Goal: Transaction & Acquisition: Purchase product/service

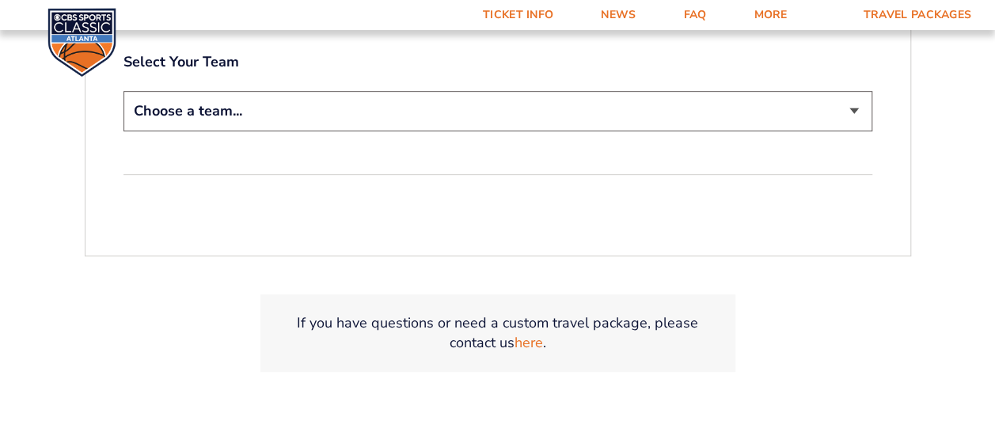
scroll to position [317, 0]
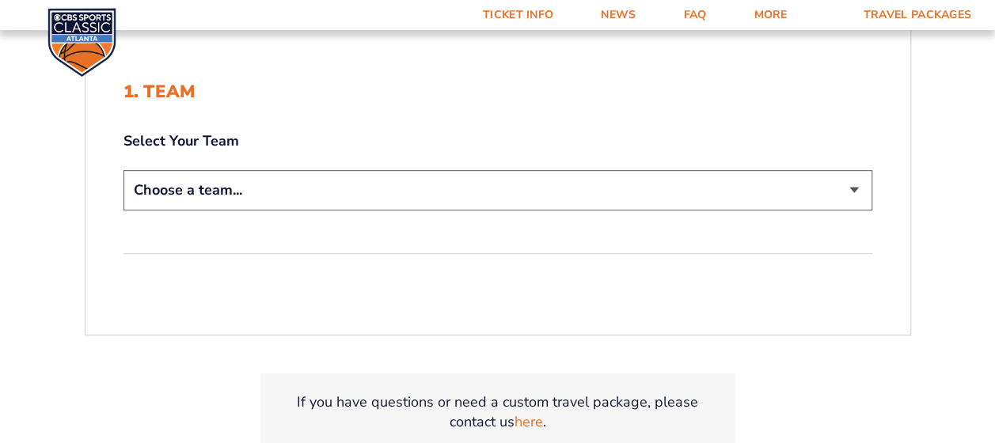
click at [264, 185] on select "Choose a team... Kentucky Wildcats Ohio State Buckeyes North Carolina Tar Heels…" at bounding box center [497, 190] width 749 height 40
select select "12756"
click at [123, 170] on select "Choose a team... Kentucky Wildcats Ohio State Buckeyes North Carolina Tar Heels…" at bounding box center [497, 190] width 749 height 40
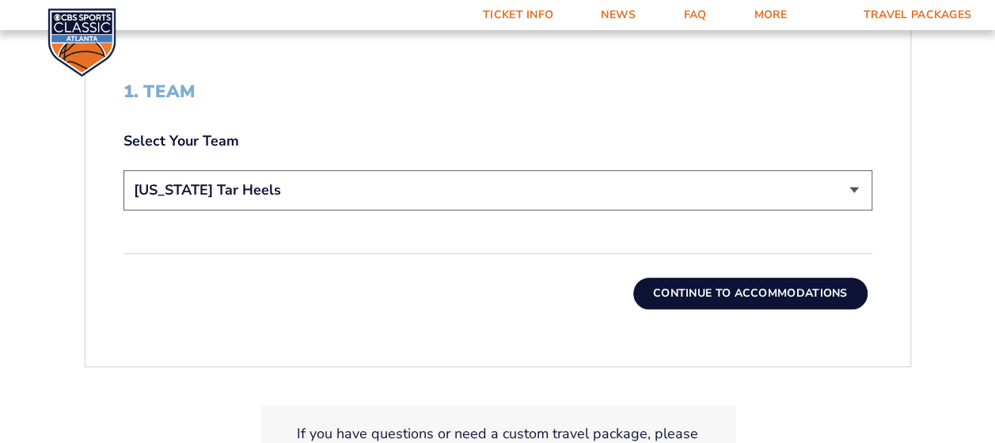
click at [783, 286] on button "Continue To Accommodations" at bounding box center [750, 294] width 234 height 32
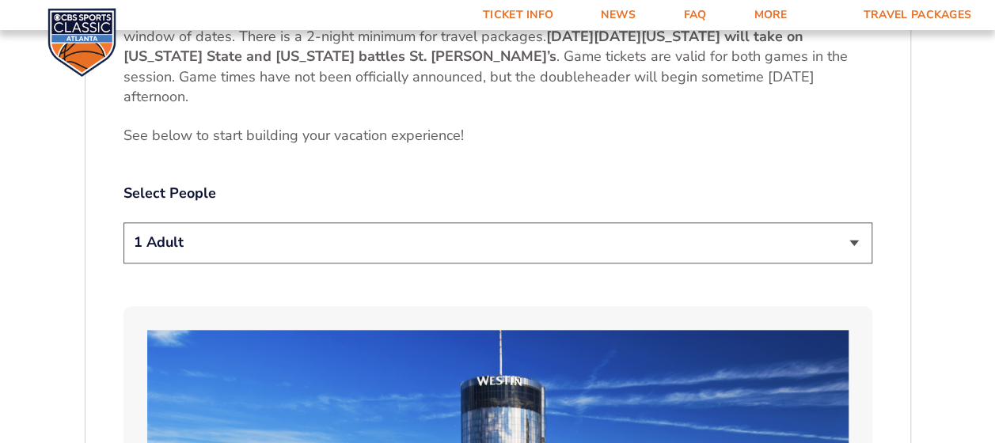
scroll to position [842, 0]
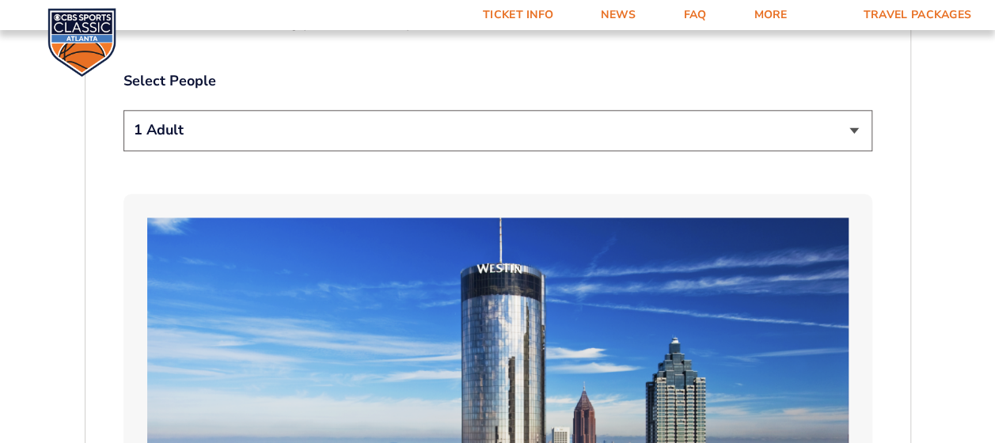
click at [847, 136] on select "1 Adult 2 Adults 3 Adults 4 Adults 2 Adults + 1 Child 2 Adults + 2 Children 2 A…" at bounding box center [497, 130] width 749 height 40
select select "3 Adults"
click at [123, 110] on select "1 Adult 2 Adults 3 Adults 4 Adults 2 Adults + 1 Child 2 Adults + 2 Children 2 A…" at bounding box center [497, 130] width 749 height 40
click at [442, 125] on select "1 Adult 2 Adults 3 Adults 4 Adults 2 Adults + 1 Child 2 Adults + 2 Children 2 A…" at bounding box center [497, 130] width 749 height 40
click at [439, 127] on select "1 Adult 2 Adults 3 Adults 4 Adults 2 Adults + 1 Child 2 Adults + 2 Children 2 A…" at bounding box center [497, 130] width 749 height 40
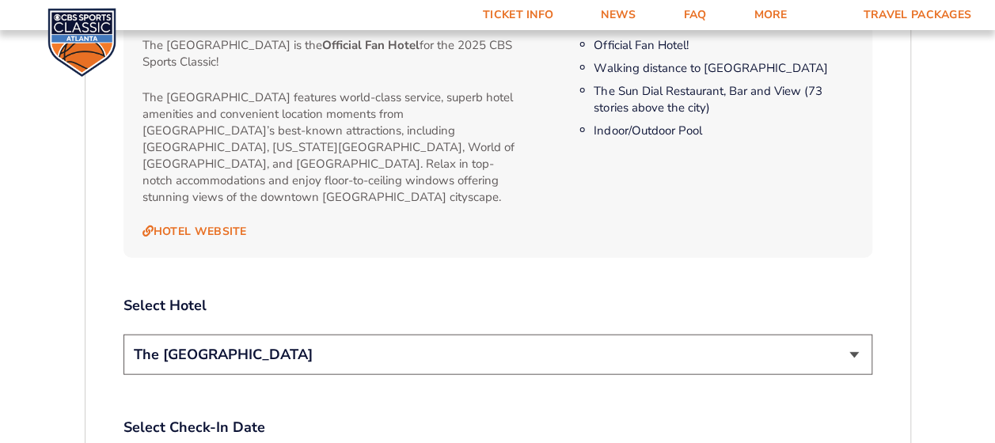
scroll to position [1634, 0]
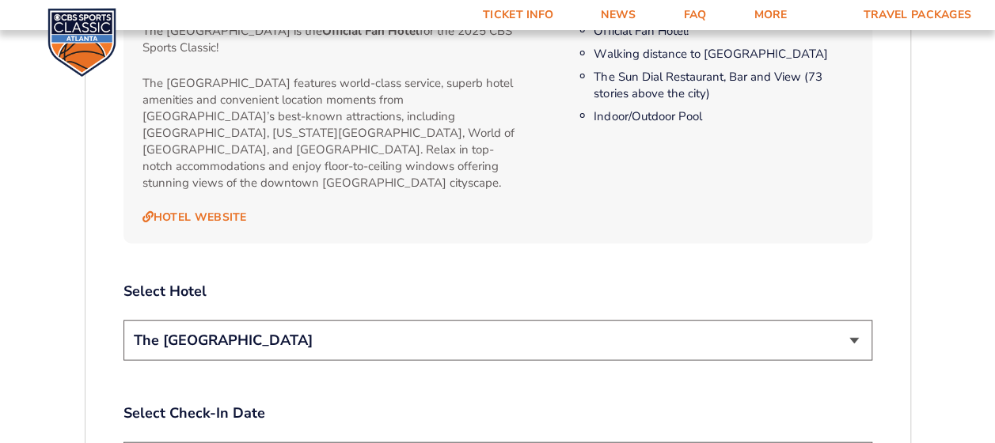
click at [313, 330] on select "The [GEOGRAPHIC_DATA]" at bounding box center [497, 340] width 749 height 40
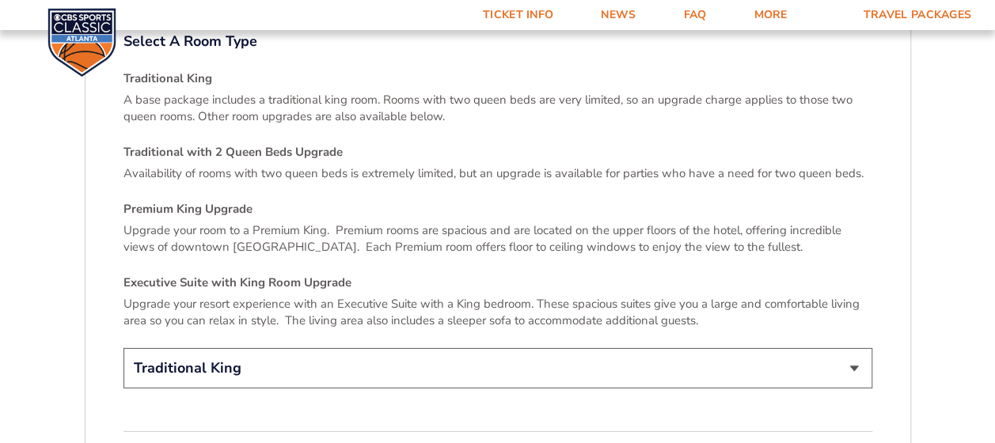
scroll to position [2346, 0]
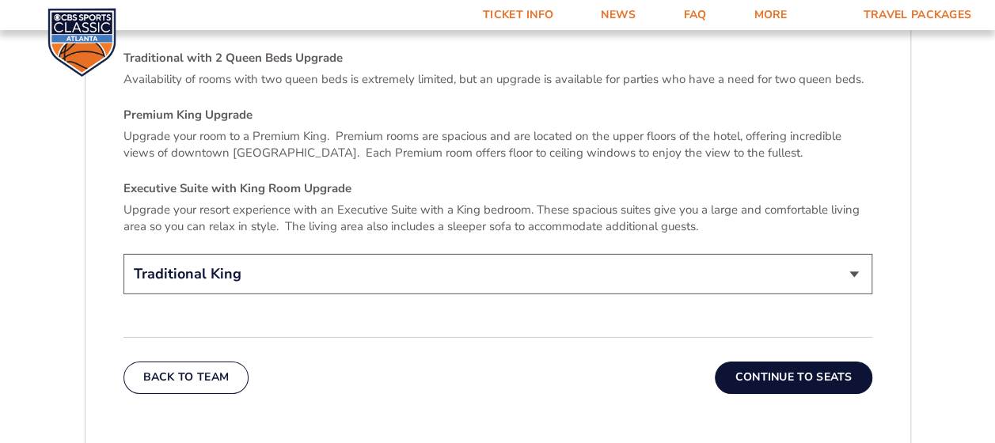
click at [452, 258] on select "Traditional King Traditional with 2 Queen Beds Upgrade (+$45 per night) Premium…" at bounding box center [497, 274] width 749 height 40
select select "Traditional with 2 Queen Beds Upgrade"
click at [123, 254] on select "Traditional King Traditional with 2 Queen Beds Upgrade (+$45 per night) Premium…" at bounding box center [497, 274] width 749 height 40
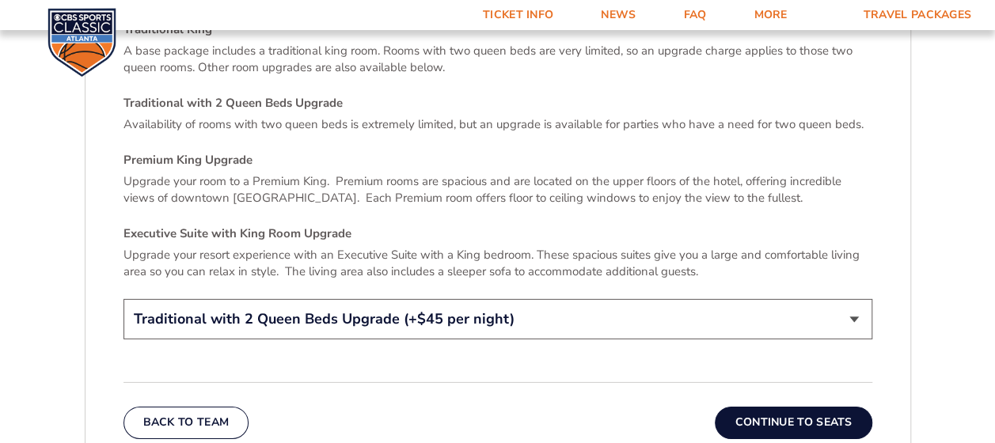
scroll to position [2267, 0]
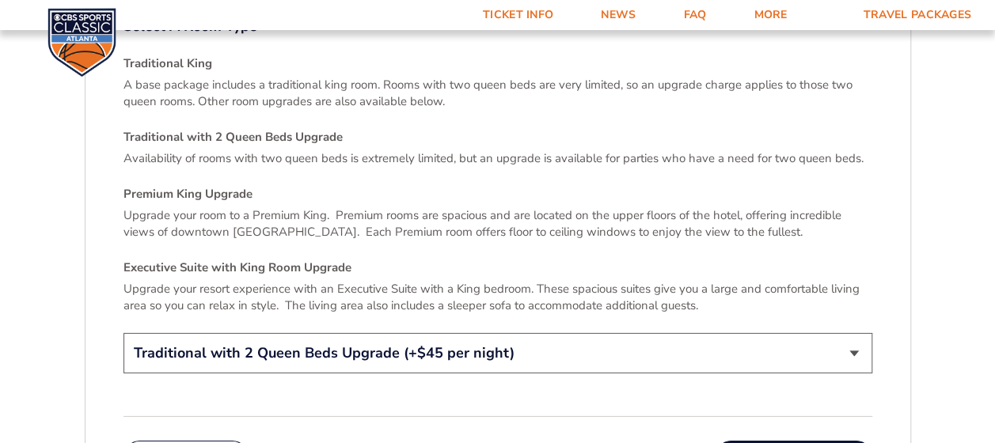
click at [447, 333] on select "Traditional King Traditional with 2 Queen Beds Upgrade (+$45 per night) Premium…" at bounding box center [497, 353] width 749 height 40
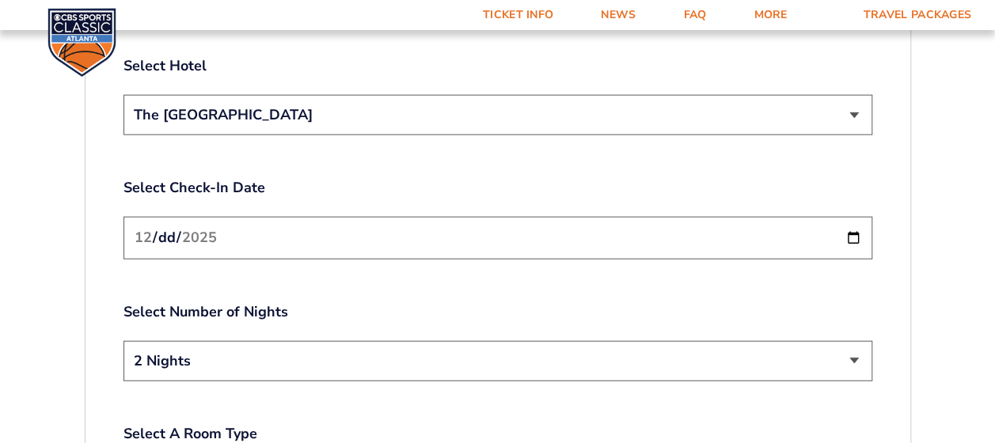
scroll to position [1872, 0]
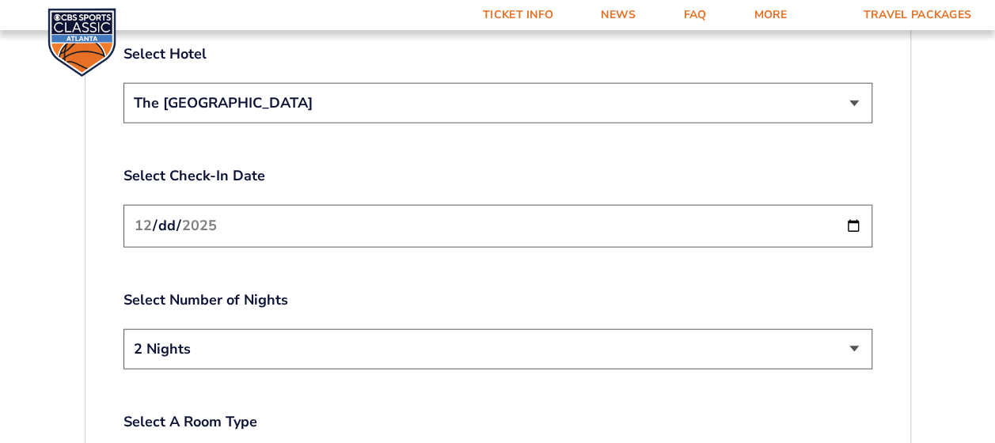
click at [859, 212] on input "2025-12-19" at bounding box center [497, 226] width 749 height 42
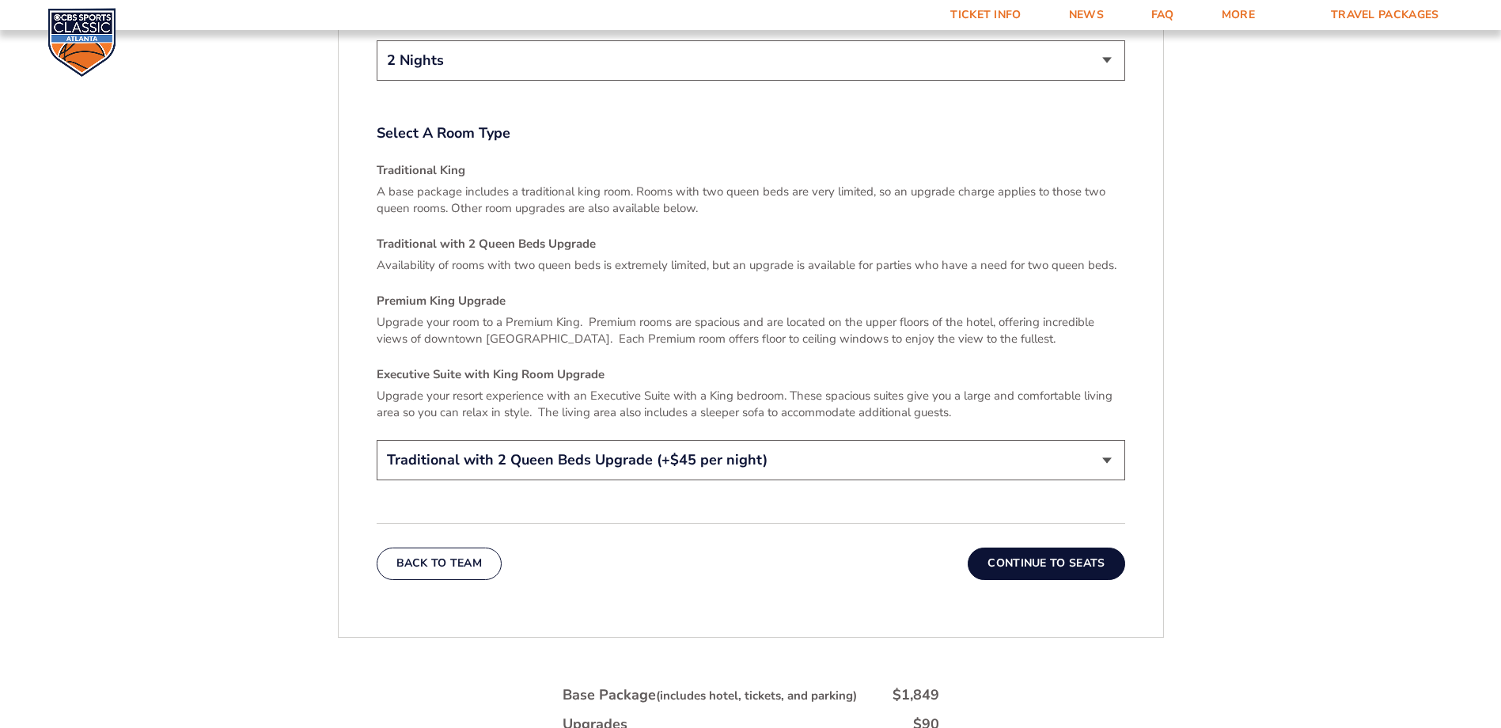
scroll to position [2426, 0]
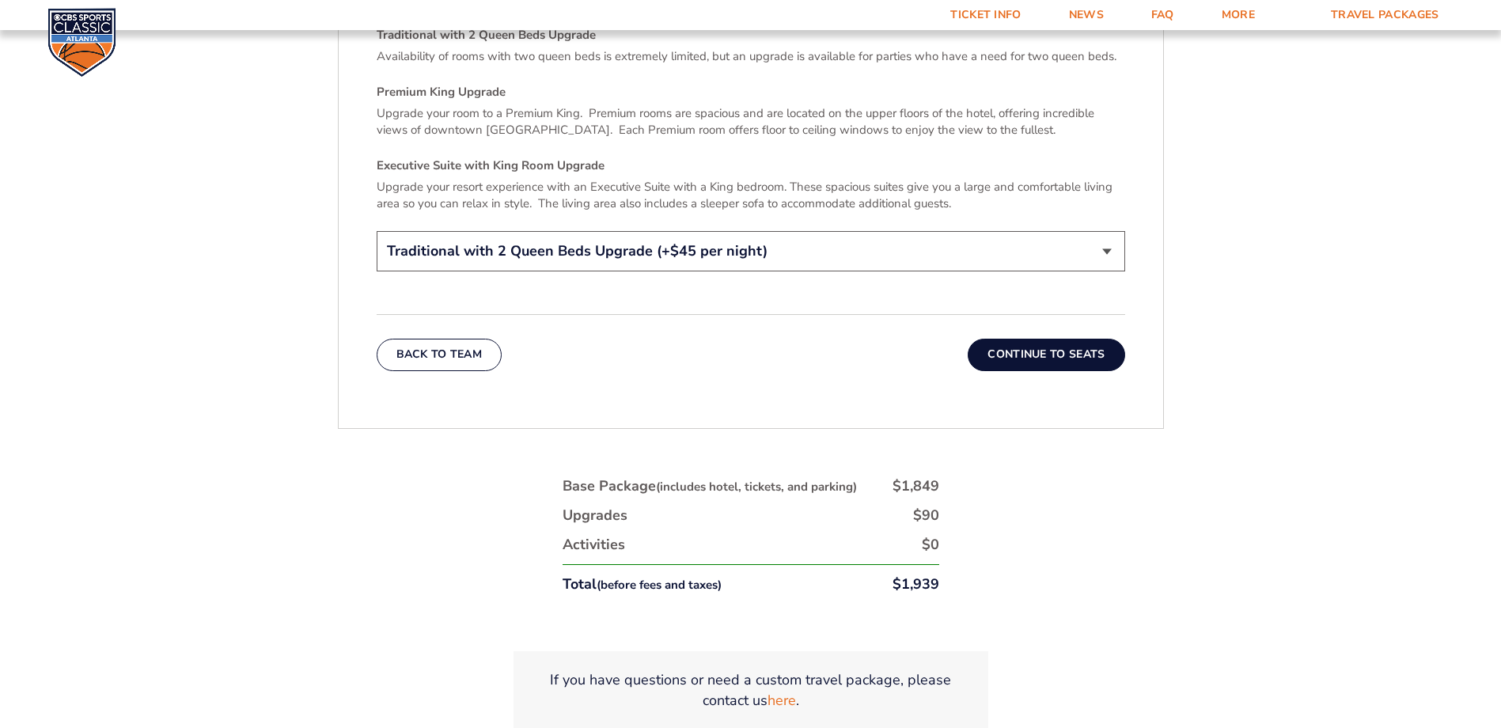
click at [994, 339] on button "Continue To Seats" at bounding box center [1046, 355] width 157 height 32
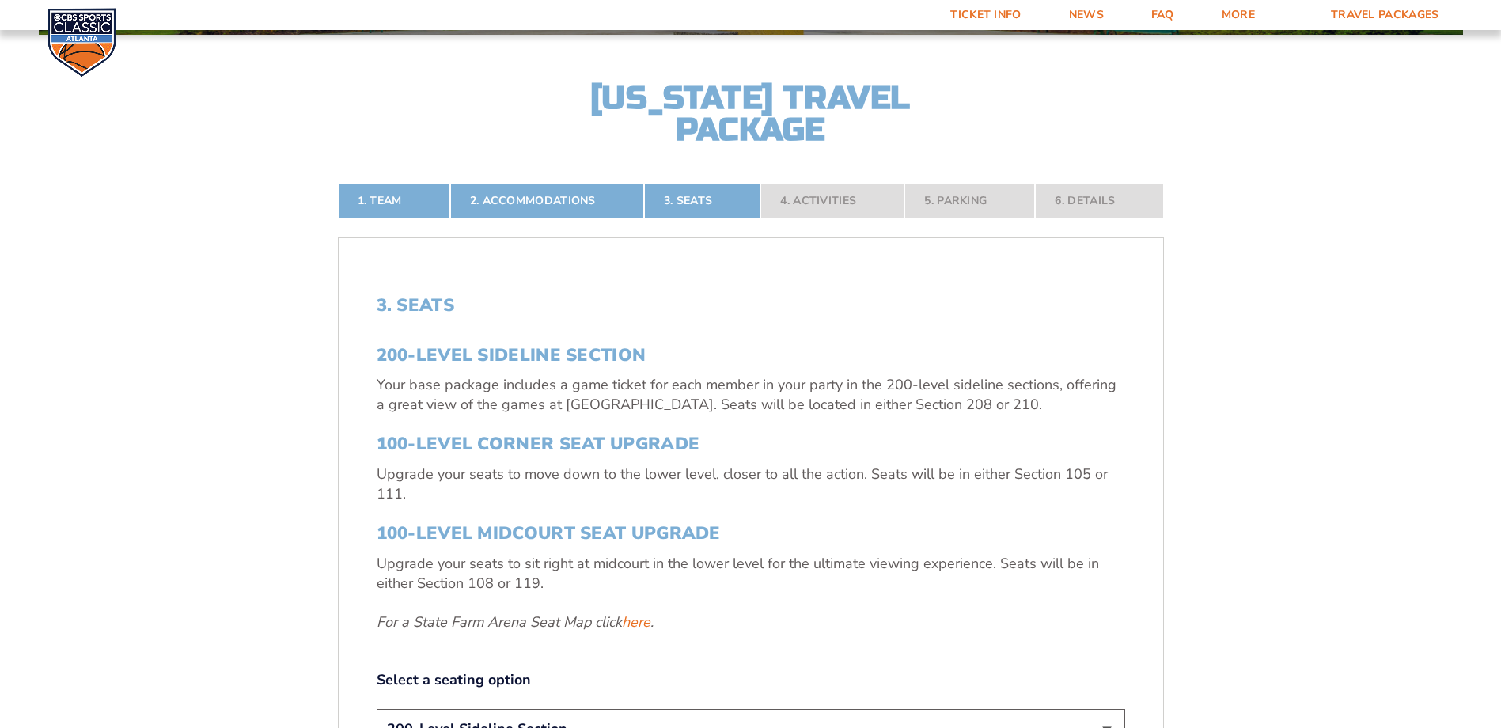
scroll to position [582, 0]
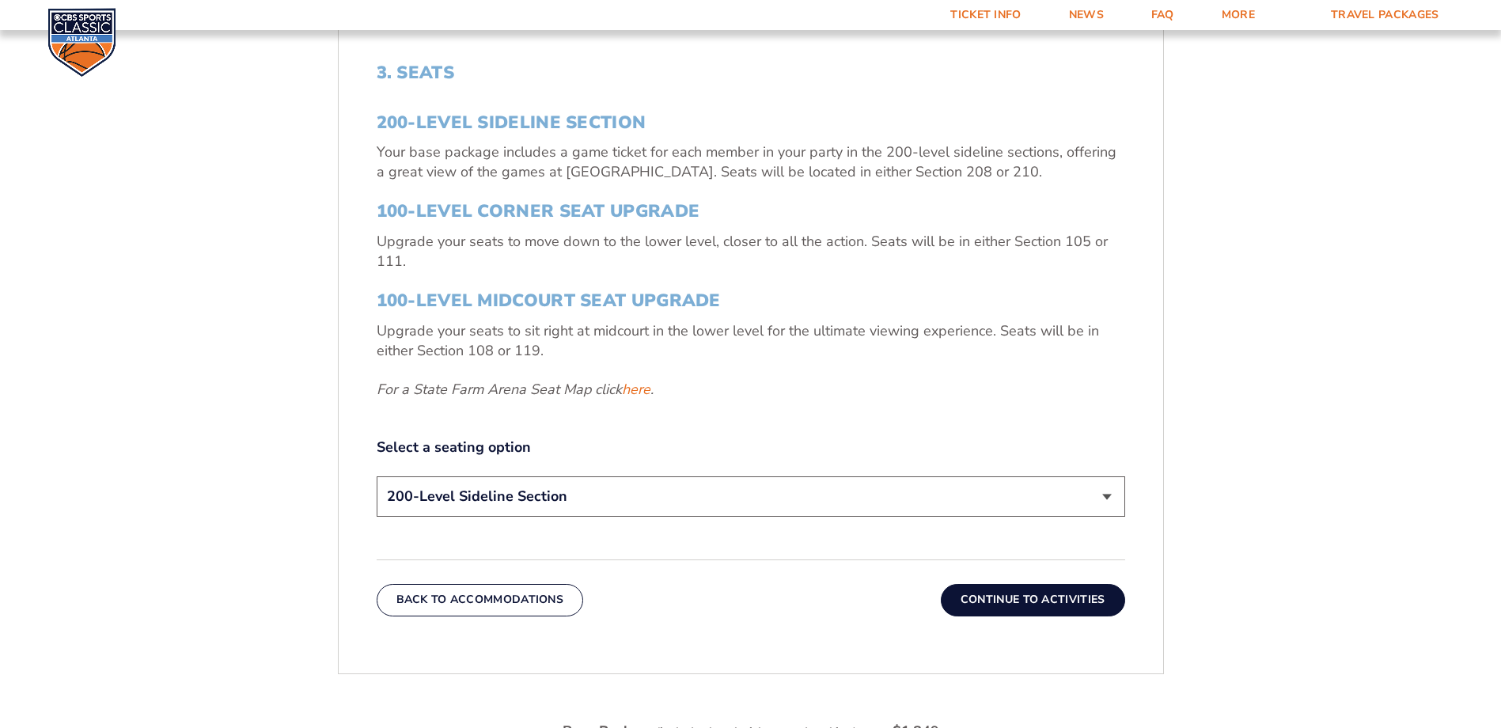
click at [994, 442] on select "200-Level Sideline Section 100-Level Corner Seat Upgrade (+$120 per person) 100…" at bounding box center [751, 496] width 749 height 40
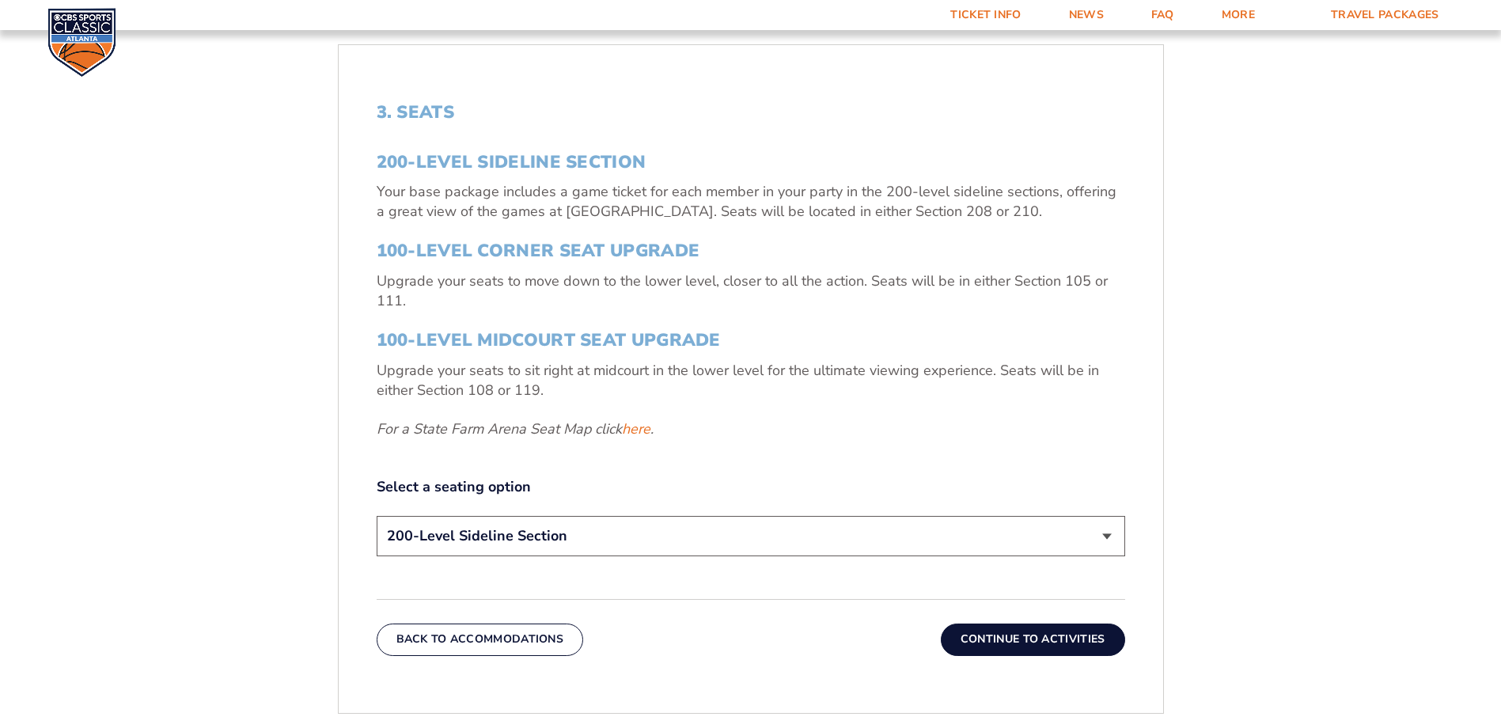
scroll to position [503, 0]
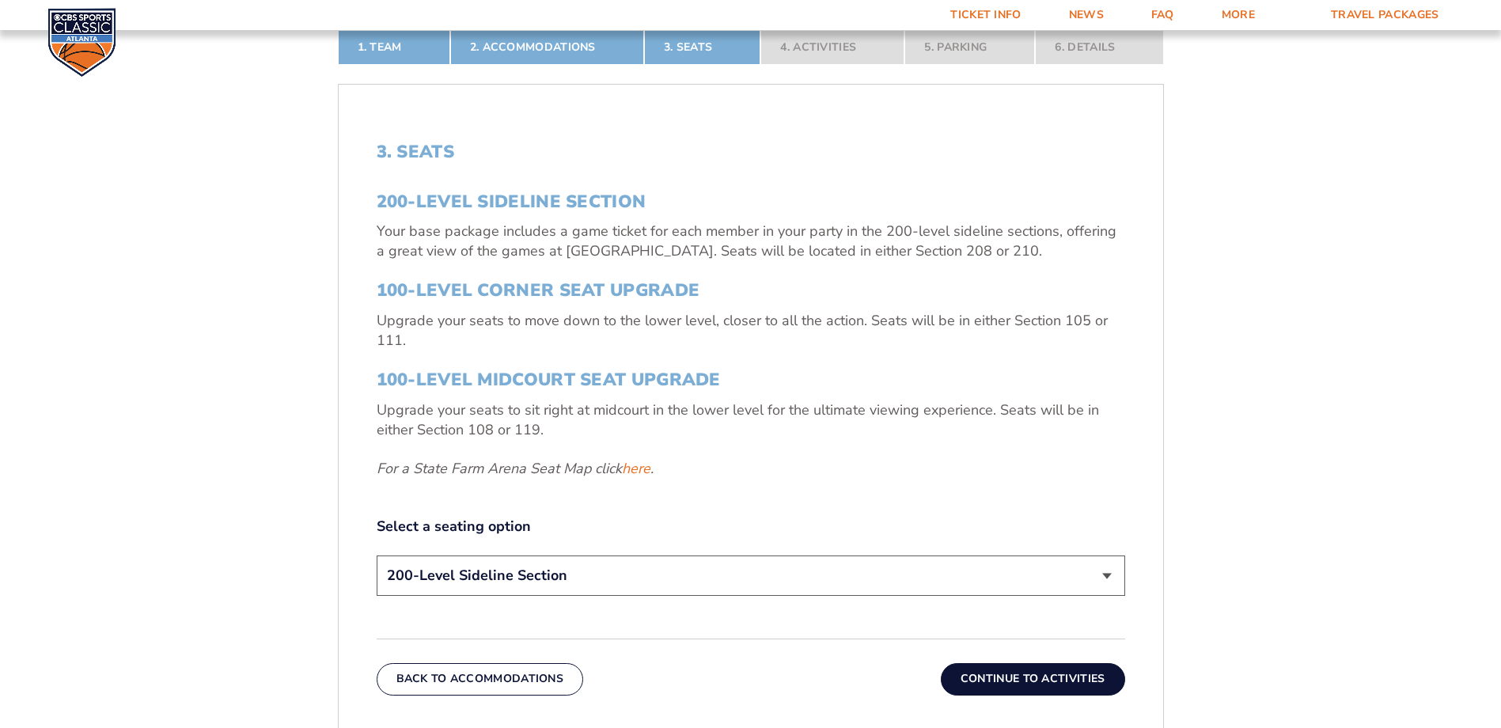
click at [609, 442] on select "200-Level Sideline Section 100-Level Corner Seat Upgrade (+$120 per person) 100…" at bounding box center [751, 576] width 749 height 40
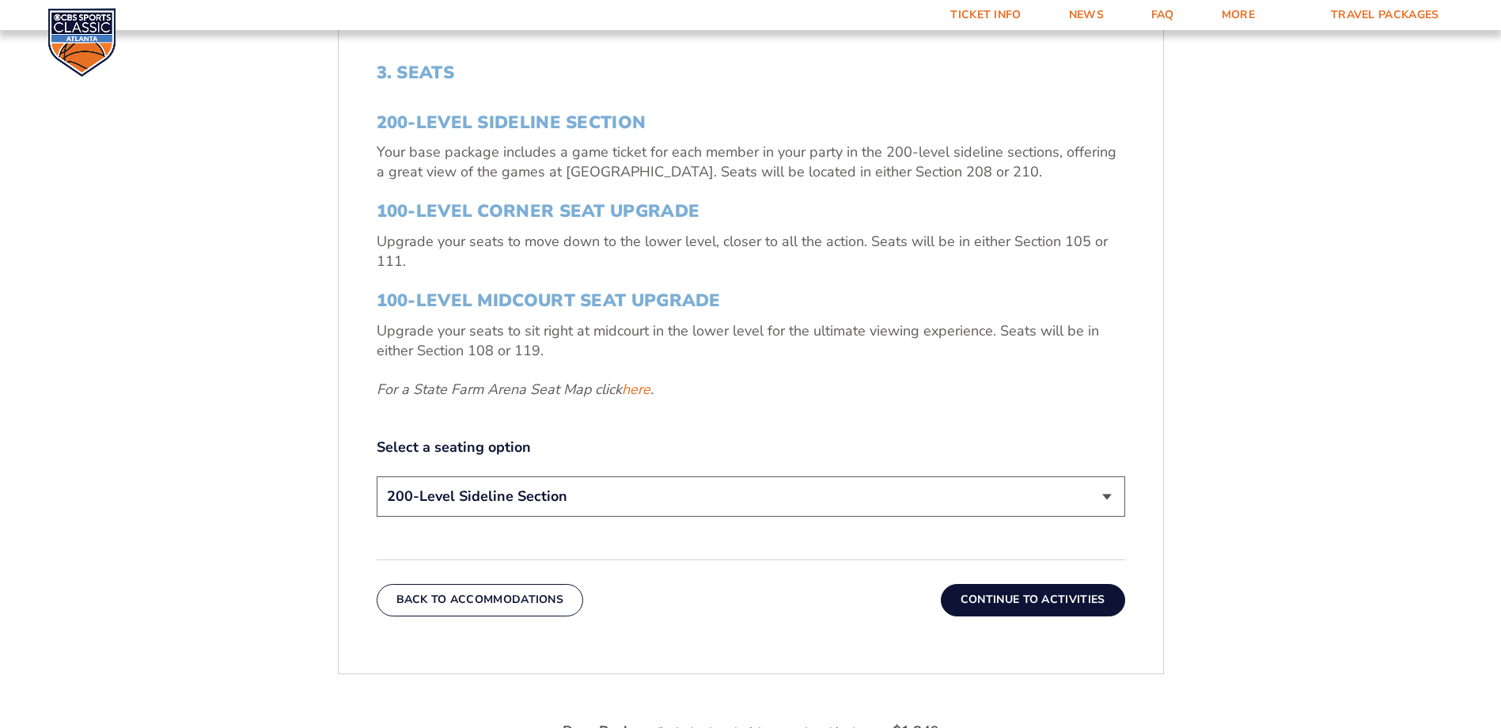
click at [994, 442] on button "Continue To Activities" at bounding box center [1033, 600] width 184 height 32
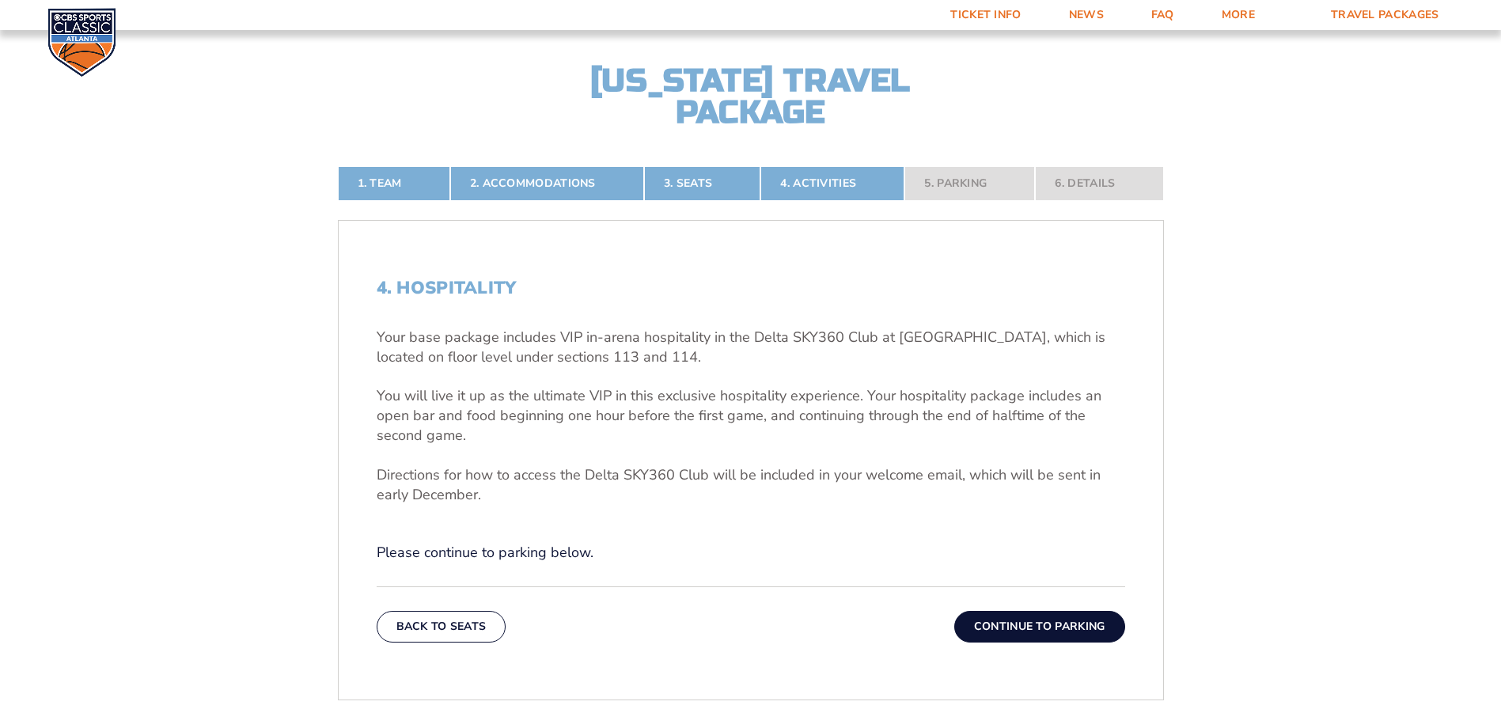
scroll to position [344, 0]
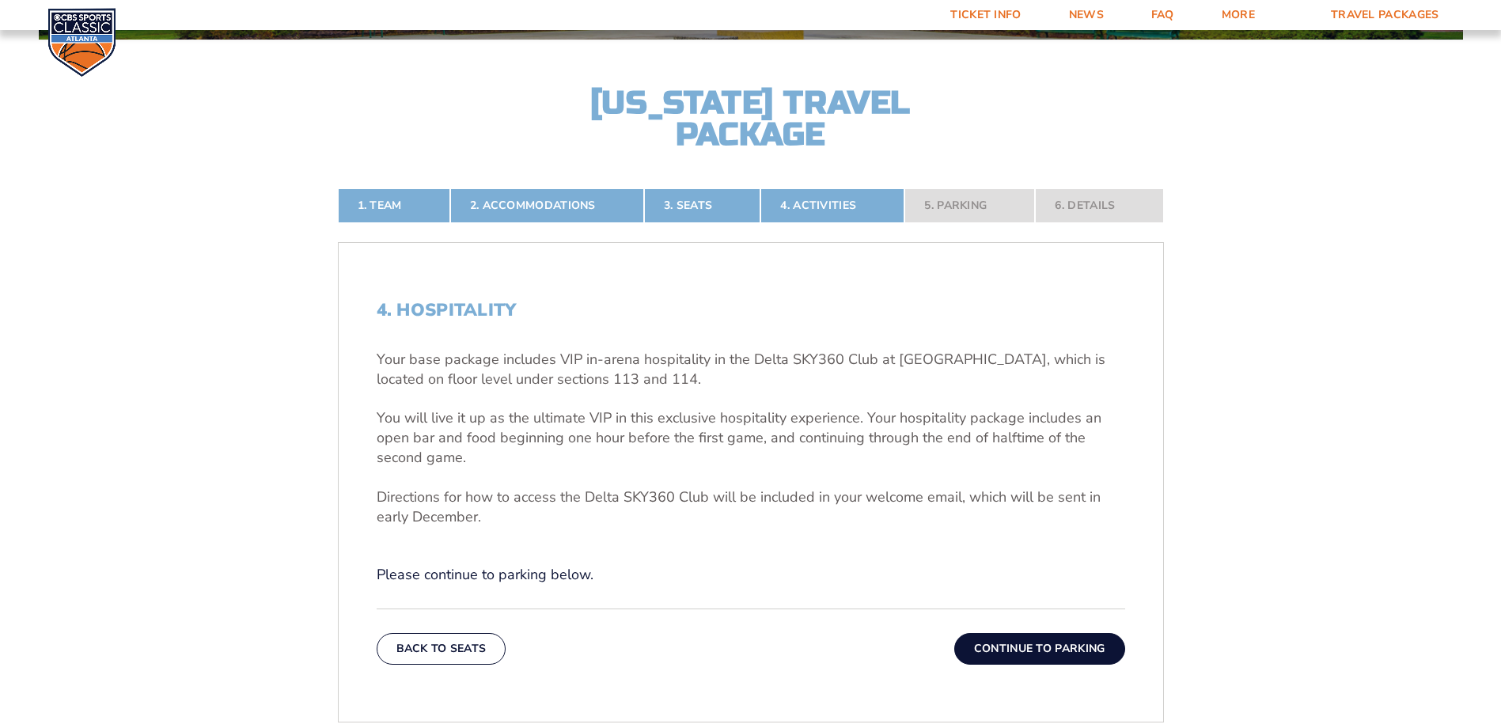
click at [994, 442] on button "Continue To Parking" at bounding box center [1039, 649] width 171 height 32
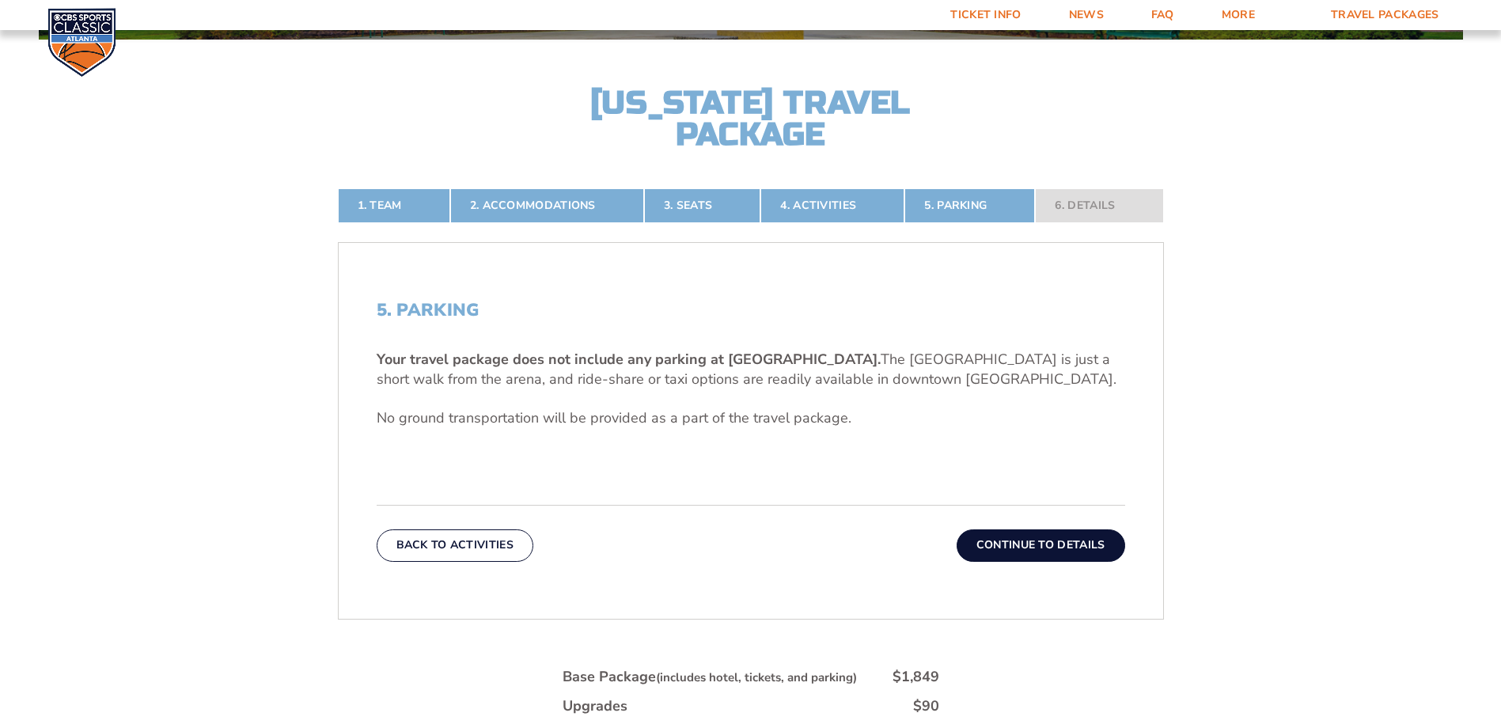
scroll to position [423, 0]
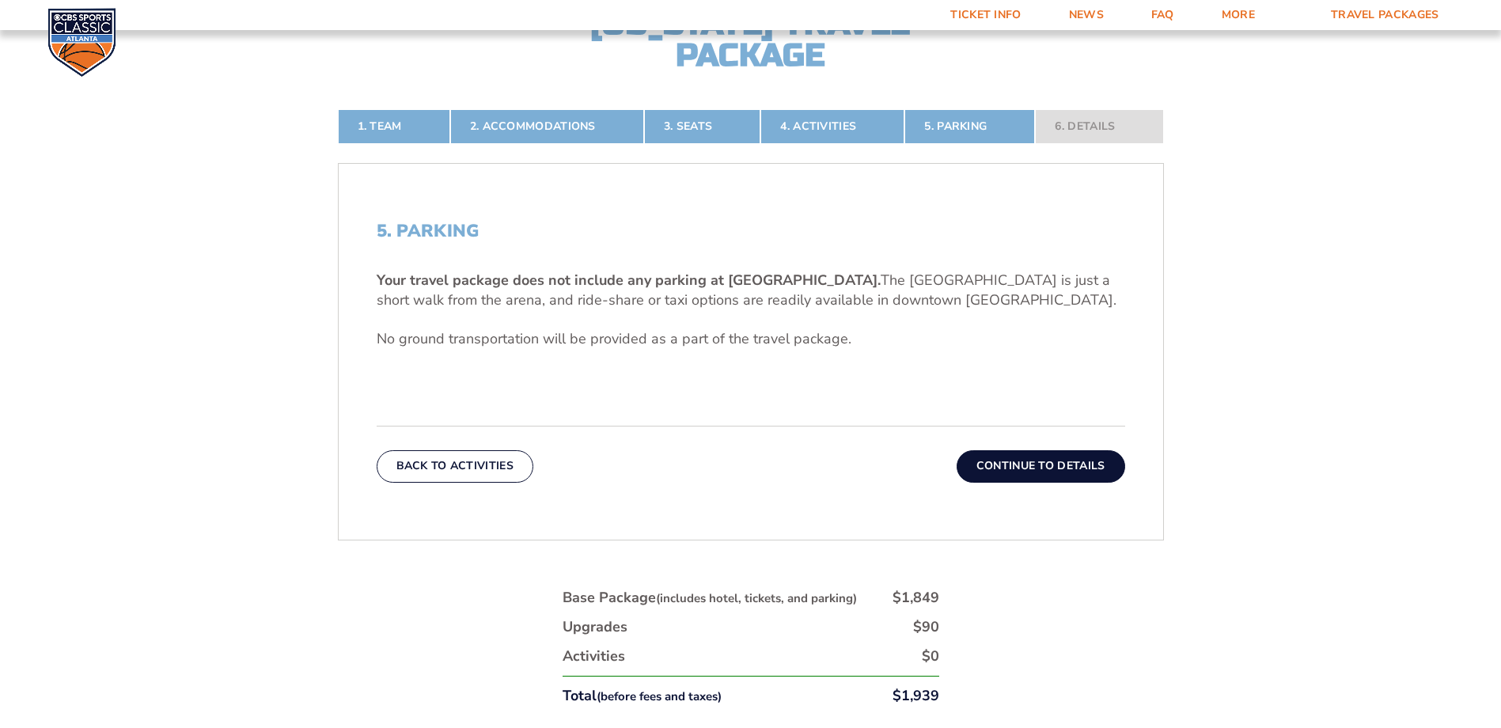
click at [994, 442] on button "Continue To Details" at bounding box center [1041, 466] width 169 height 32
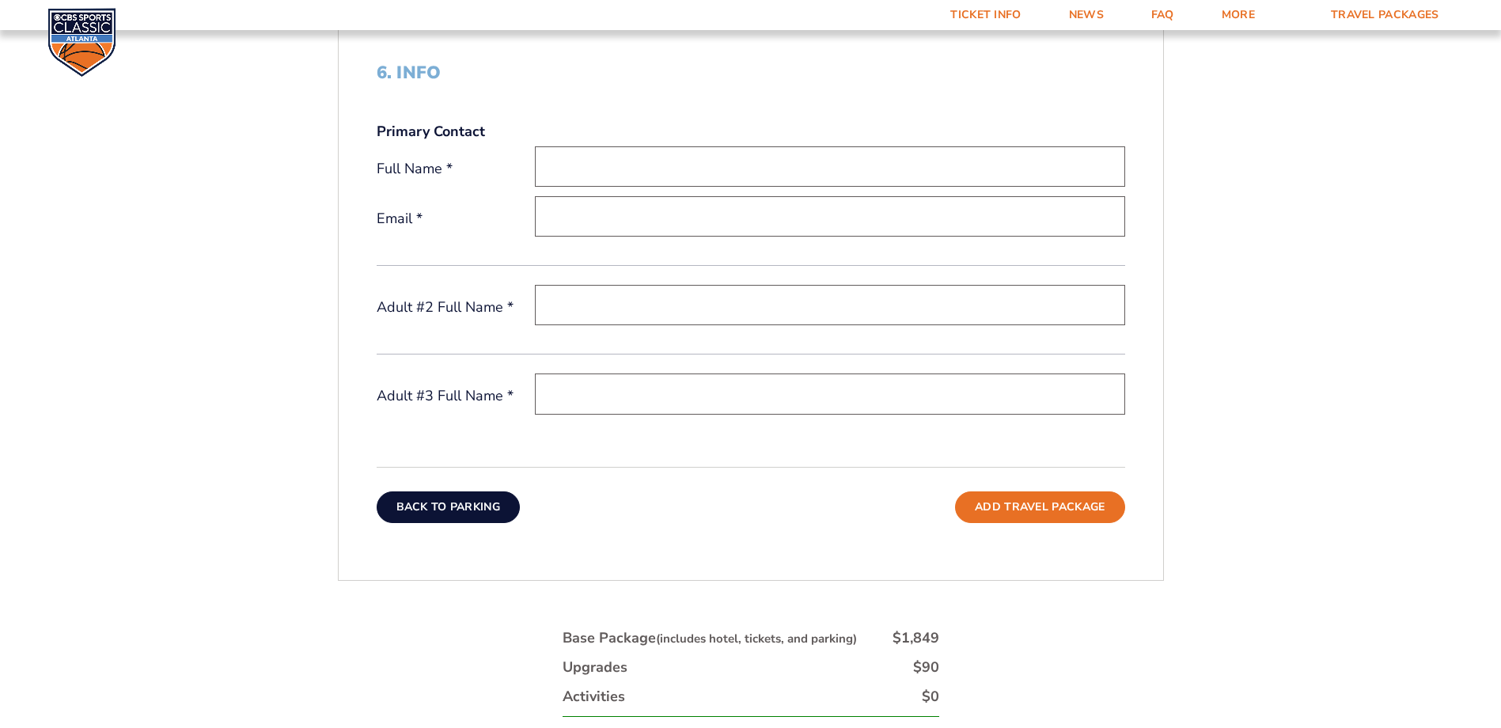
click at [444, 442] on button "Back To Parking" at bounding box center [449, 507] width 144 height 32
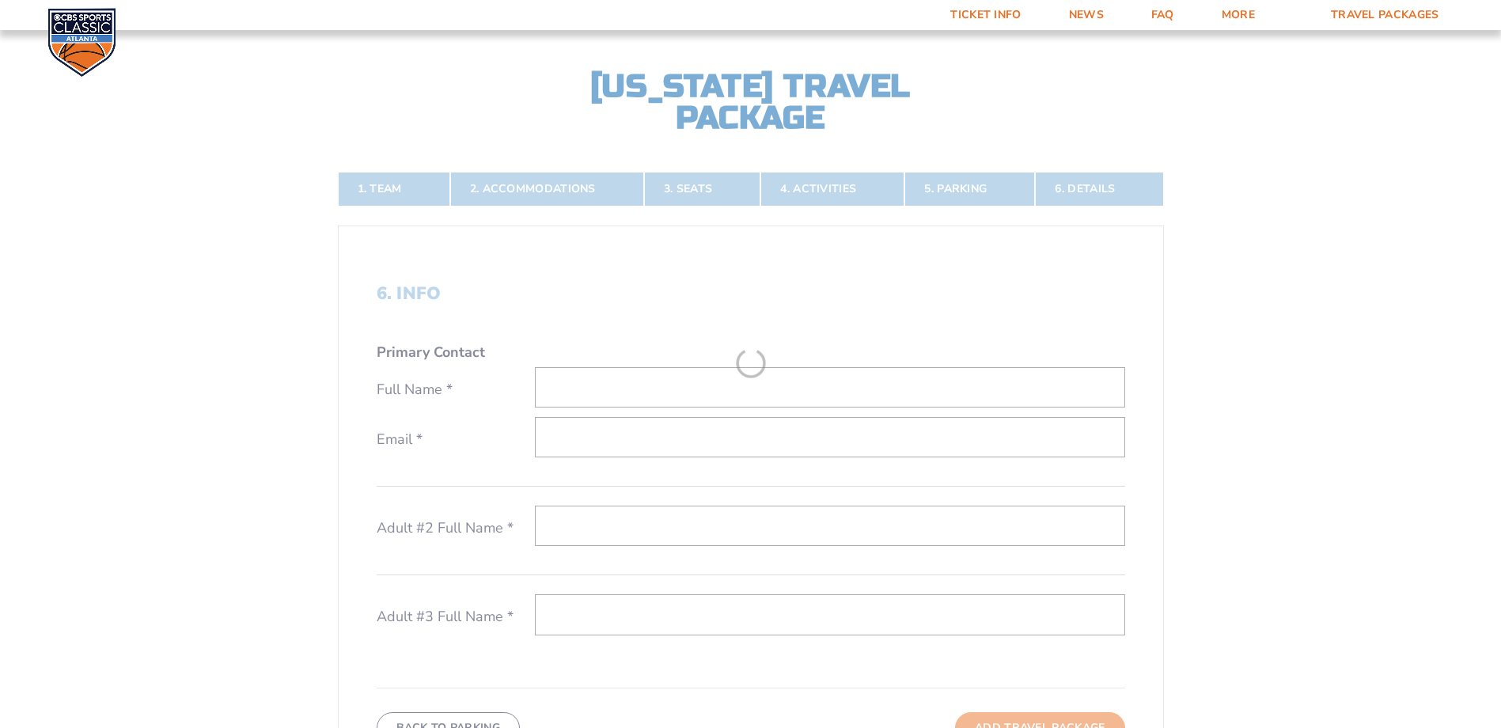
scroll to position [344, 0]
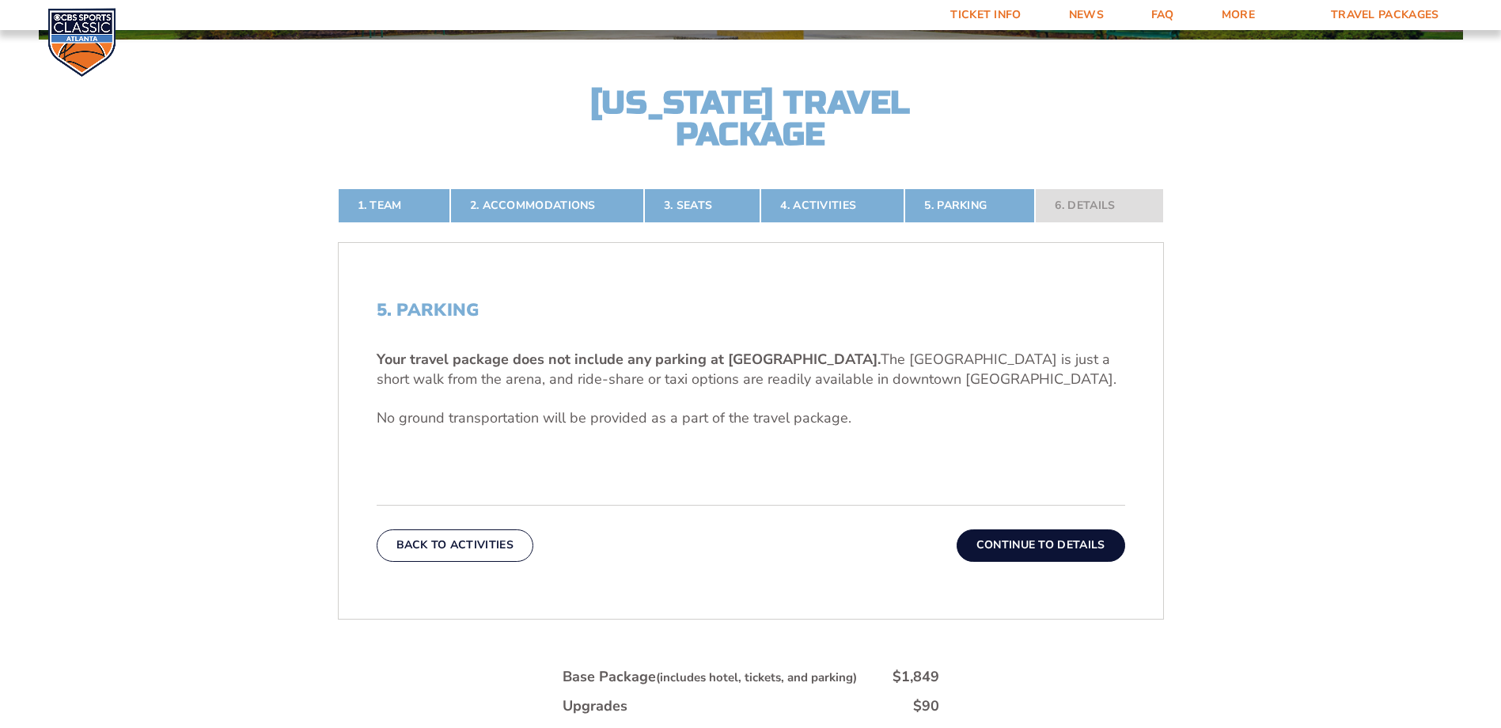
click at [490, 442] on button "Back To Activities" at bounding box center [455, 545] width 157 height 32
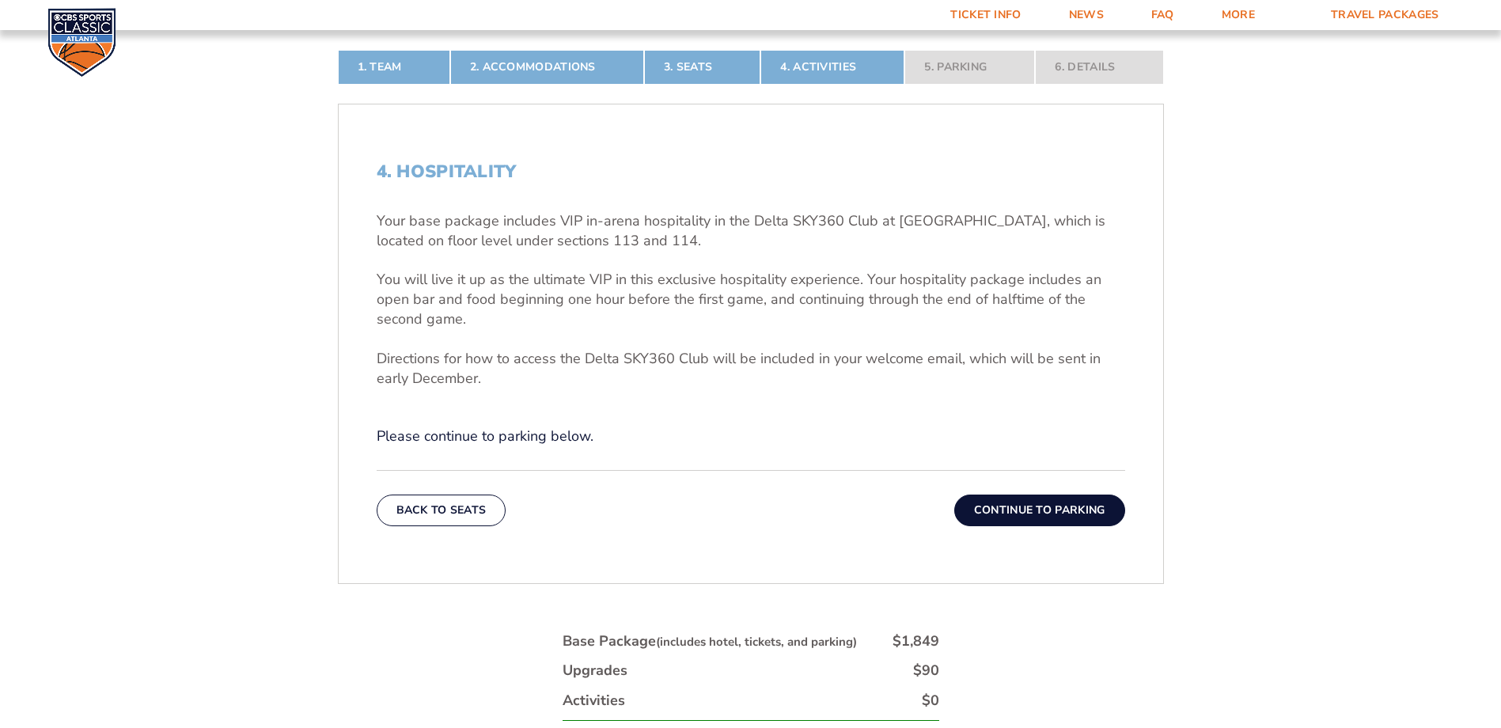
scroll to position [503, 0]
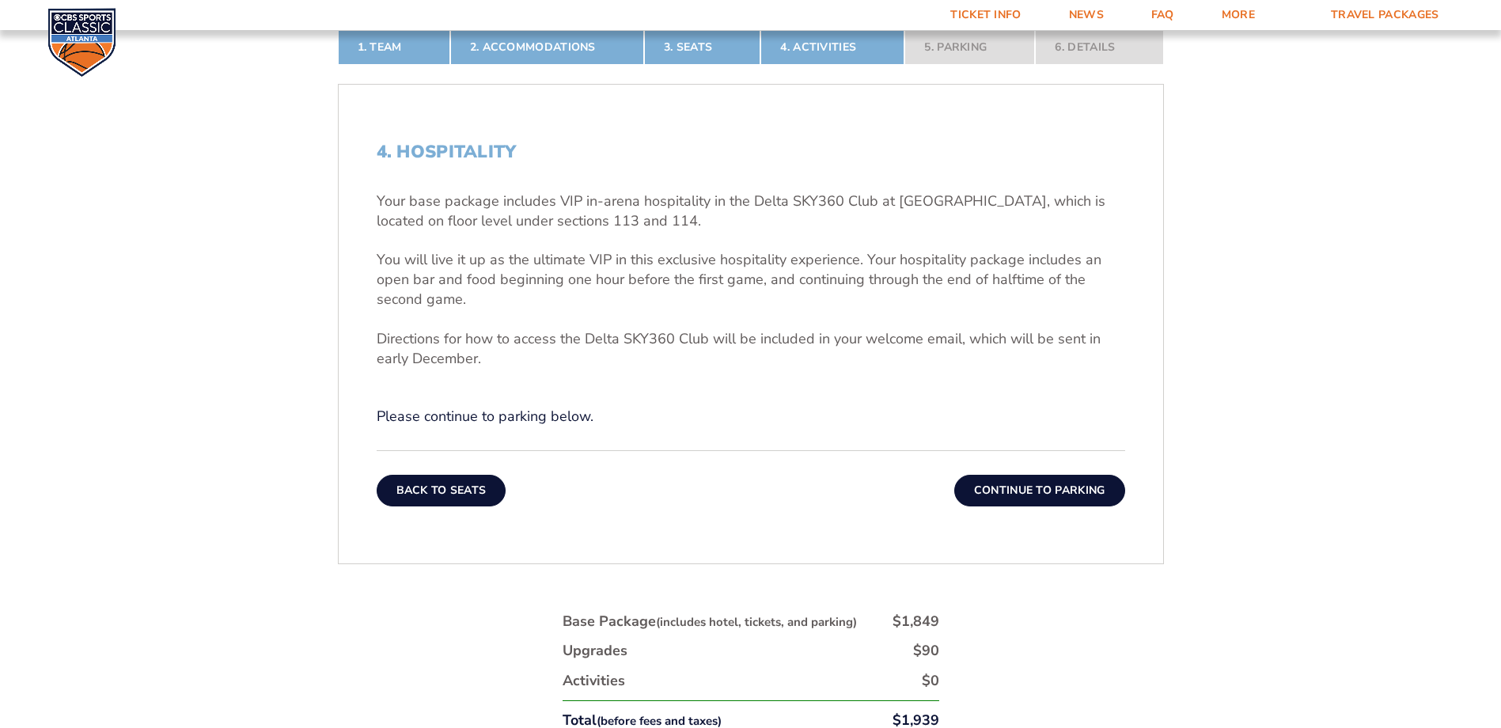
click at [464, 442] on button "Back To Seats" at bounding box center [442, 491] width 130 height 32
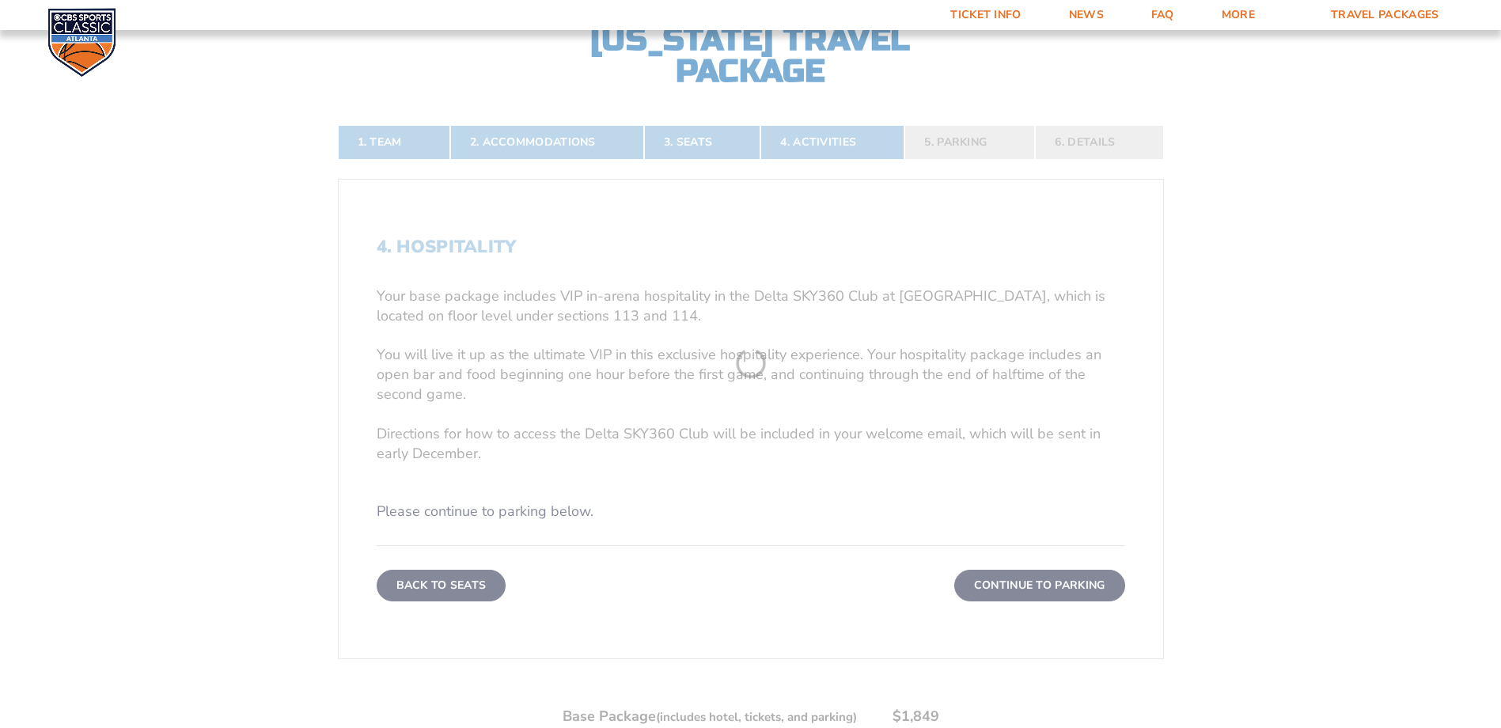
scroll to position [344, 0]
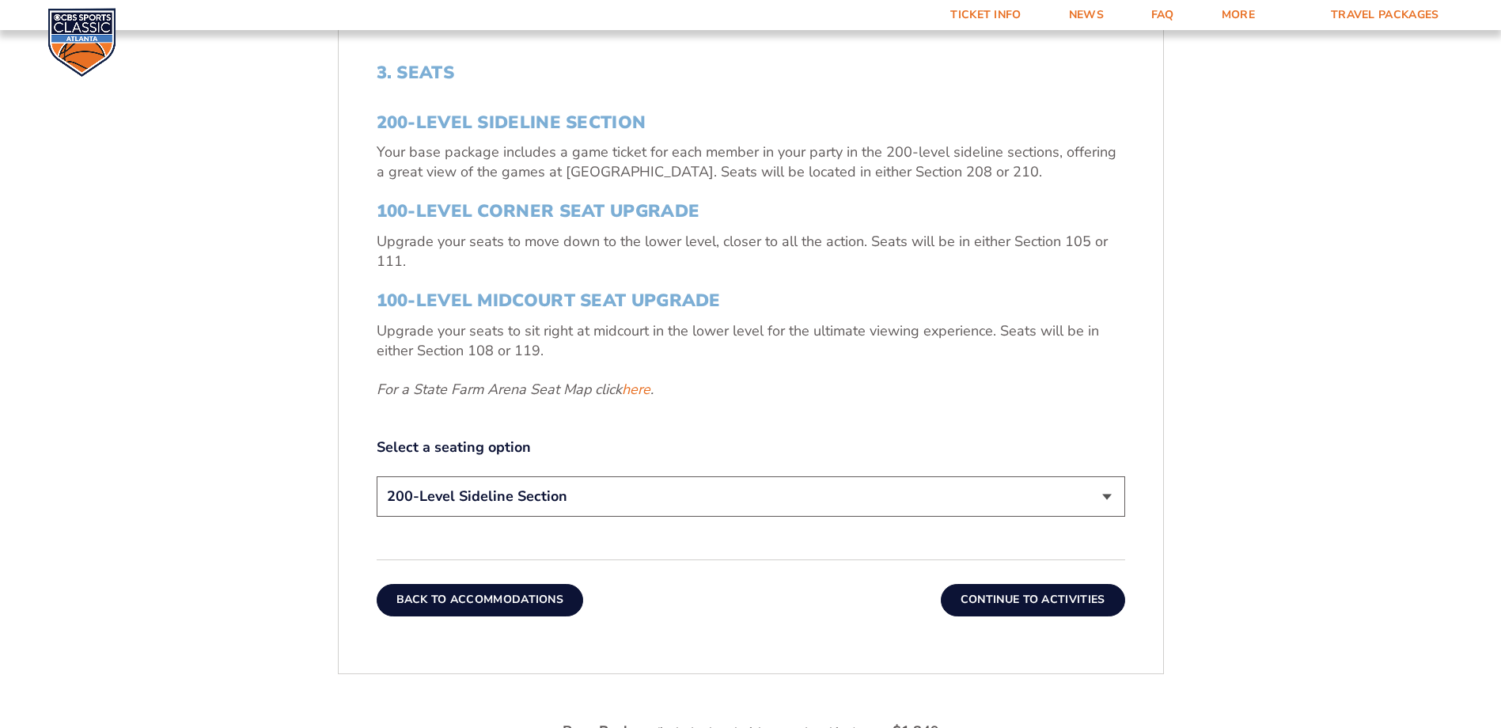
click at [513, 442] on button "Back To Accommodations" at bounding box center [480, 600] width 207 height 32
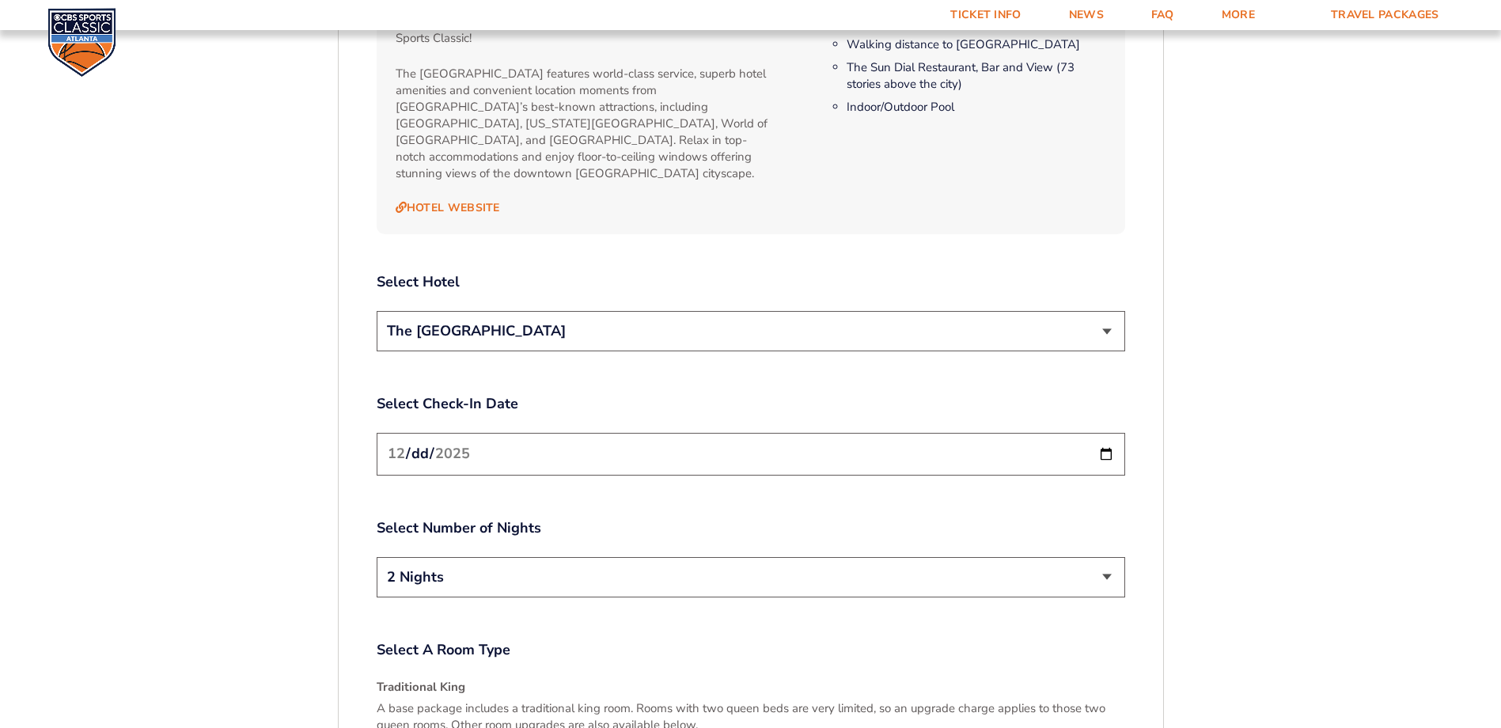
scroll to position [1927, 0]
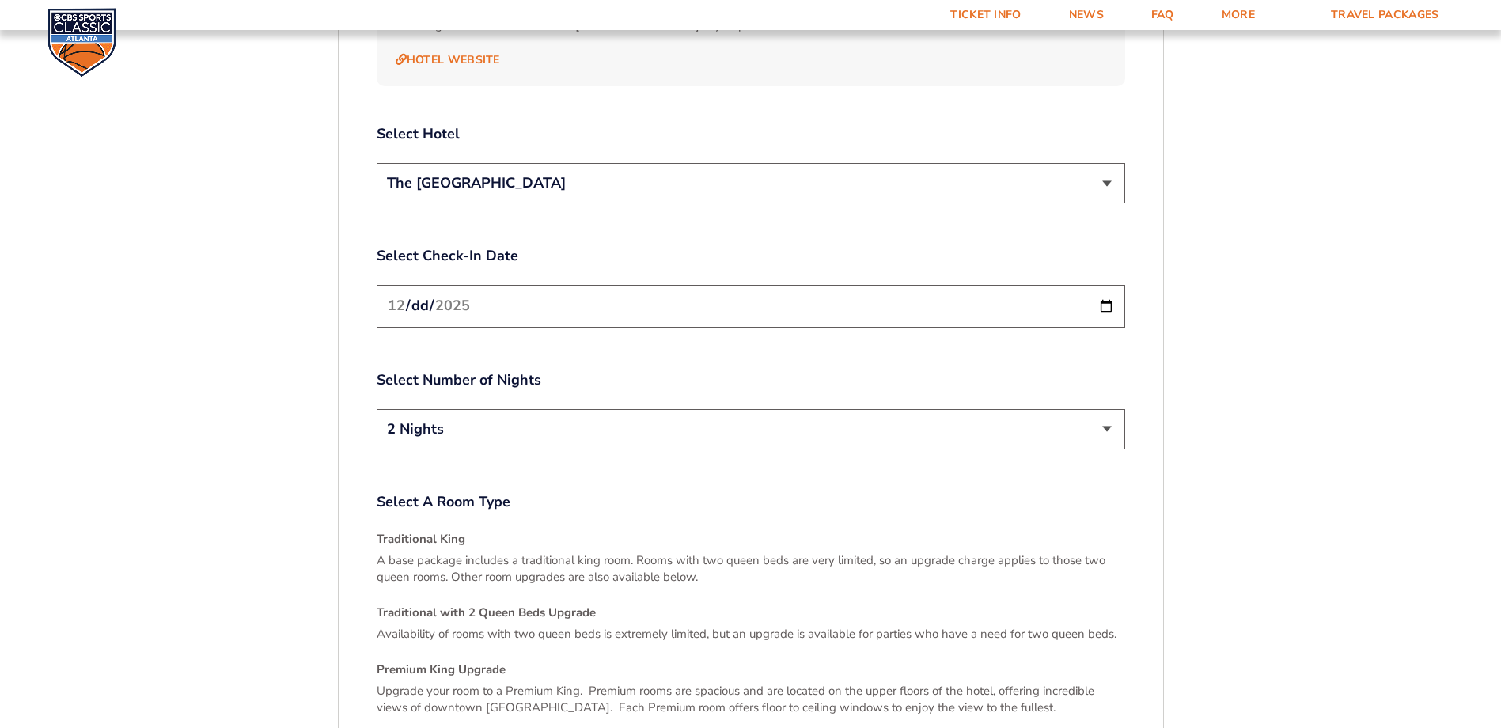
click at [994, 415] on select "2 Nights 3 Nights" at bounding box center [751, 429] width 749 height 40
click at [377, 409] on select "2 Nights 3 Nights" at bounding box center [751, 429] width 749 height 40
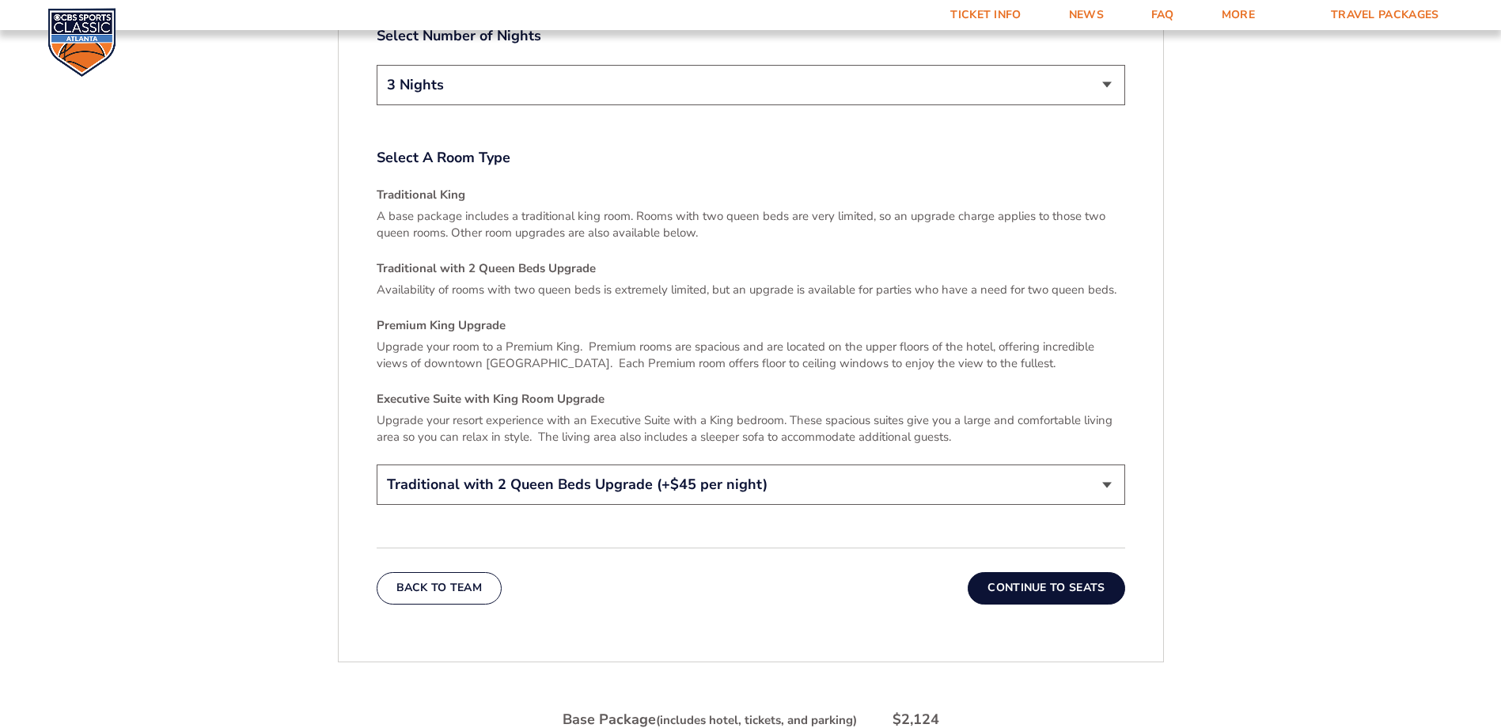
scroll to position [2243, 0]
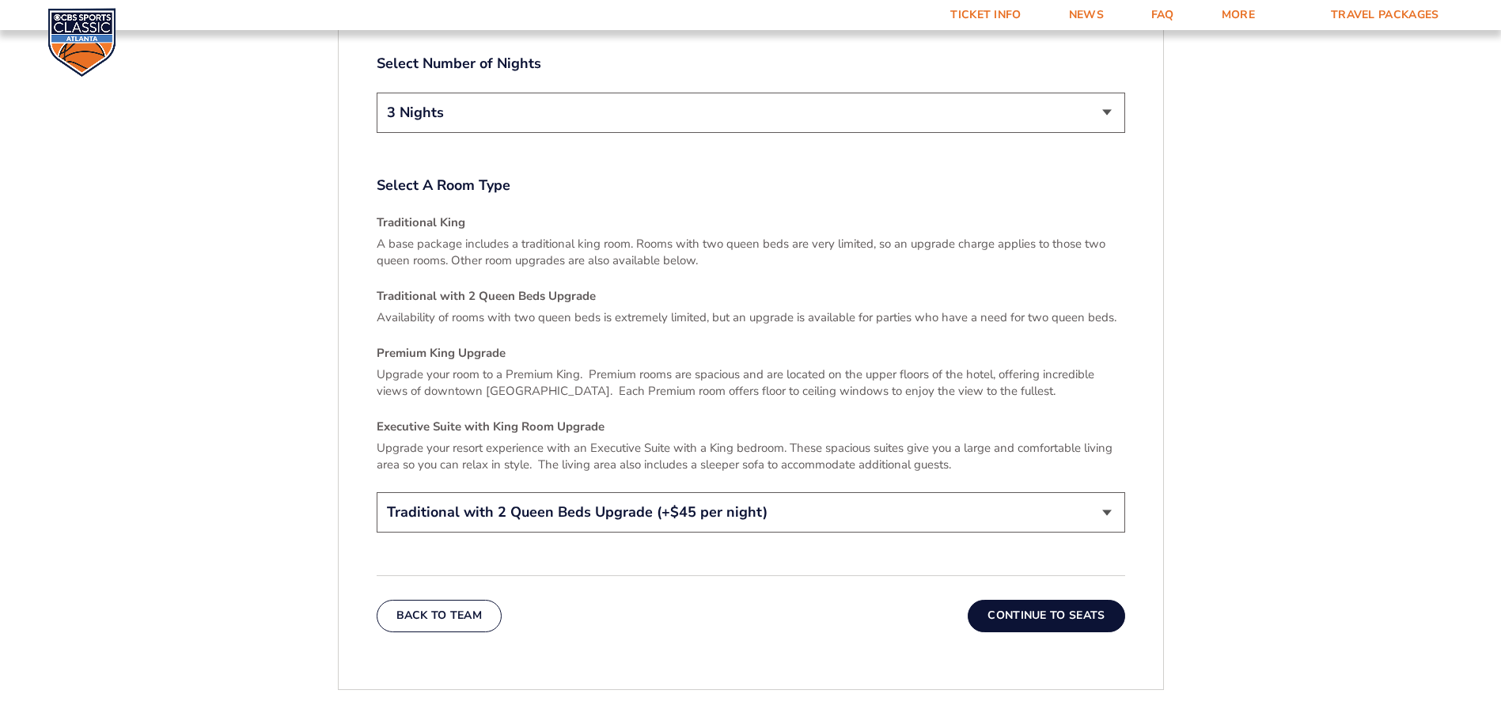
click at [461, 97] on select "2 Nights 3 Nights" at bounding box center [751, 113] width 749 height 40
select select "2 Nights"
click at [377, 93] on select "2 Nights 3 Nights" at bounding box center [751, 113] width 749 height 40
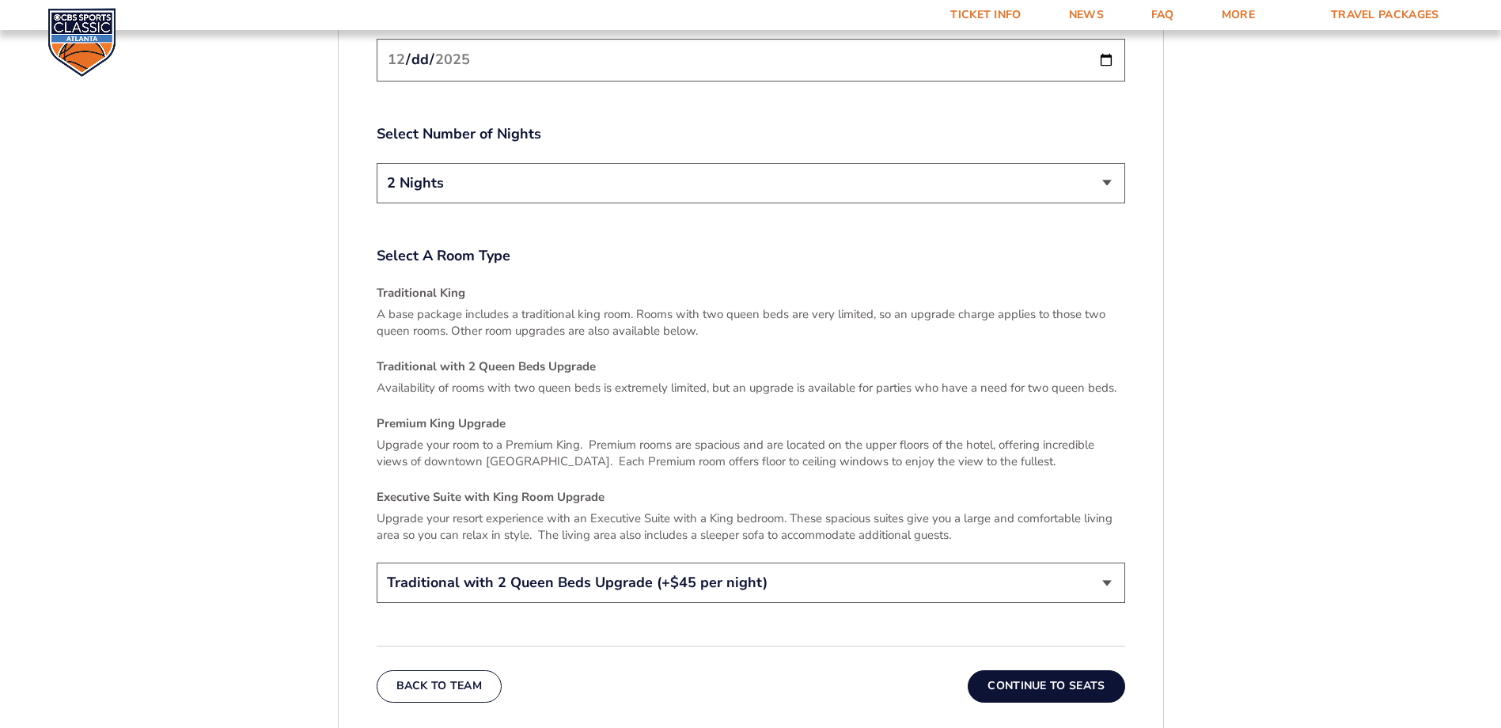
scroll to position [2402, 0]
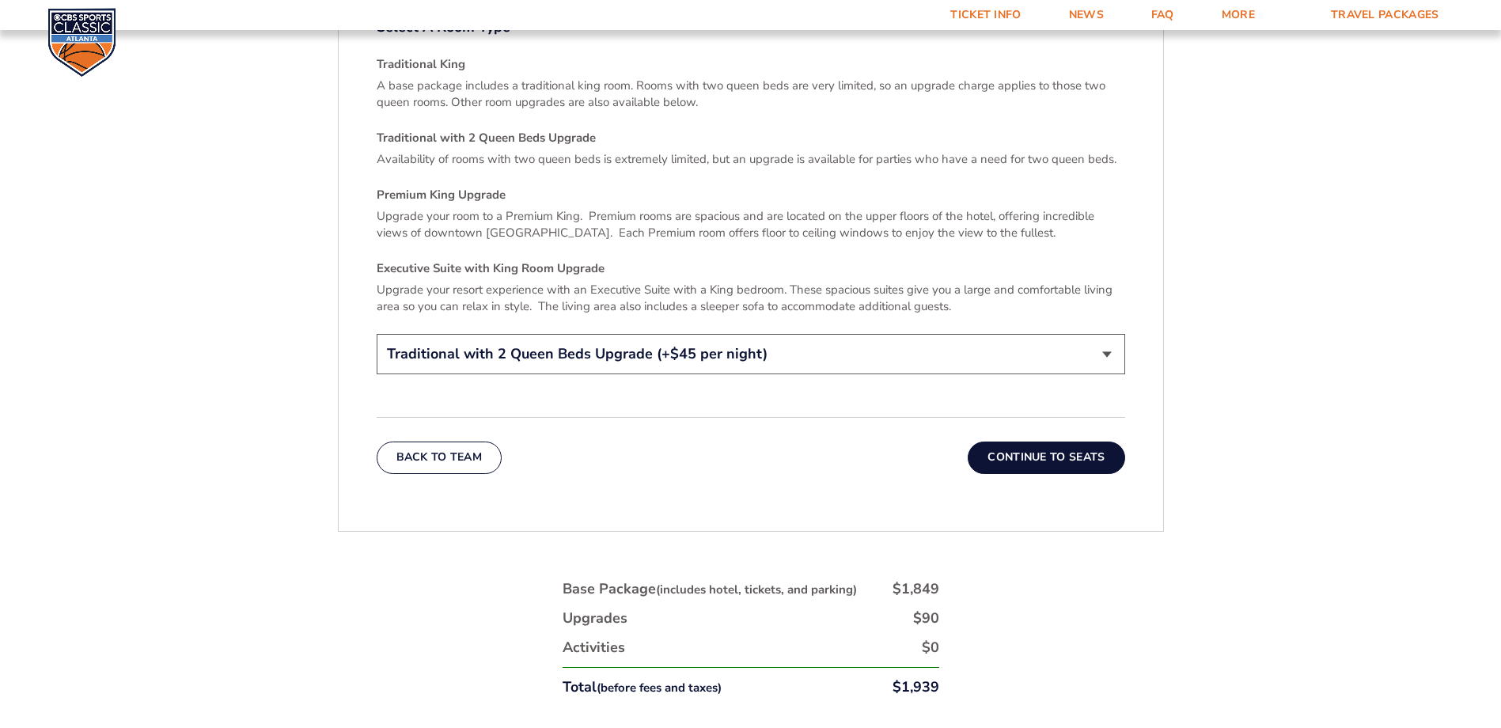
click at [605, 355] on select "Traditional King Traditional with 2 Queen Beds Upgrade (+$45 per night) Premium…" at bounding box center [751, 354] width 749 height 40
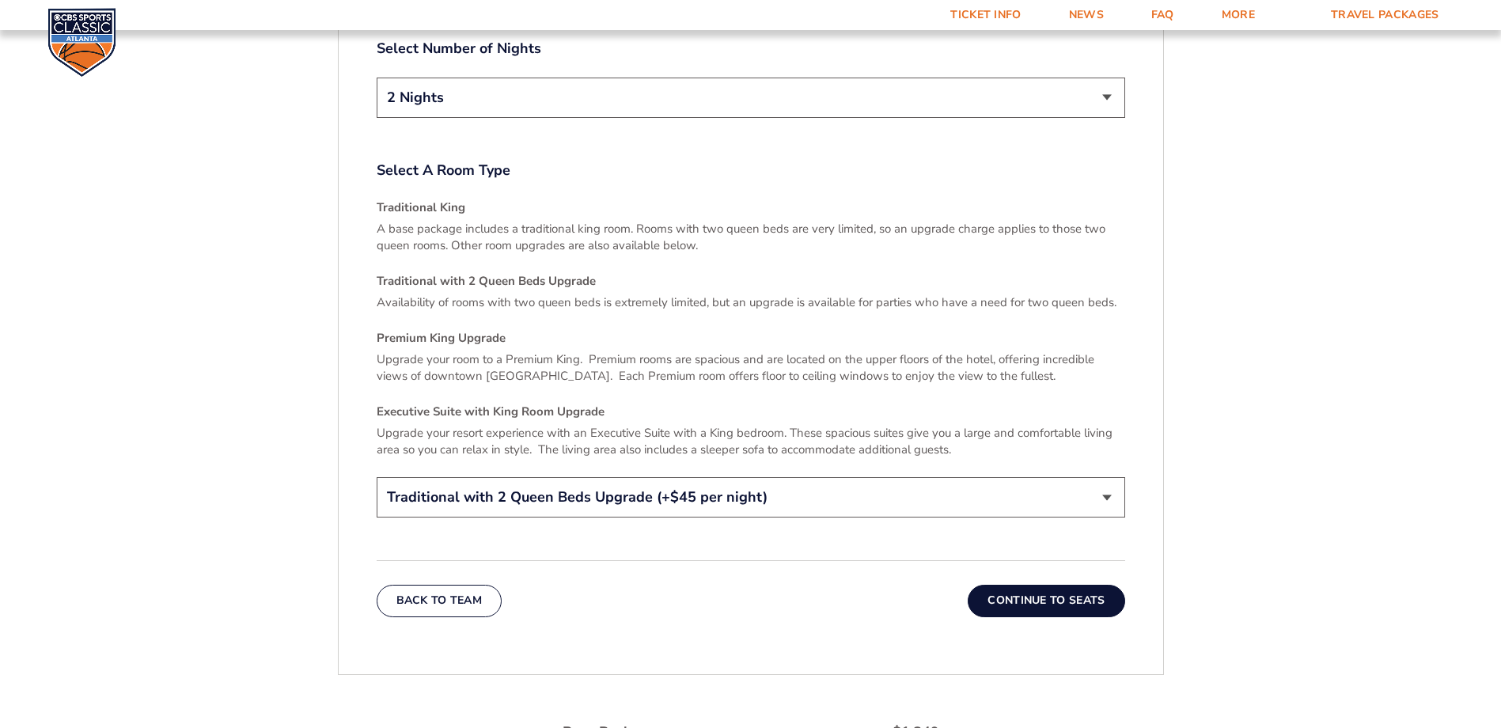
scroll to position [2243, 0]
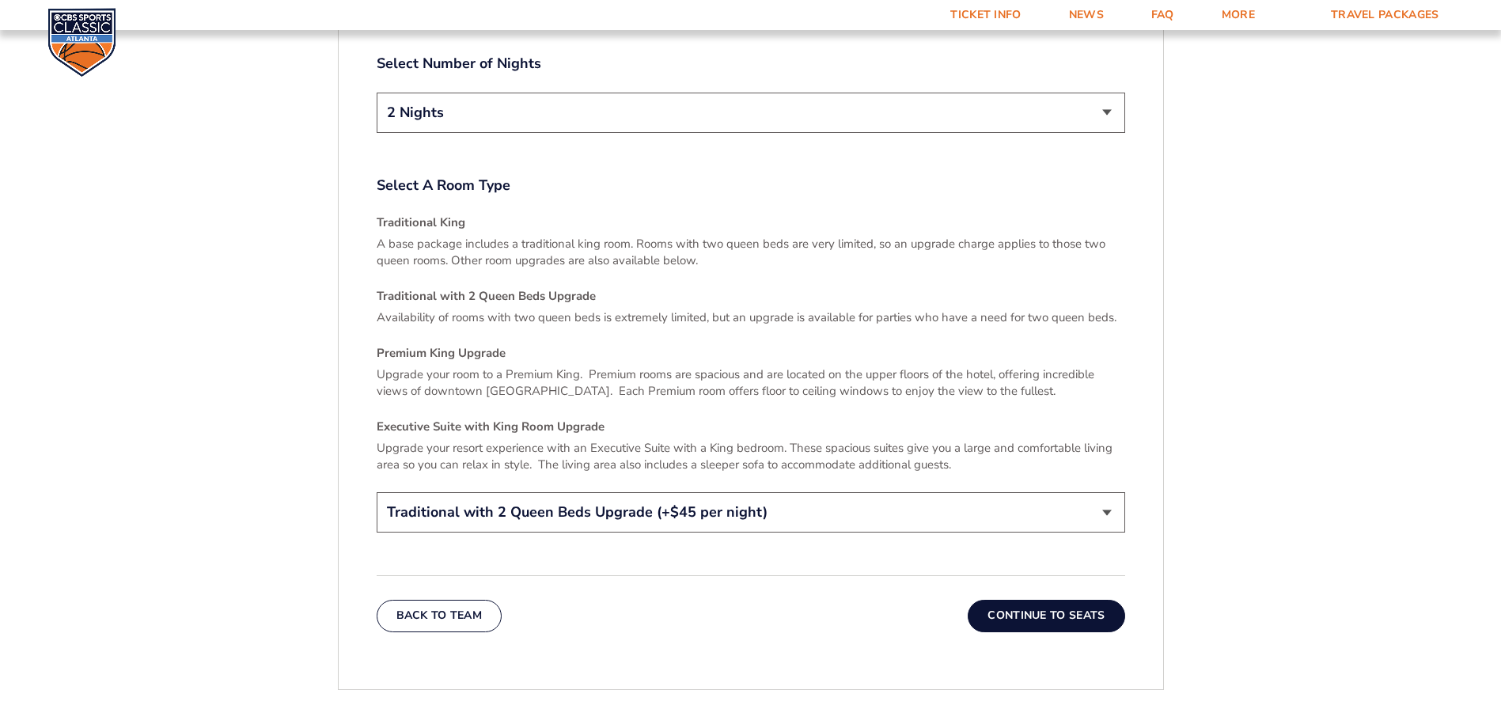
click at [559, 442] on select "Traditional King Traditional with 2 Queen Beds Upgrade (+$45 per night) Premium…" at bounding box center [751, 512] width 749 height 40
click at [377, 442] on select "Traditional King Traditional with 2 Queen Beds Upgrade (+$45 per night) Premium…" at bounding box center [751, 512] width 749 height 40
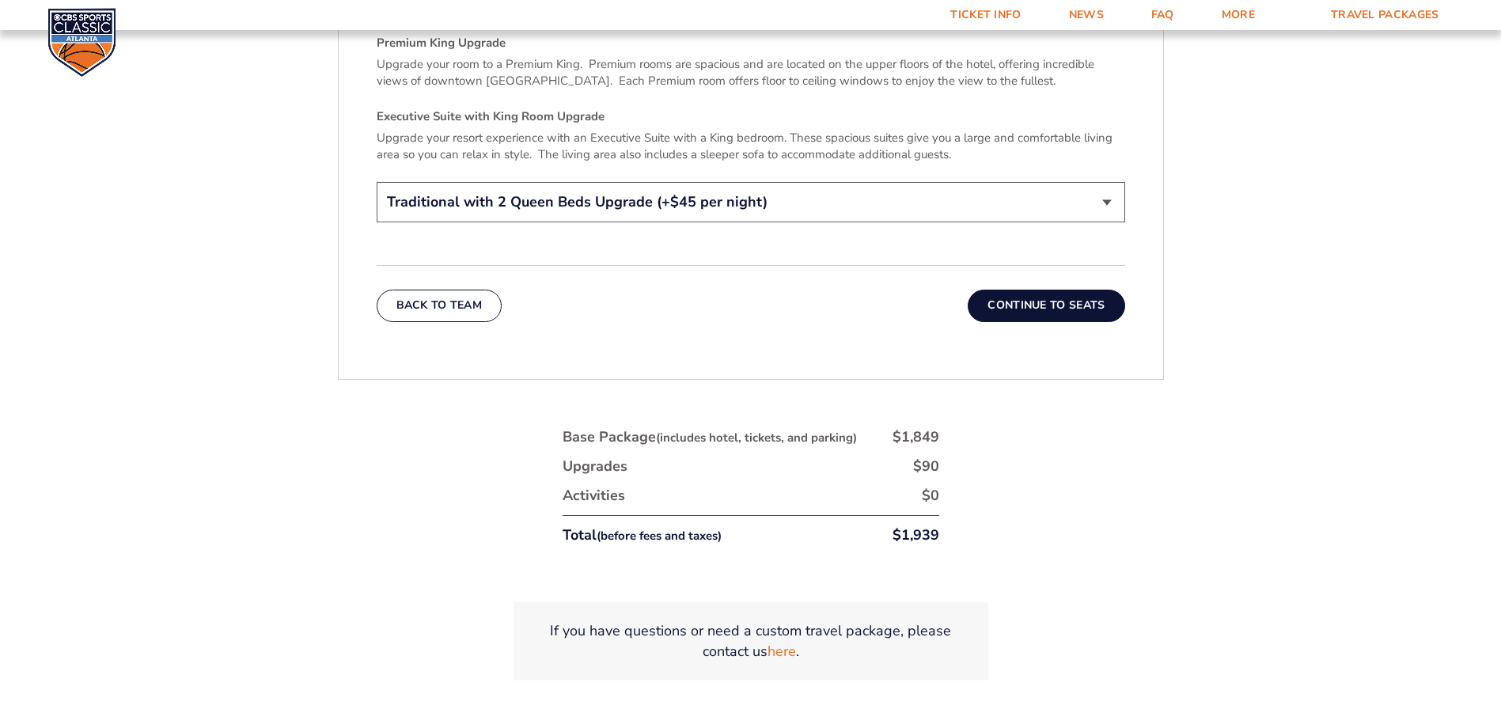
scroll to position [2560, 0]
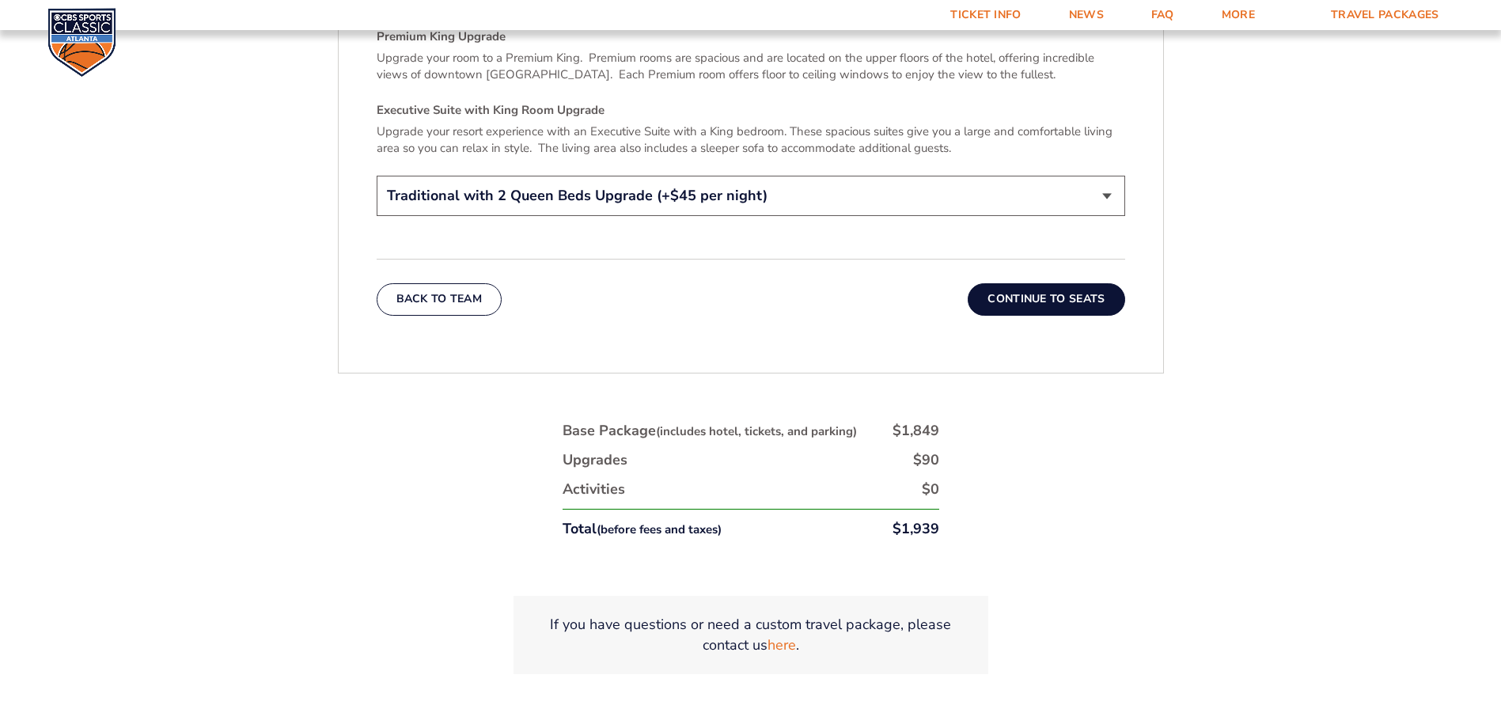
click at [994, 289] on button "Continue To Seats" at bounding box center [1046, 299] width 157 height 32
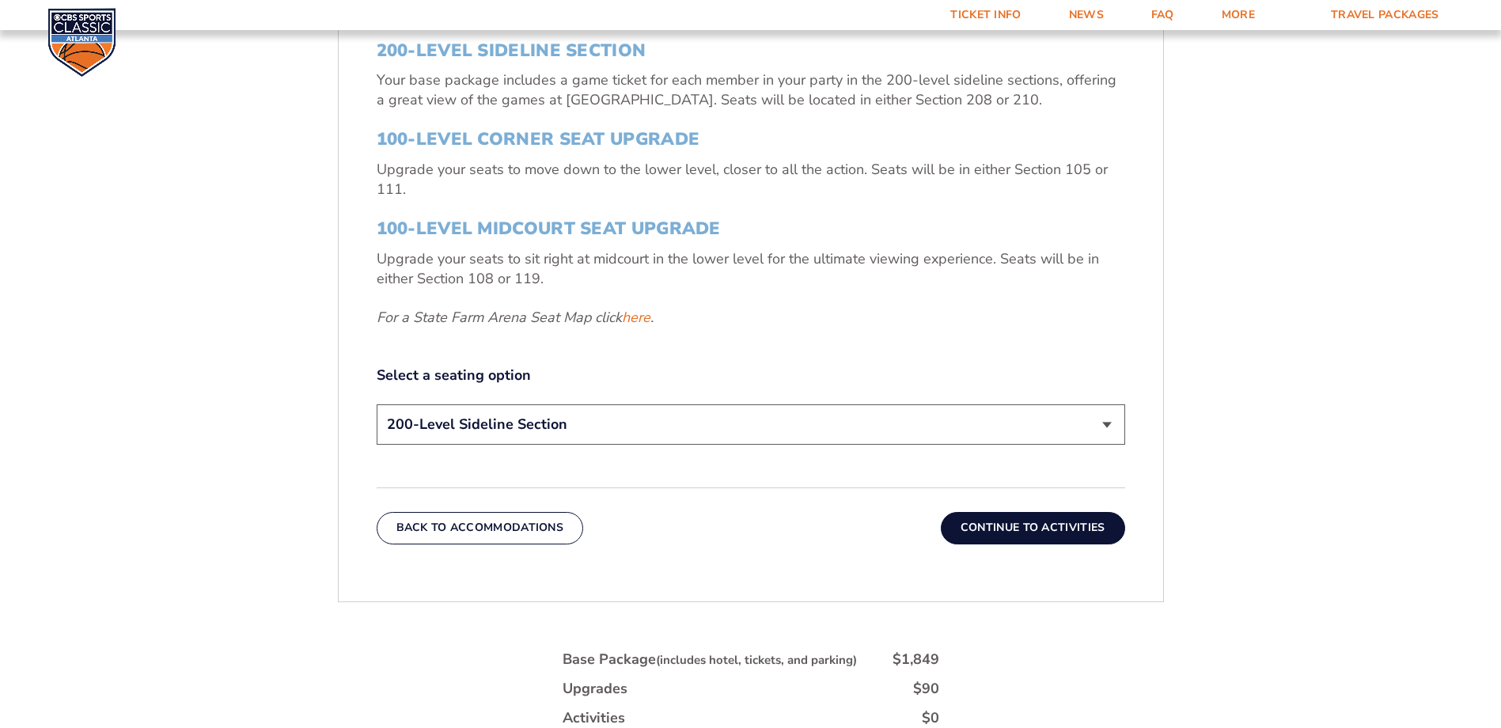
scroll to position [661, 0]
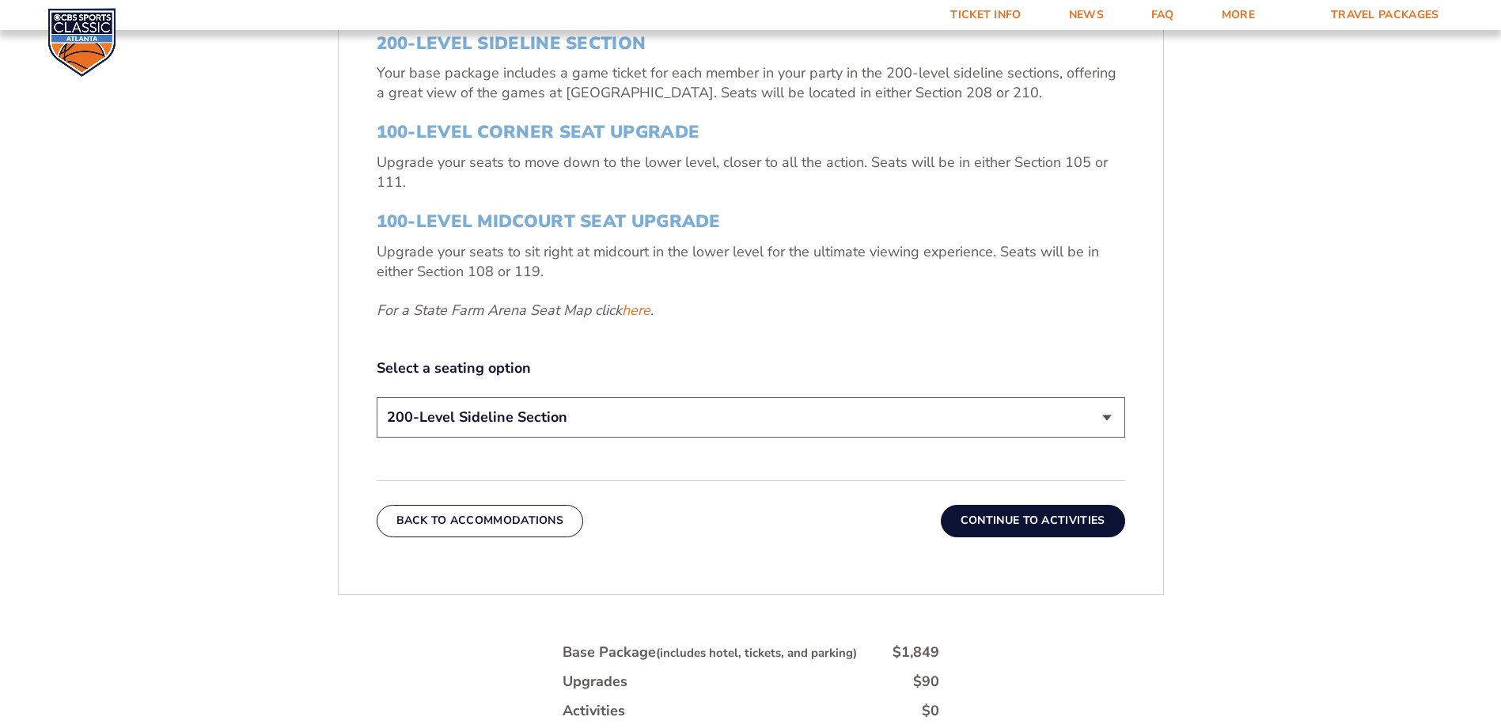
drag, startPoint x: 632, startPoint y: 414, endPoint x: 620, endPoint y: 433, distance: 22.8
click at [632, 414] on select "200-Level Sideline Section 100-Level Corner Seat Upgrade (+$120 per person) 100…" at bounding box center [751, 417] width 749 height 40
click at [377, 397] on select "200-Level Sideline Section 100-Level Corner Seat Upgrade (+$120 per person) 100…" at bounding box center [751, 417] width 749 height 40
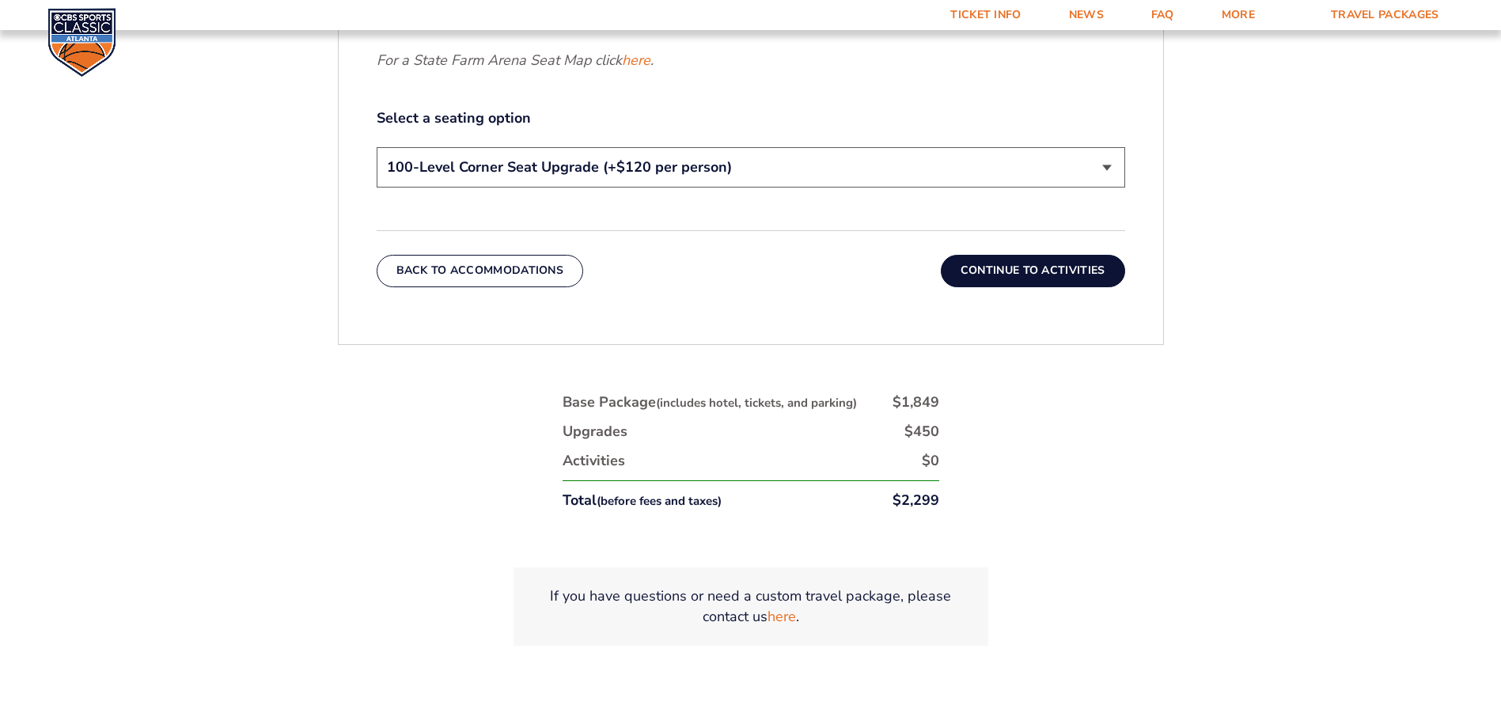
scroll to position [977, 0]
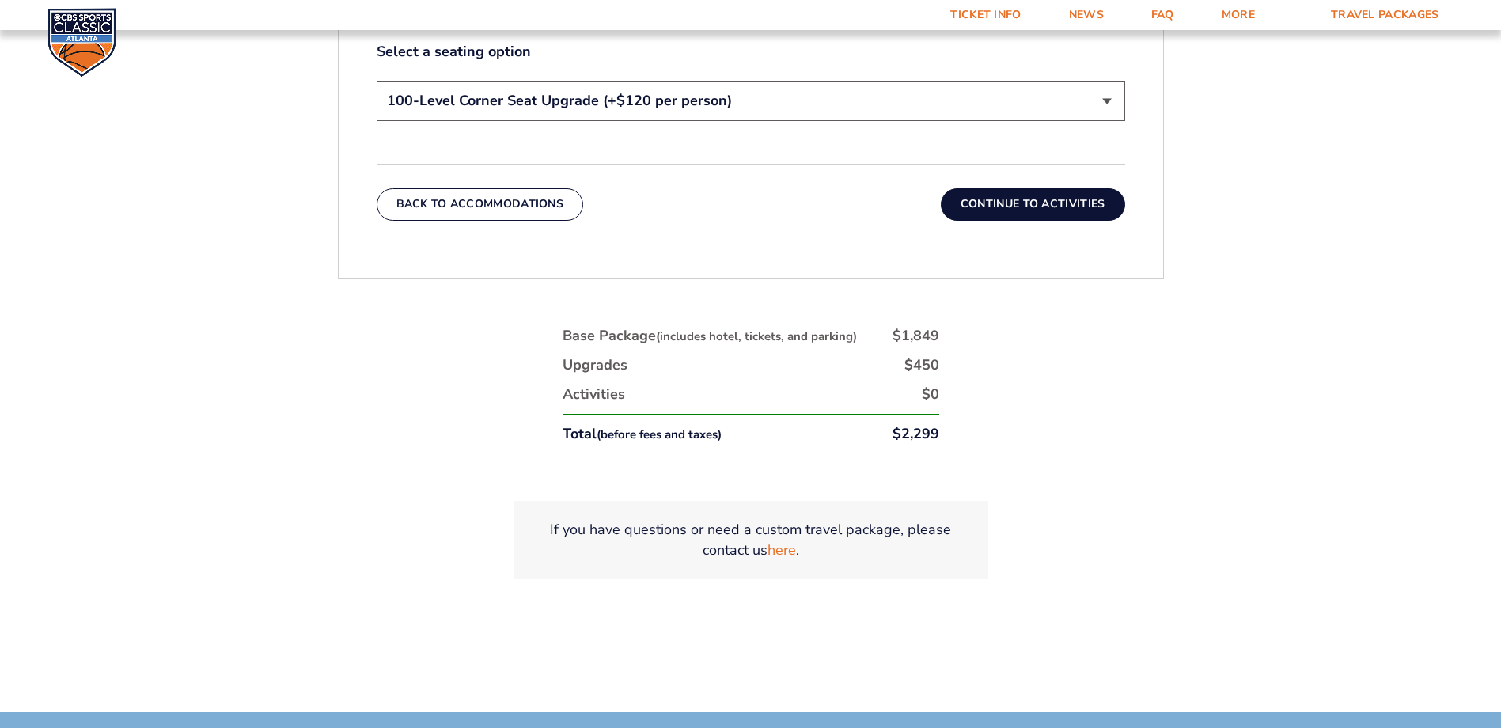
click at [491, 87] on select "200-Level Sideline Section 100-Level Corner Seat Upgrade (+$120 per person) 100…" at bounding box center [751, 101] width 749 height 40
click at [377, 81] on select "200-Level Sideline Section 100-Level Corner Seat Upgrade (+$120 per person) 100…" at bounding box center [751, 101] width 749 height 40
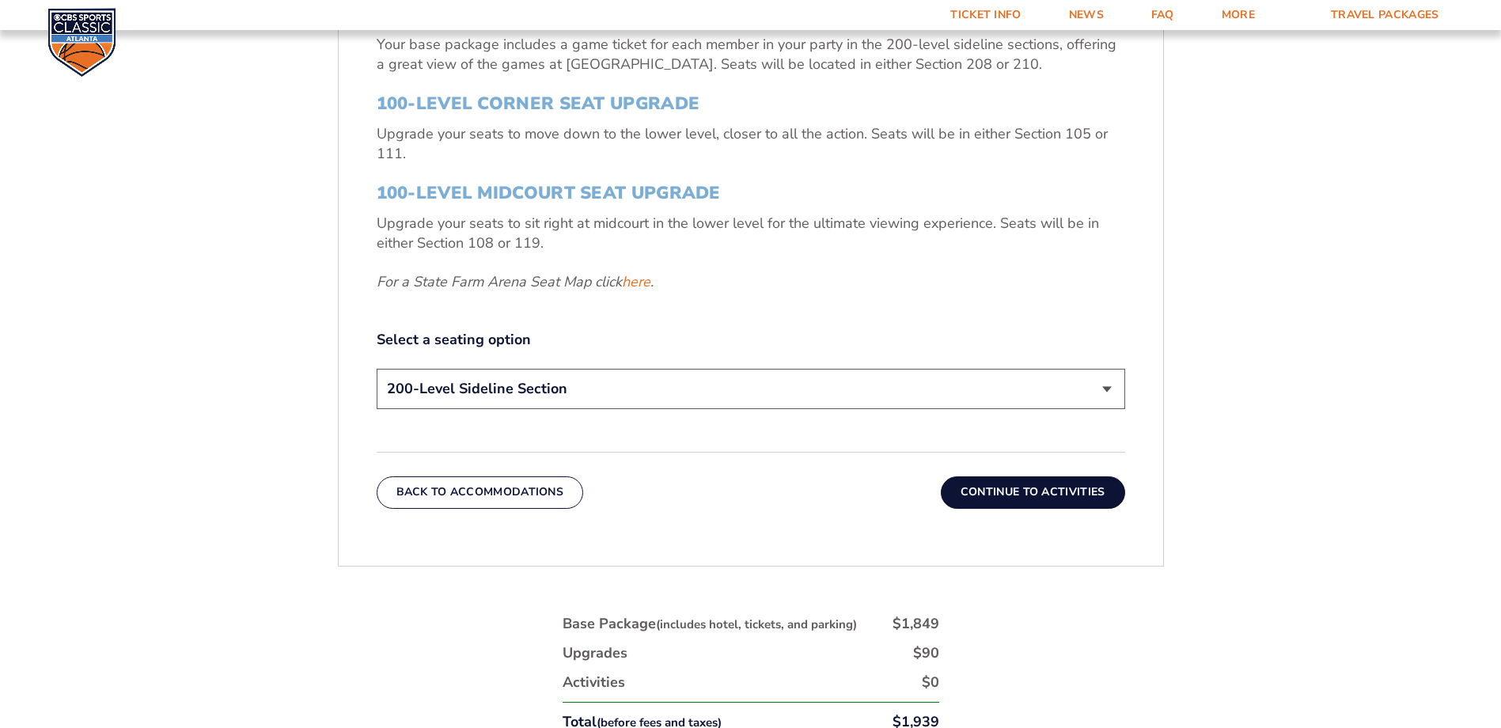
scroll to position [661, 0]
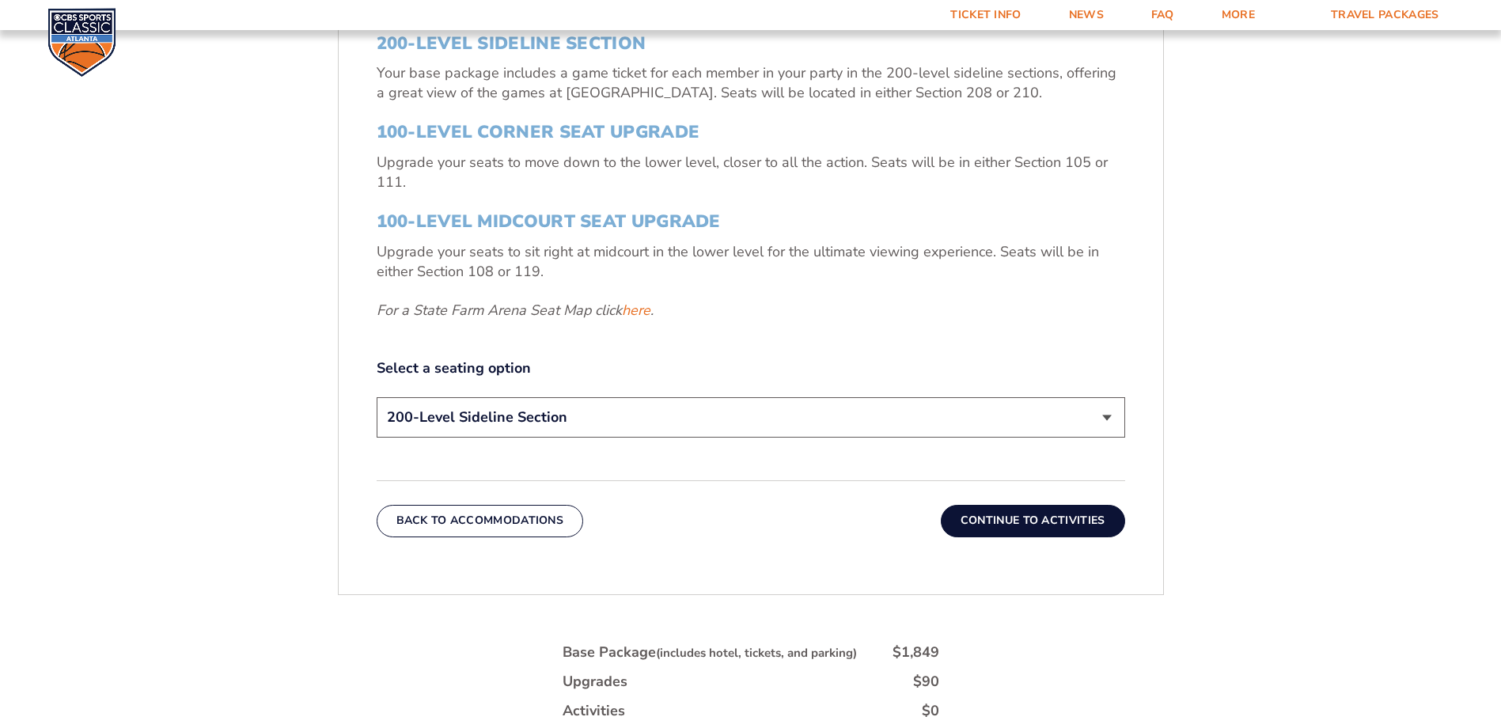
click at [645, 419] on select "200-Level Sideline Section 100-Level Corner Seat Upgrade (+$120 per person) 100…" at bounding box center [751, 417] width 749 height 40
click at [377, 397] on select "200-Level Sideline Section 100-Level Corner Seat Upgrade (+$120 per person) 100…" at bounding box center [751, 417] width 749 height 40
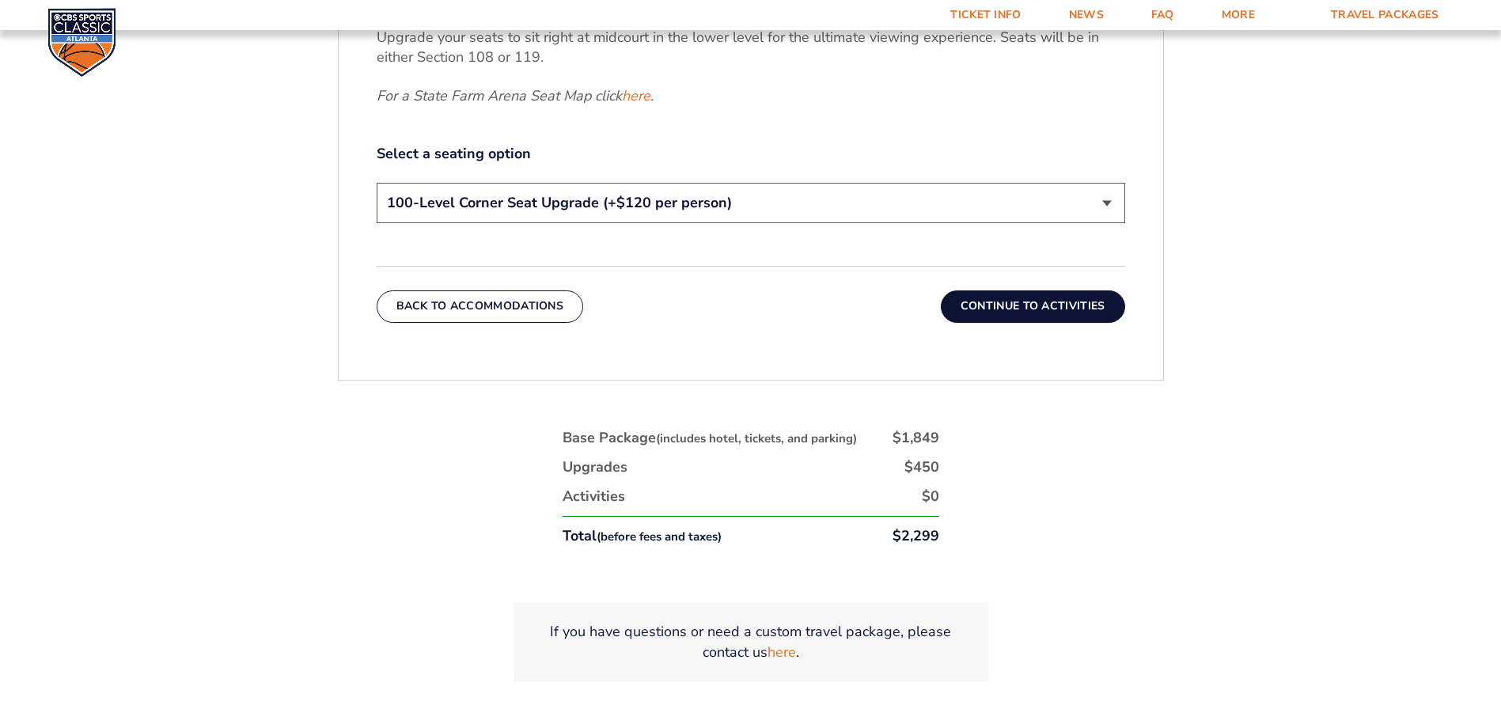
scroll to position [898, 0]
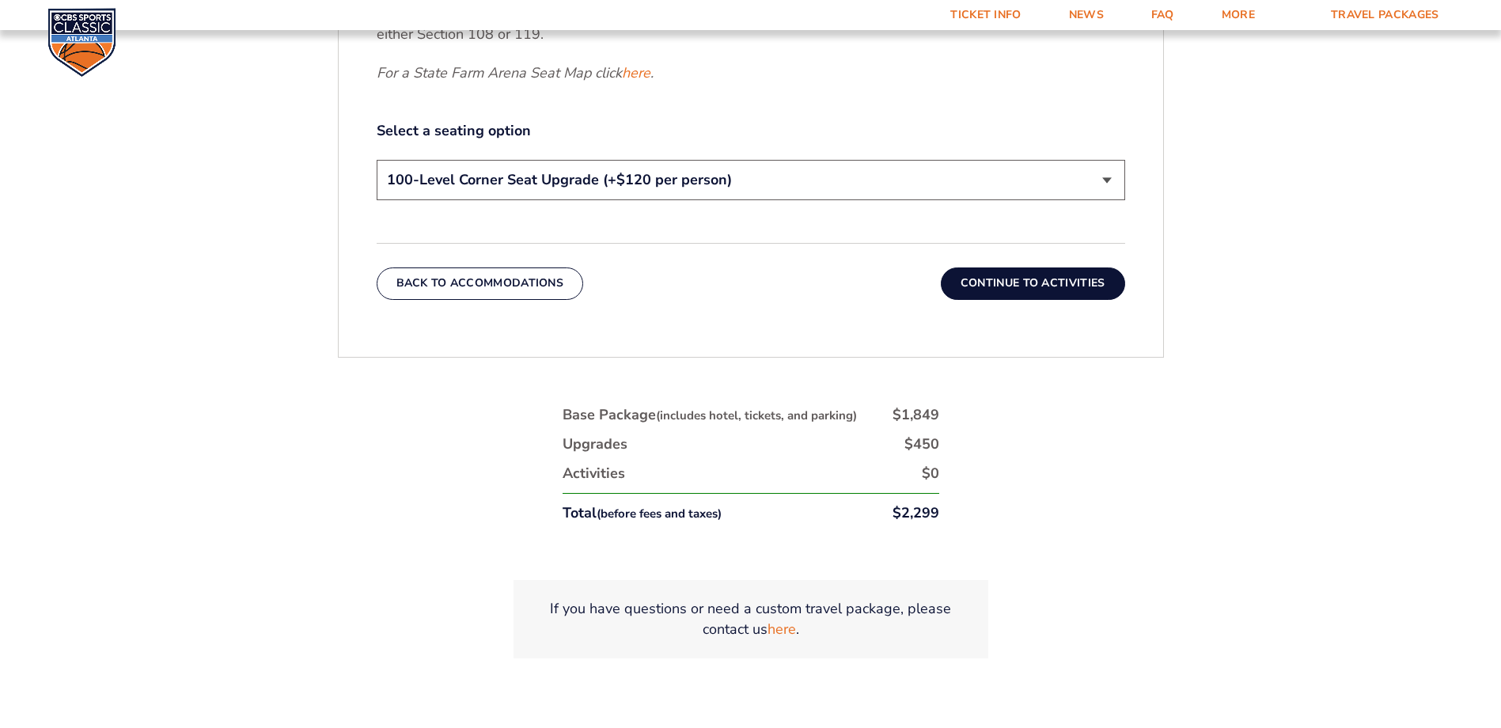
click at [513, 175] on select "200-Level Sideline Section 100-Level Corner Seat Upgrade (+$120 per person) 100…" at bounding box center [751, 180] width 749 height 40
click at [377, 160] on select "200-Level Sideline Section 100-Level Corner Seat Upgrade (+$120 per person) 100…" at bounding box center [751, 180] width 749 height 40
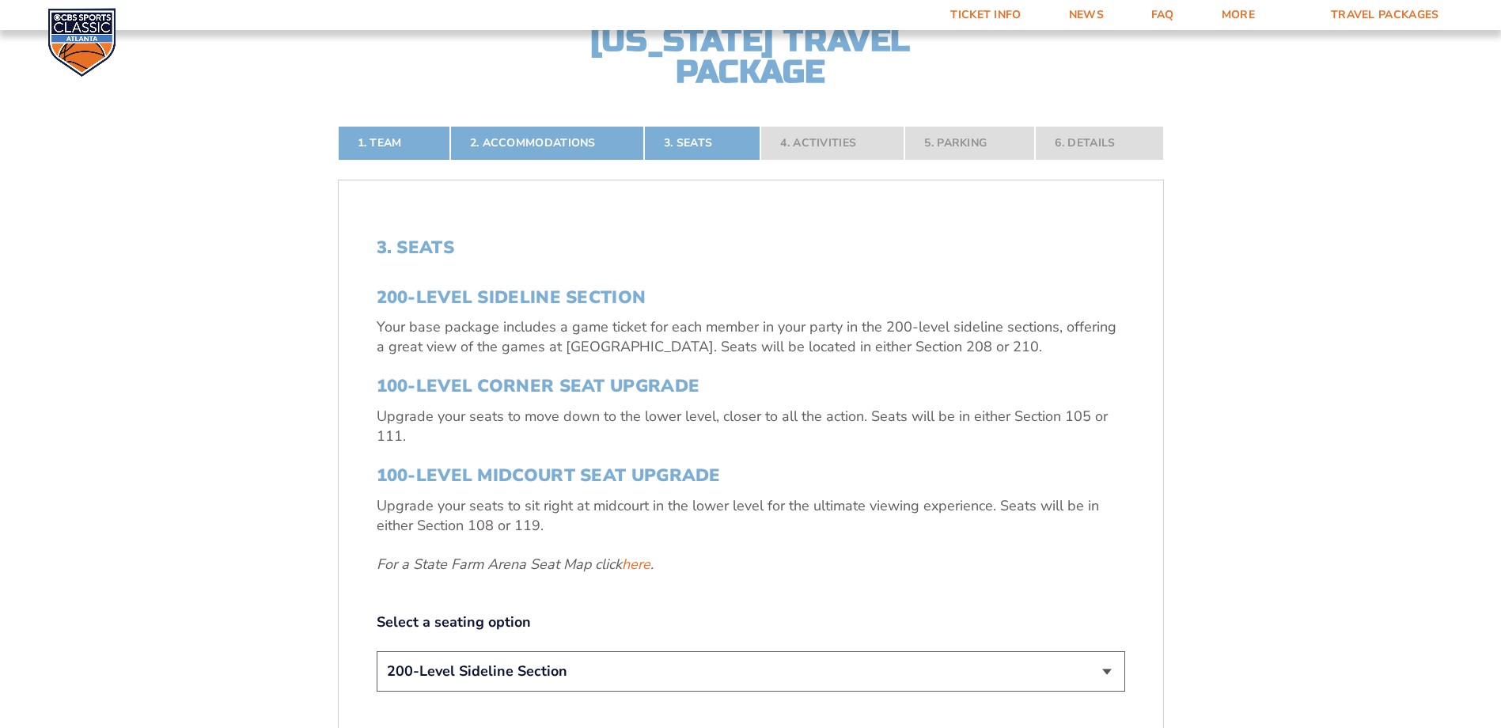
scroll to position [265, 0]
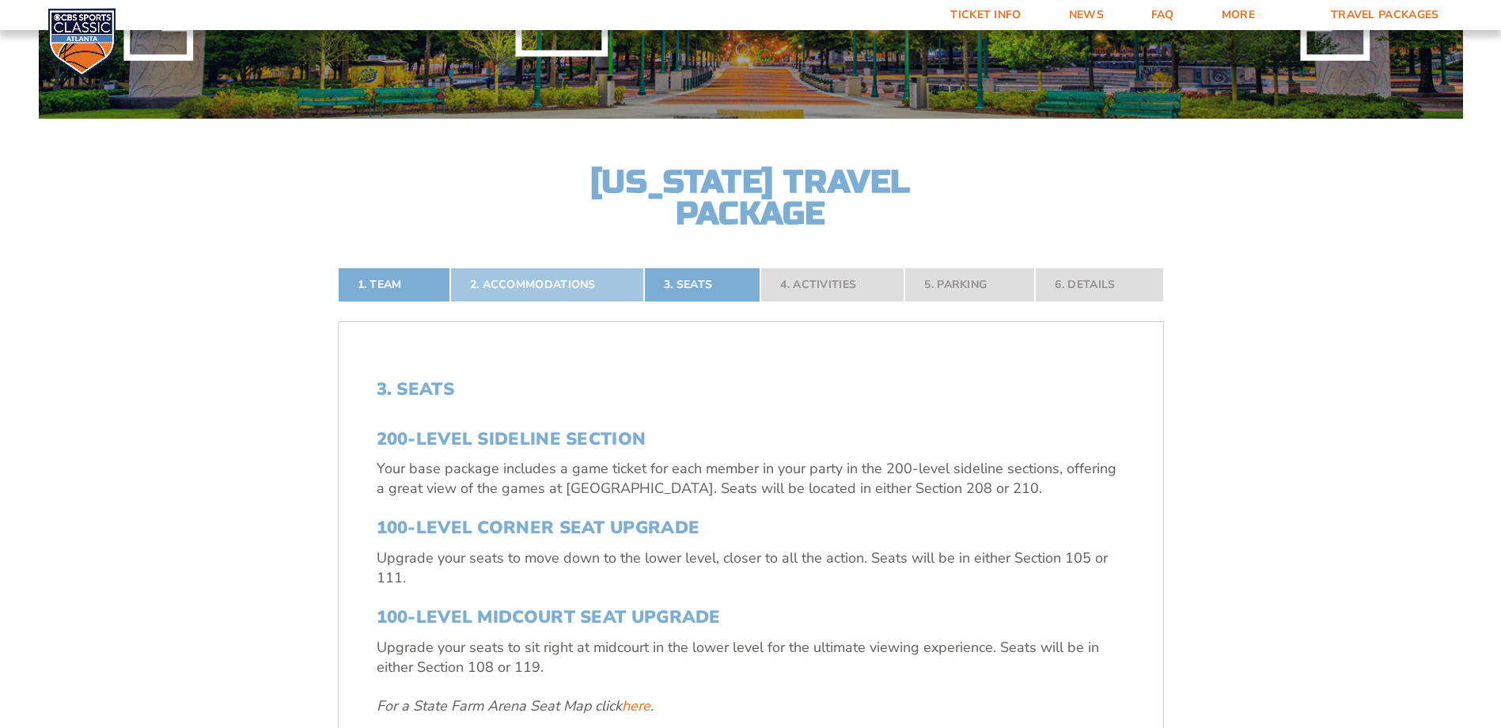
click at [495, 290] on link "2. Accommodations" at bounding box center [547, 284] width 194 height 35
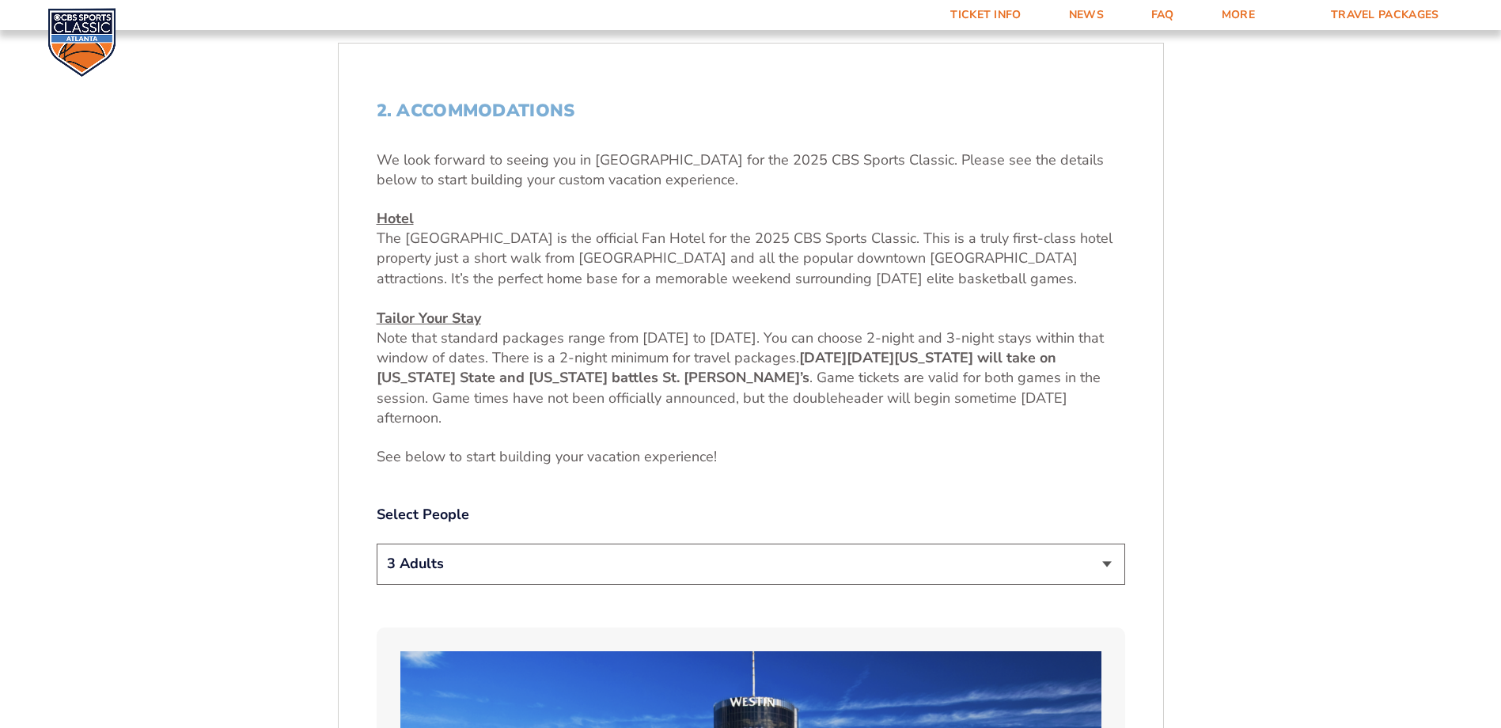
scroll to position [582, 0]
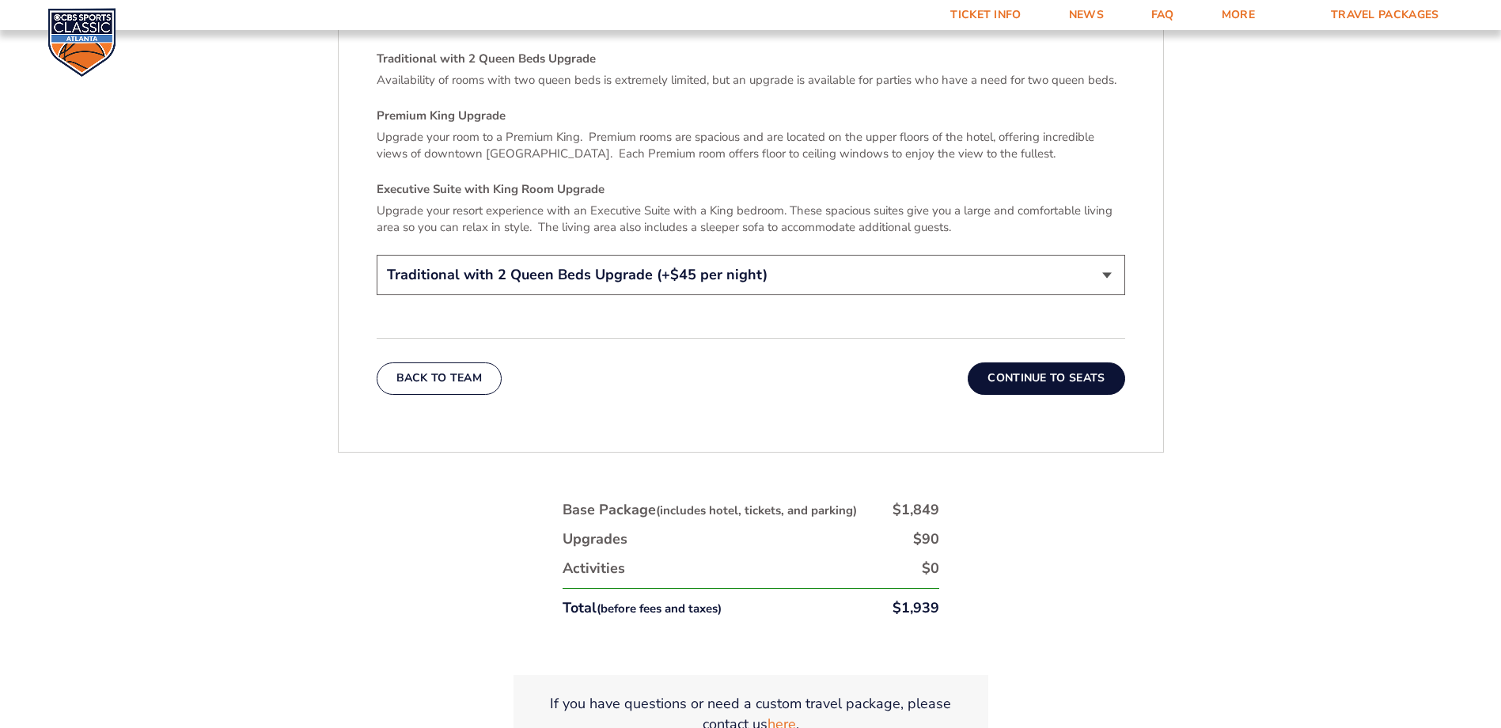
click at [994, 372] on button "Continue To Seats" at bounding box center [1046, 378] width 157 height 32
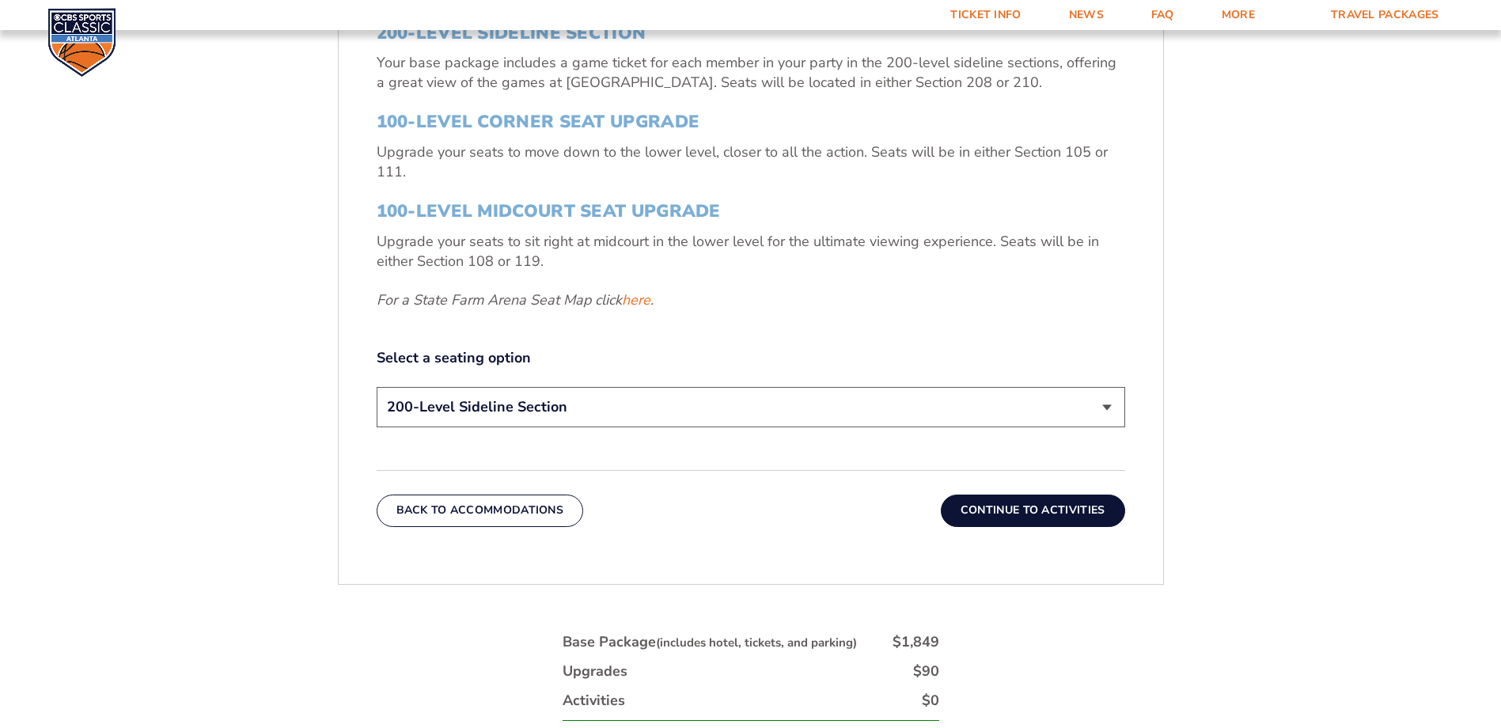
scroll to position [988, 0]
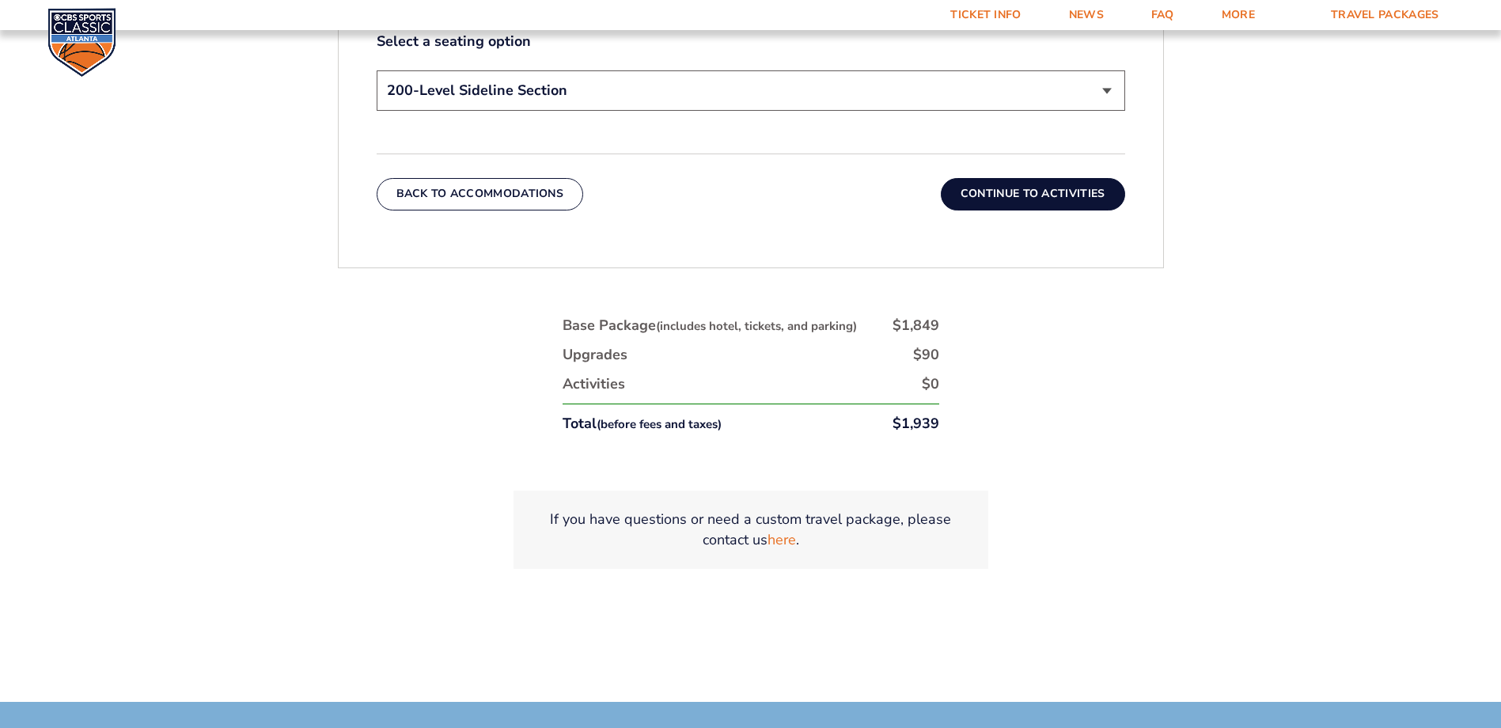
click at [994, 202] on button "Continue To Activities" at bounding box center [1033, 194] width 184 height 32
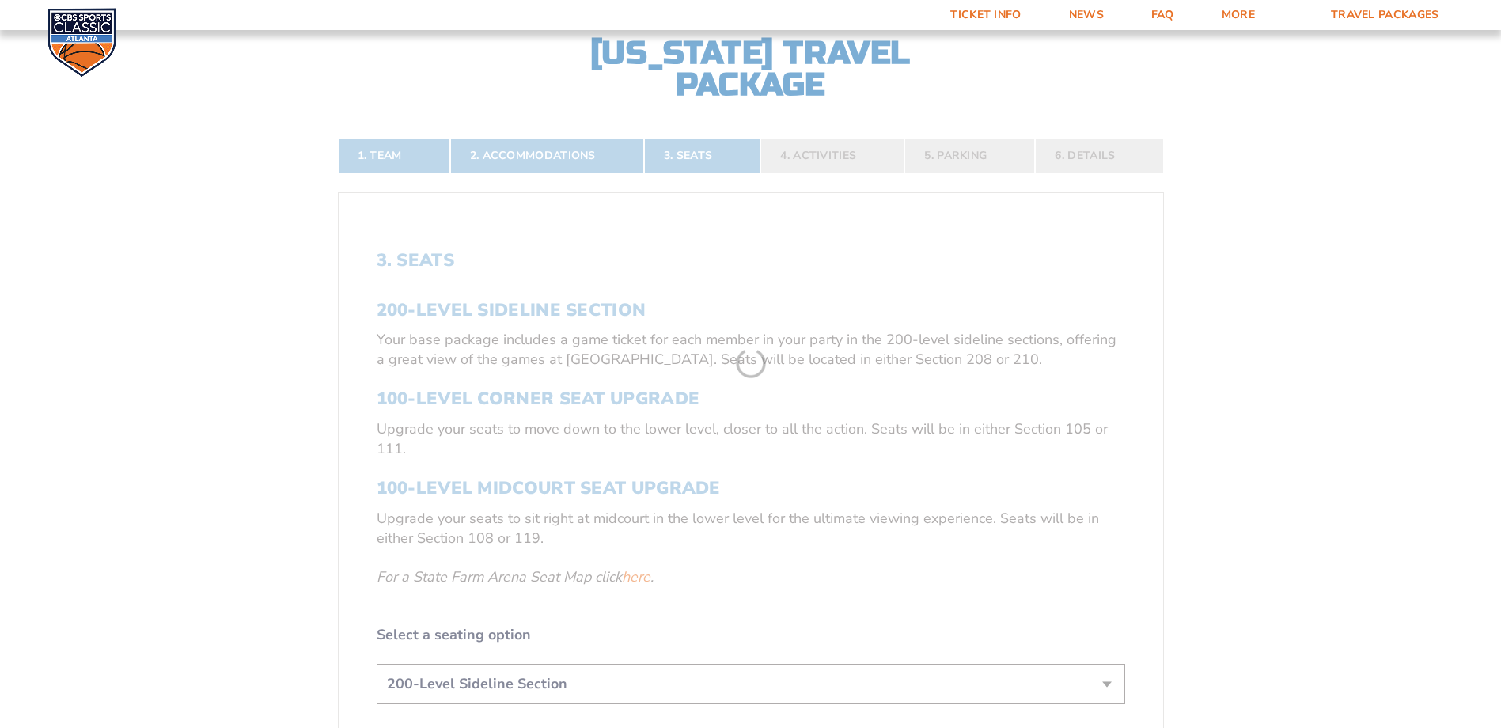
scroll to position [344, 0]
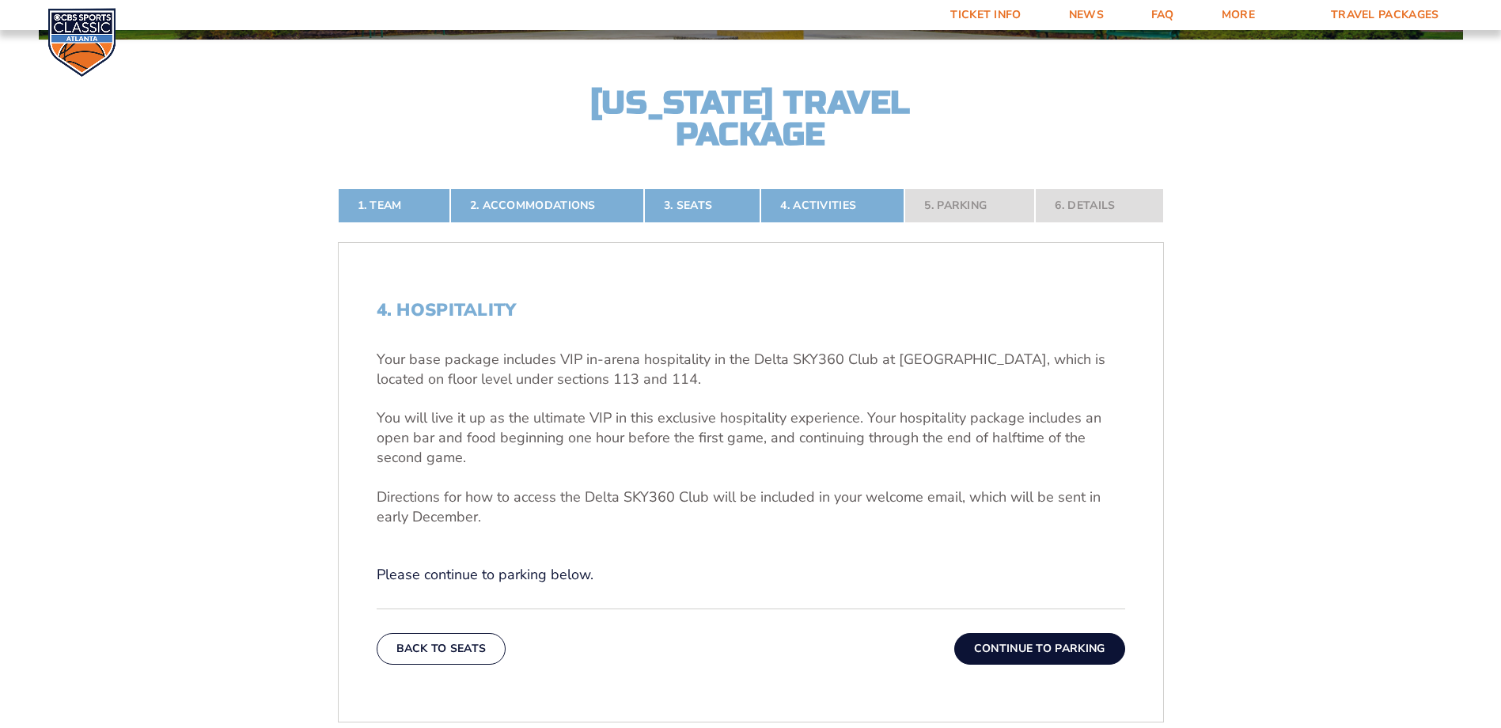
click at [994, 442] on button "Continue To Parking" at bounding box center [1039, 649] width 171 height 32
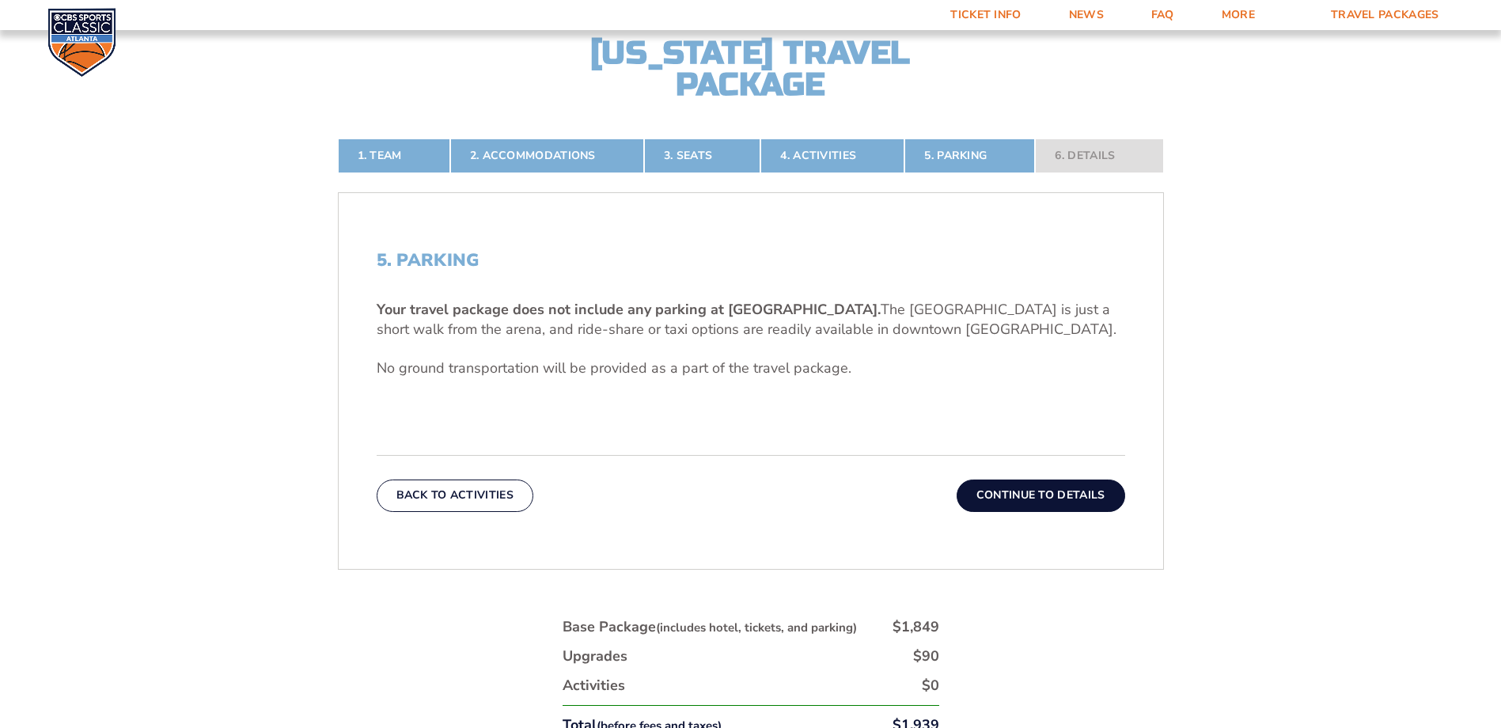
scroll to position [423, 0]
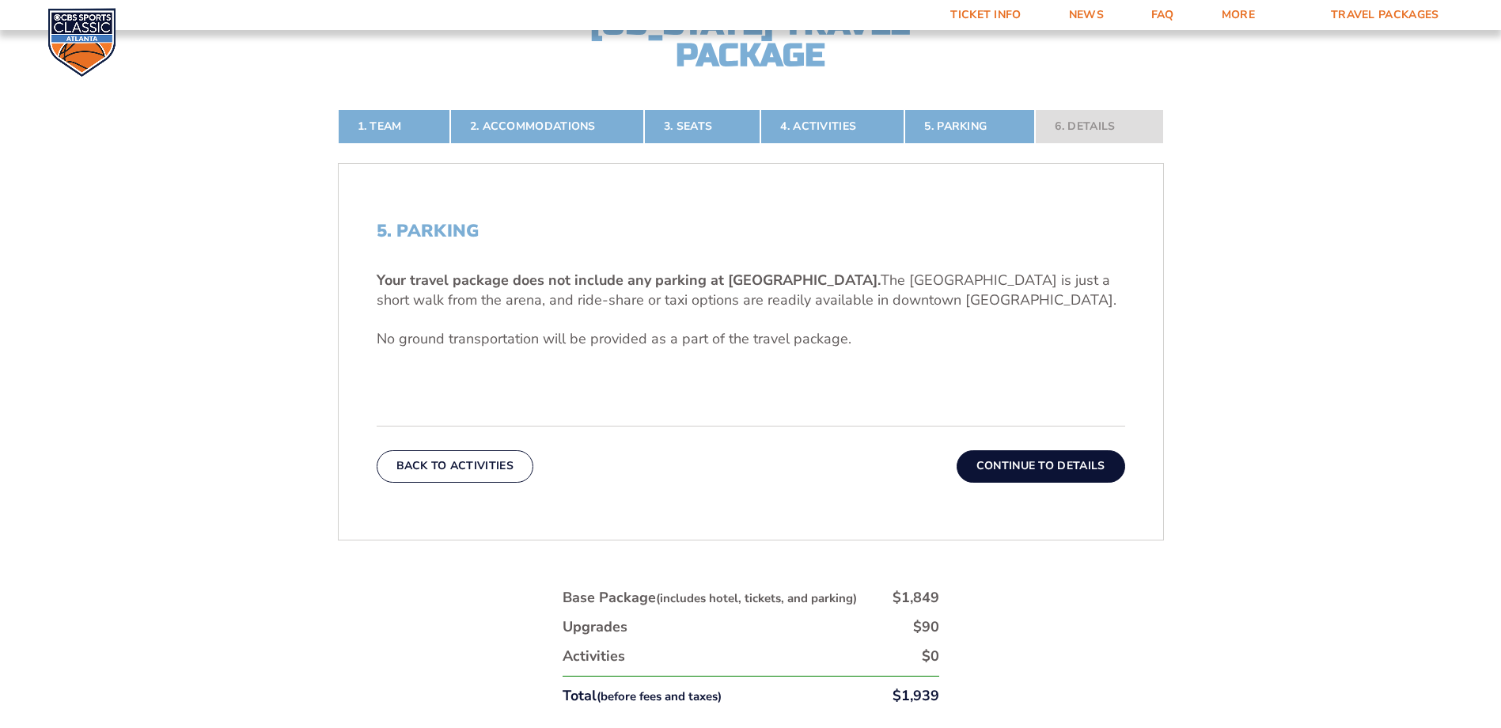
click at [994, 442] on button "Continue To Details" at bounding box center [1041, 466] width 169 height 32
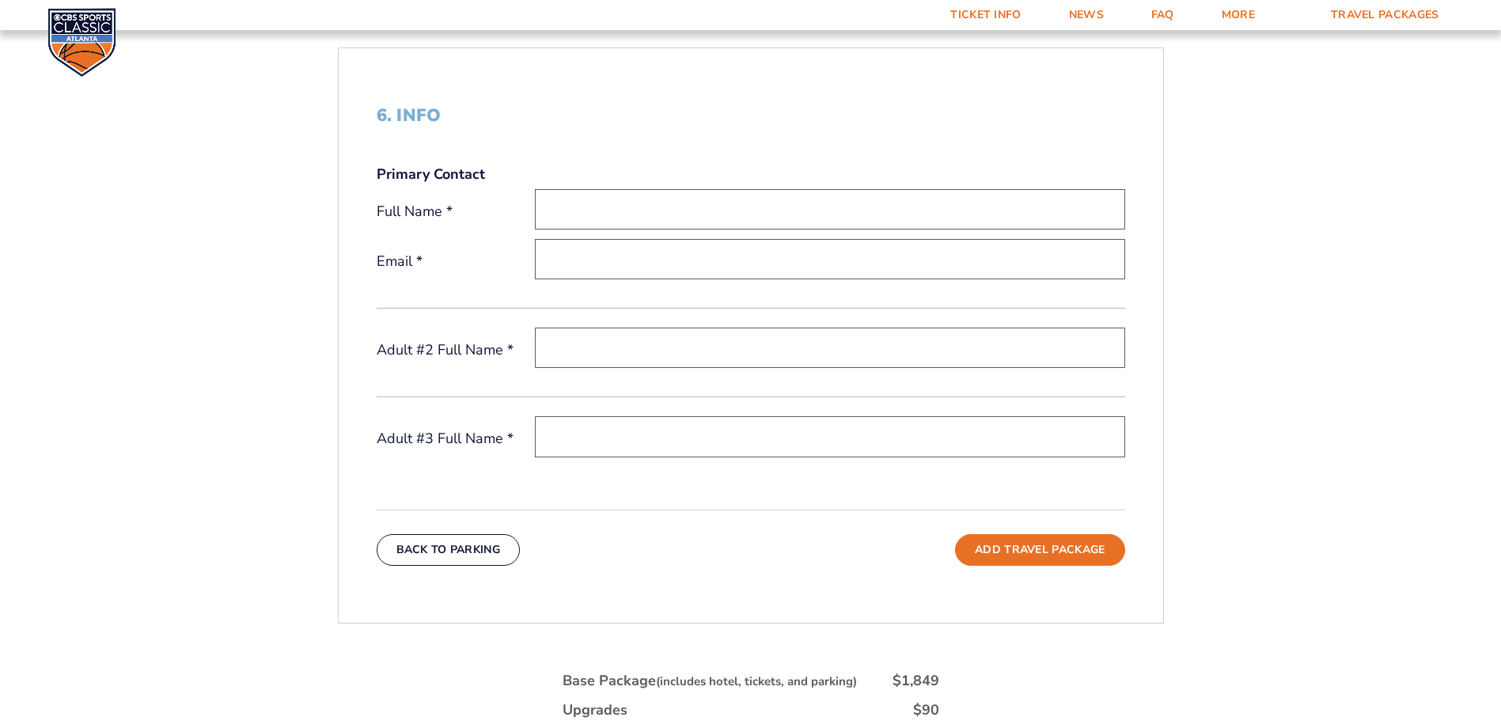
scroll to position [661, 0]
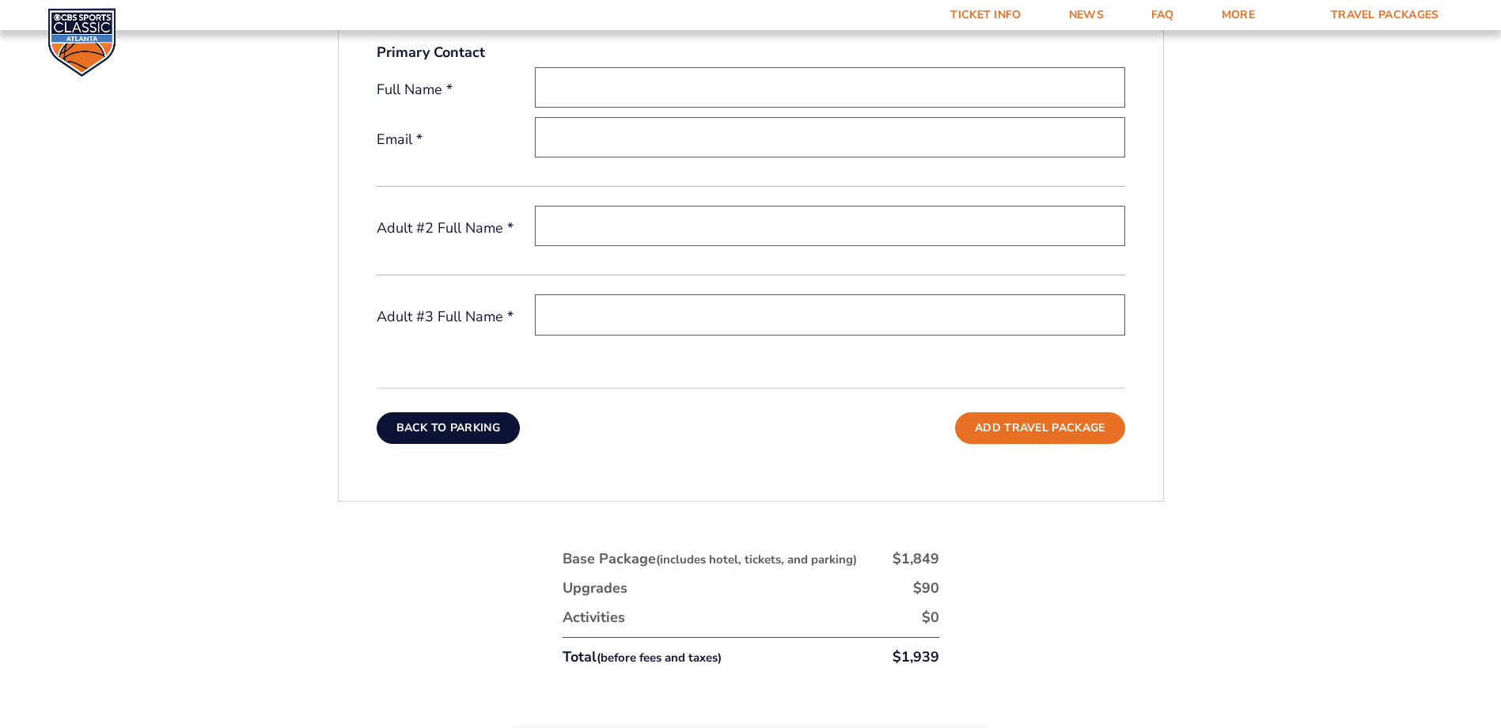
click at [438, 428] on button "Back To Parking" at bounding box center [449, 428] width 144 height 32
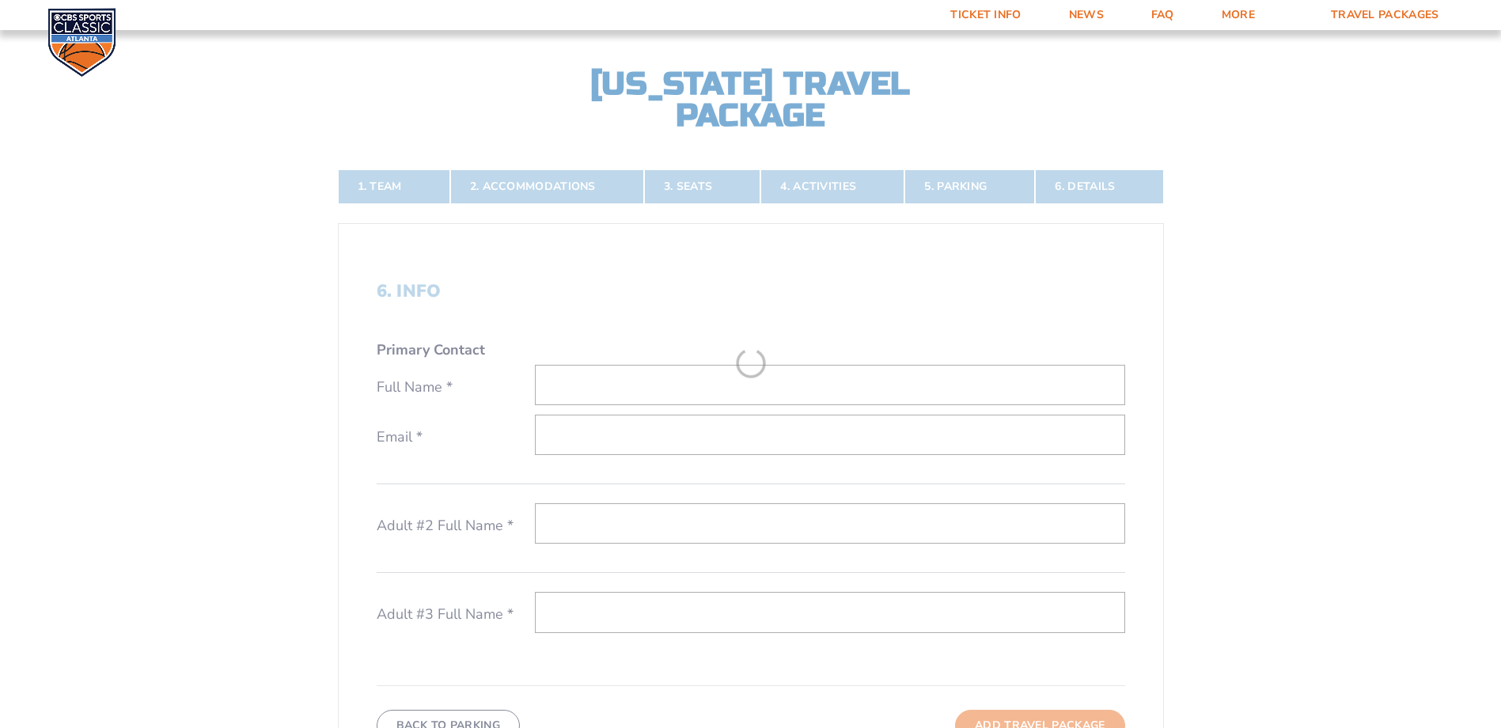
scroll to position [344, 0]
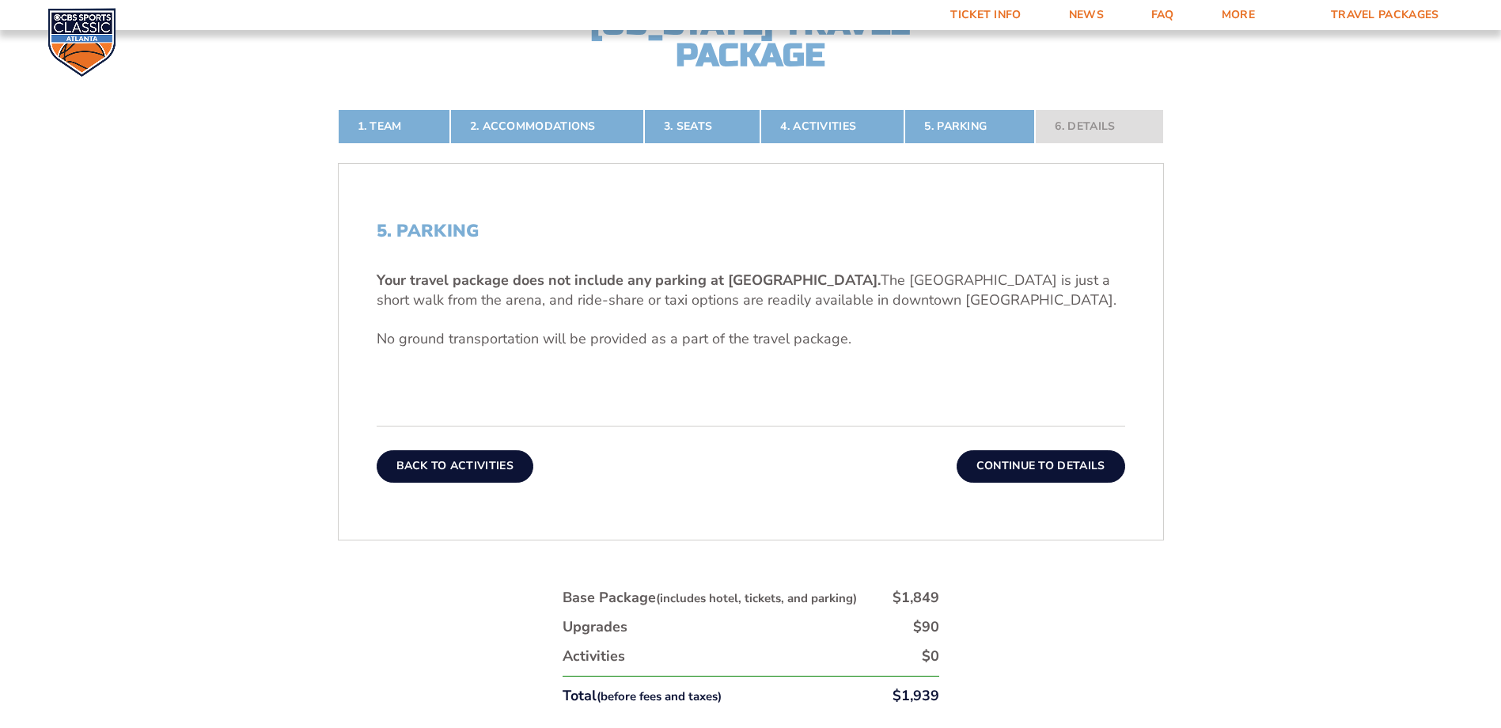
click at [513, 442] on button "Back To Activities" at bounding box center [455, 466] width 157 height 32
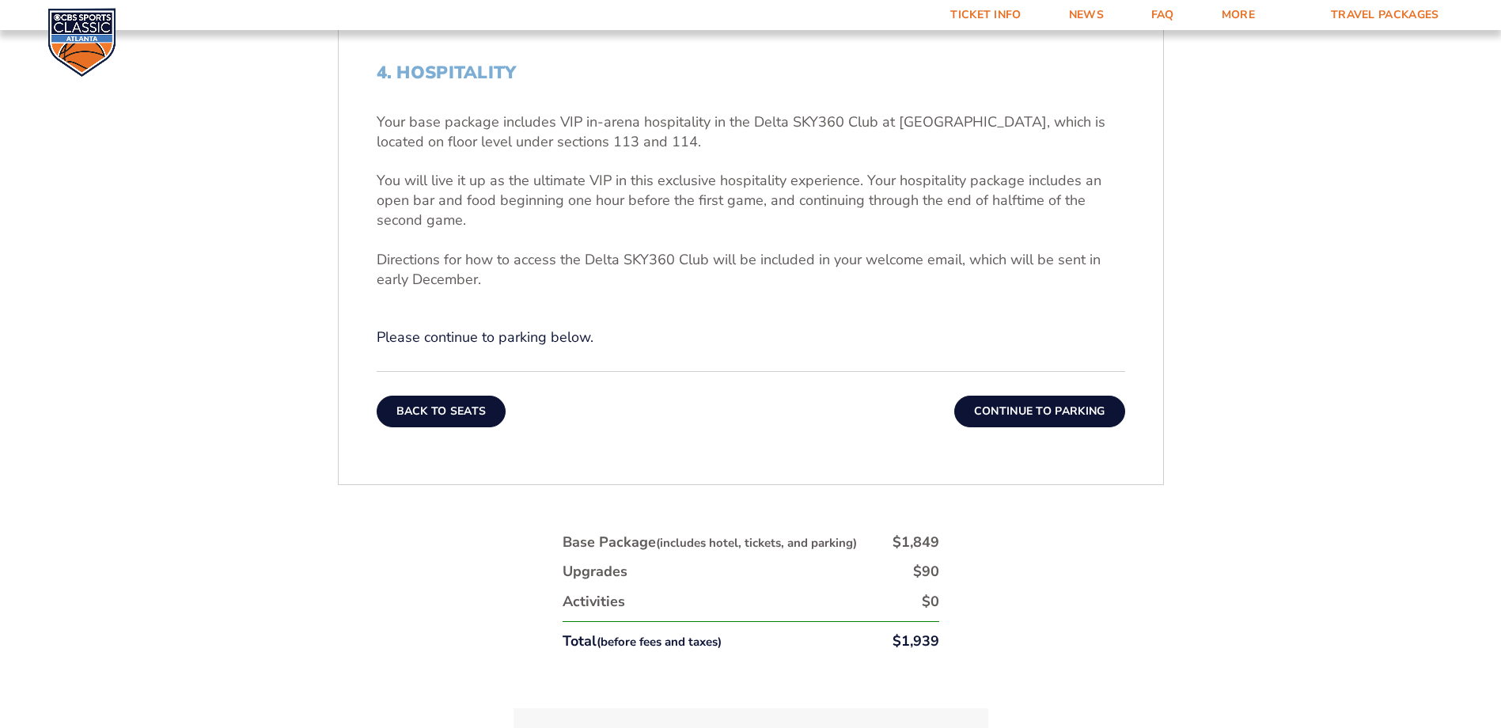
click at [454, 411] on button "Back To Seats" at bounding box center [442, 412] width 130 height 32
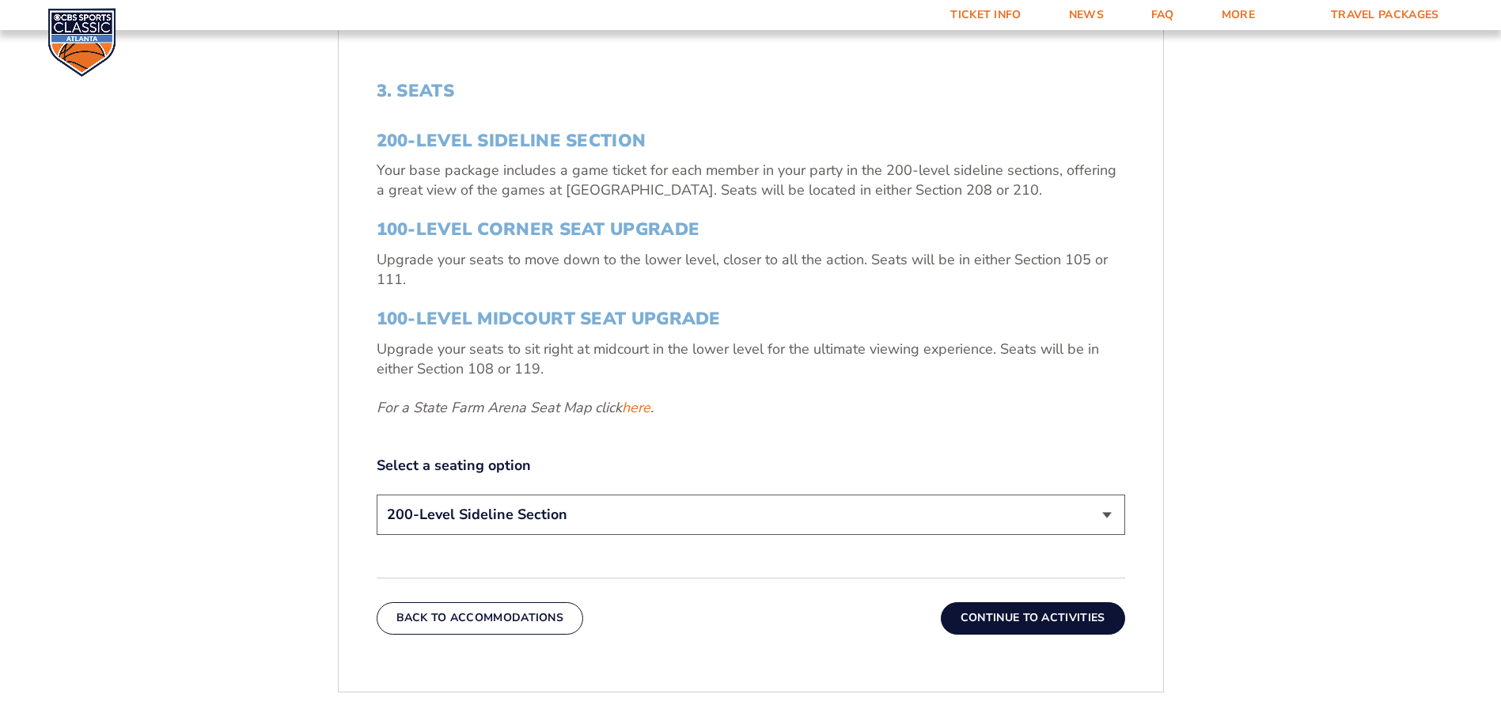
scroll to position [582, 0]
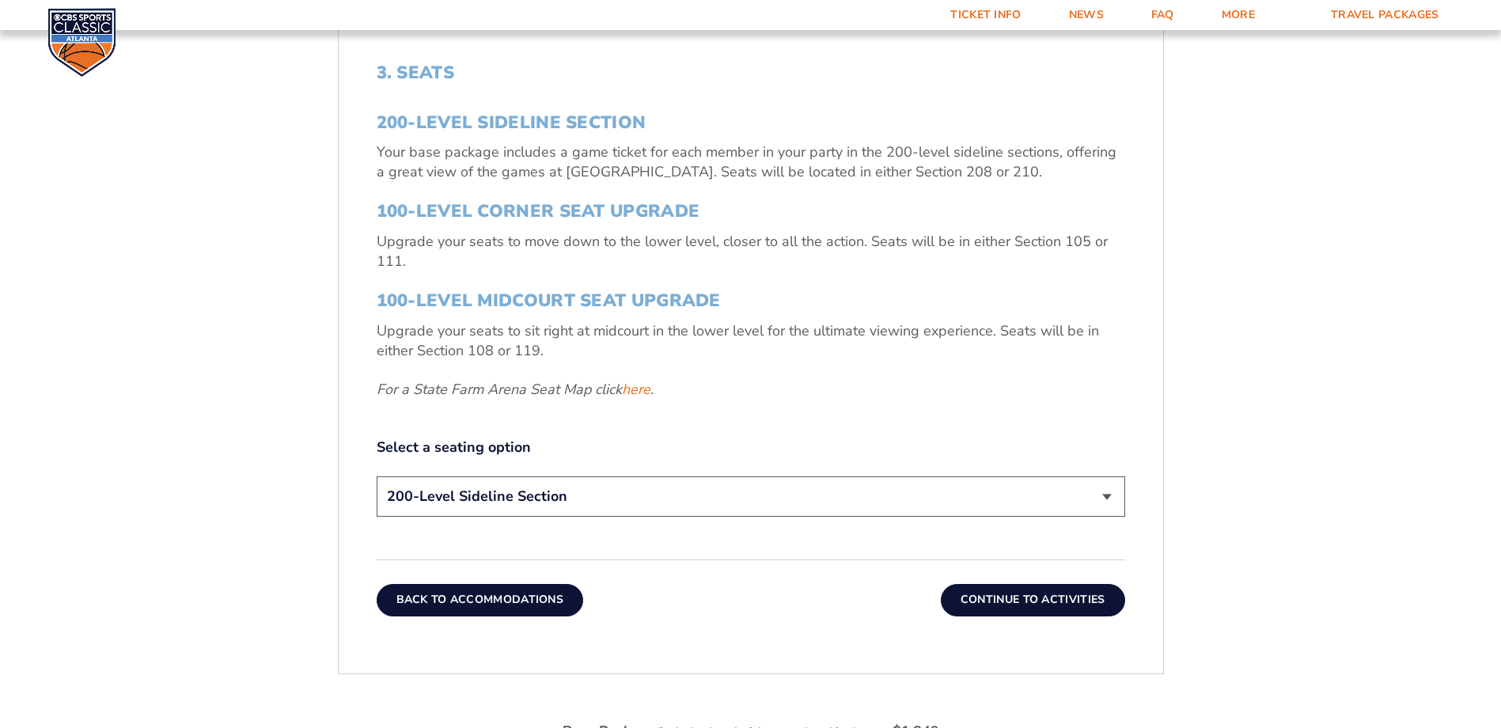
click at [528, 442] on button "Back To Accommodations" at bounding box center [480, 600] width 207 height 32
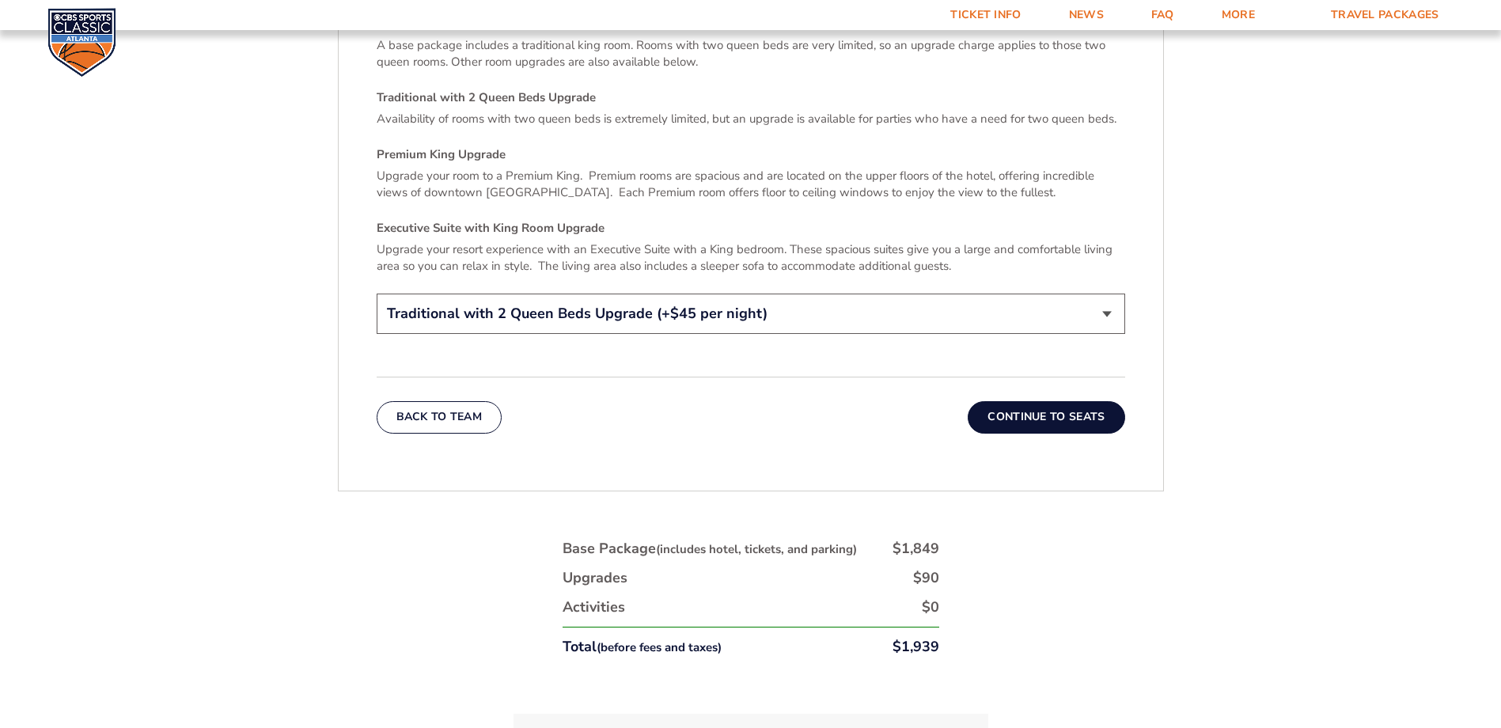
scroll to position [2481, 0]
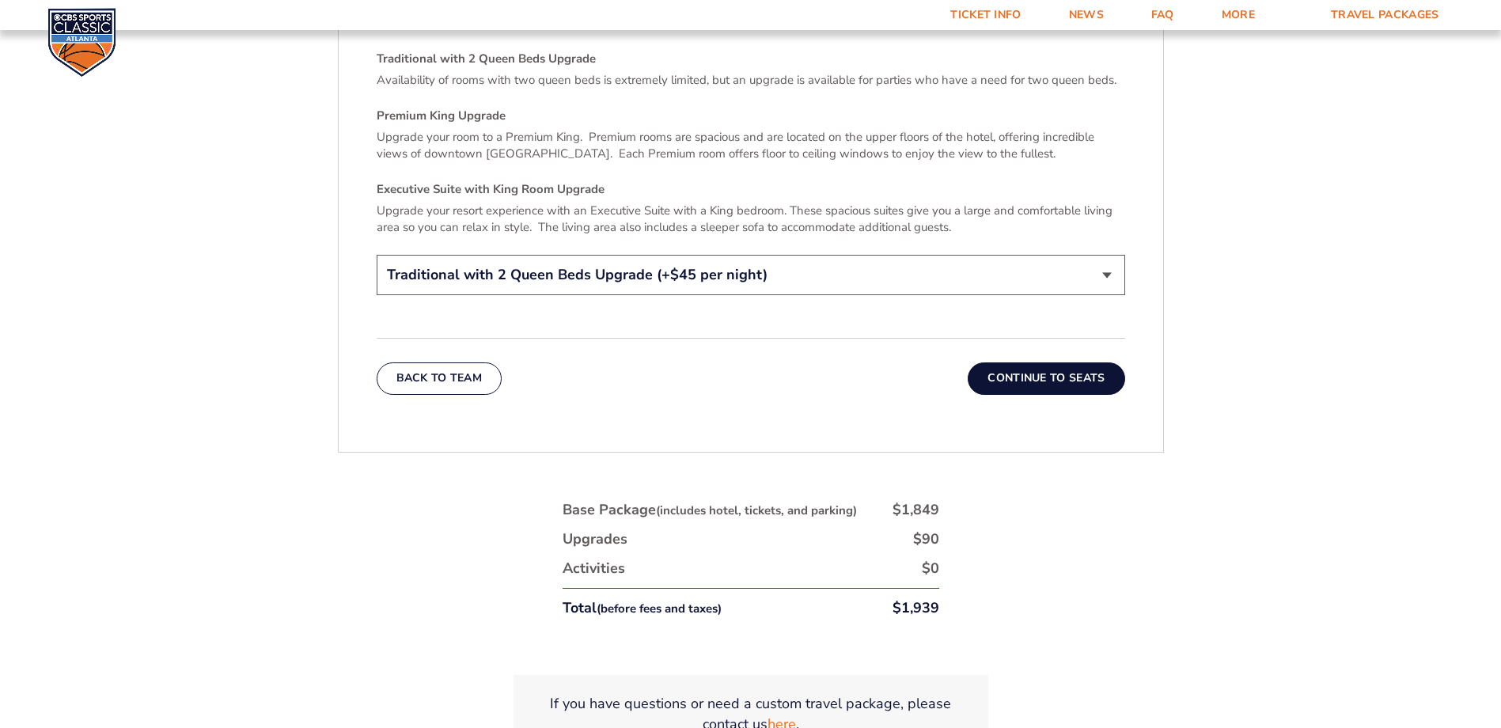
click at [994, 362] on button "Continue To Seats" at bounding box center [1046, 378] width 157 height 32
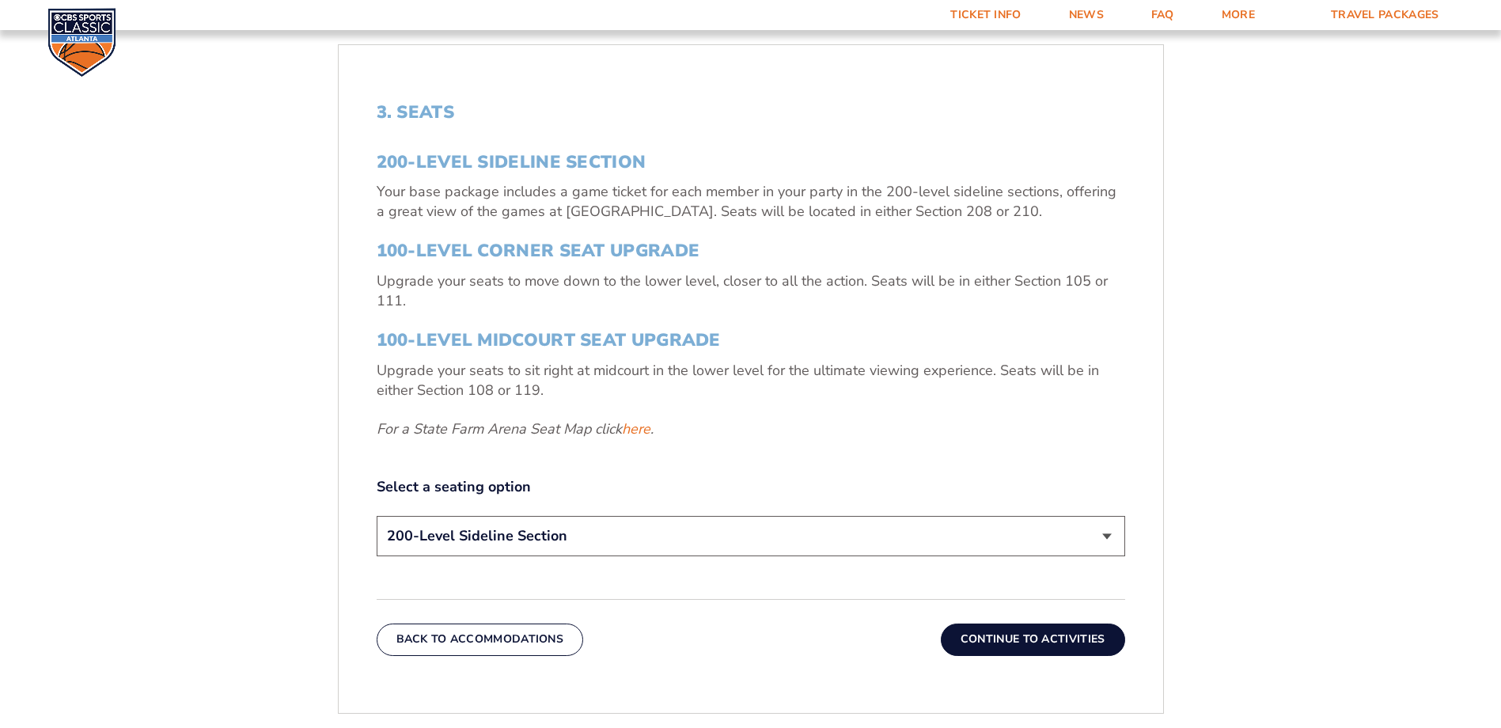
scroll to position [661, 0]
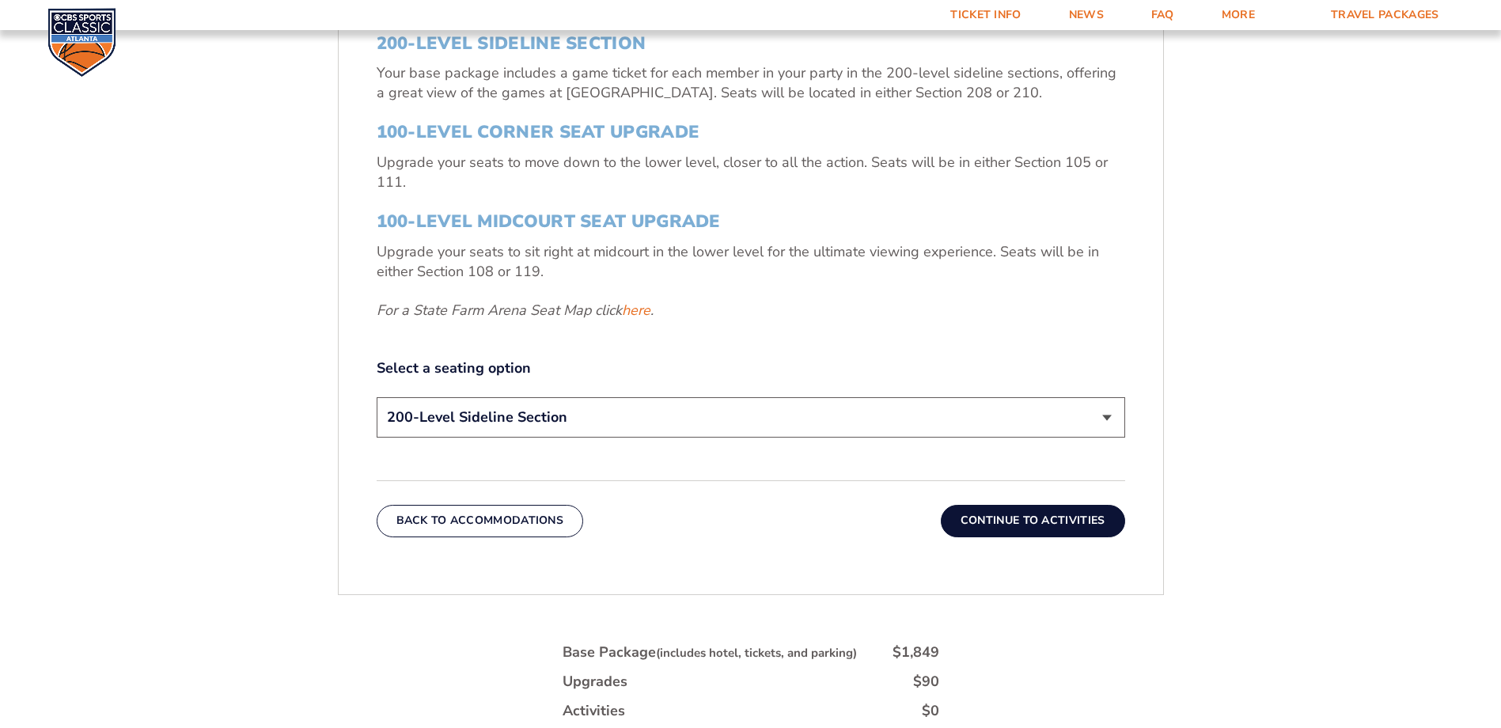
click at [633, 408] on select "200-Level Sideline Section 100-Level Corner Seat Upgrade (+$120 per person) 100…" at bounding box center [751, 417] width 749 height 40
select select "100-Level Corner Seat Upgrade"
click at [377, 397] on select "200-Level Sideline Section 100-Level Corner Seat Upgrade (+$120 per person) 100…" at bounding box center [751, 417] width 749 height 40
click at [994, 442] on button "Continue To Activities" at bounding box center [1033, 521] width 184 height 32
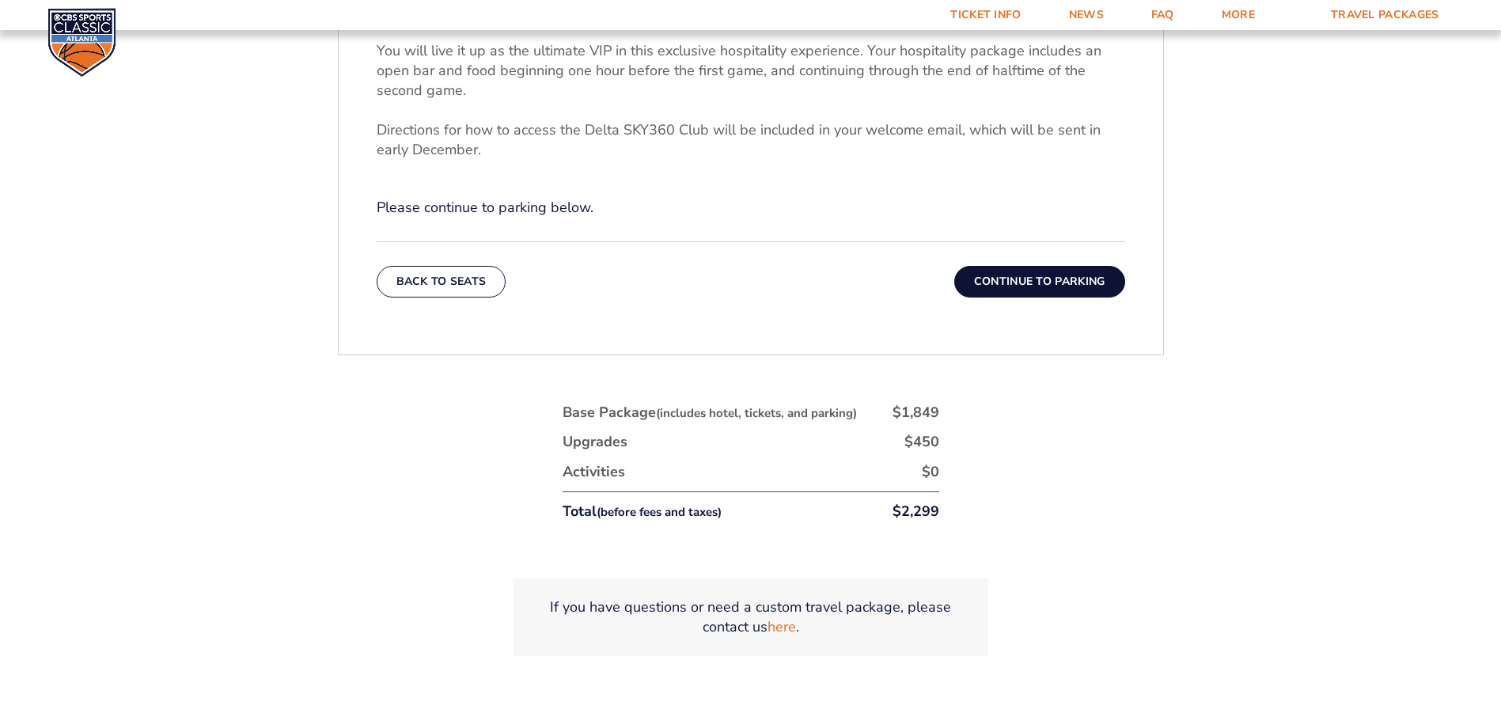
scroll to position [740, 0]
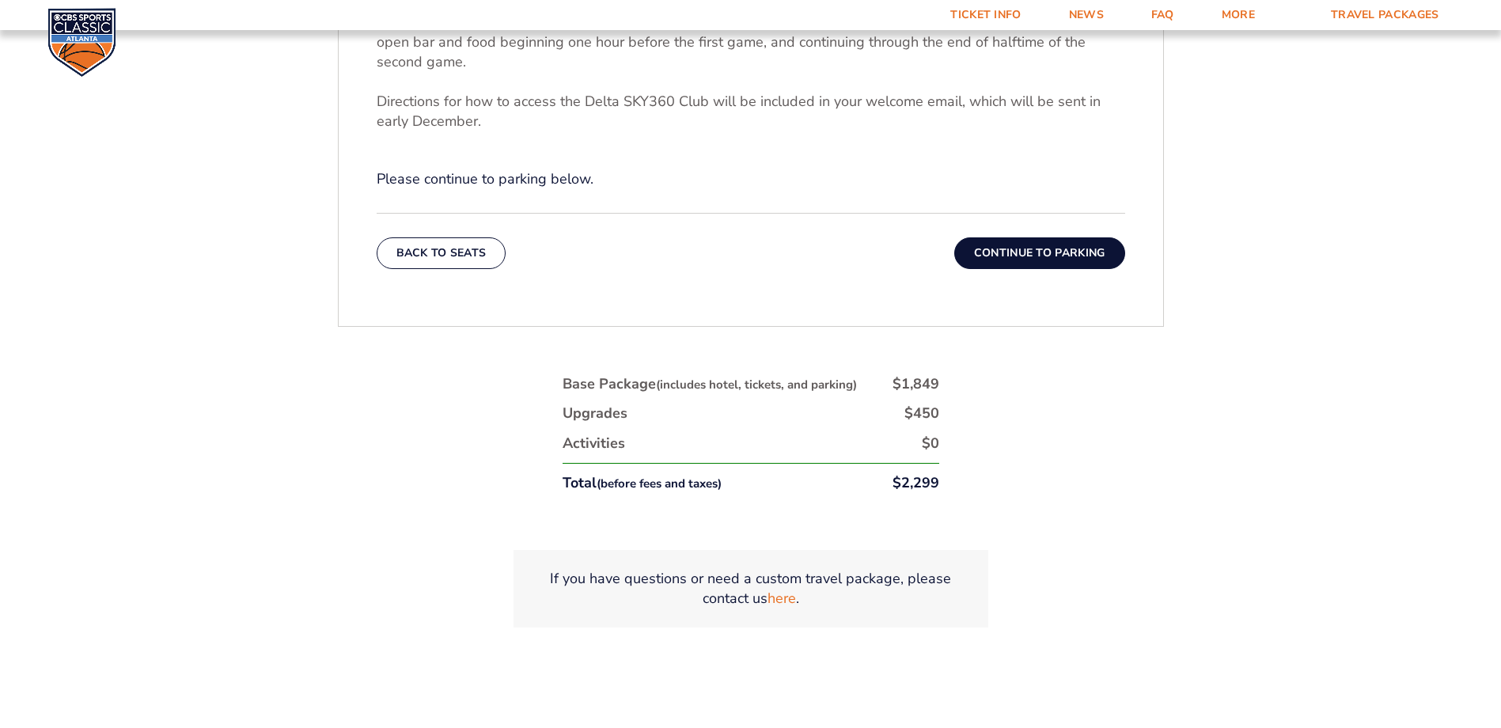
click at [994, 258] on button "Continue To Parking" at bounding box center [1039, 253] width 171 height 32
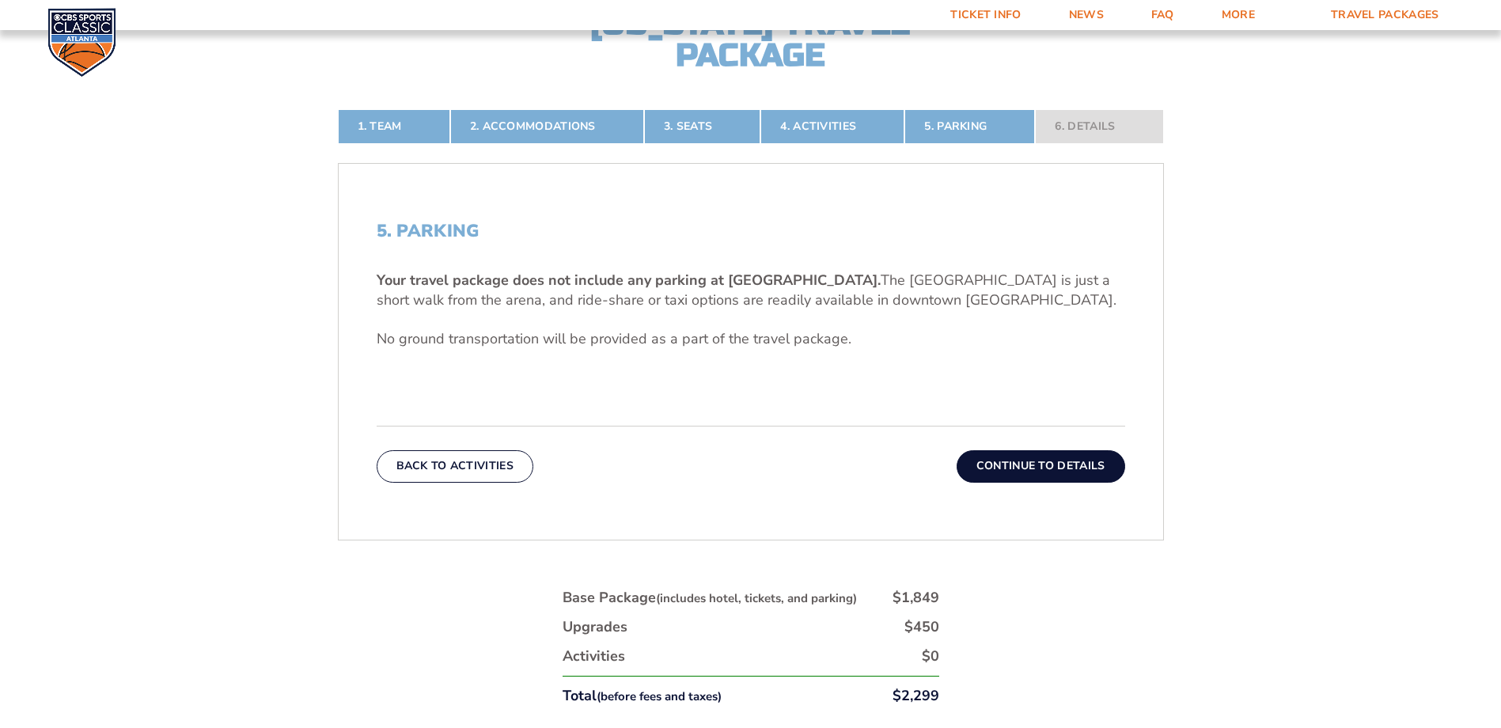
click at [994, 442] on button "Continue To Details" at bounding box center [1041, 466] width 169 height 32
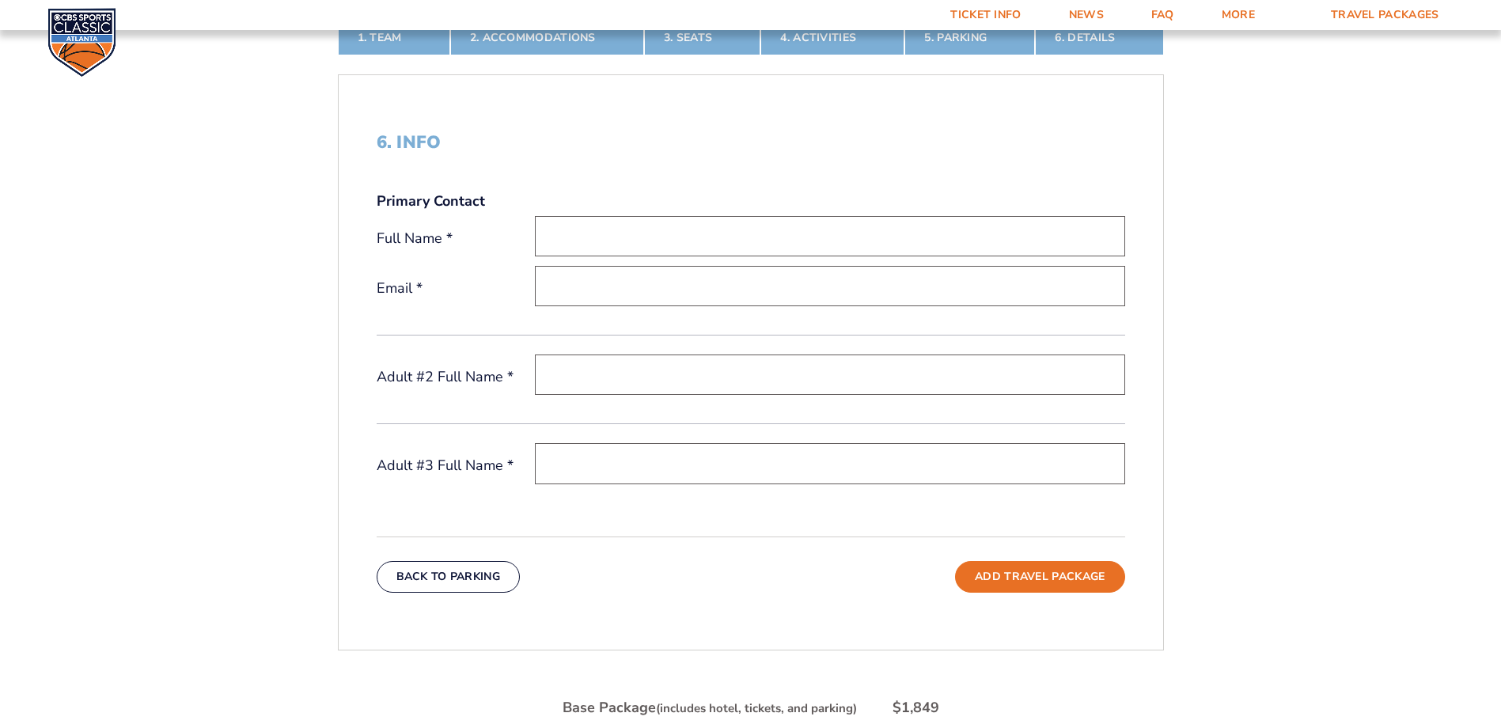
scroll to position [503, 0]
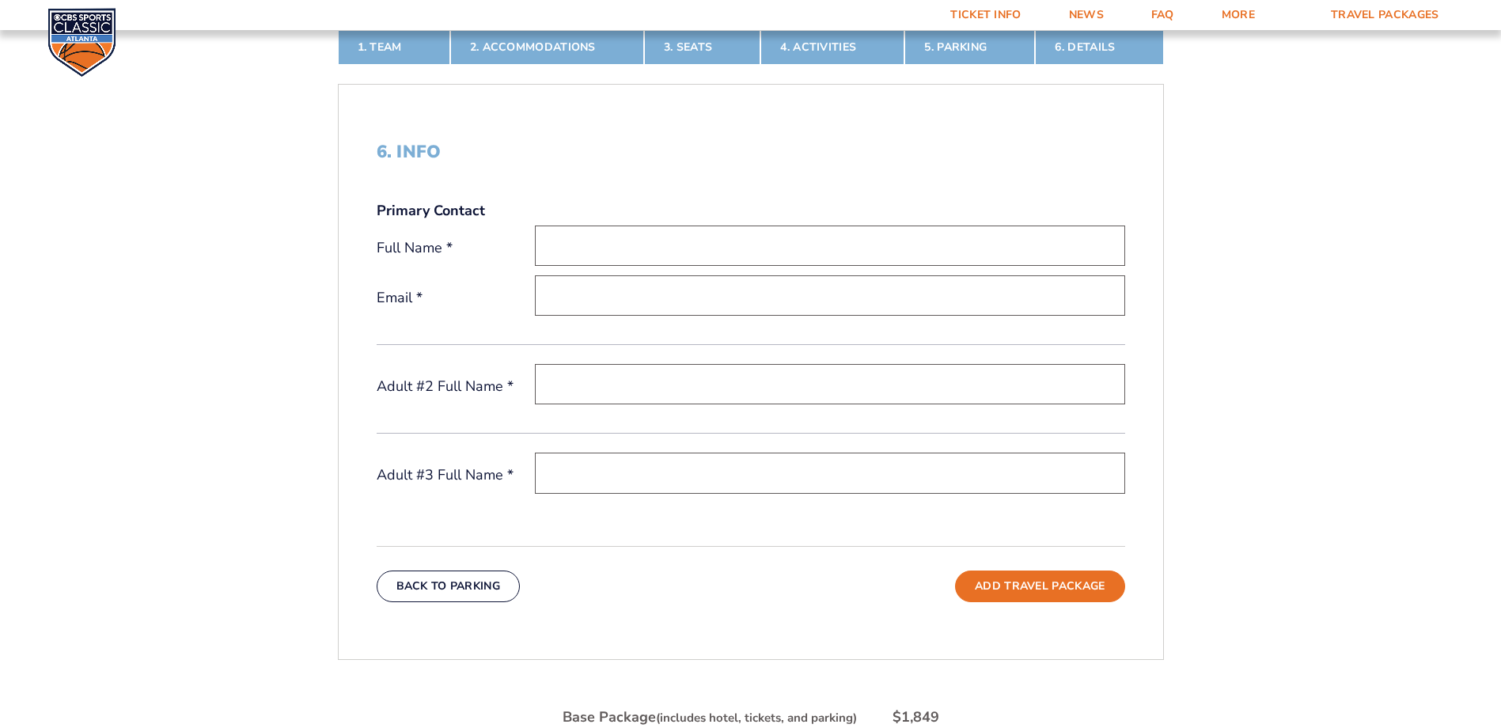
click at [577, 223] on div "Primary Contact Full Name * Email *" at bounding box center [751, 273] width 749 height 145
click at [613, 235] on input "text" at bounding box center [830, 246] width 590 height 40
type input "[PERSON_NAME]"
type input "[EMAIL_ADDRESS][DOMAIN_NAME]"
drag, startPoint x: 367, startPoint y: 67, endPoint x: 381, endPoint y: 52, distance: 20.2
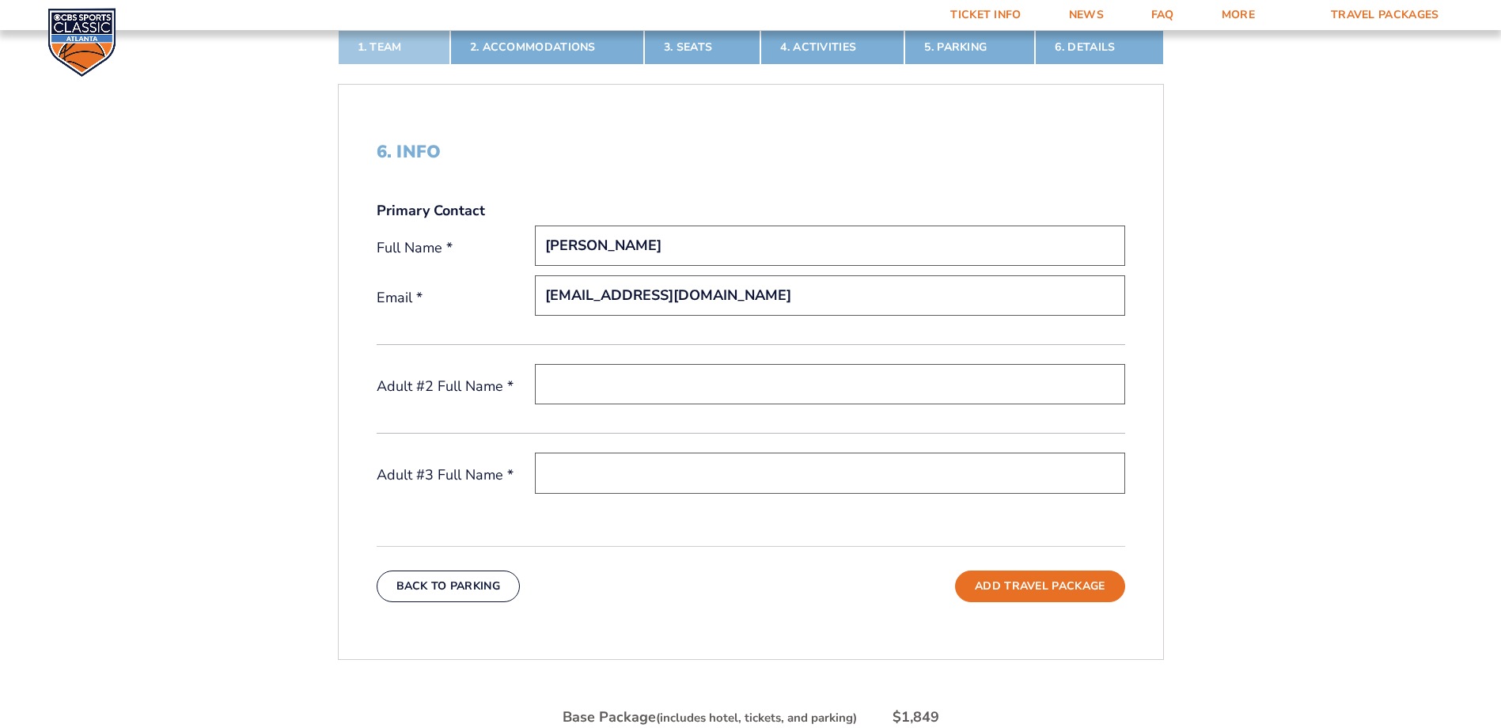
click at [367, 67] on div "1. Team 2. Accommodations 3. Seats 4. Activities 5. Parking 6. Details 1. Team …" at bounding box center [751, 514] width 902 height 1045
click at [387, 46] on link "1. Team" at bounding box center [394, 47] width 112 height 35
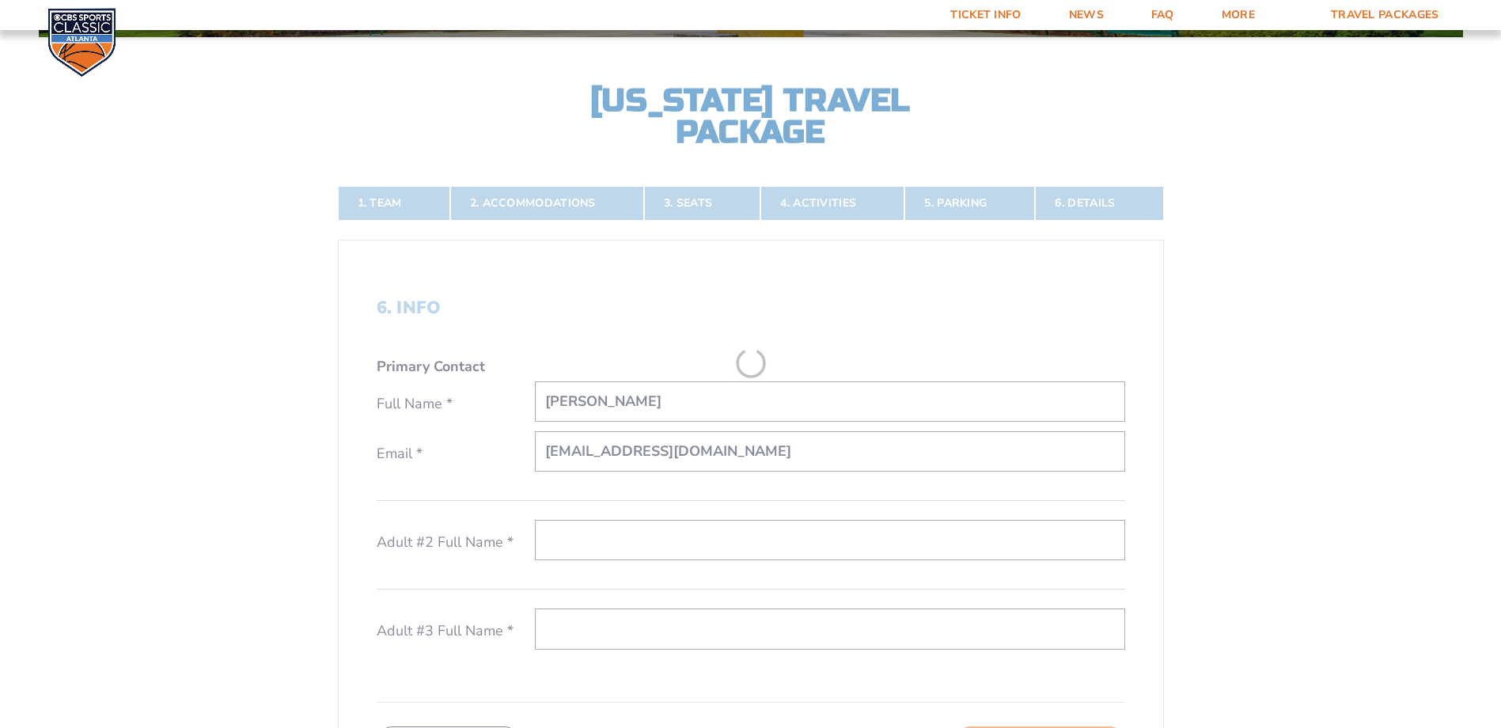
scroll to position [344, 0]
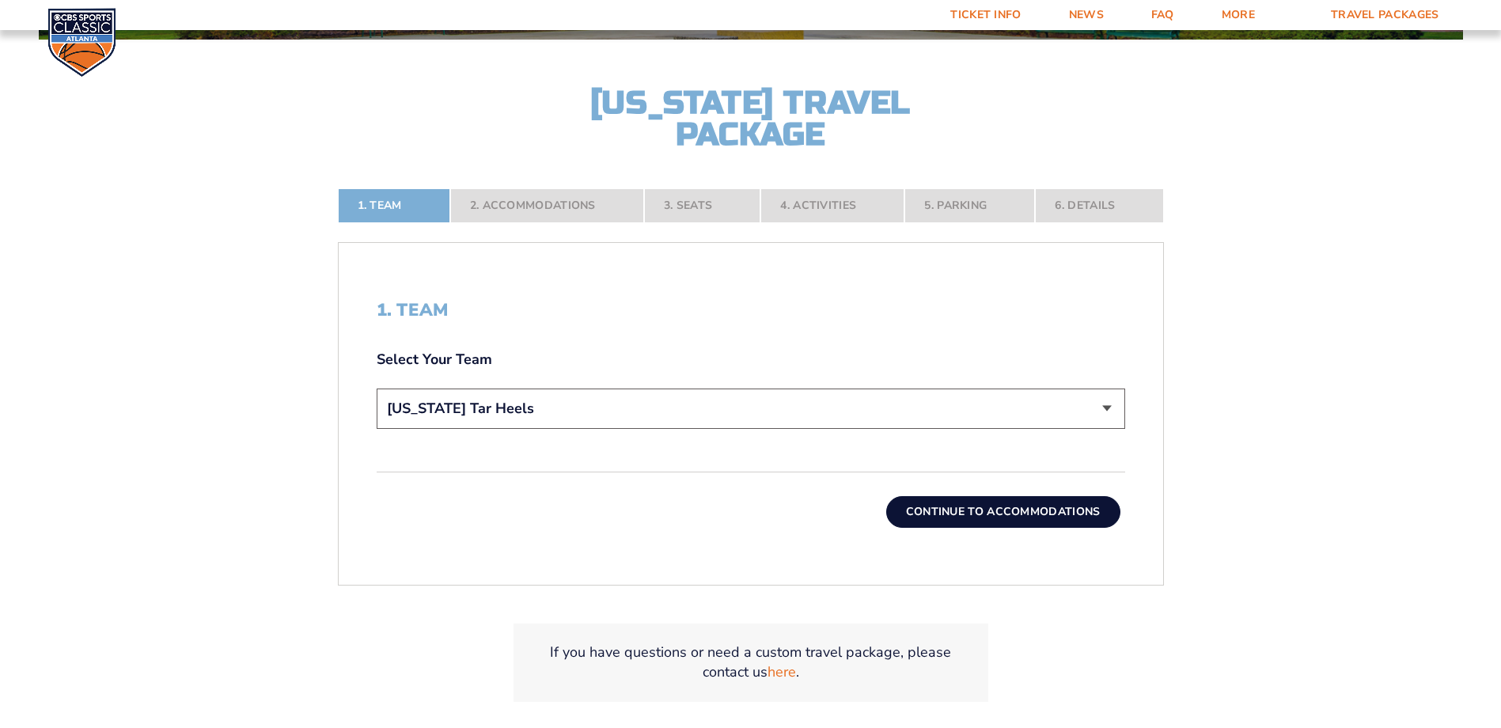
click at [548, 213] on nav "1. Team 2. Accommodations 3. Seats 4. Activities 5. Parking 6. Details" at bounding box center [751, 205] width 826 height 35
click at [994, 389] on select "Choose a team... Kentucky Wildcats Ohio State Buckeyes North Carolina Tar Heels…" at bounding box center [751, 409] width 749 height 40
click at [377, 389] on select "Choose a team... Kentucky Wildcats Ohio State Buckeyes North Carolina Tar Heels…" at bounding box center [751, 409] width 749 height 40
click at [994, 442] on button "Continue To Accommodations" at bounding box center [1003, 512] width 234 height 32
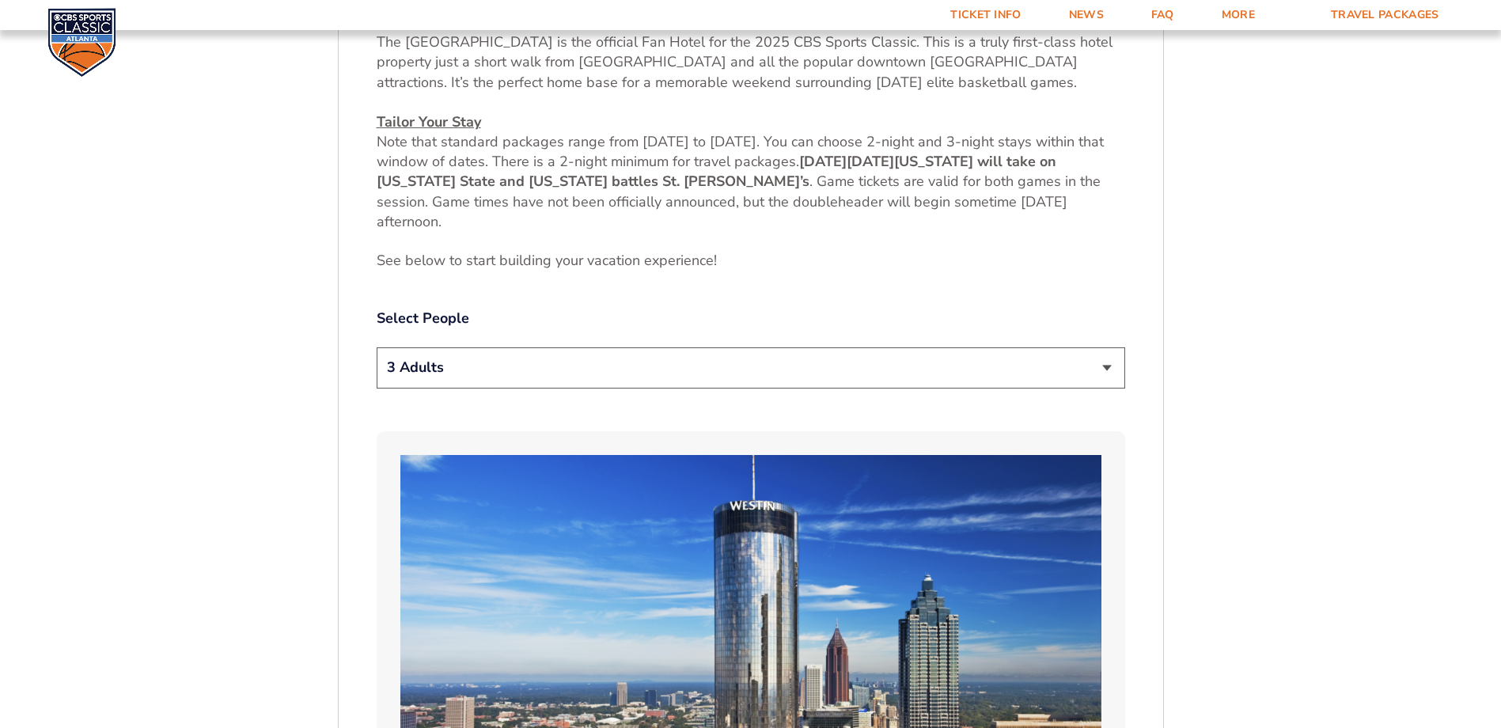
scroll to position [819, 0]
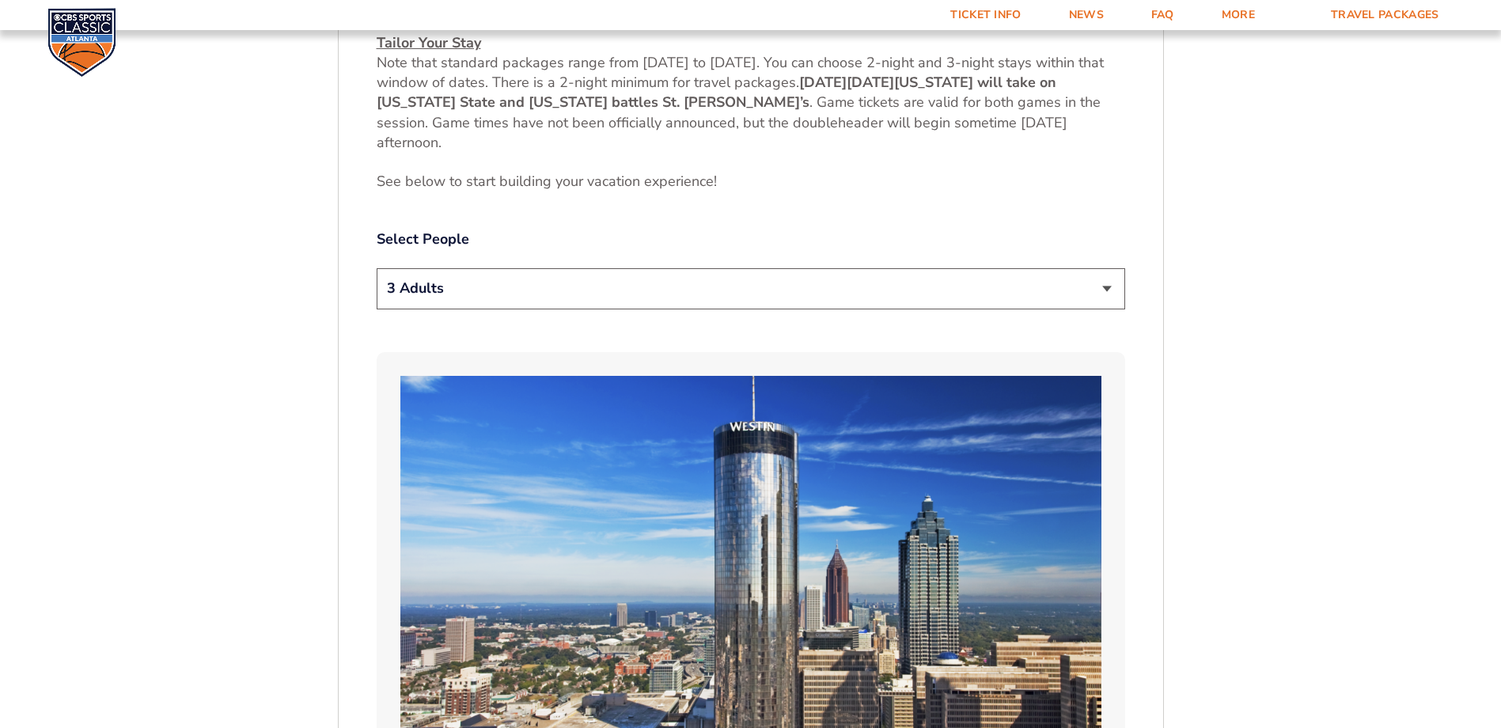
click at [474, 287] on select "1 Adult 2 Adults 3 Adults 4 Adults 2 Adults + 1 Child 2 Adults + 2 Children 2 A…" at bounding box center [751, 288] width 749 height 40
click at [377, 268] on select "1 Adult 2 Adults 3 Adults 4 Adults 2 Adults + 1 Child 2 Adults + 2 Children 2 A…" at bounding box center [751, 288] width 749 height 40
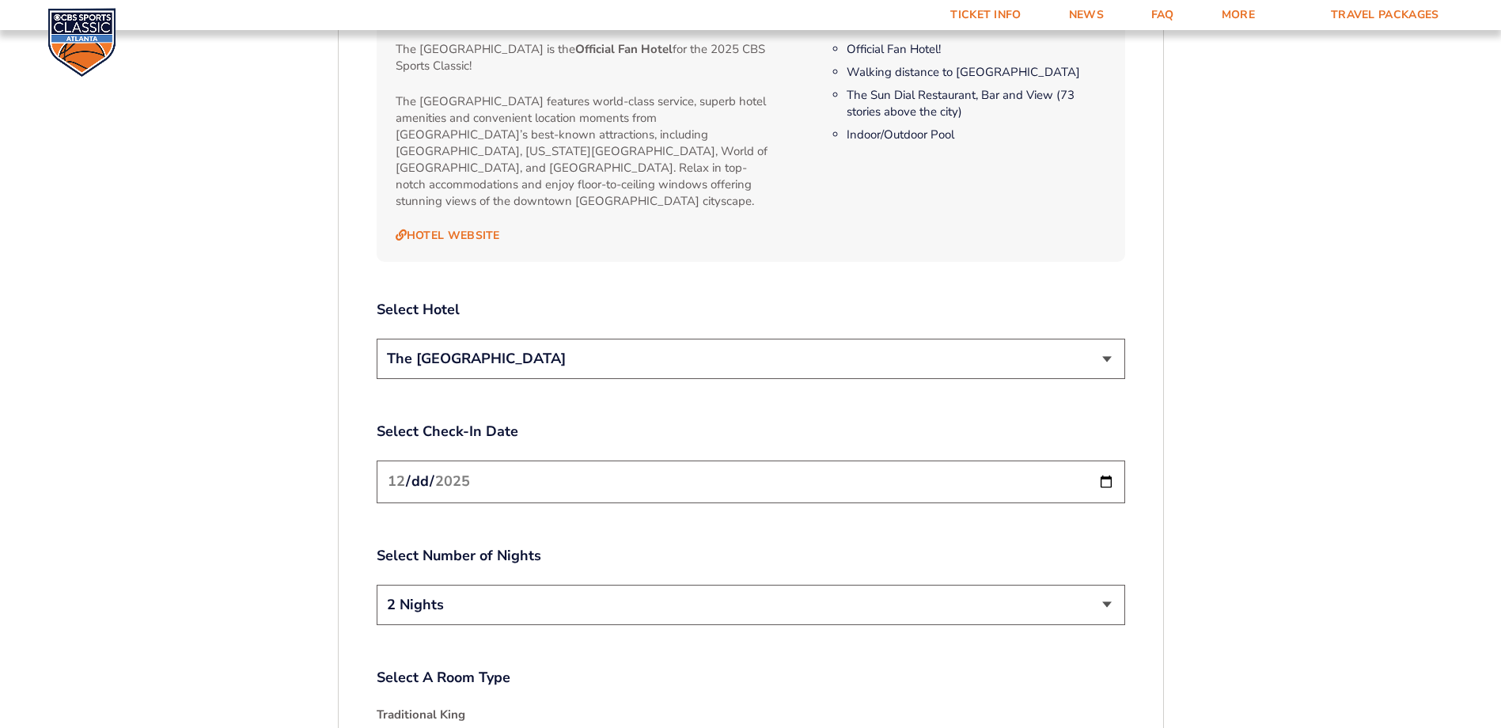
scroll to position [1848, 0]
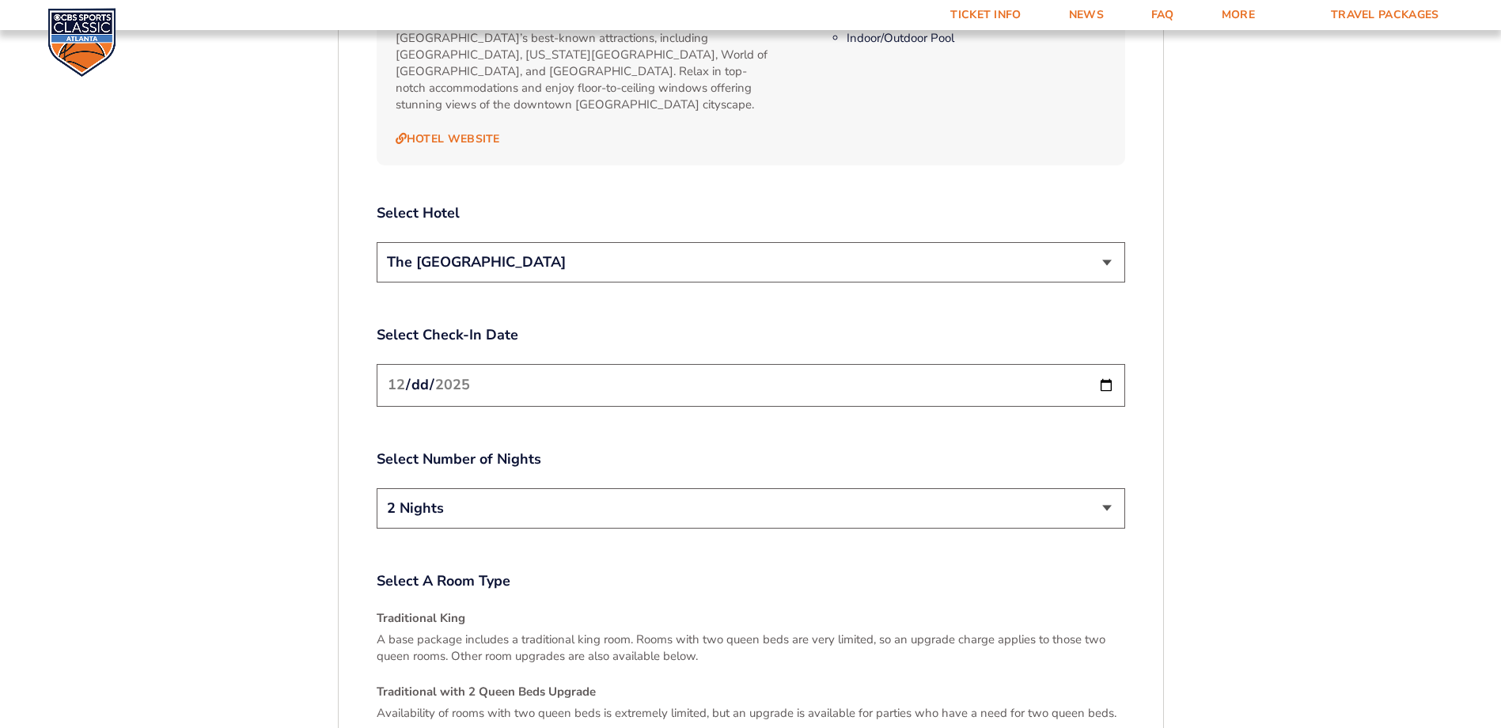
click at [624, 442] on div "2 Nights 3 Nights" at bounding box center [751, 510] width 749 height 45
click at [616, 442] on select "2 Nights 3 Nights" at bounding box center [751, 508] width 749 height 40
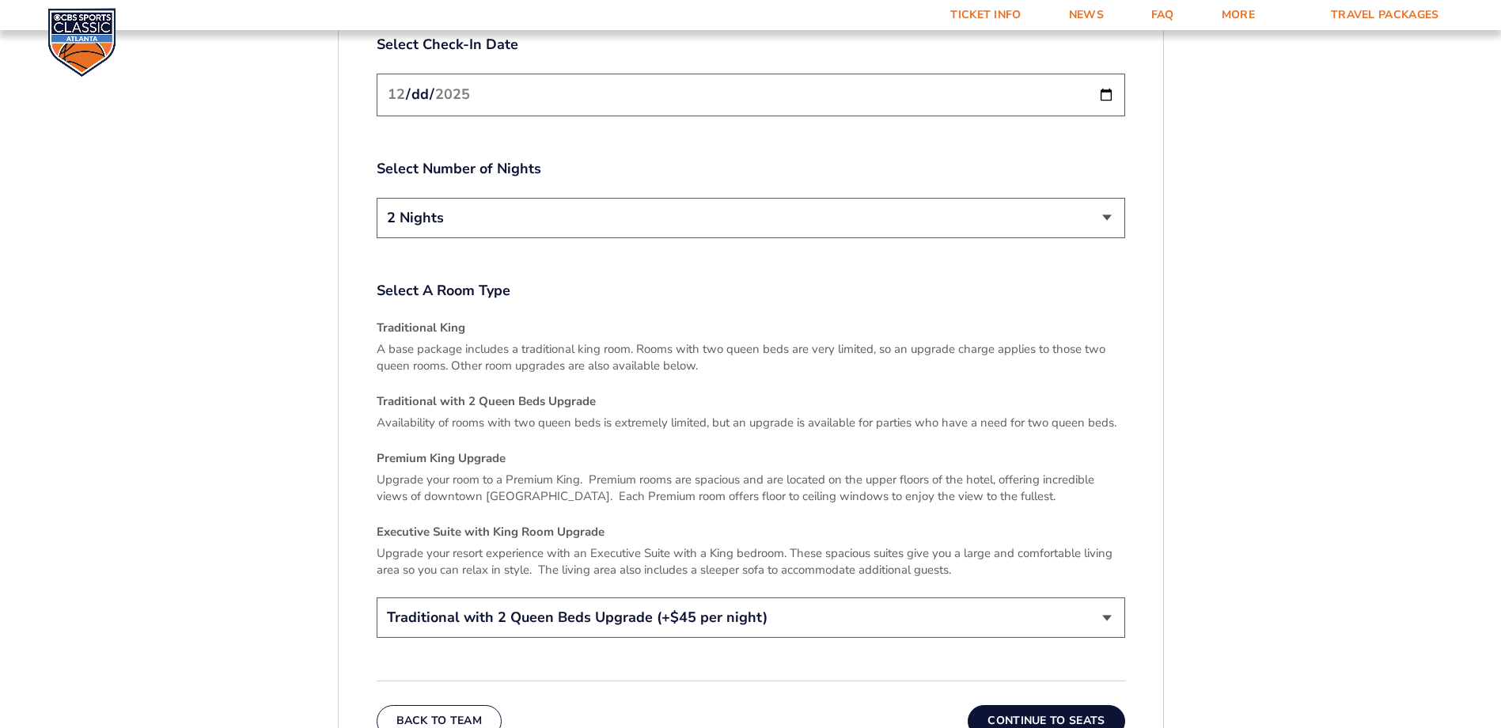
scroll to position [2164, 0]
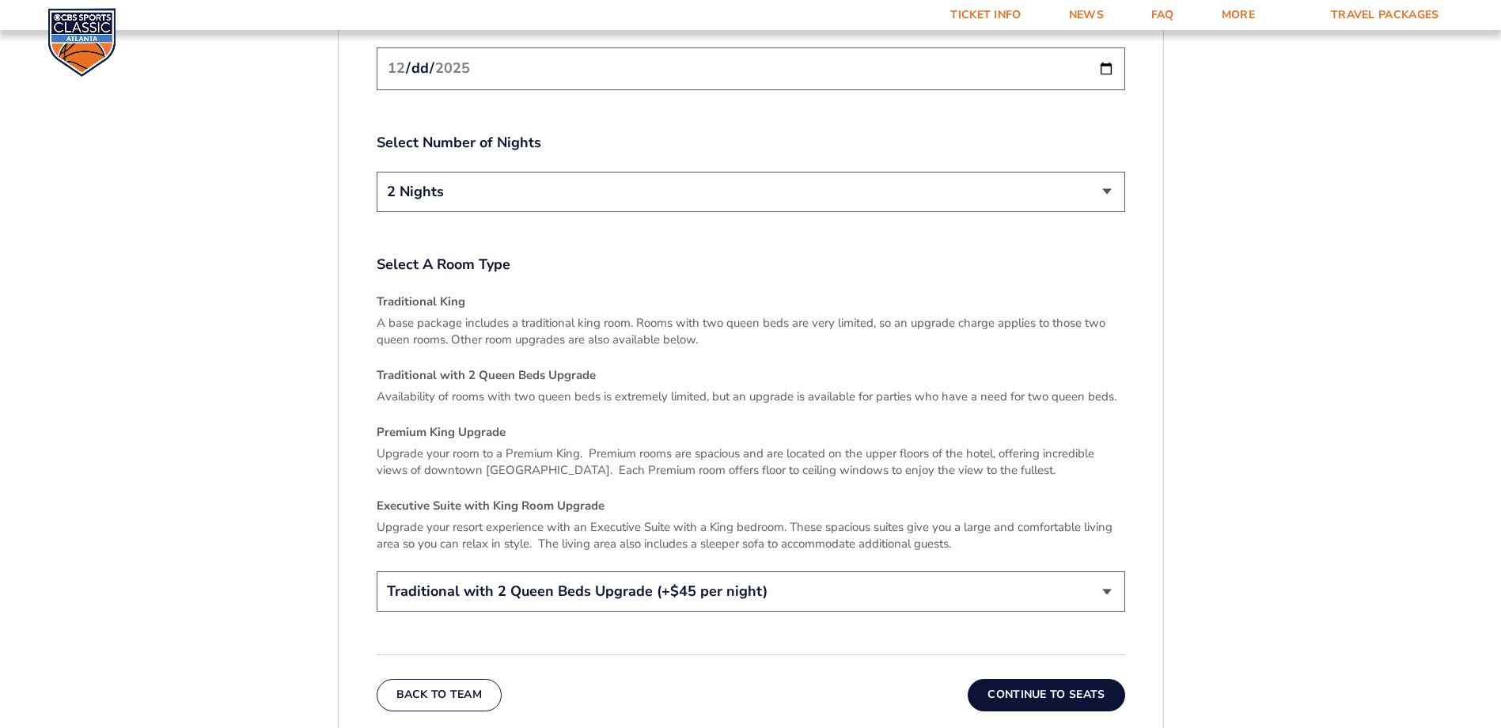
click at [814, 442] on select "Traditional King Traditional with 2 Queen Beds Upgrade (+$45 per night) Premium…" at bounding box center [751, 591] width 749 height 40
click at [591, 442] on p "Upgrade your resort experience with an Executive Suite with a King bedroom. The…" at bounding box center [751, 535] width 749 height 33
click at [994, 442] on button "Continue To Seats" at bounding box center [1046, 695] width 157 height 32
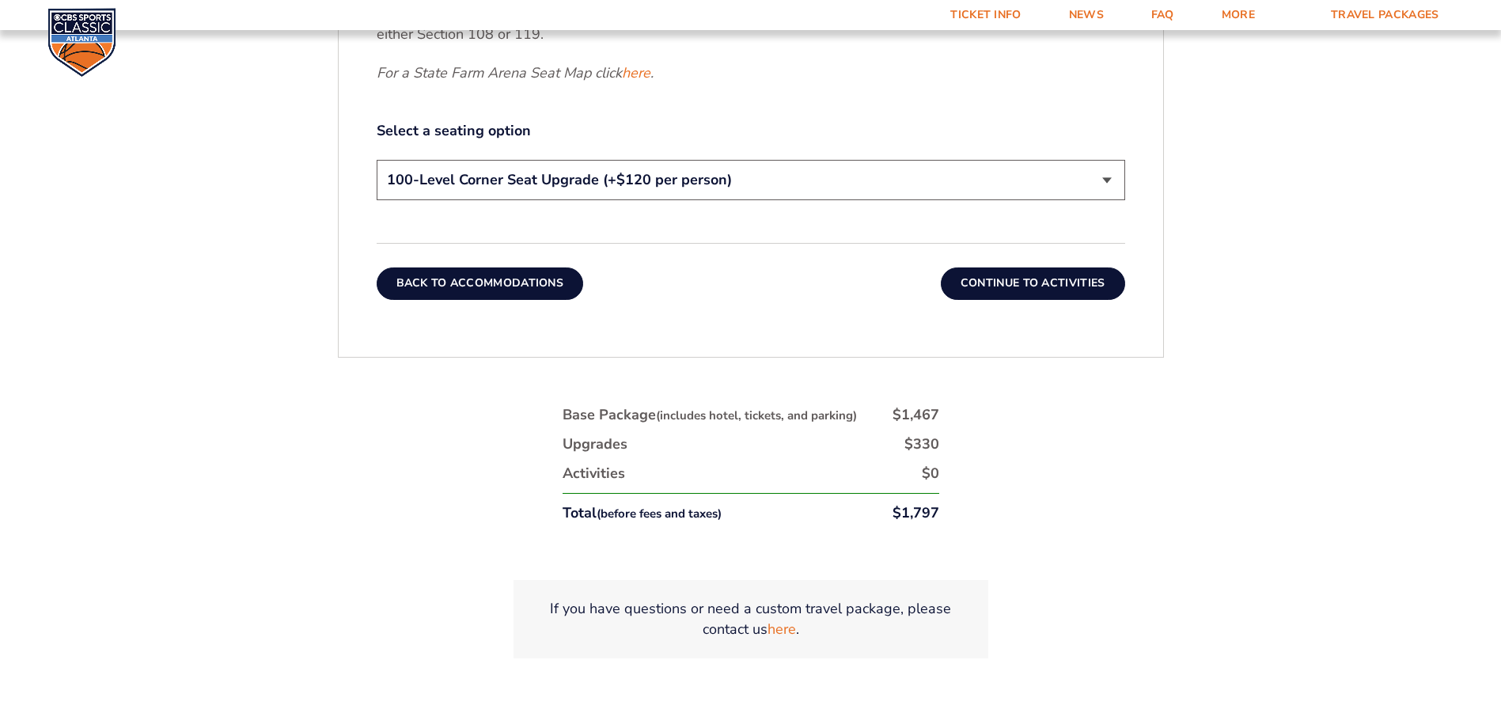
click at [480, 288] on button "Back To Accommodations" at bounding box center [480, 283] width 207 height 32
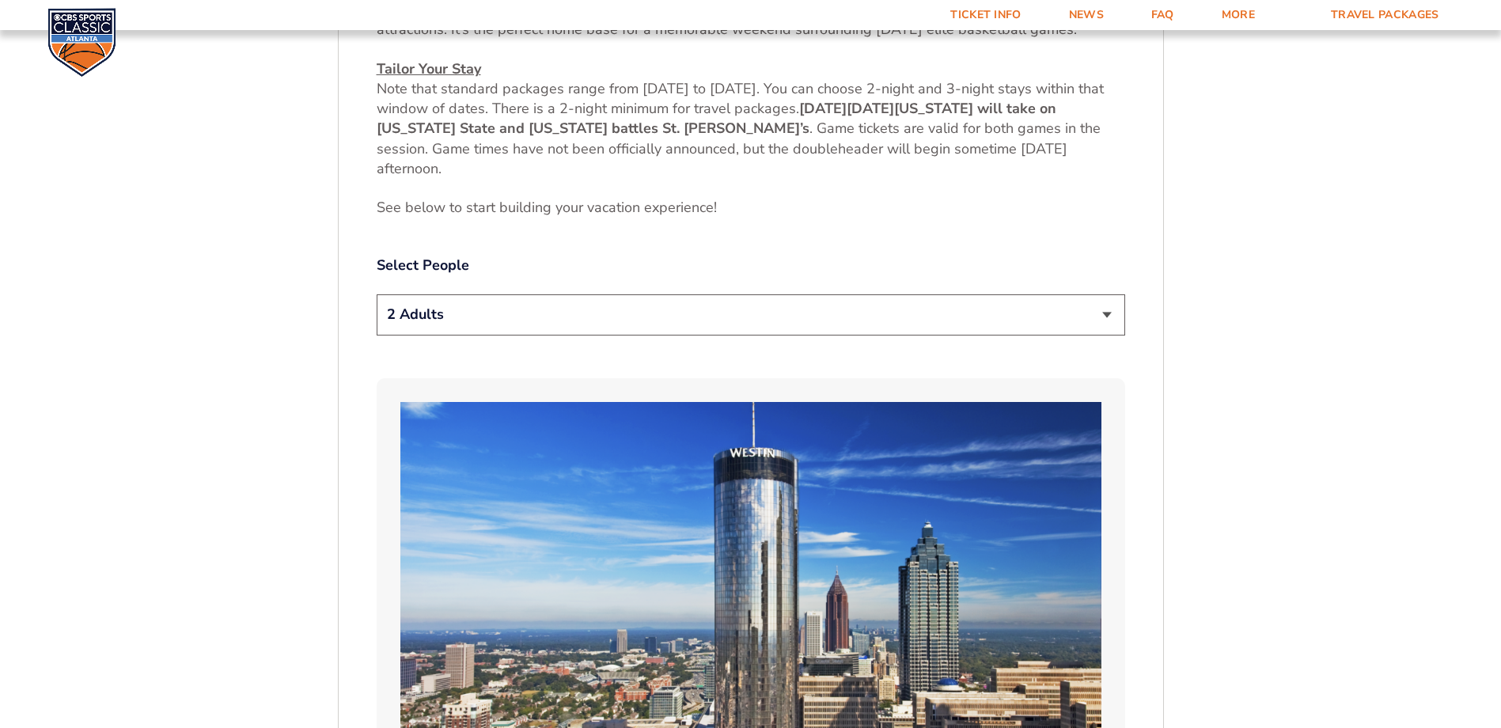
scroll to position [740, 0]
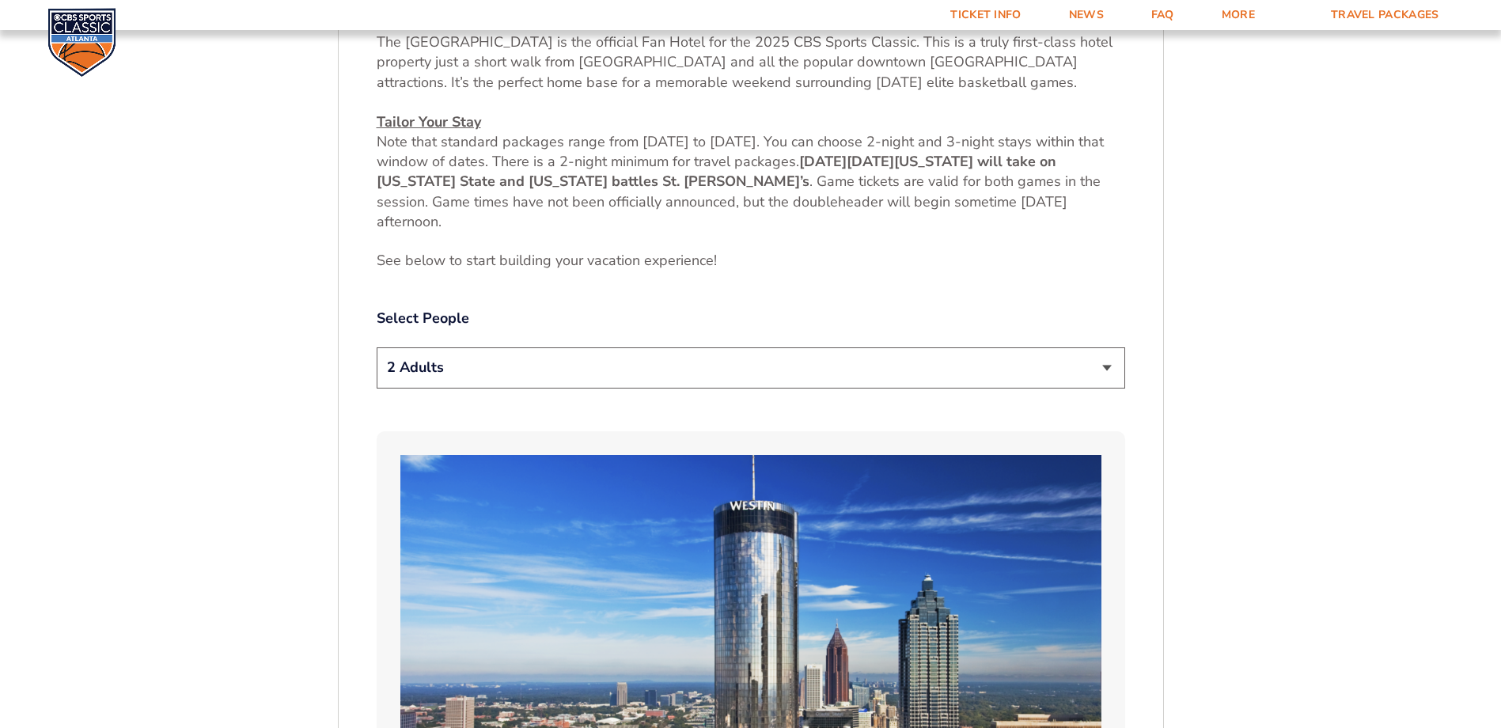
drag, startPoint x: 533, startPoint y: 366, endPoint x: 525, endPoint y: 379, distance: 16.0
click at [533, 366] on select "1 Adult 2 Adults 3 Adults 4 Adults 2 Adults + 1 Child 2 Adults + 2 Children 2 A…" at bounding box center [751, 367] width 749 height 40
select select "3 Adults"
click at [377, 347] on select "1 Adult 2 Adults 3 Adults 4 Adults 2 Adults + 1 Child 2 Adults + 2 Children 2 A…" at bounding box center [751, 367] width 749 height 40
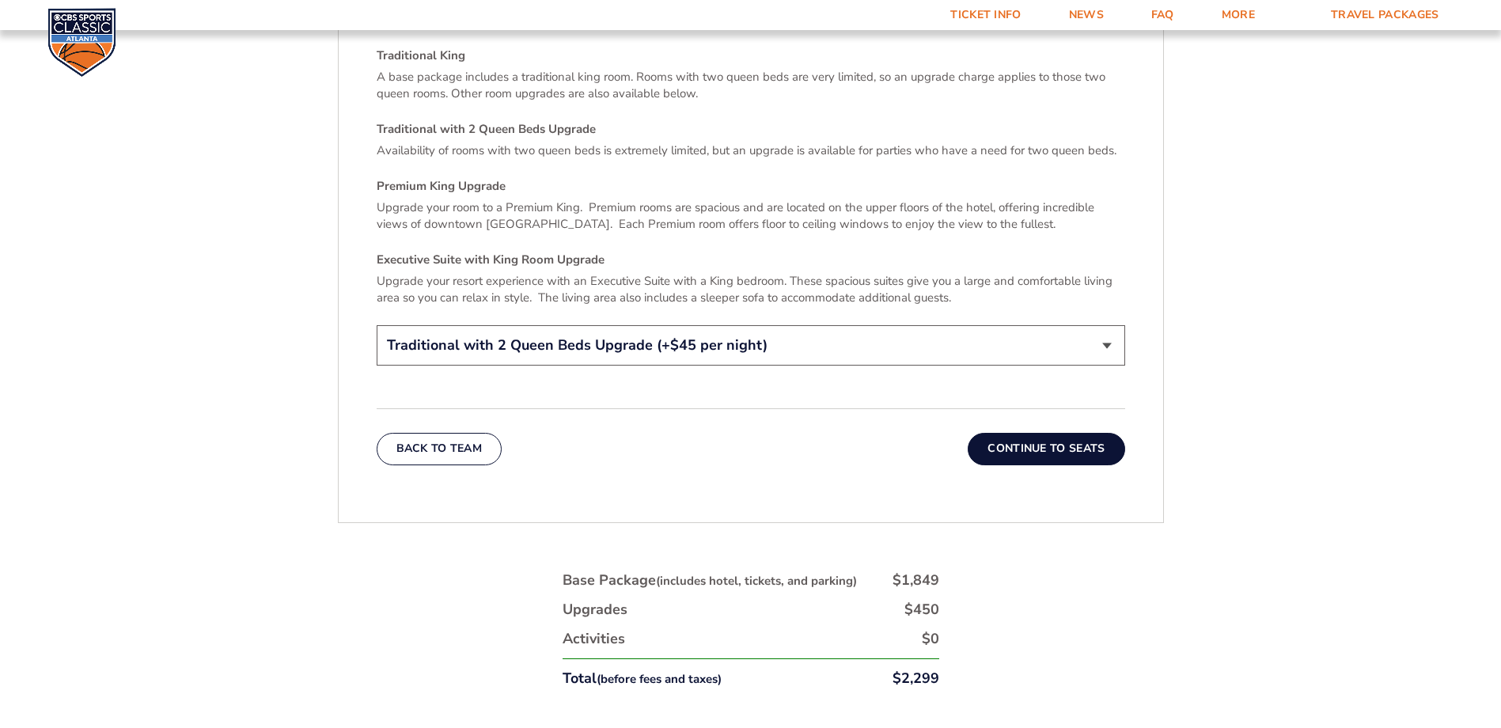
scroll to position [2639, 0]
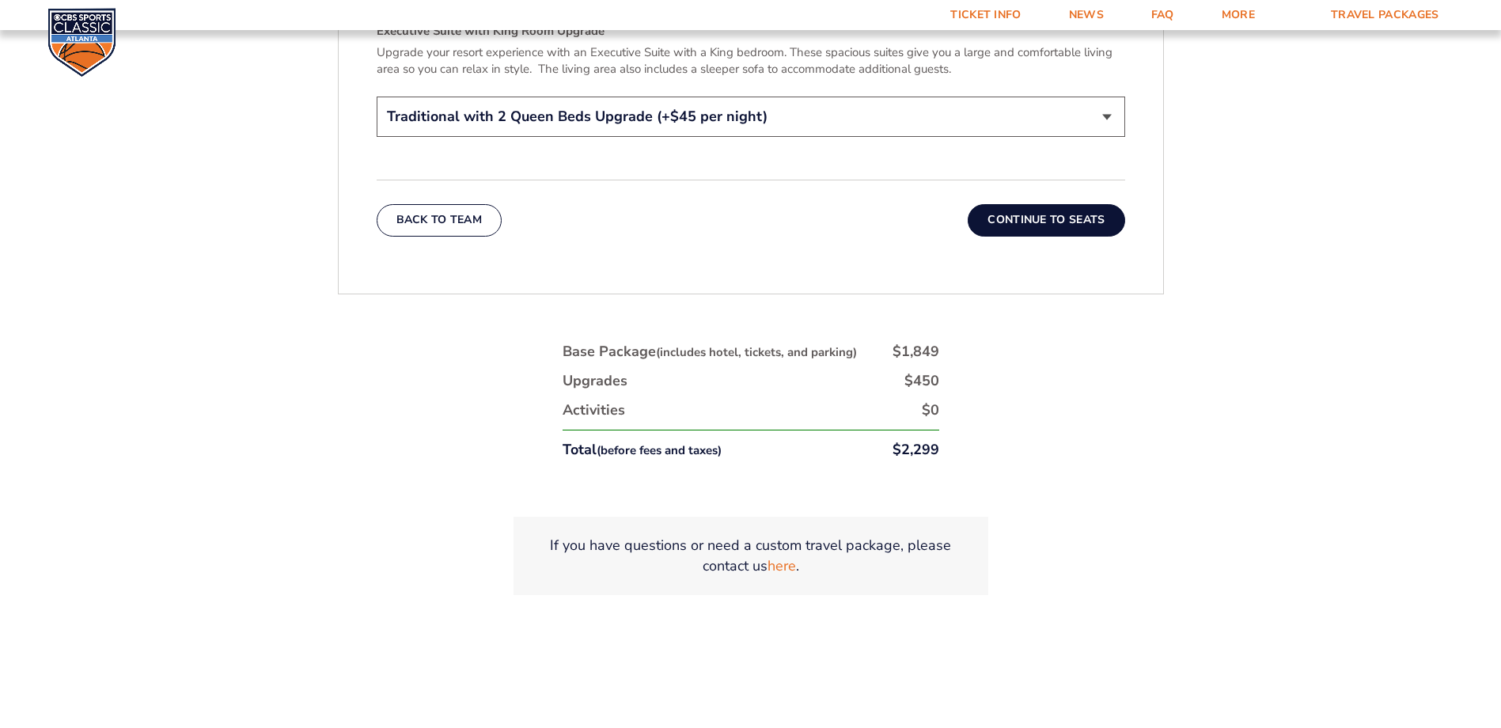
click at [994, 204] on button "Continue To Seats" at bounding box center [1046, 220] width 157 height 32
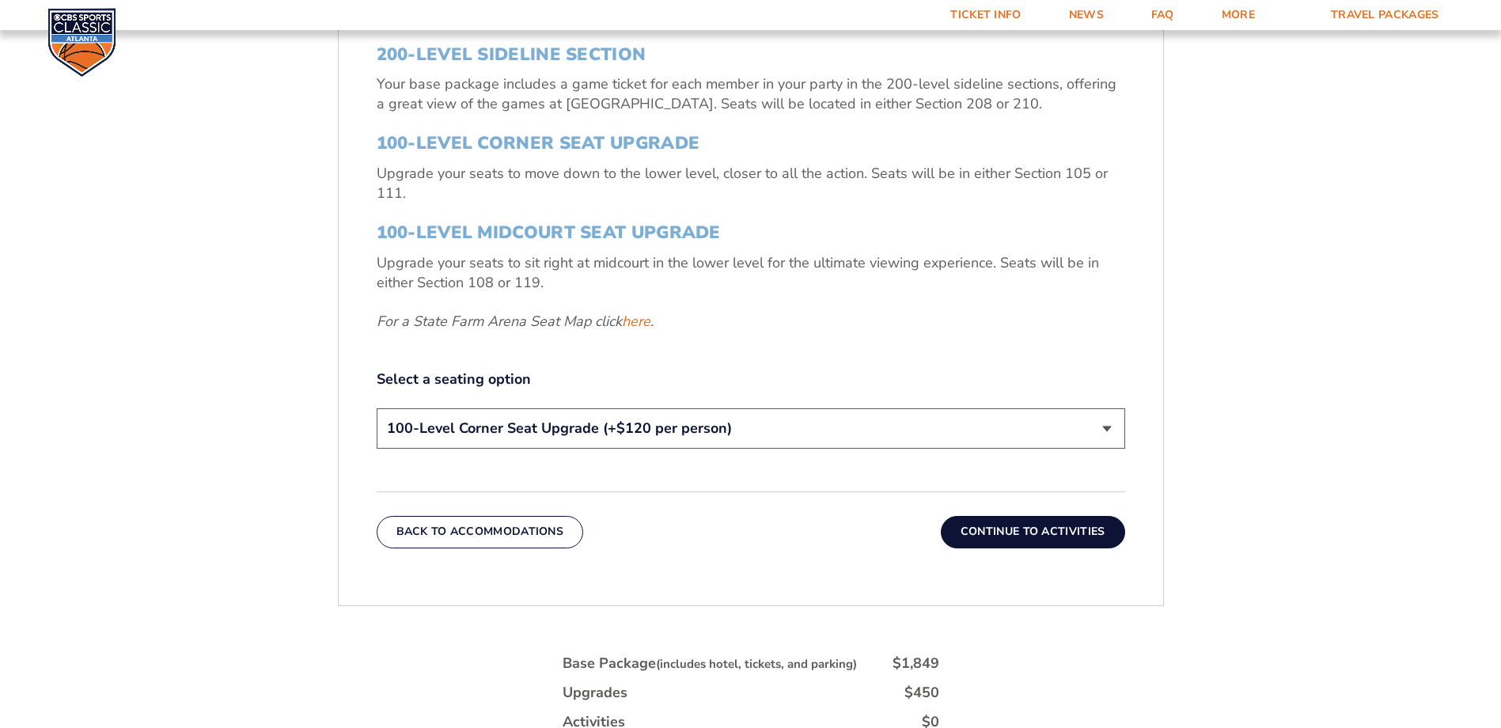
scroll to position [661, 0]
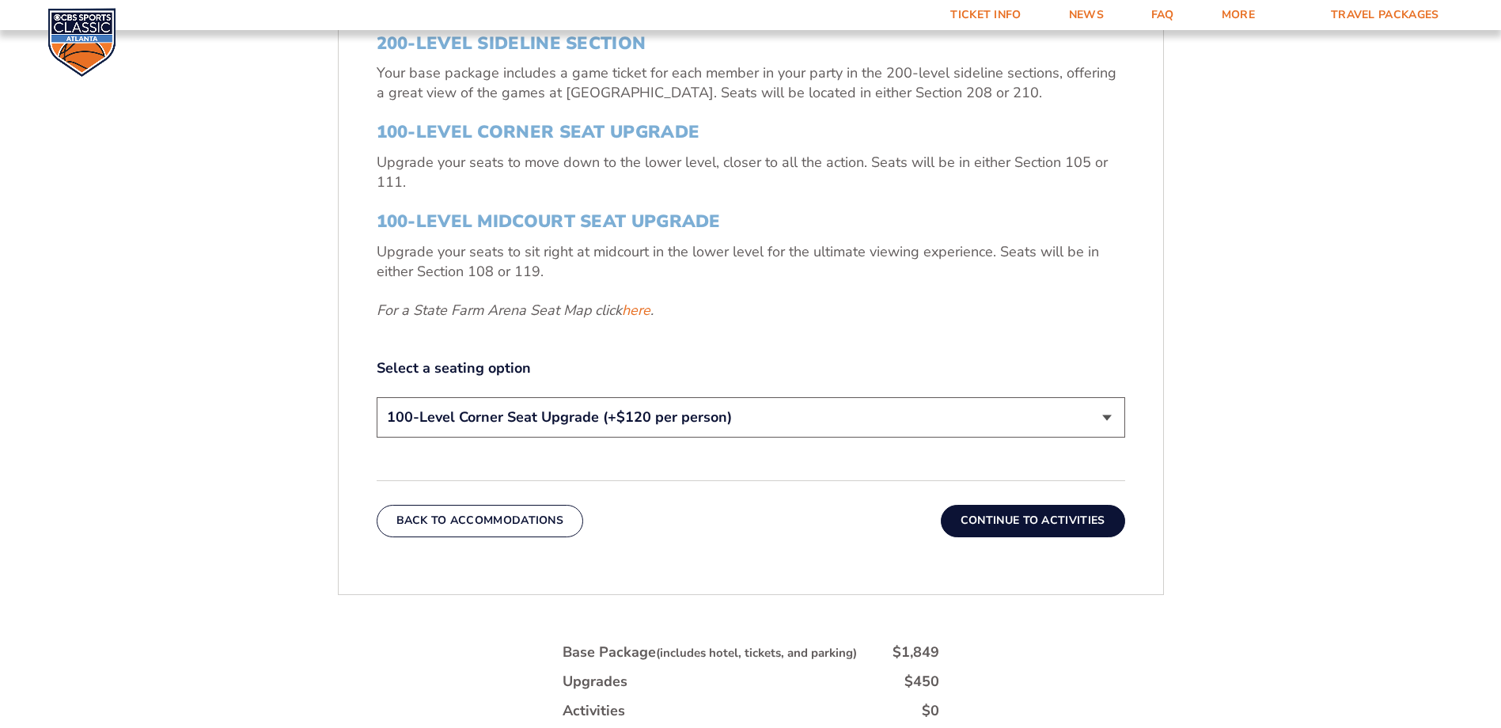
click at [566, 409] on select "200-Level Sideline Section 100-Level Corner Seat Upgrade (+$120 per person) 100…" at bounding box center [751, 417] width 749 height 40
select select "200-Level Sideline Section"
click at [377, 397] on select "200-Level Sideline Section 100-Level Corner Seat Upgrade (+$120 per person) 100…" at bounding box center [751, 417] width 749 height 40
click at [480, 442] on button "Back To Accommodations" at bounding box center [480, 521] width 207 height 32
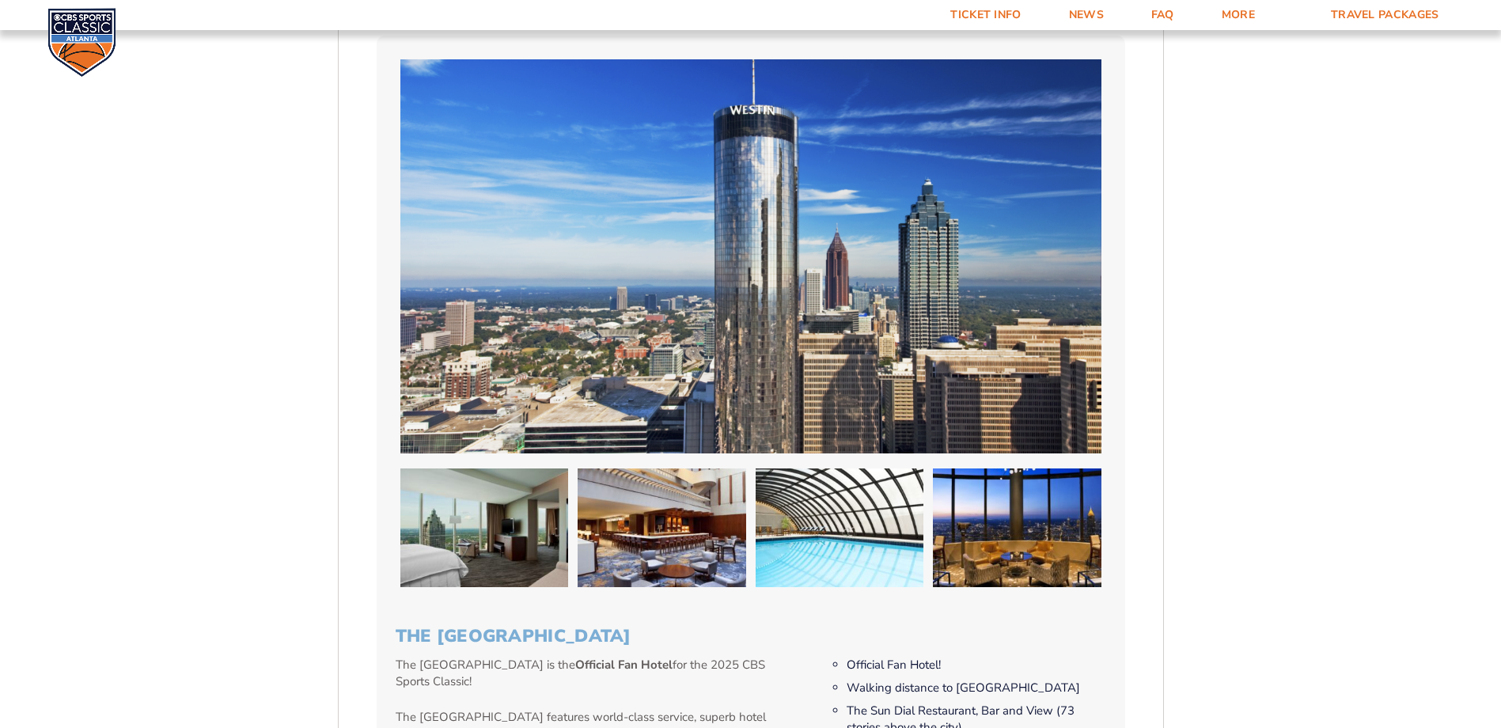
scroll to position [898, 0]
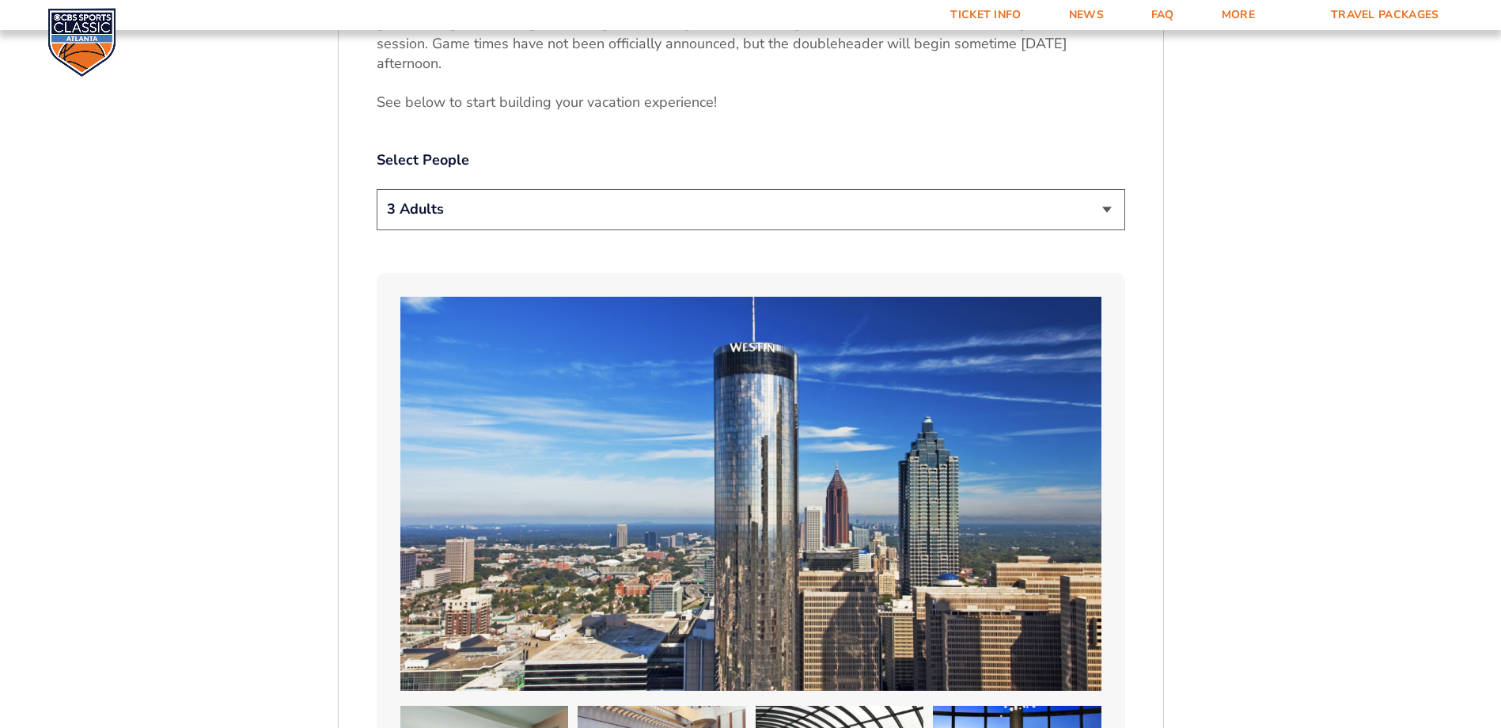
click at [434, 197] on select "1 Adult 2 Adults 3 Adults 4 Adults 2 Adults + 1 Child 2 Adults + 2 Children 2 A…" at bounding box center [751, 209] width 749 height 40
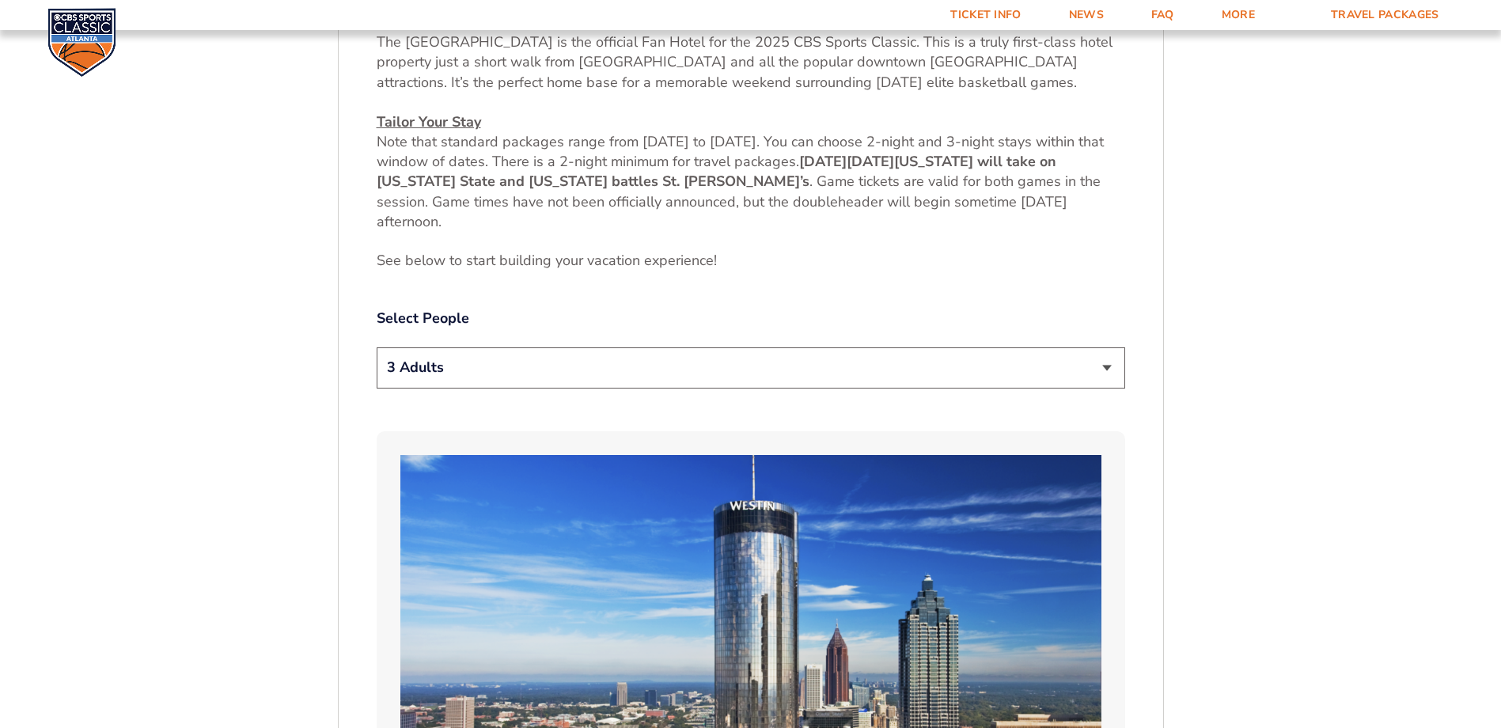
click at [442, 386] on select "1 Adult 2 Adults 3 Adults 4 Adults 2 Adults + 1 Child 2 Adults + 2 Children 2 A…" at bounding box center [751, 367] width 749 height 40
select select "2 Adults"
click at [377, 347] on select "1 Adult 2 Adults 3 Adults 4 Adults 2 Adults + 1 Child 2 Adults + 2 Children 2 A…" at bounding box center [751, 367] width 749 height 40
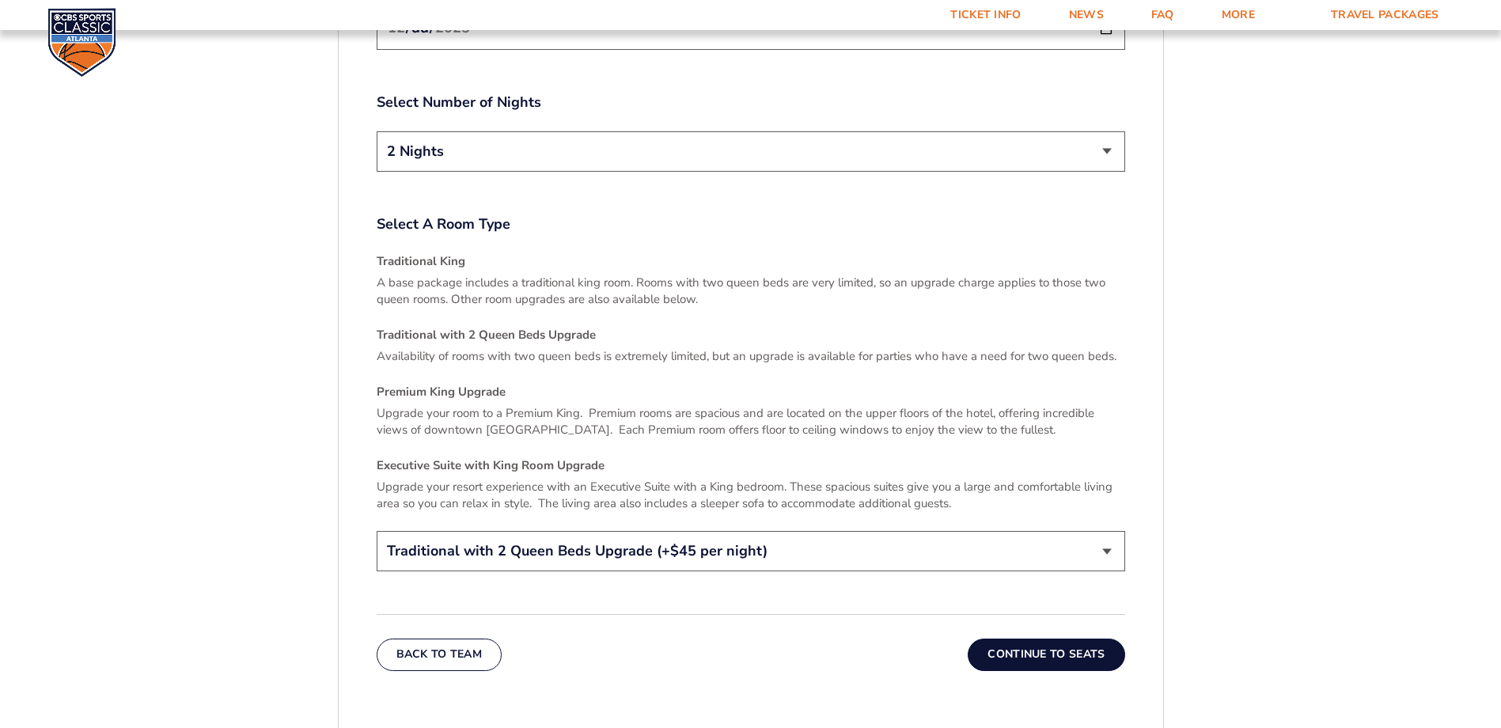
scroll to position [2243, 0]
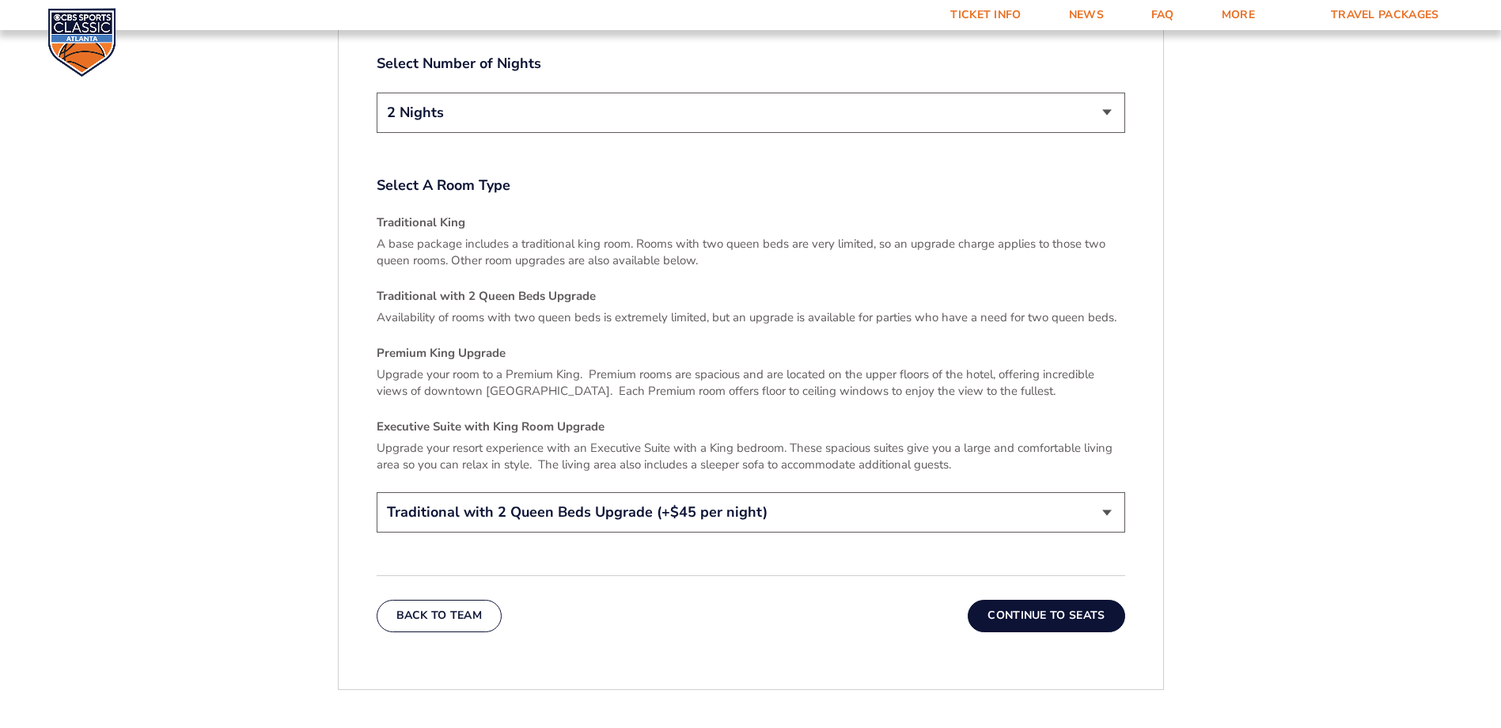
click at [994, 442] on button "Continue To Seats" at bounding box center [1046, 616] width 157 height 32
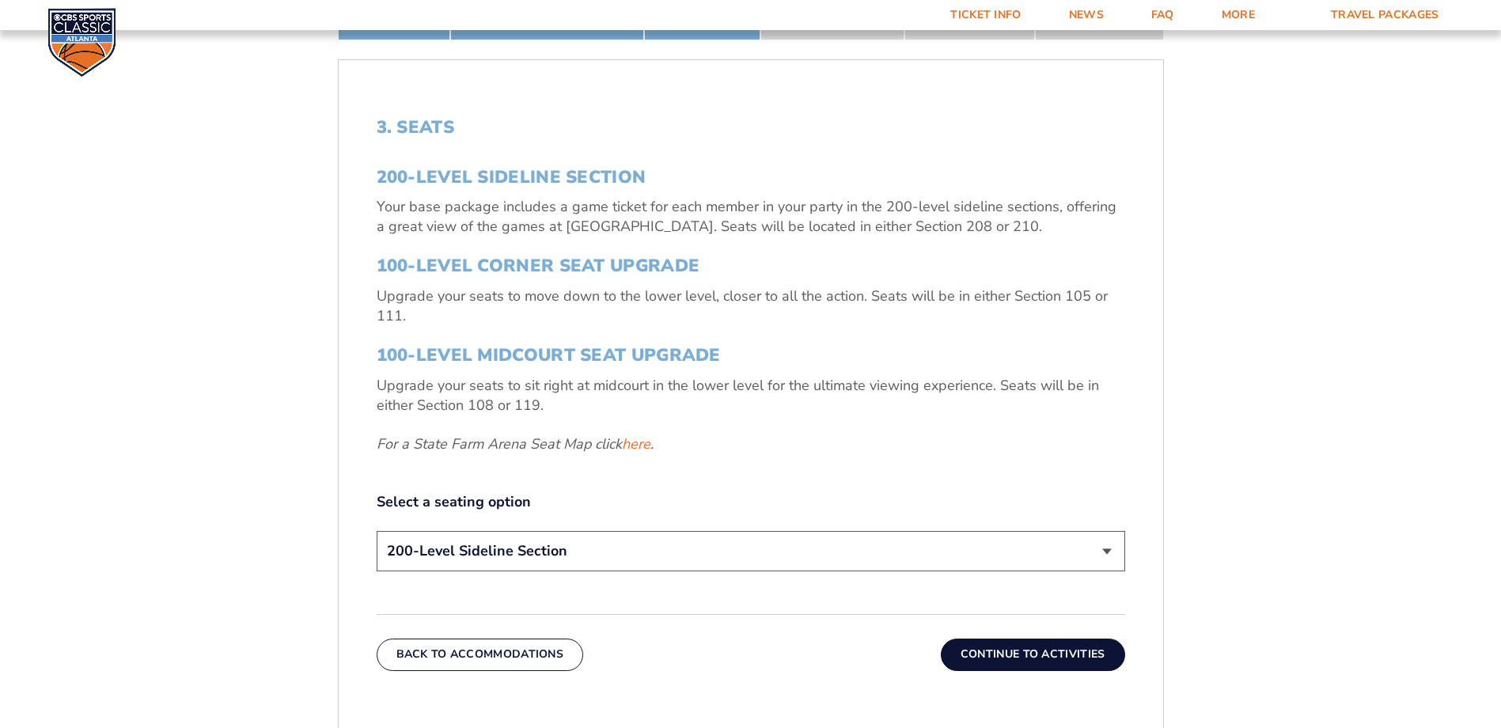
scroll to position [582, 0]
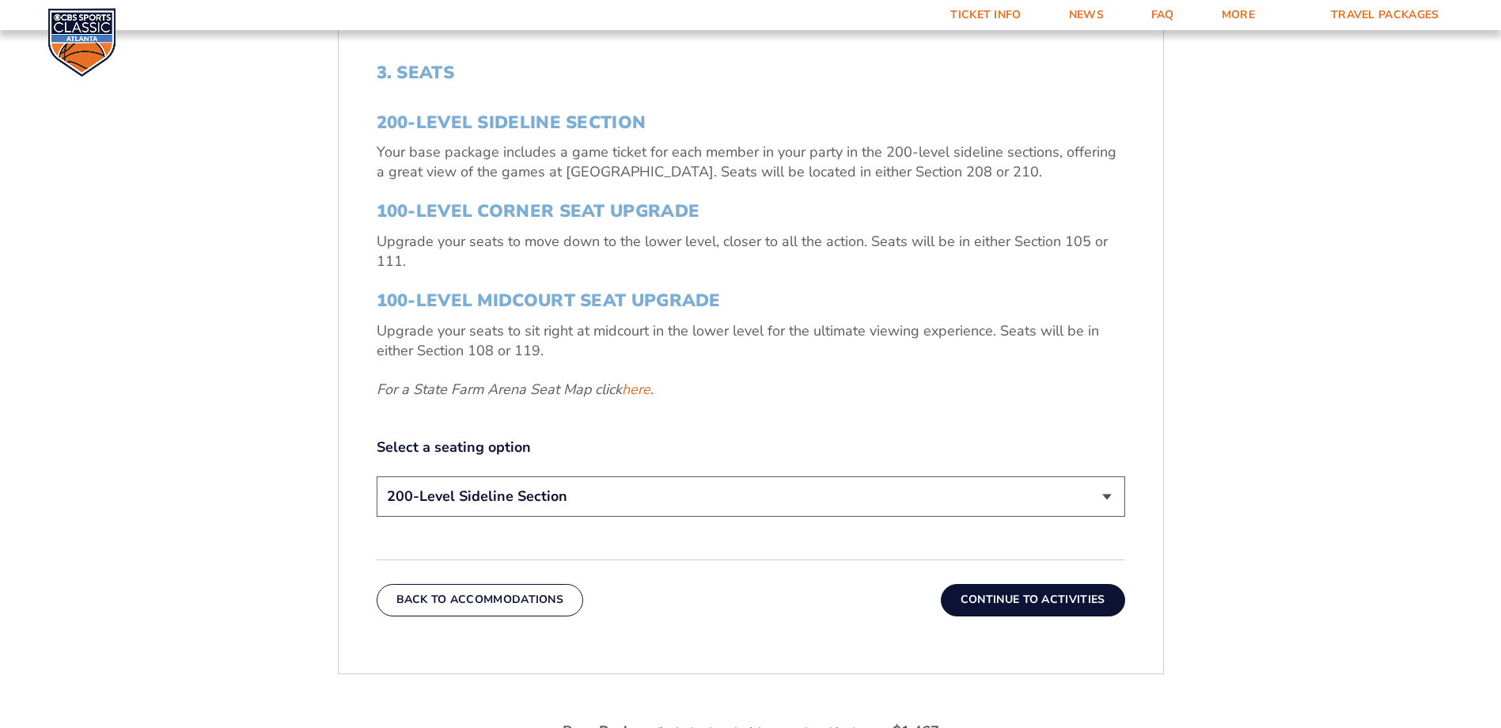
click at [675, 442] on select "200-Level Sideline Section 100-Level Corner Seat Upgrade (+$120 per person) 100…" at bounding box center [751, 496] width 749 height 40
click at [946, 412] on div "3. Seats 200-Level Sideline Section Your base package includes a game ticket fo…" at bounding box center [751, 292] width 749 height 459
click at [390, 442] on select "200-Level Sideline Section 100-Level Corner Seat Upgrade (+$120 per person) 100…" at bounding box center [751, 496] width 749 height 40
drag, startPoint x: 1041, startPoint y: 401, endPoint x: 1066, endPoint y: 457, distance: 60.6
click at [994, 401] on div "3. Seats 200-Level Sideline Section Your base package includes a game ticket fo…" at bounding box center [751, 292] width 749 height 459
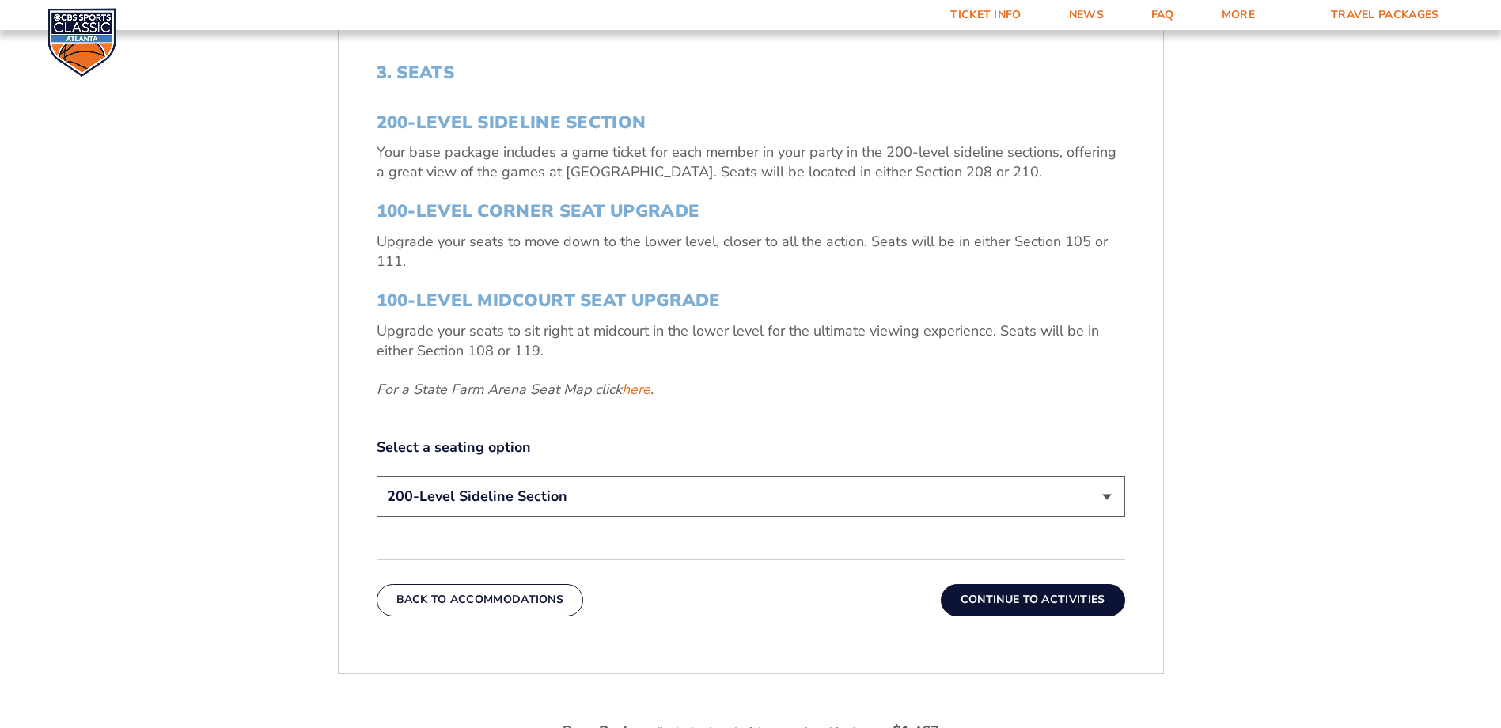
click at [994, 442] on button "Continue To Activities" at bounding box center [1033, 600] width 184 height 32
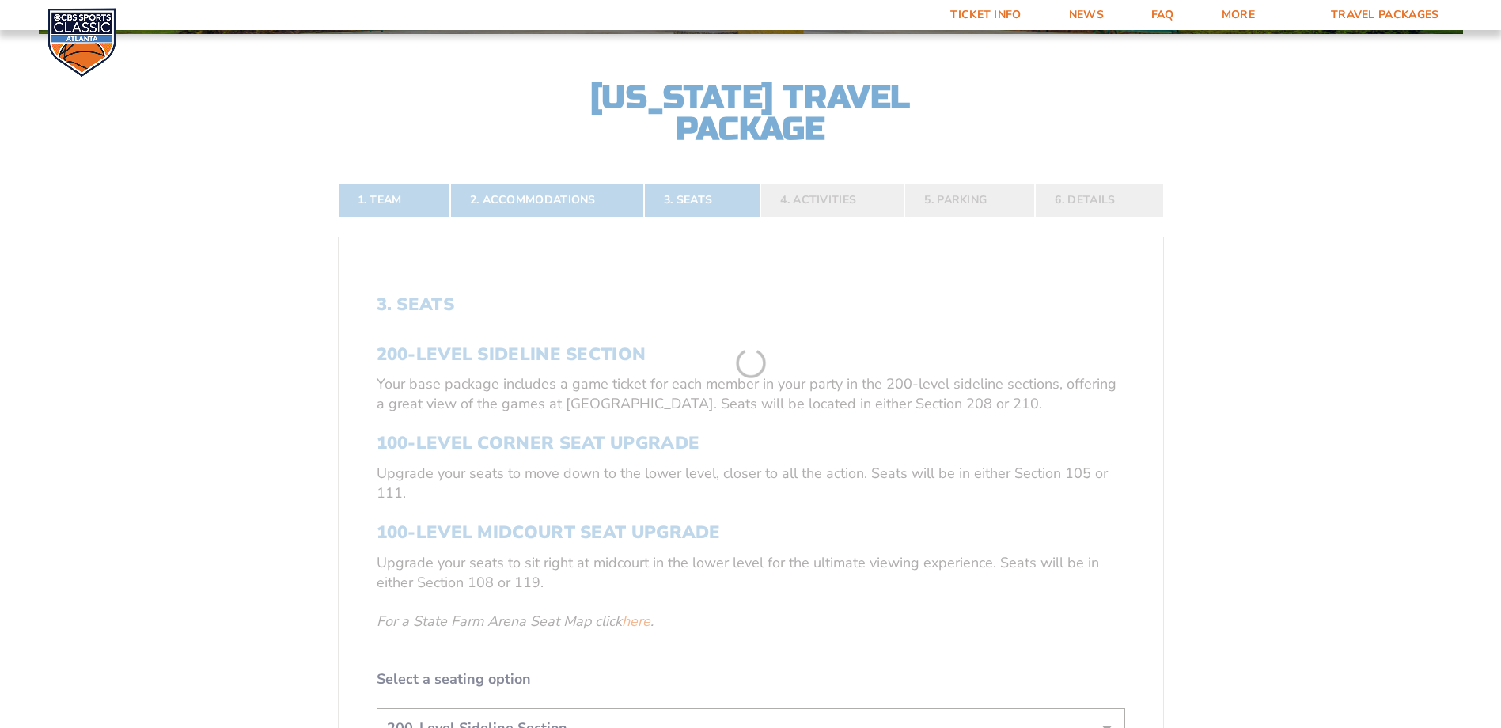
scroll to position [344, 0]
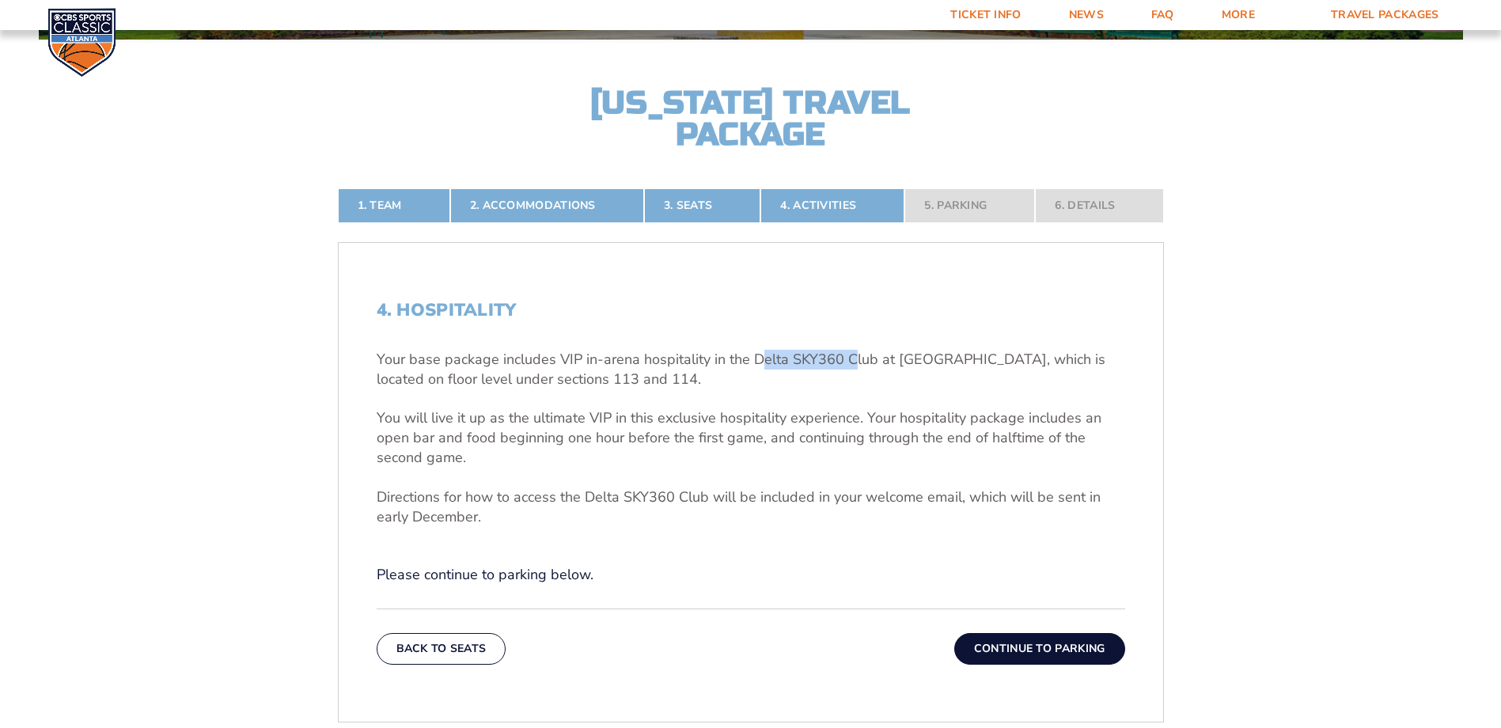
drag, startPoint x: 755, startPoint y: 358, endPoint x: 852, endPoint y: 355, distance: 97.4
click at [852, 355] on p "Your base package includes VIP in-arena hospitality in the Delta SKY360 Club at…" at bounding box center [751, 370] width 749 height 40
drag, startPoint x: 852, startPoint y: 355, endPoint x: 976, endPoint y: 362, distance: 123.7
click at [976, 362] on p "Your base package includes VIP in-arena hospitality in the Delta SKY360 Club at…" at bounding box center [751, 370] width 749 height 40
drag, startPoint x: 563, startPoint y: 380, endPoint x: 646, endPoint y: 377, distance: 83.1
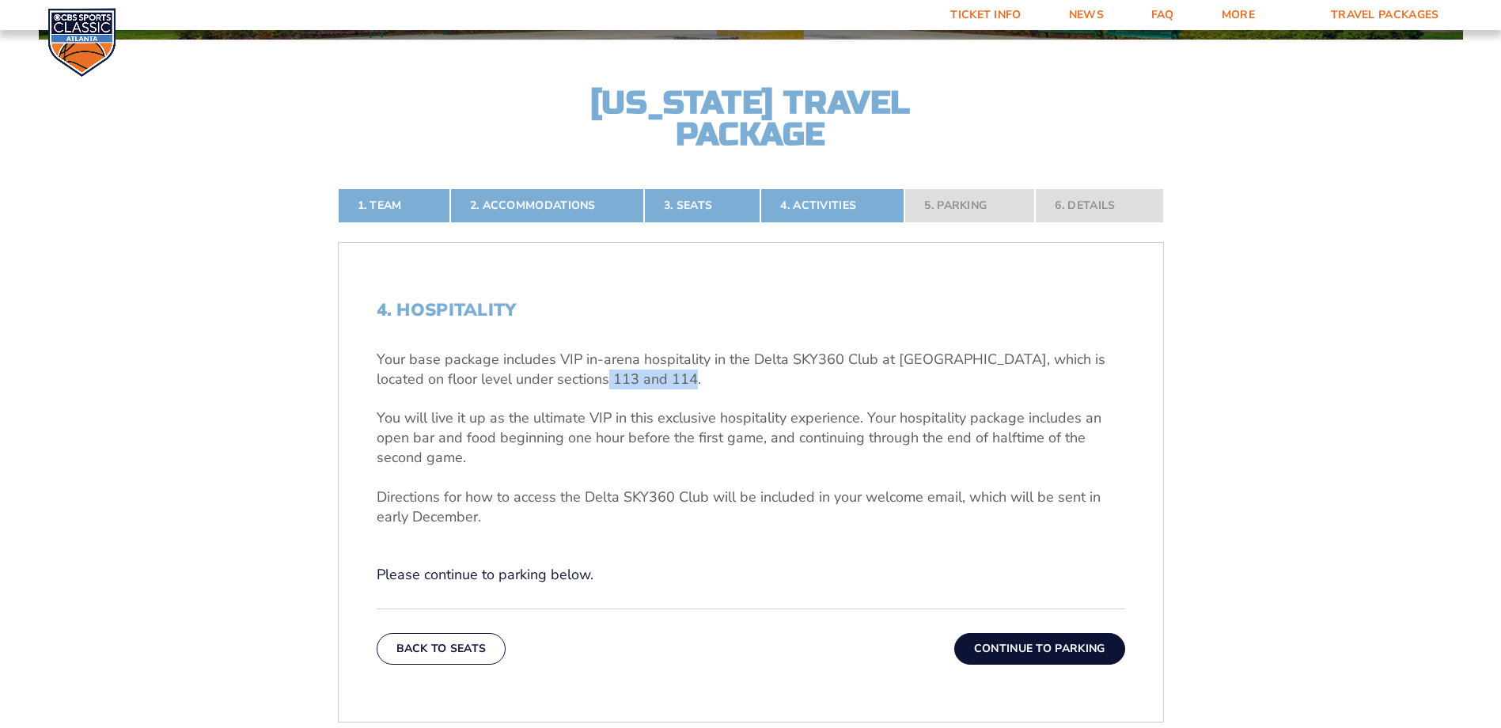
click at [646, 377] on p "Your base package includes VIP in-arena hospitality in the Delta SKY360 Club at…" at bounding box center [751, 370] width 749 height 40
drag, startPoint x: 646, startPoint y: 377, endPoint x: 747, endPoint y: 390, distance: 102.1
click at [747, 390] on div "Your base package includes VIP in-arena hospitality in the Delta SKY360 Club at…" at bounding box center [751, 438] width 749 height 177
click at [506, 414] on p "You will live it up as the ultimate VIP in this exclusive hospitality experienc…" at bounding box center [751, 438] width 749 height 60
drag, startPoint x: 870, startPoint y: 408, endPoint x: 1091, endPoint y: 418, distance: 221.0
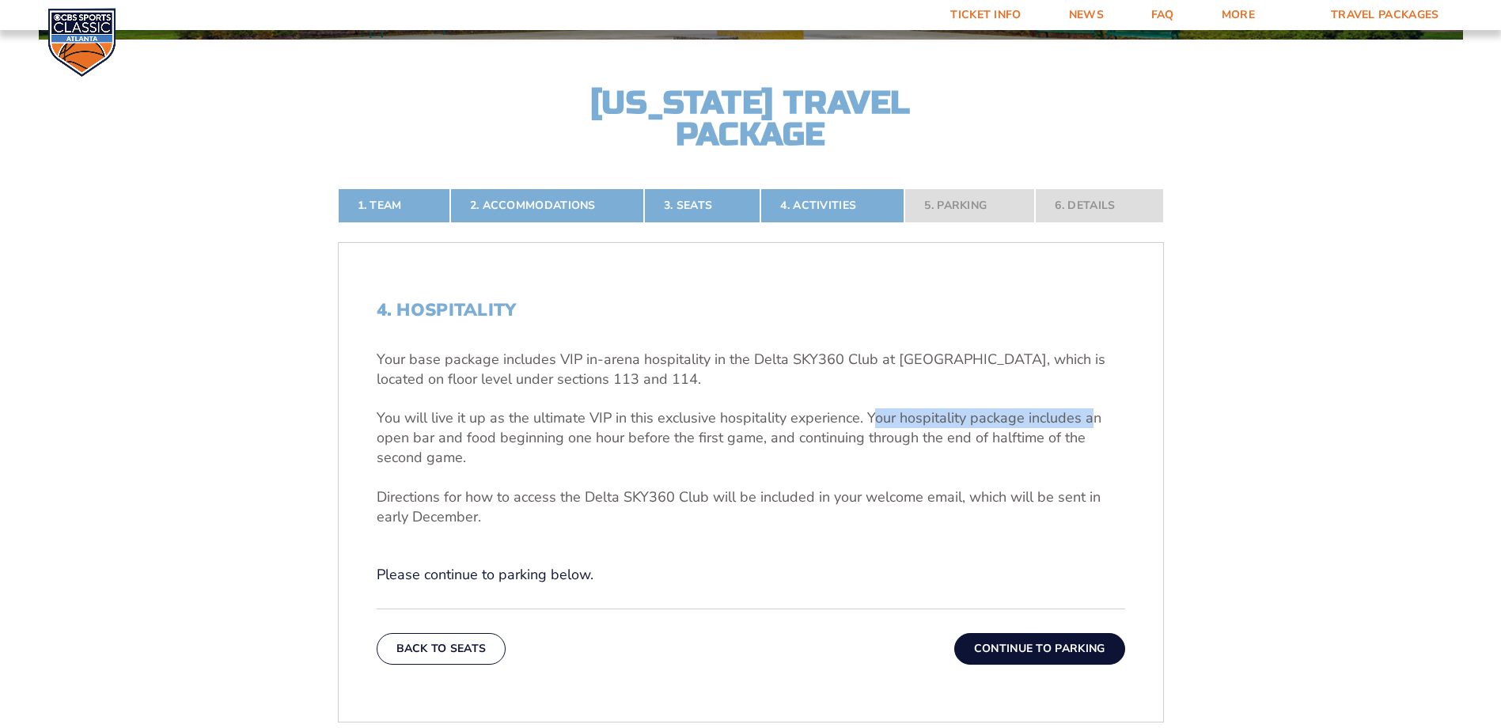
click at [994, 418] on p "You will live it up as the ultimate VIP in this exclusive hospitality experienc…" at bounding box center [751, 438] width 749 height 60
drag, startPoint x: 1091, startPoint y: 418, endPoint x: 393, endPoint y: 440, distance: 699.1
click at [393, 440] on p "You will live it up as the ultimate VIP in this exclusive hospitality experienc…" at bounding box center [751, 438] width 749 height 60
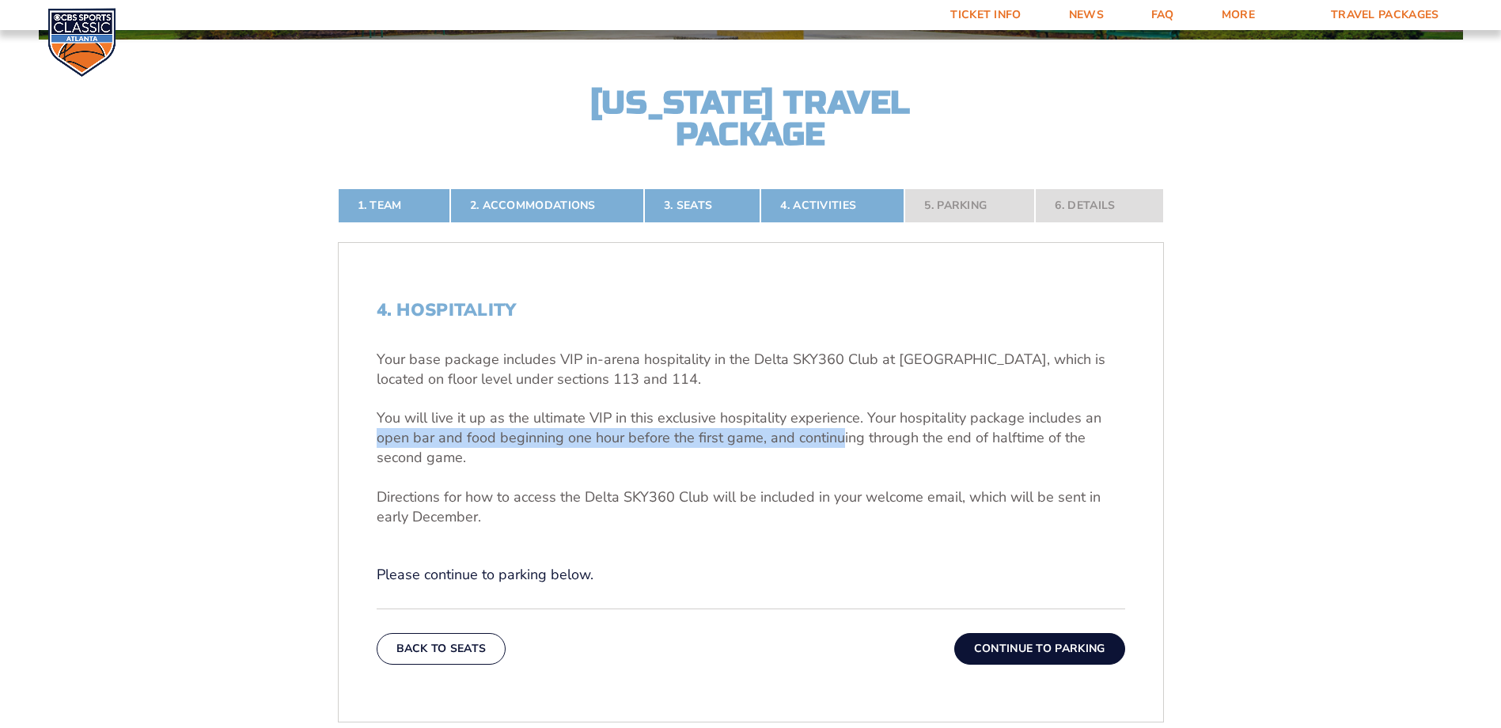
drag, startPoint x: 376, startPoint y: 439, endPoint x: 834, endPoint y: 446, distance: 458.3
click at [834, 442] on p "You will live it up as the ultimate VIP in this exclusive hospitality experienc…" at bounding box center [751, 438] width 749 height 60
click at [994, 377] on p "Your base package includes VIP in-arena hospitality in the Delta SKY360 Club at…" at bounding box center [751, 370] width 749 height 40
click at [994, 442] on button "Continue To Parking" at bounding box center [1039, 649] width 171 height 32
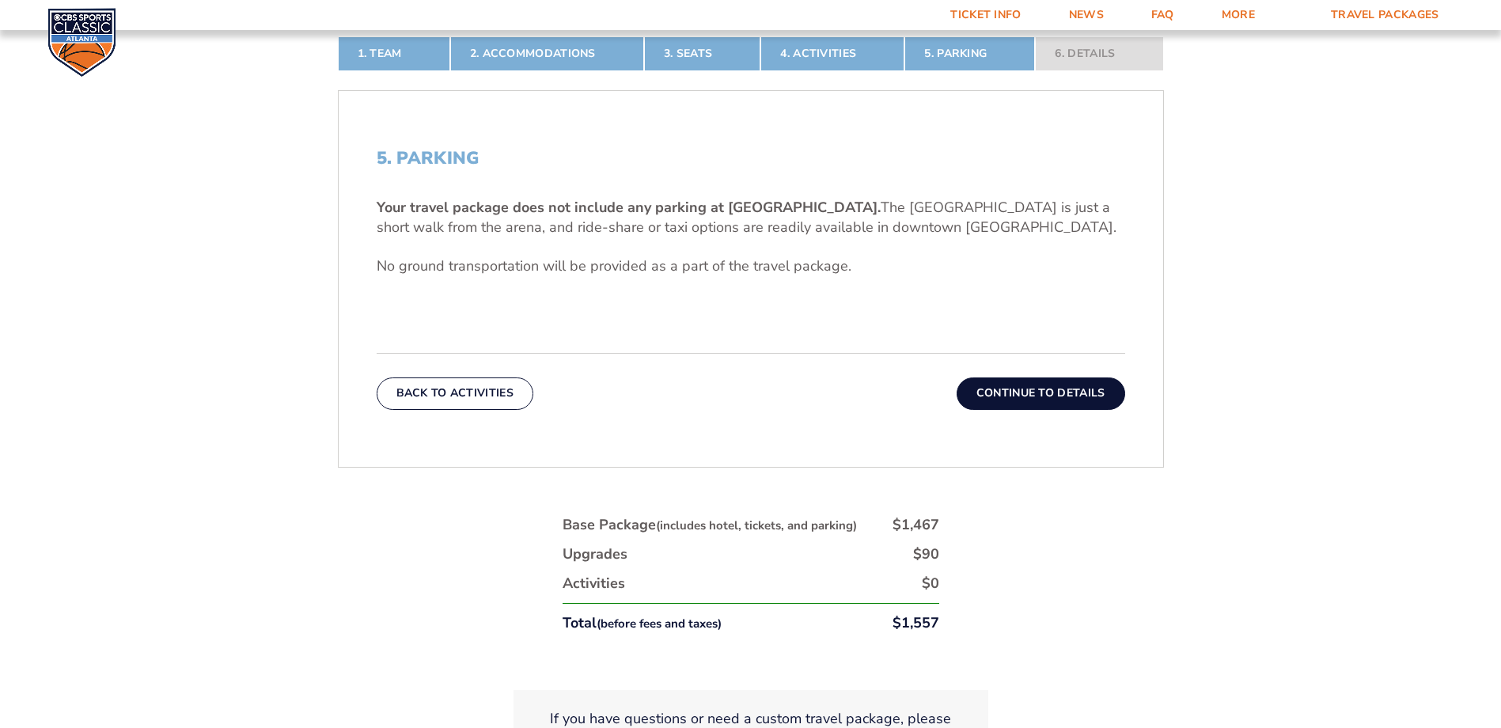
scroll to position [503, 0]
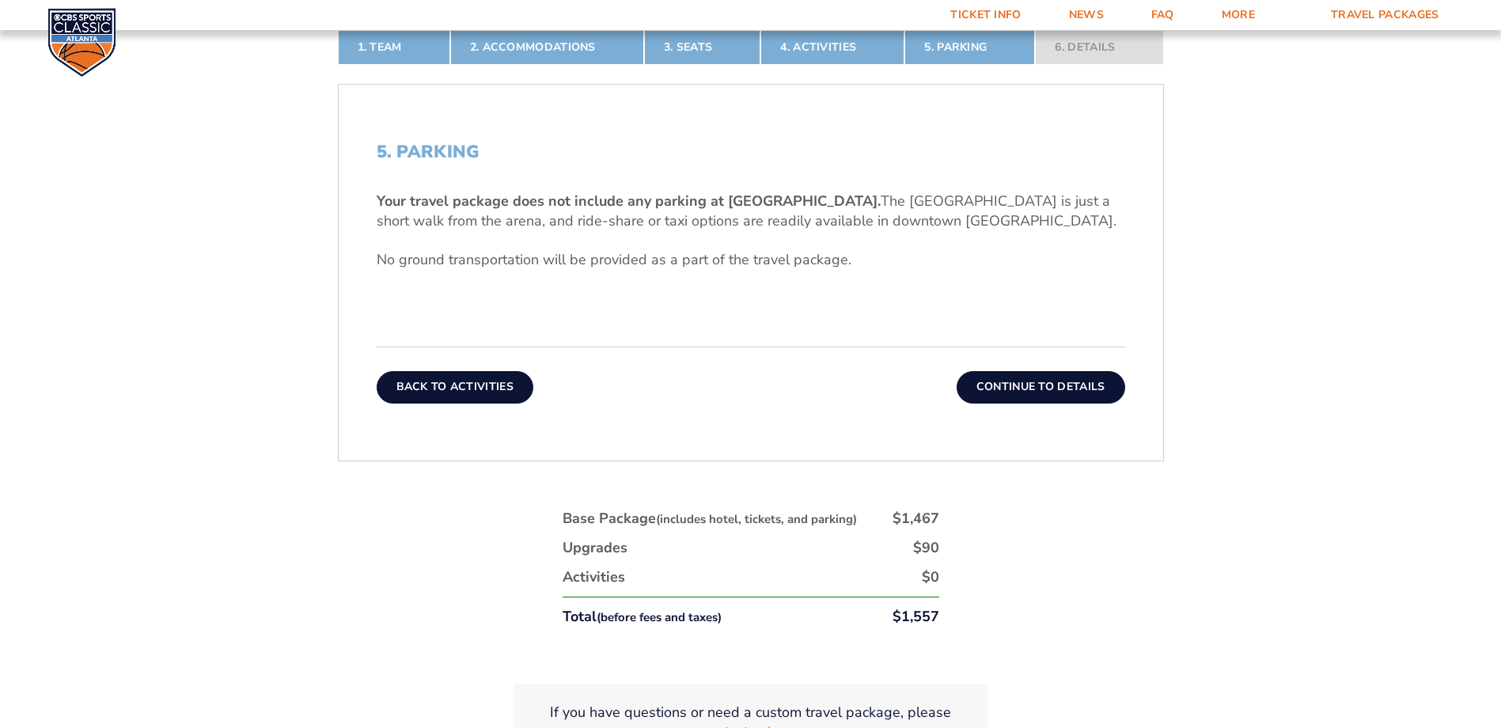
click at [491, 401] on button "Back To Activities" at bounding box center [455, 387] width 157 height 32
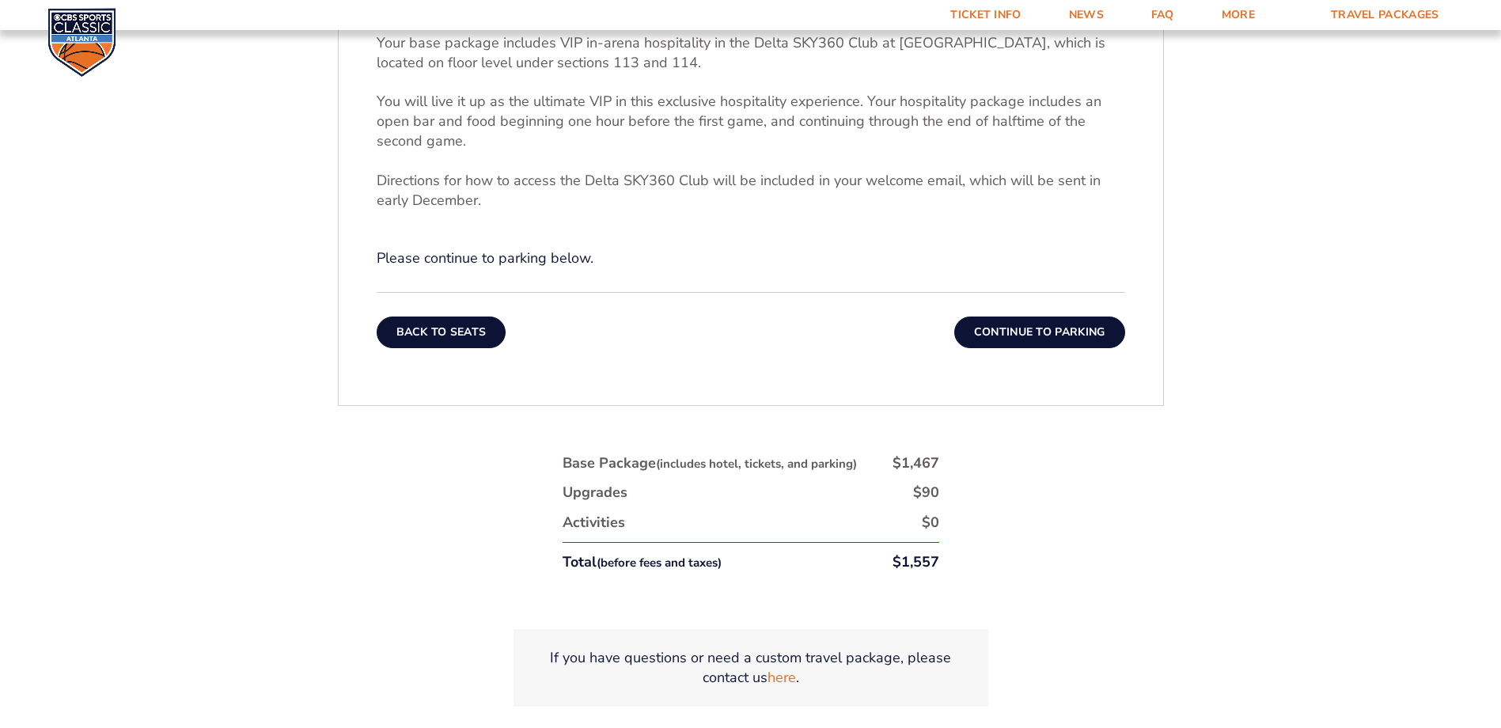
click at [420, 324] on button "Back To Seats" at bounding box center [442, 333] width 130 height 32
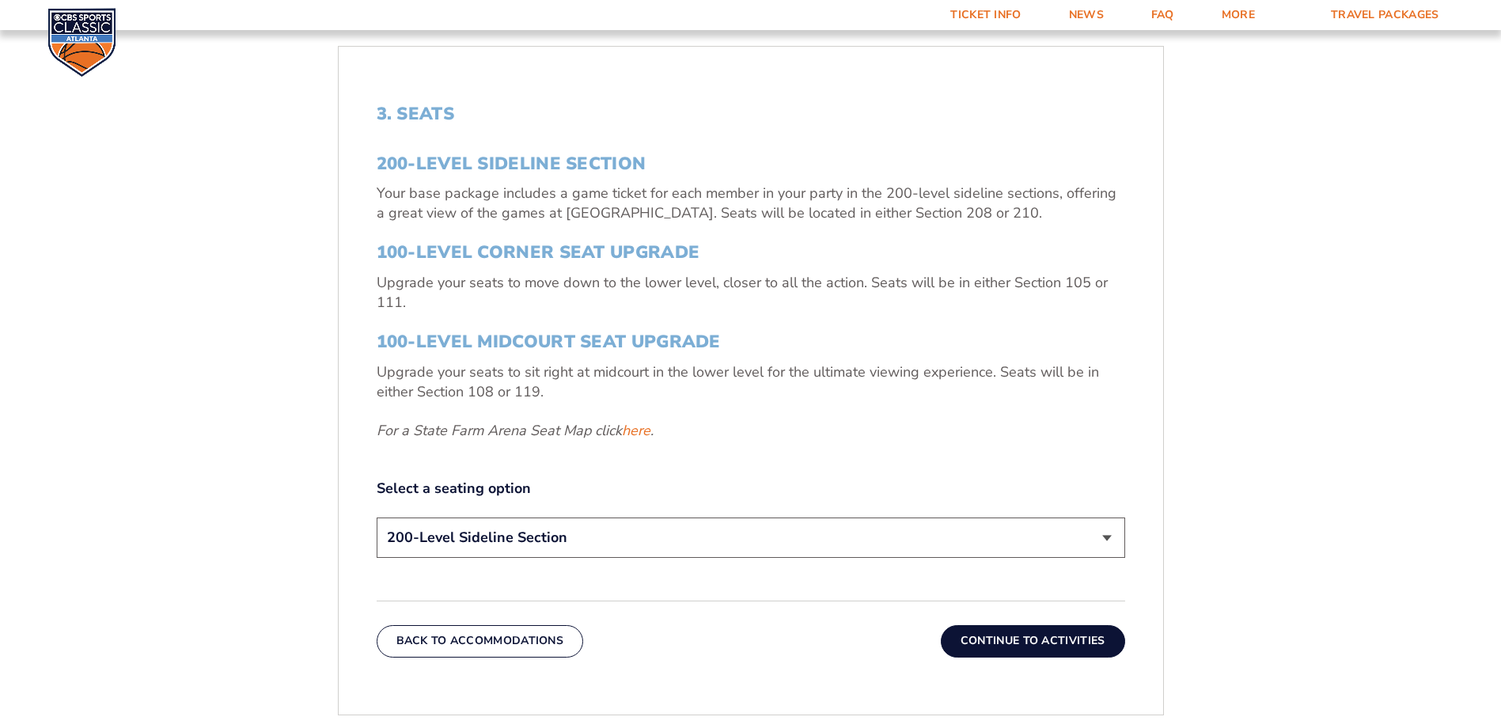
scroll to position [582, 0]
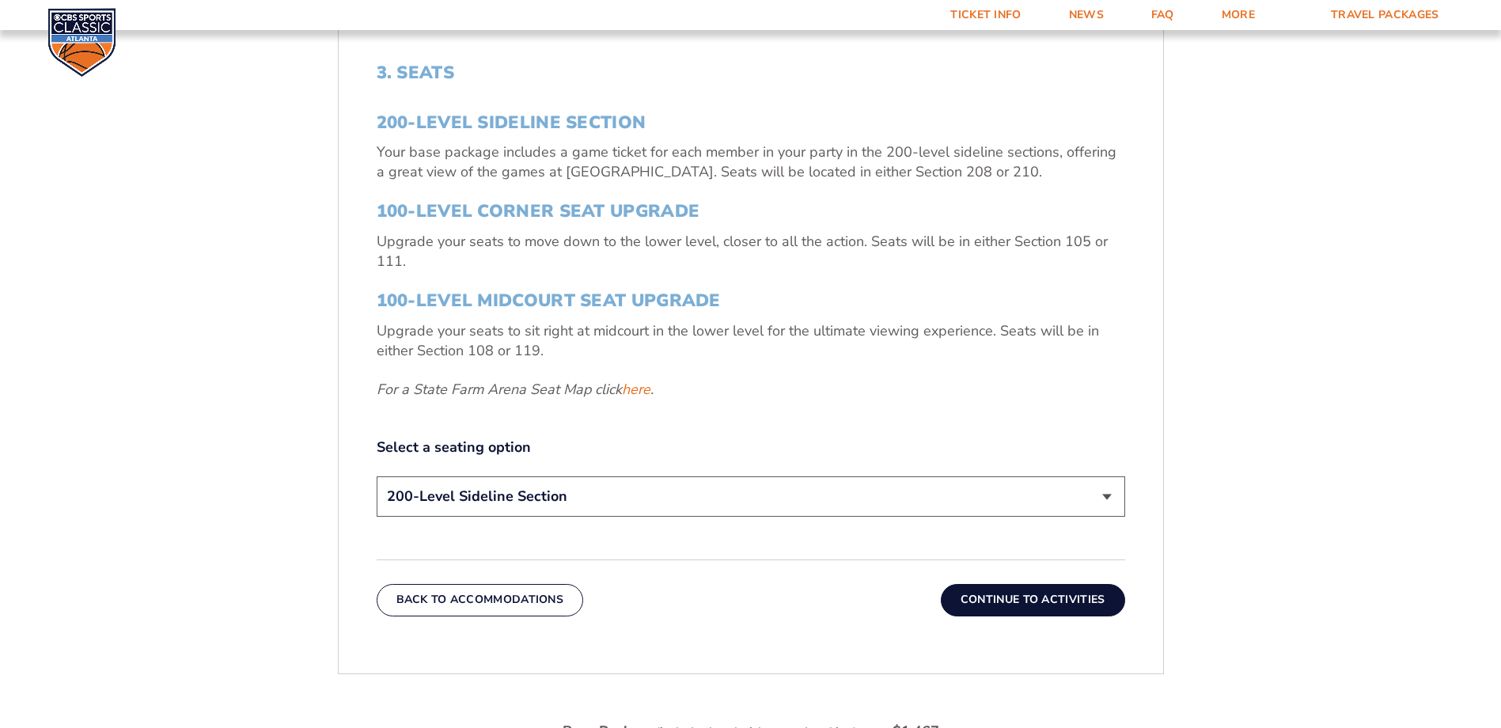
click at [485, 442] on select "200-Level Sideline Section 100-Level Corner Seat Upgrade (+$120 per person) 100…" at bounding box center [751, 496] width 749 height 40
select select "100-Level Corner Seat Upgrade"
click at [377, 442] on select "200-Level Sideline Section 100-Level Corner Seat Upgrade (+$120 per person) 100…" at bounding box center [751, 496] width 749 height 40
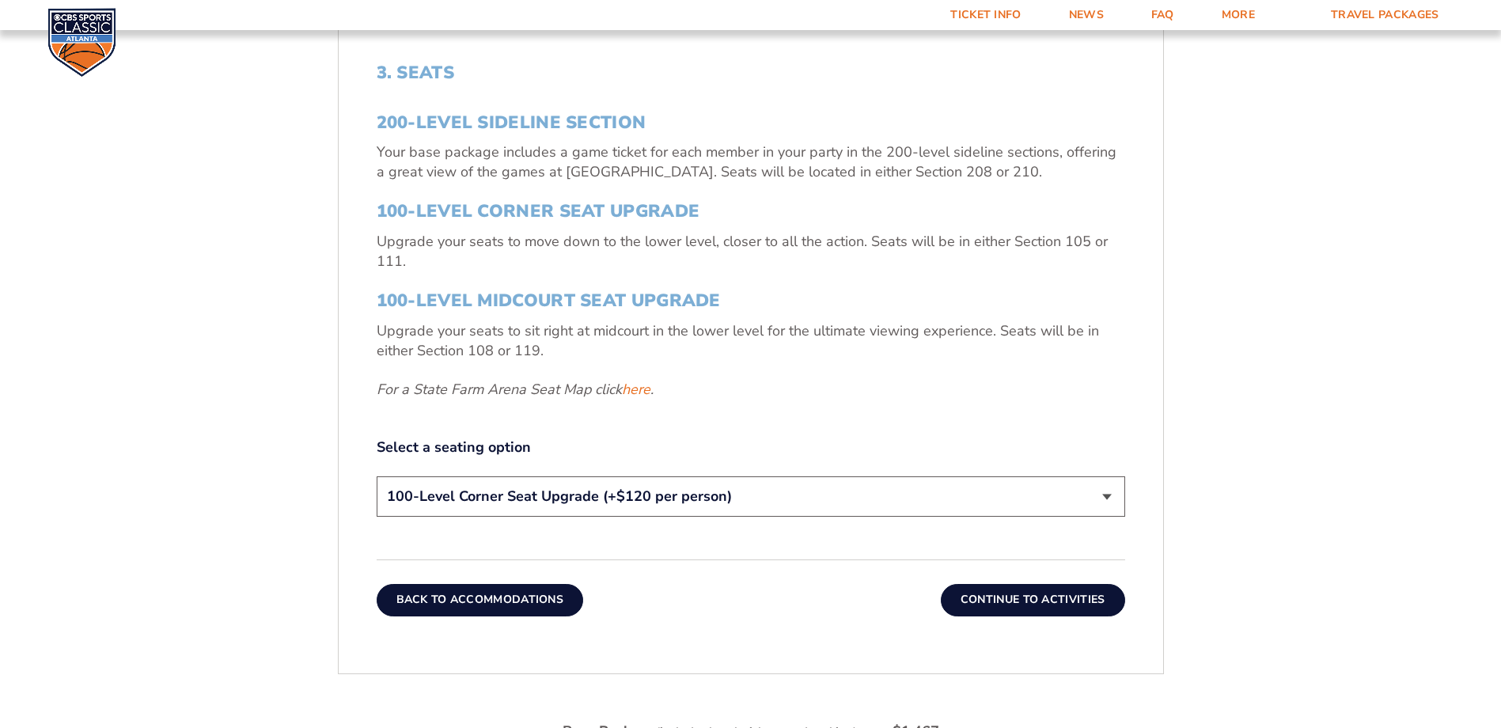
click at [467, 442] on button "Back To Accommodations" at bounding box center [480, 600] width 207 height 32
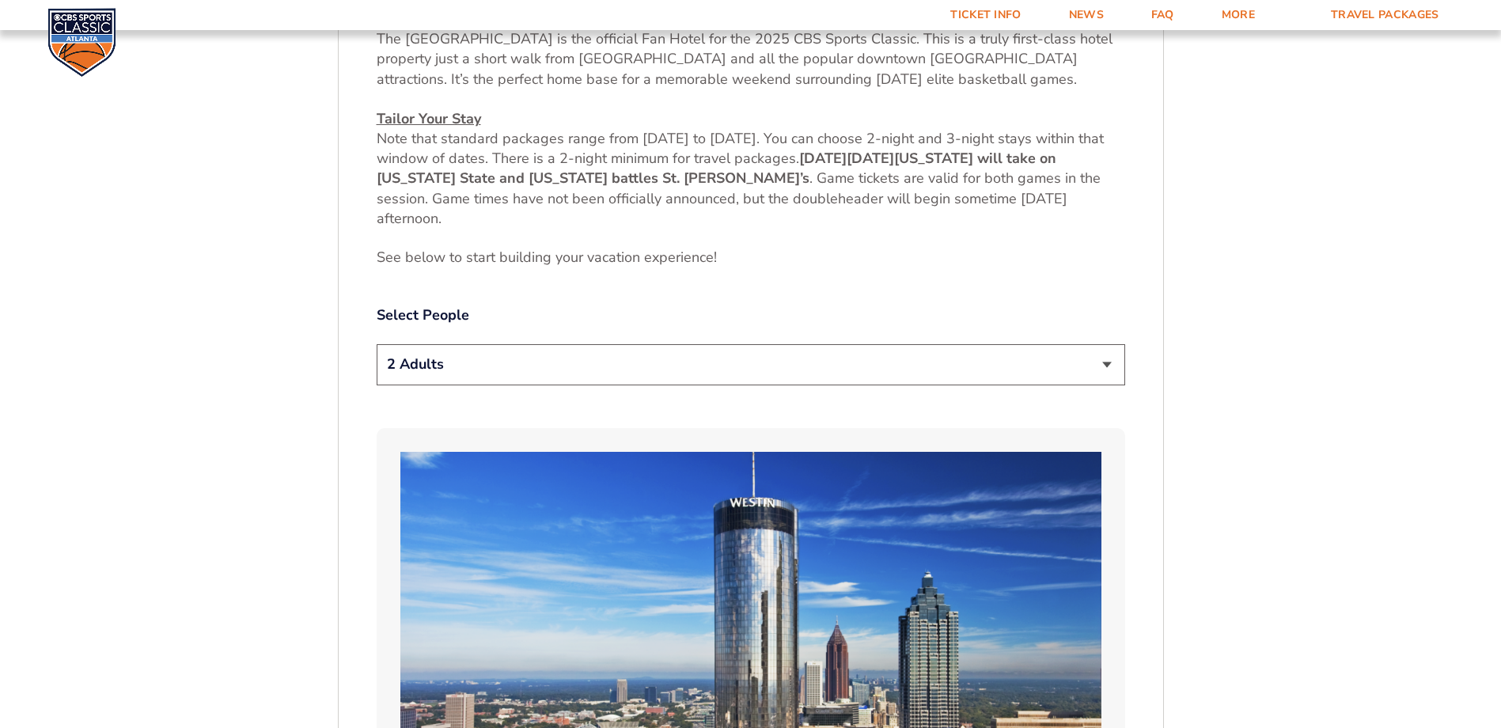
scroll to position [898, 0]
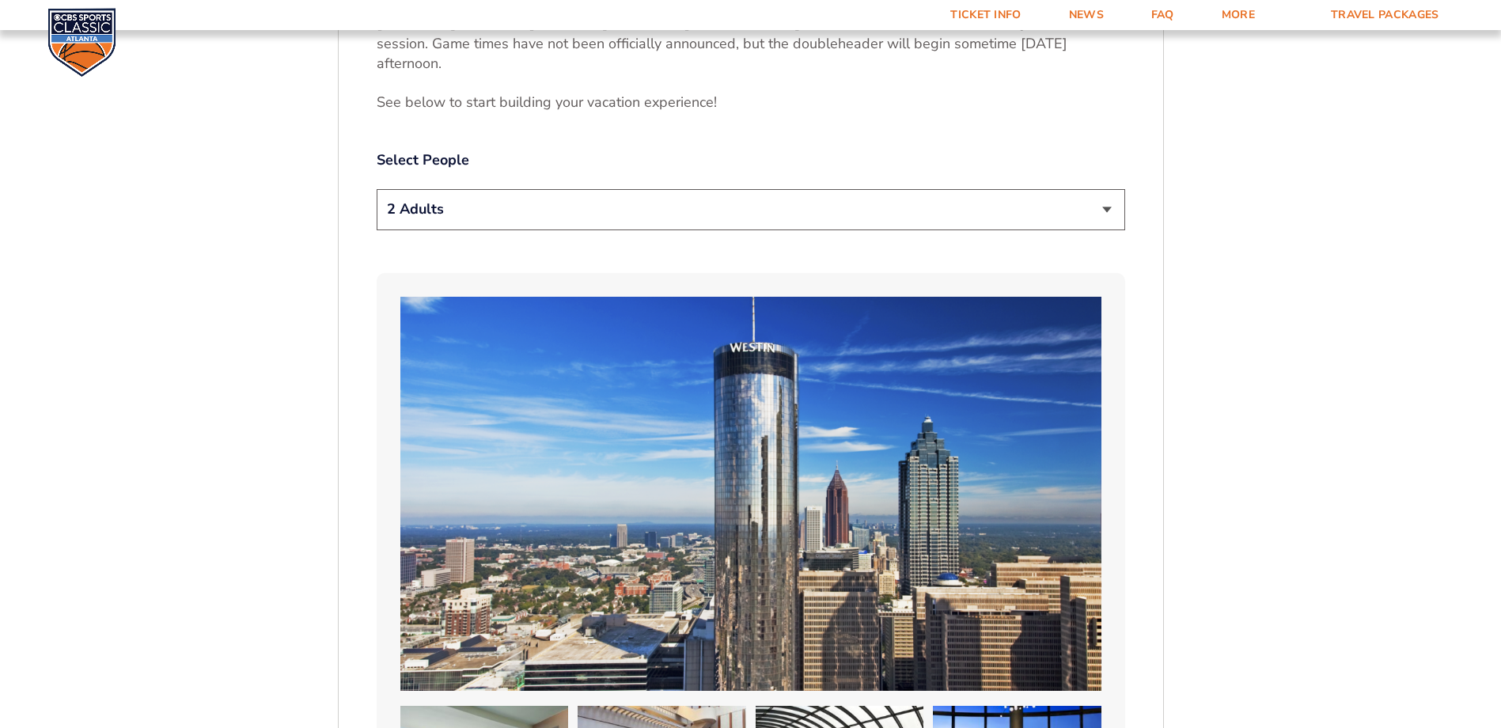
click at [467, 211] on select "1 Adult 2 Adults 3 Adults 4 Adults 2 Adults + 1 Child 2 Adults + 2 Children 2 A…" at bounding box center [751, 209] width 749 height 40
select select "3 Adults"
click at [377, 189] on select "1 Adult 2 Adults 3 Adults 4 Adults 2 Adults + 1 Child 2 Adults + 2 Children 2 A…" at bounding box center [751, 209] width 749 height 40
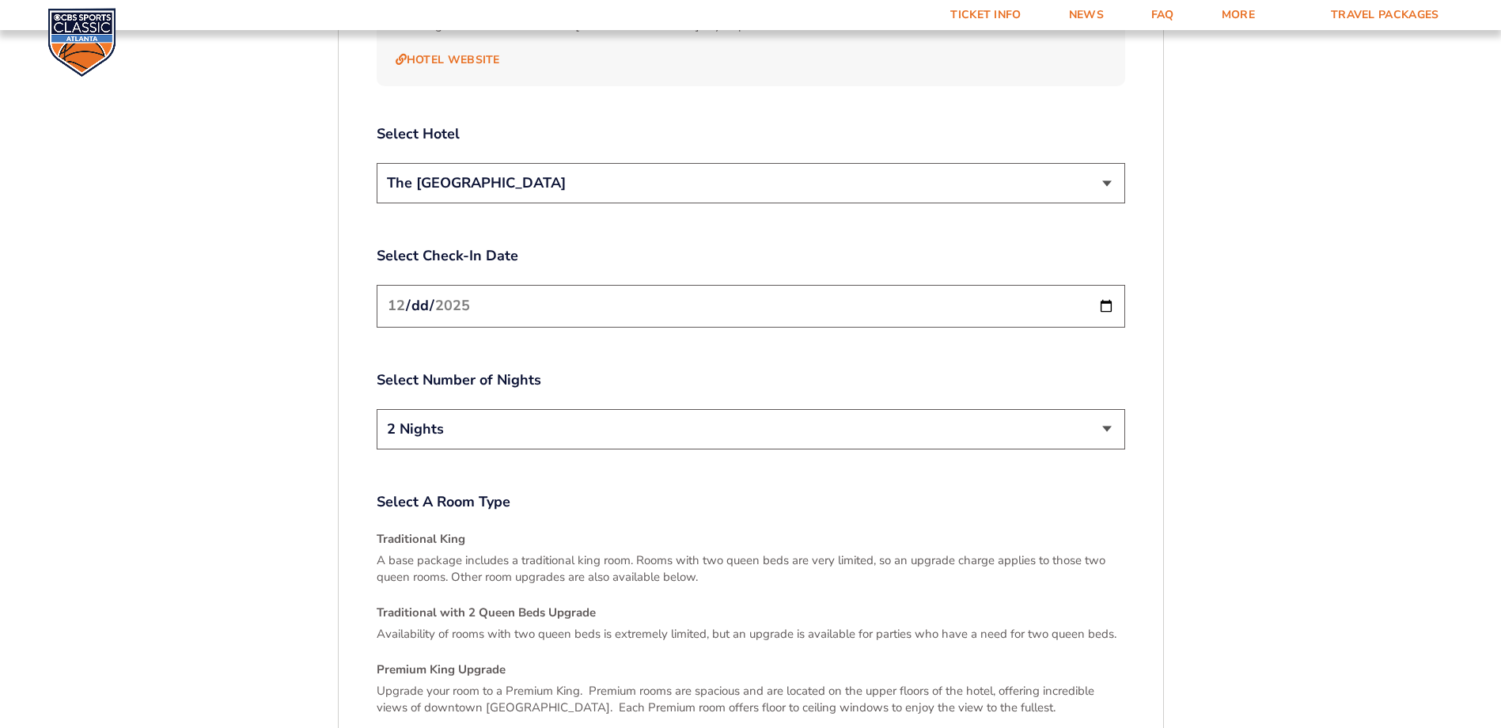
scroll to position [2164, 0]
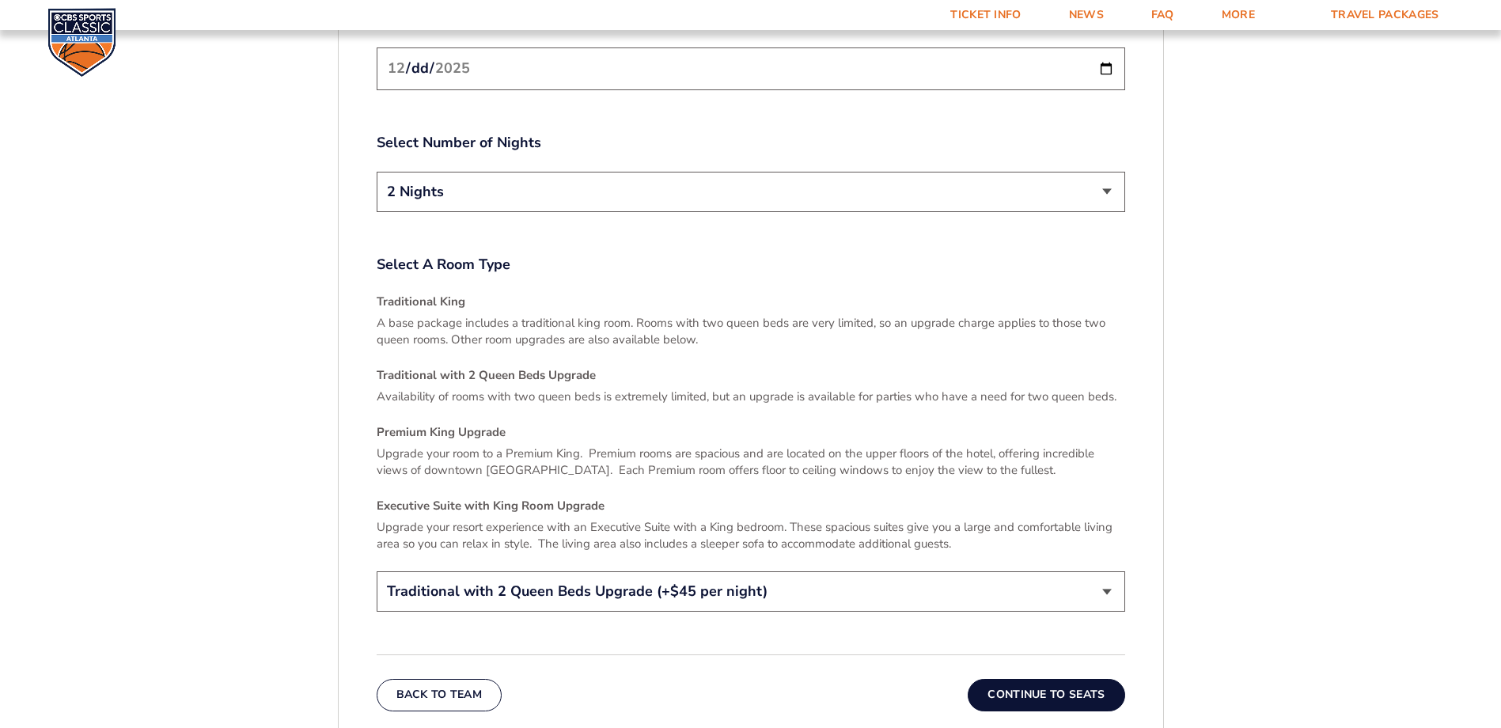
click at [994, 442] on button "Continue To Seats" at bounding box center [1046, 695] width 157 height 32
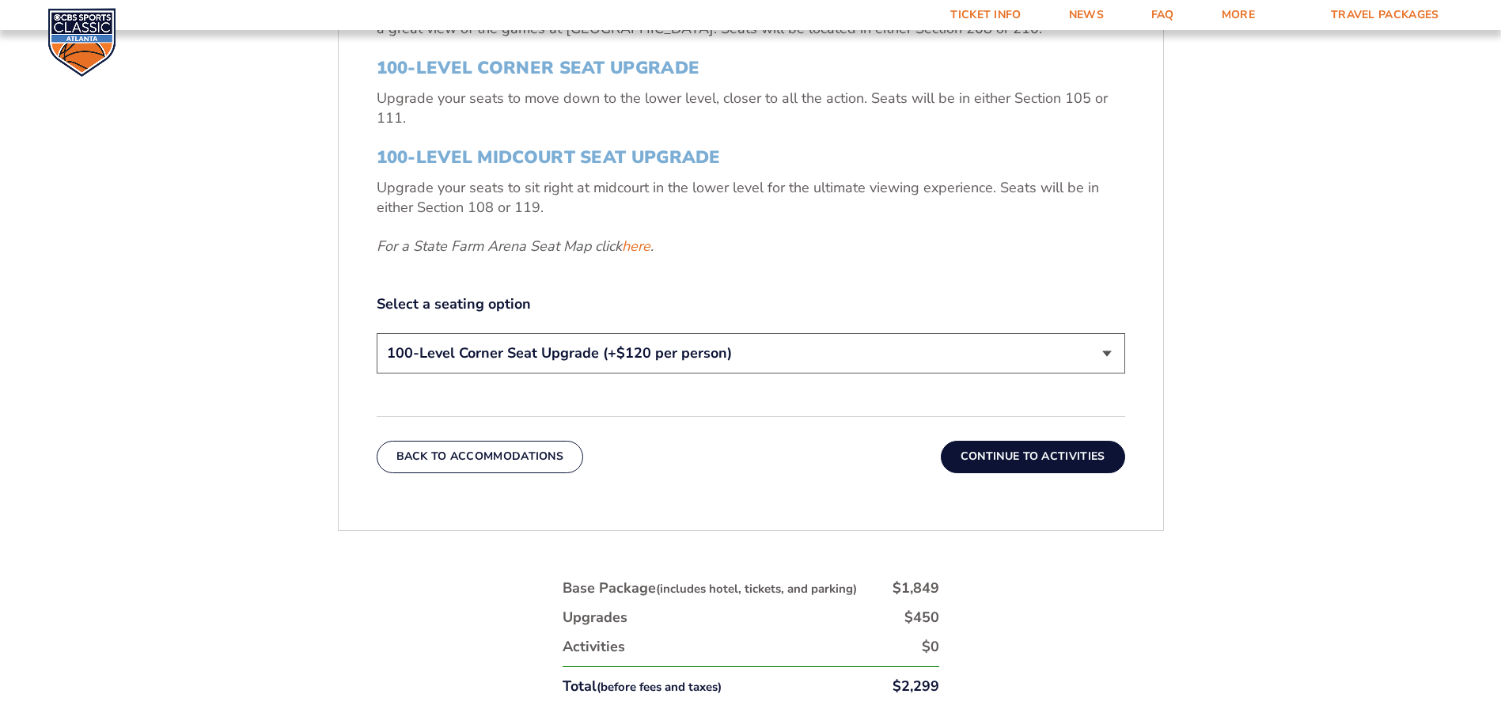
scroll to position [977, 0]
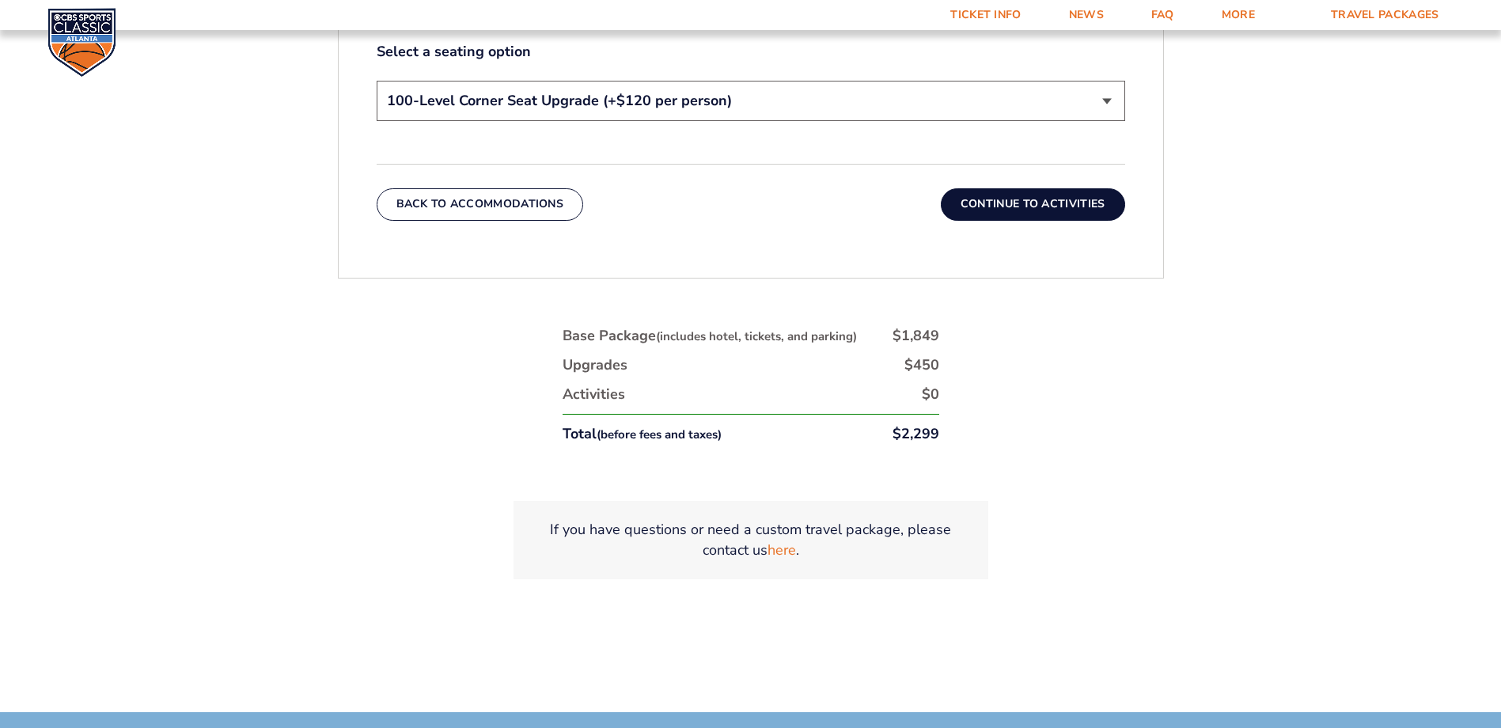
click at [994, 207] on button "Continue To Activities" at bounding box center [1033, 204] width 184 height 32
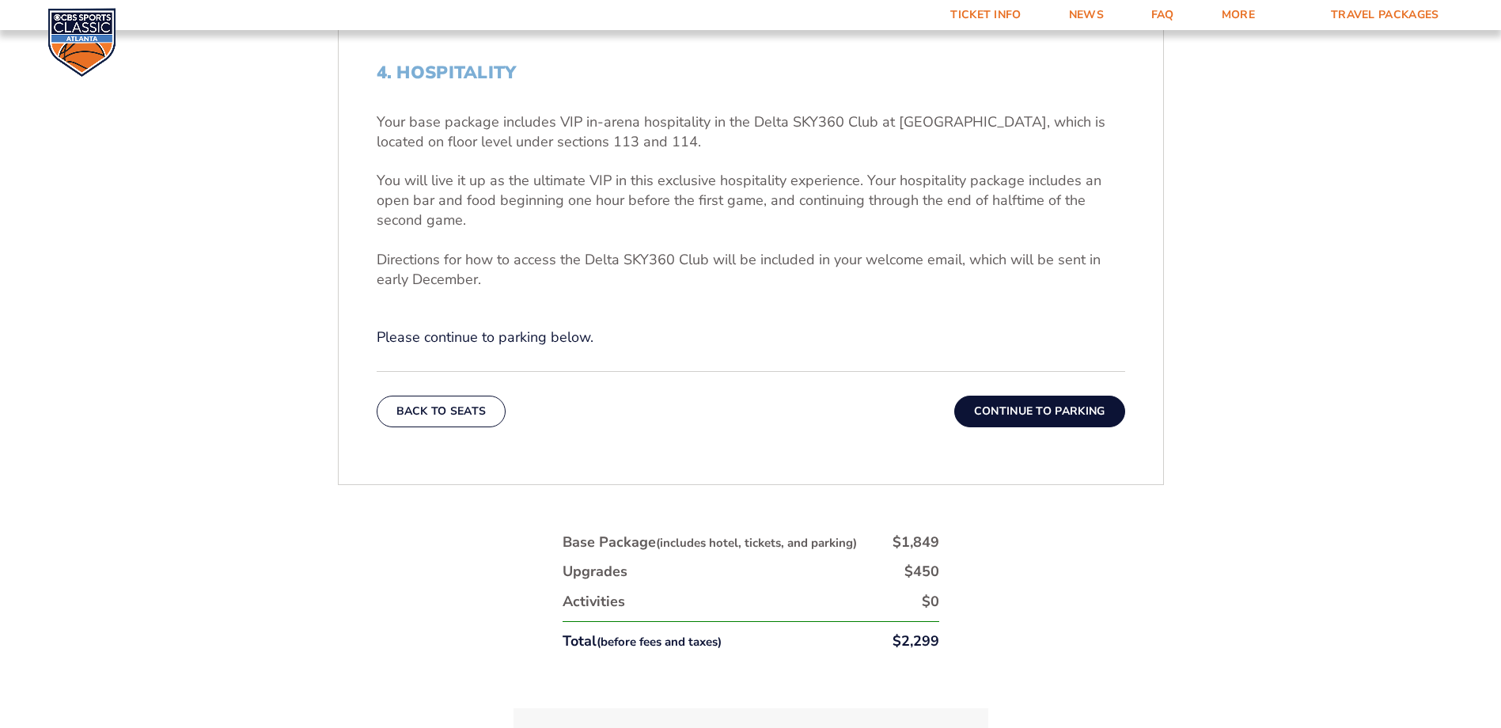
click at [994, 407] on button "Continue To Parking" at bounding box center [1039, 412] width 171 height 32
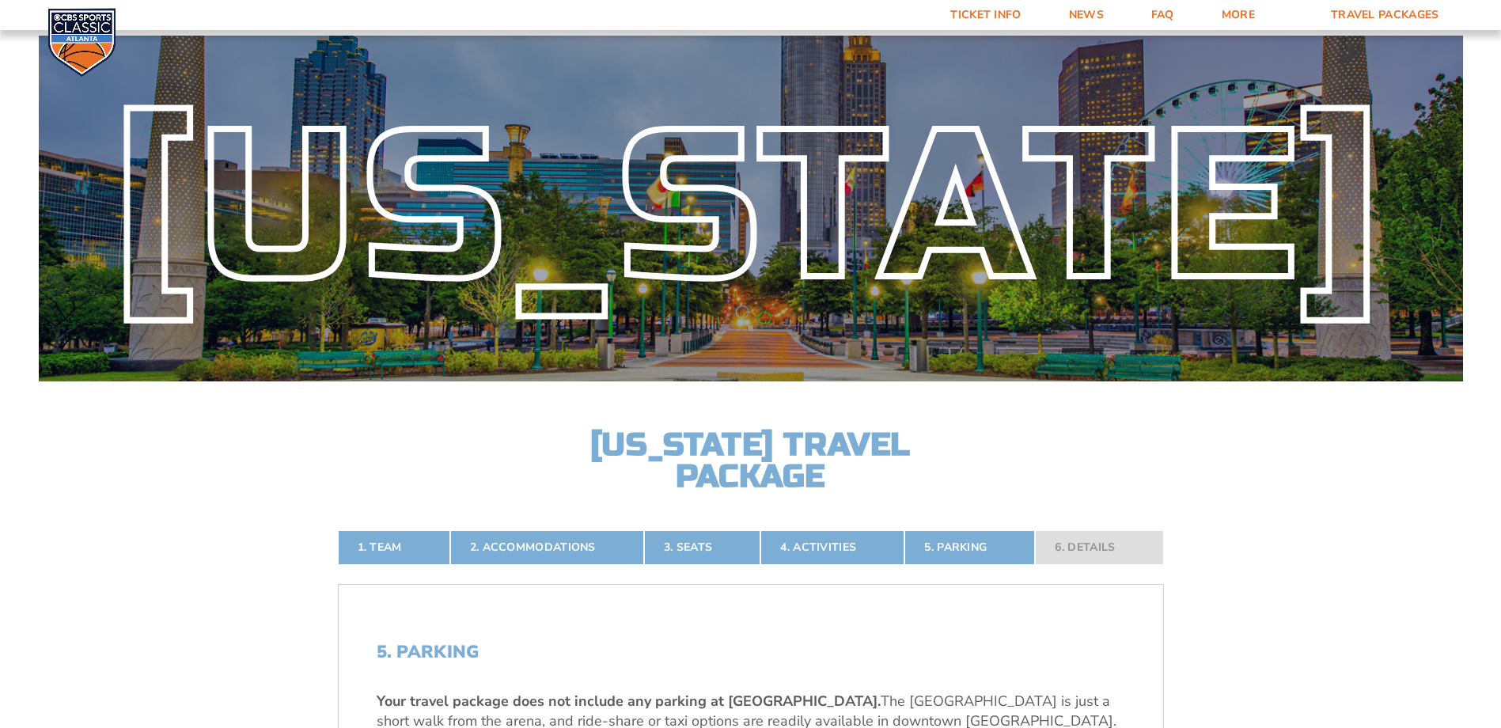
scroll to position [0, 0]
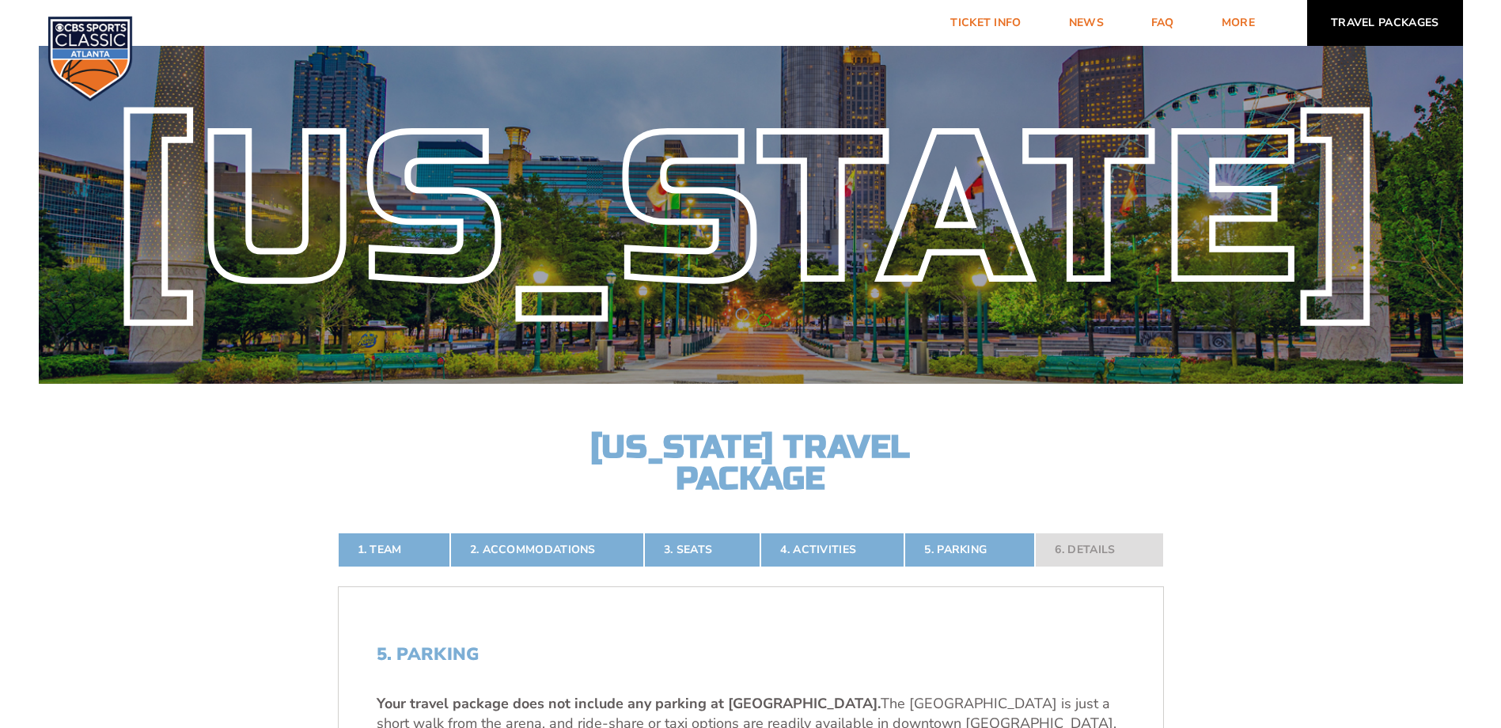
click at [994, 36] on link "Travel Packages" at bounding box center [1385, 23] width 156 height 46
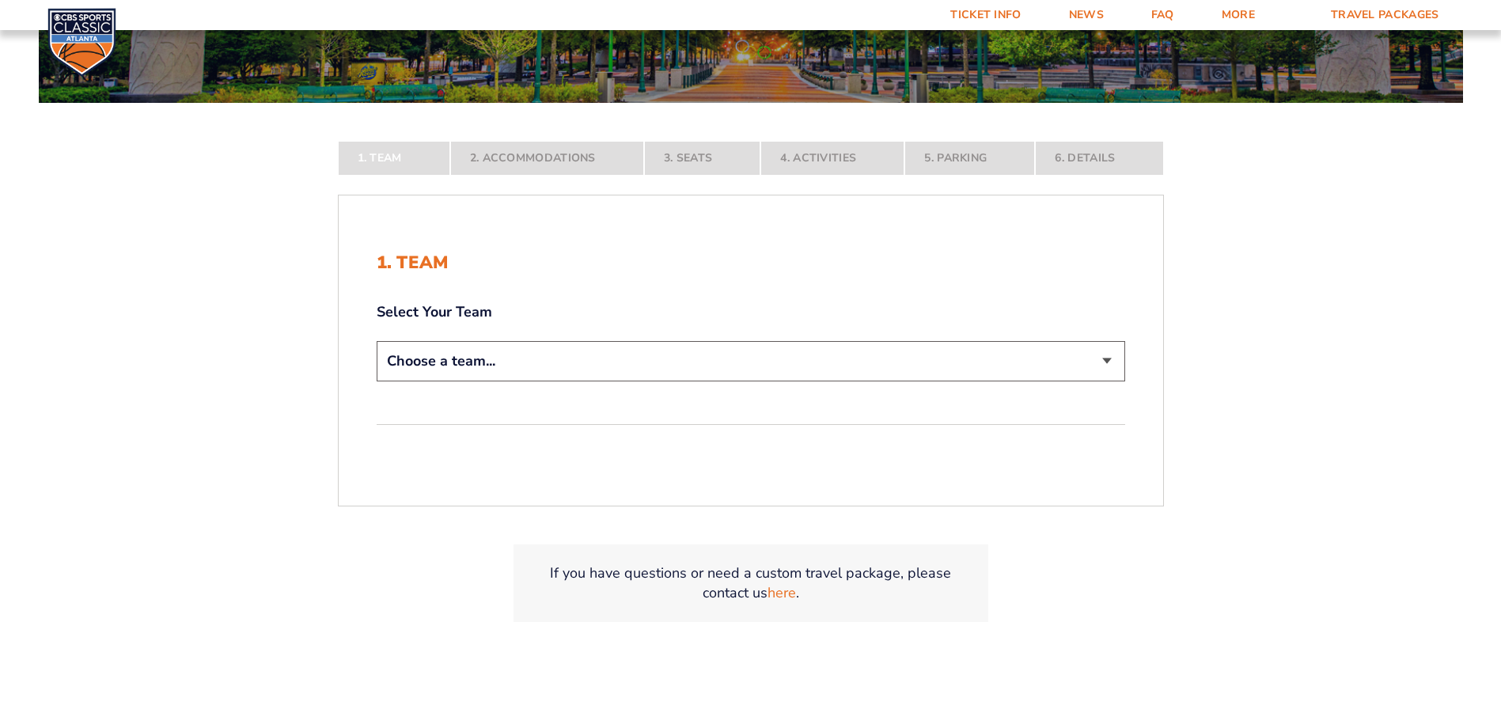
scroll to position [317, 0]
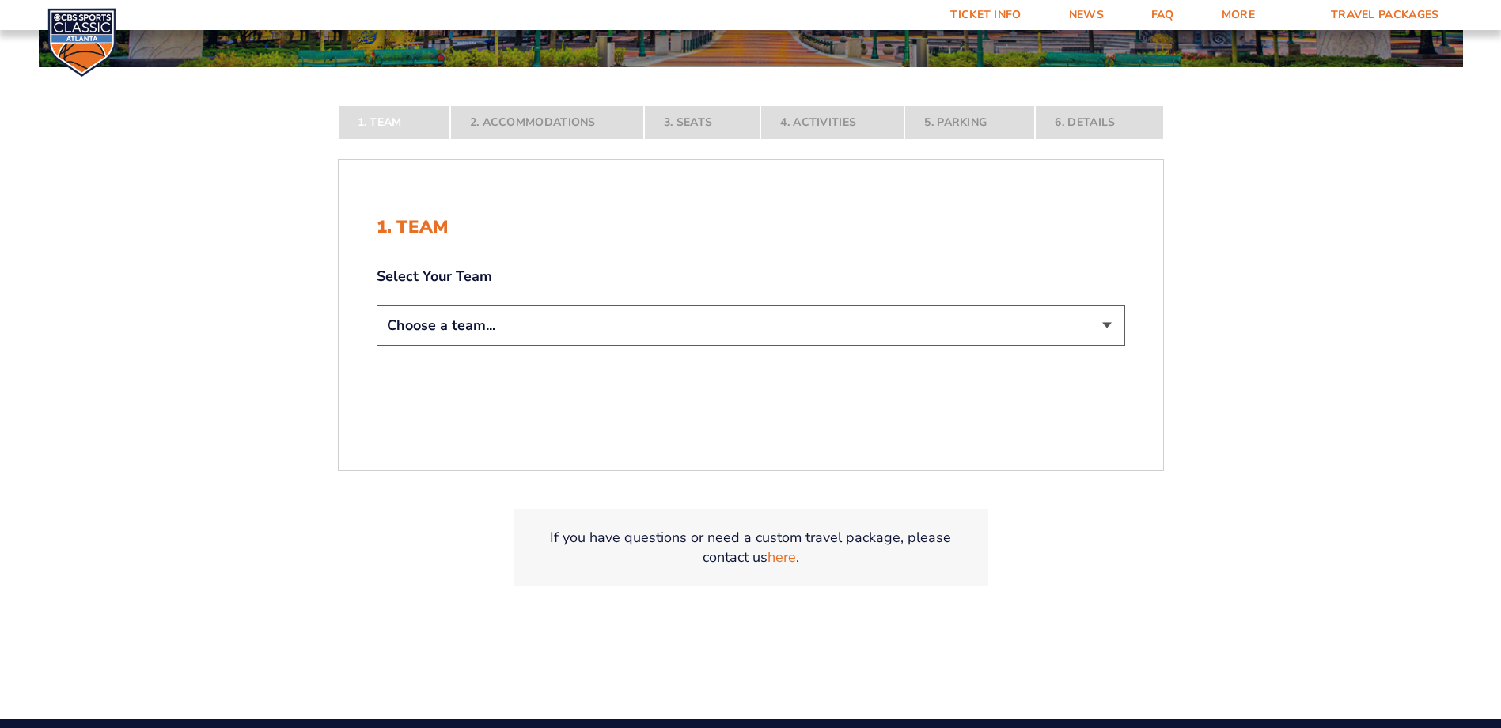
click at [813, 347] on div "Choose a team... [US_STATE] Wildcats [US_STATE] State Buckeyes [US_STATE] Tar H…" at bounding box center [751, 327] width 749 height 45
click at [535, 345] on select "Choose a team... [US_STATE] Wildcats [US_STATE] State Buckeyes [US_STATE] Tar H…" at bounding box center [751, 325] width 749 height 40
select select "20108"
click at [377, 346] on select "Choose a team... [US_STATE] Wildcats [US_STATE] State Buckeyes [US_STATE] Tar H…" at bounding box center [751, 325] width 749 height 40
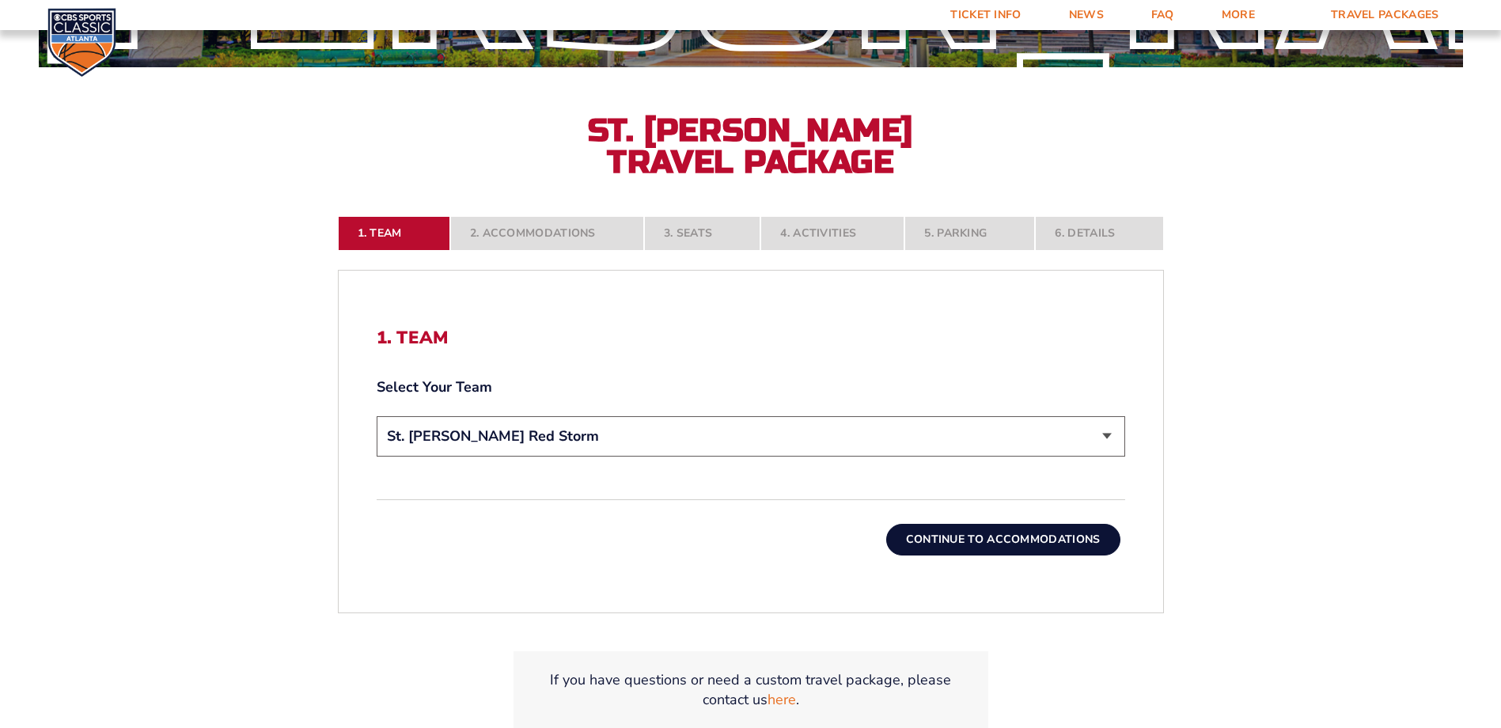
click at [956, 542] on button "Continue To Accommodations" at bounding box center [1003, 540] width 234 height 32
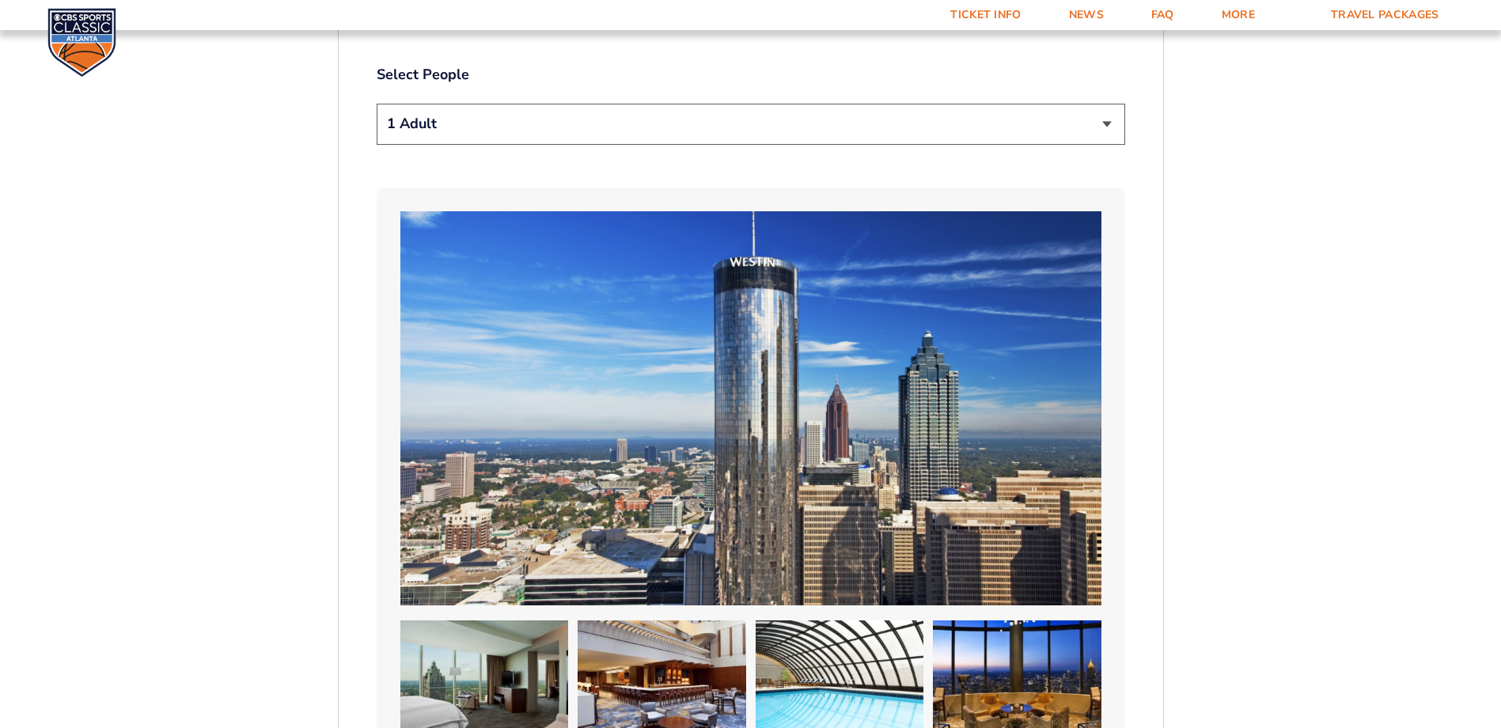
scroll to position [977, 0]
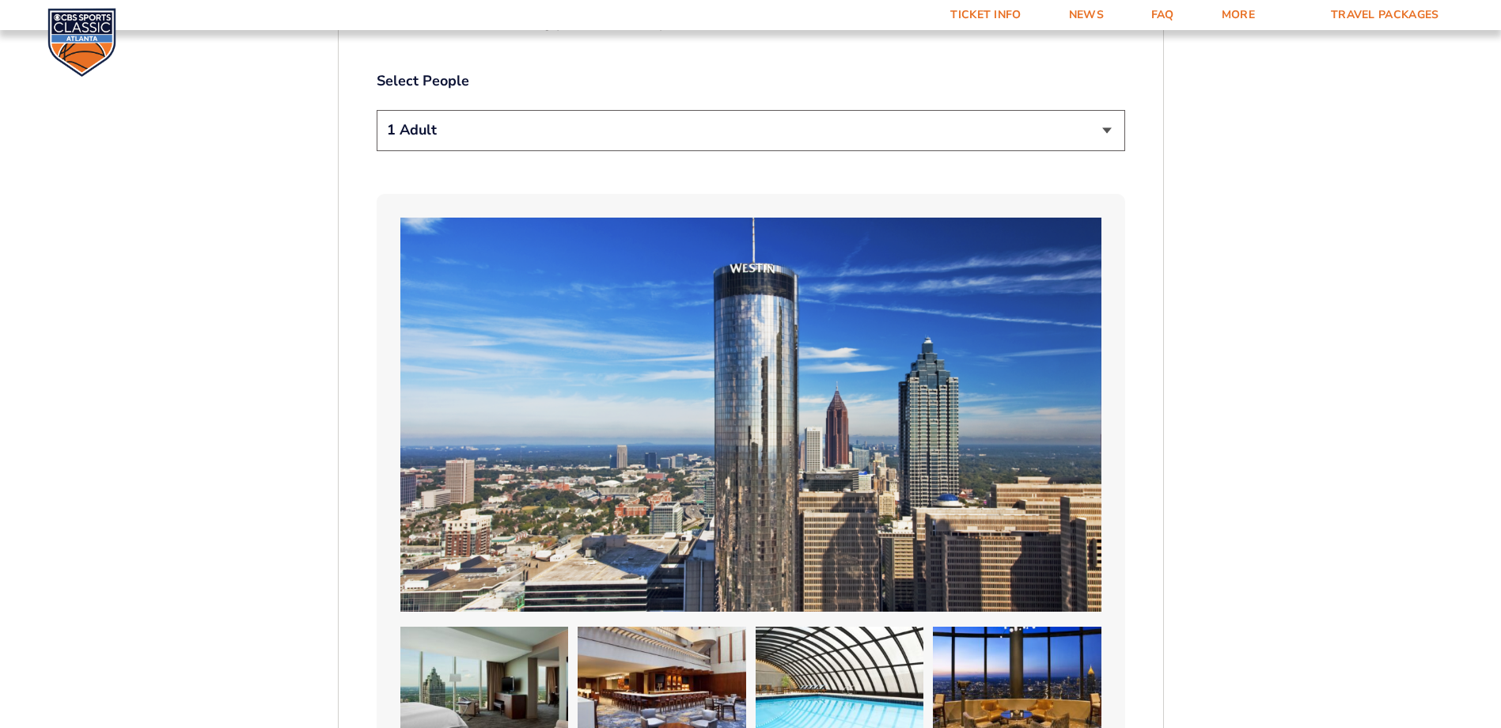
click at [409, 119] on select "1 Adult 2 Adults 3 Adults 4 Adults 2 Adults + 1 Child 2 Adults + 2 Children 2 A…" at bounding box center [751, 130] width 749 height 40
select select "3 Adults"
click at [377, 110] on select "1 Adult 2 Adults 3 Adults 4 Adults 2 Adults + 1 Child 2 Adults + 2 Children 2 A…" at bounding box center [751, 130] width 749 height 40
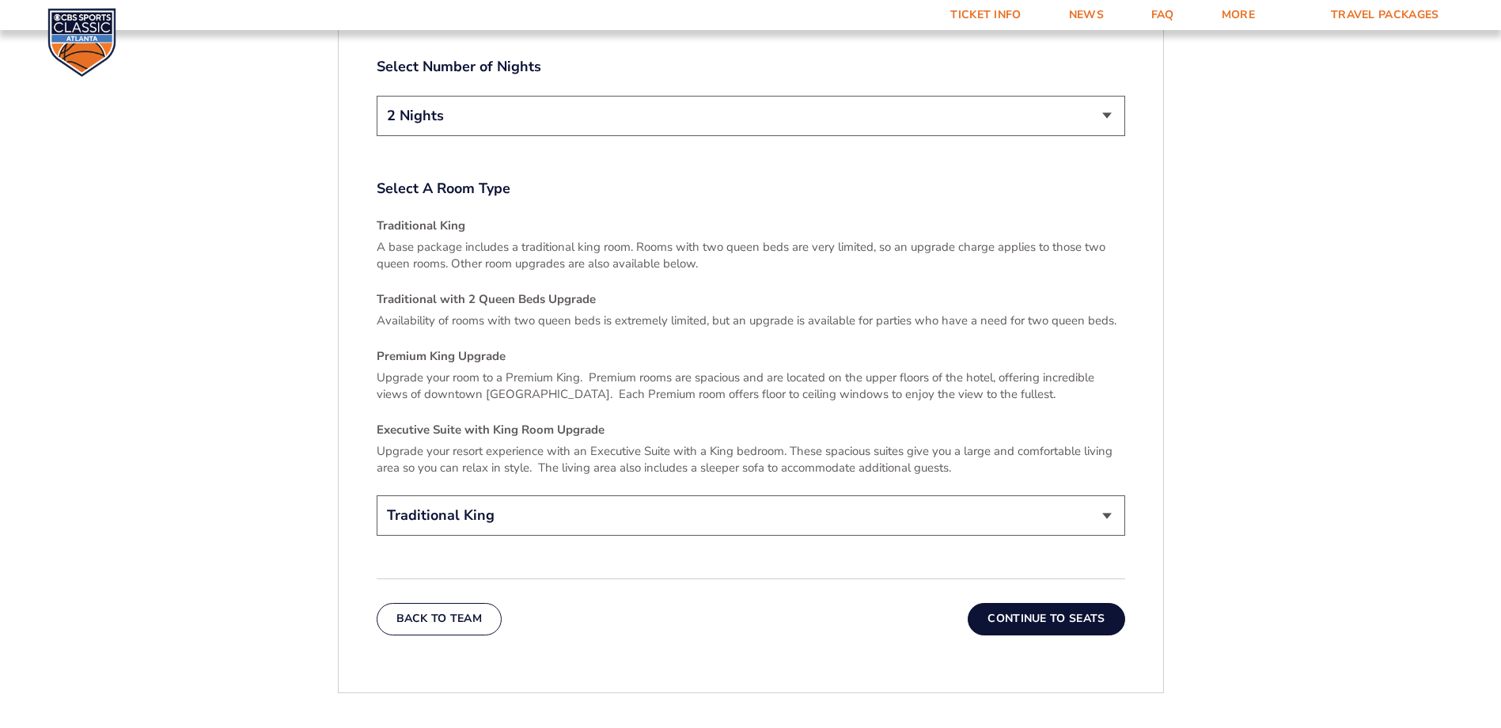
scroll to position [2243, 0]
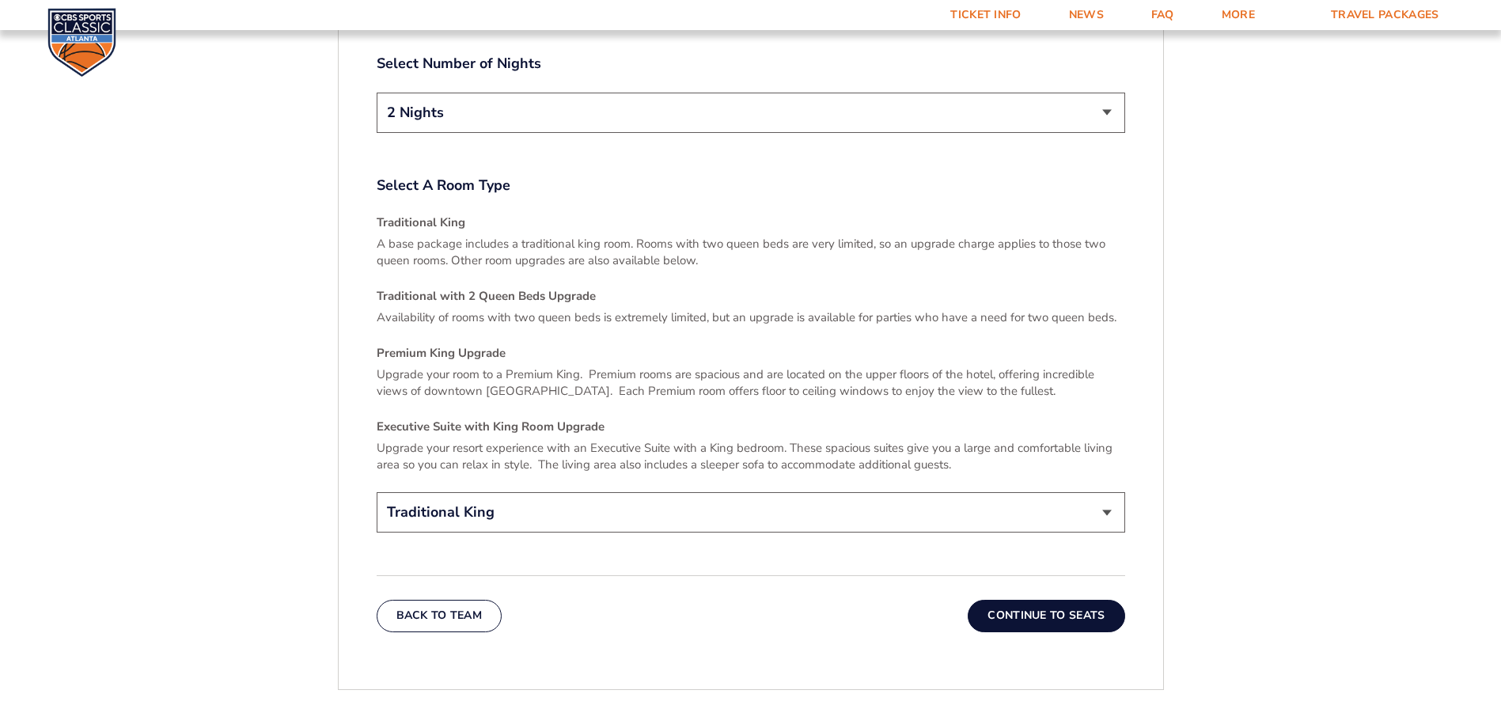
click at [1068, 503] on select "Traditional King Traditional with 2 Queen Beds Upgrade (+$45 per night) Premium…" at bounding box center [751, 512] width 749 height 40
select select "Traditional with 2 Queen Beds Upgrade"
click at [377, 492] on select "Traditional King Traditional with 2 Queen Beds Upgrade (+$45 per night) Premium…" at bounding box center [751, 512] width 749 height 40
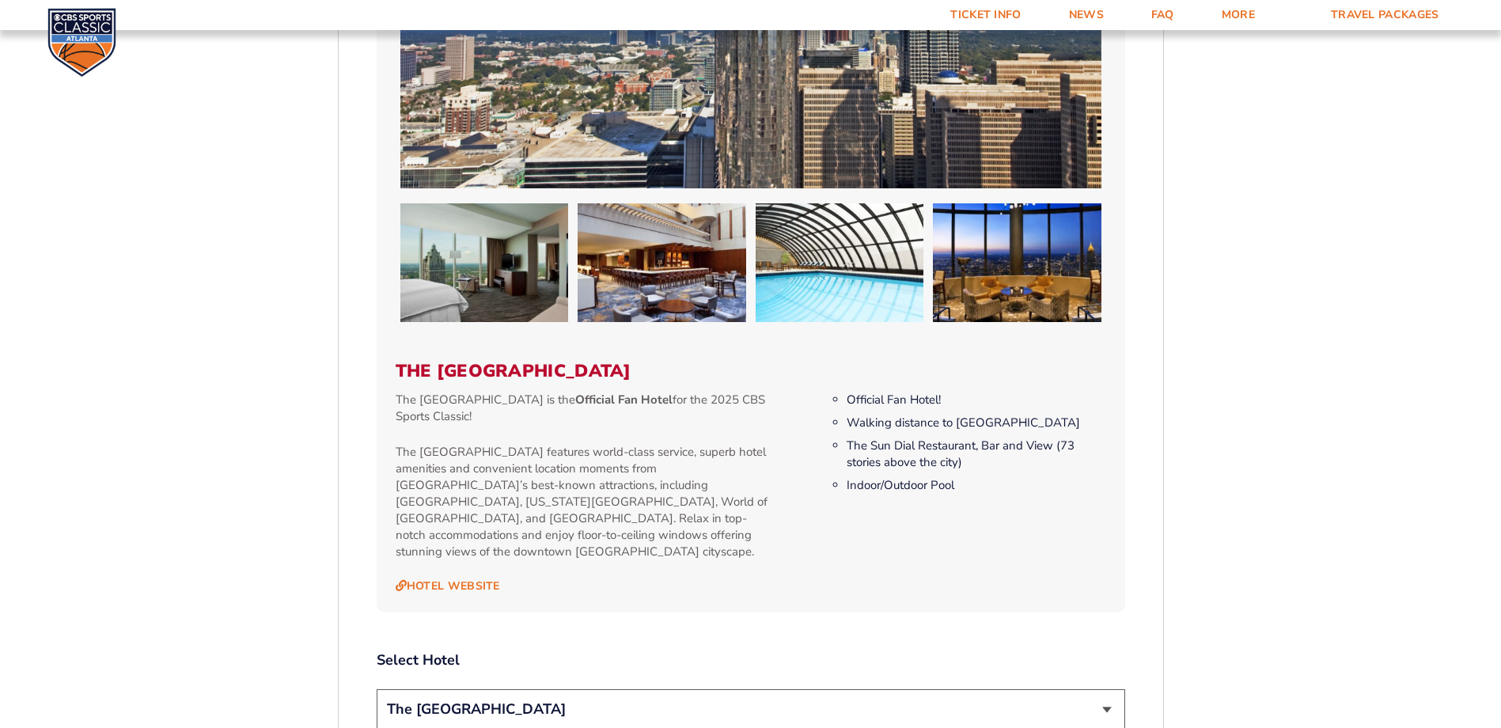
scroll to position [1373, 0]
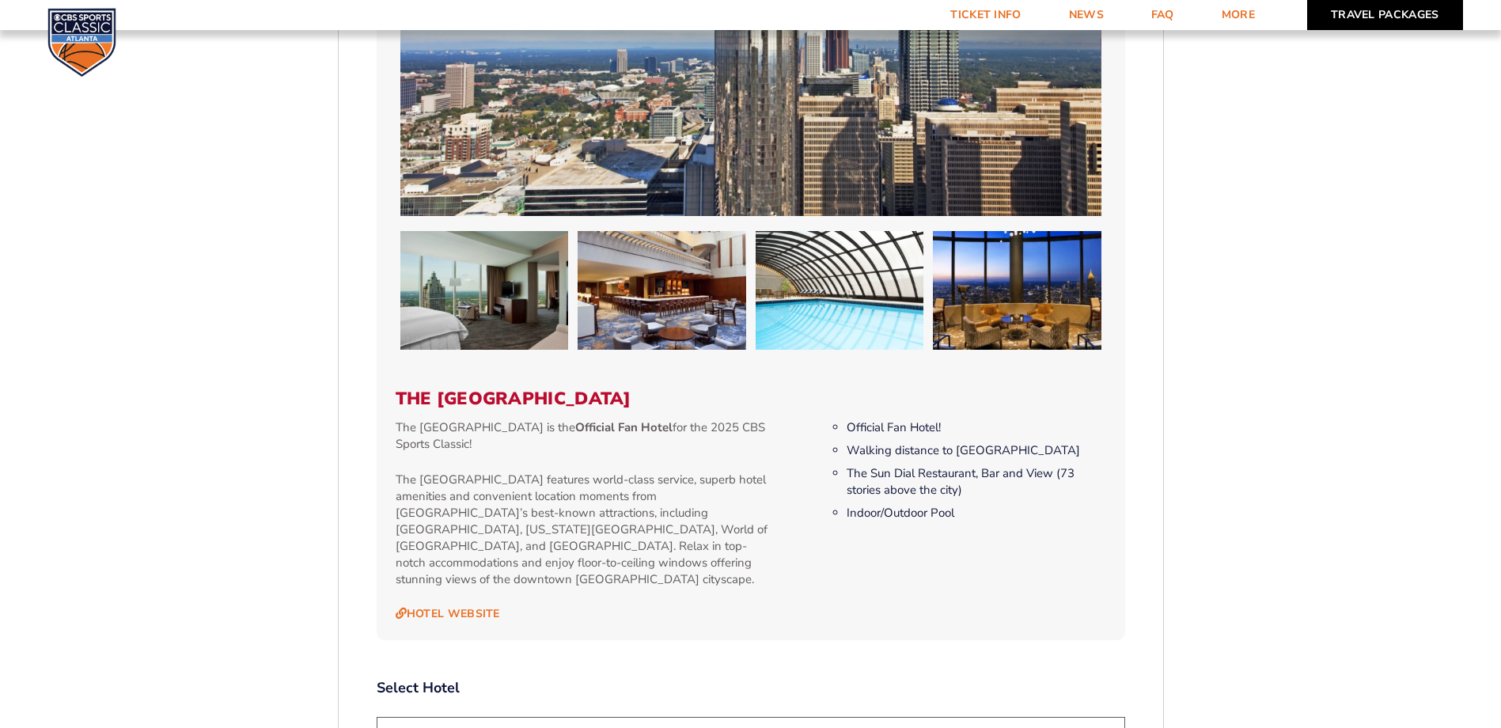
click at [1439, 17] on link "Travel Packages" at bounding box center [1385, 15] width 156 height 30
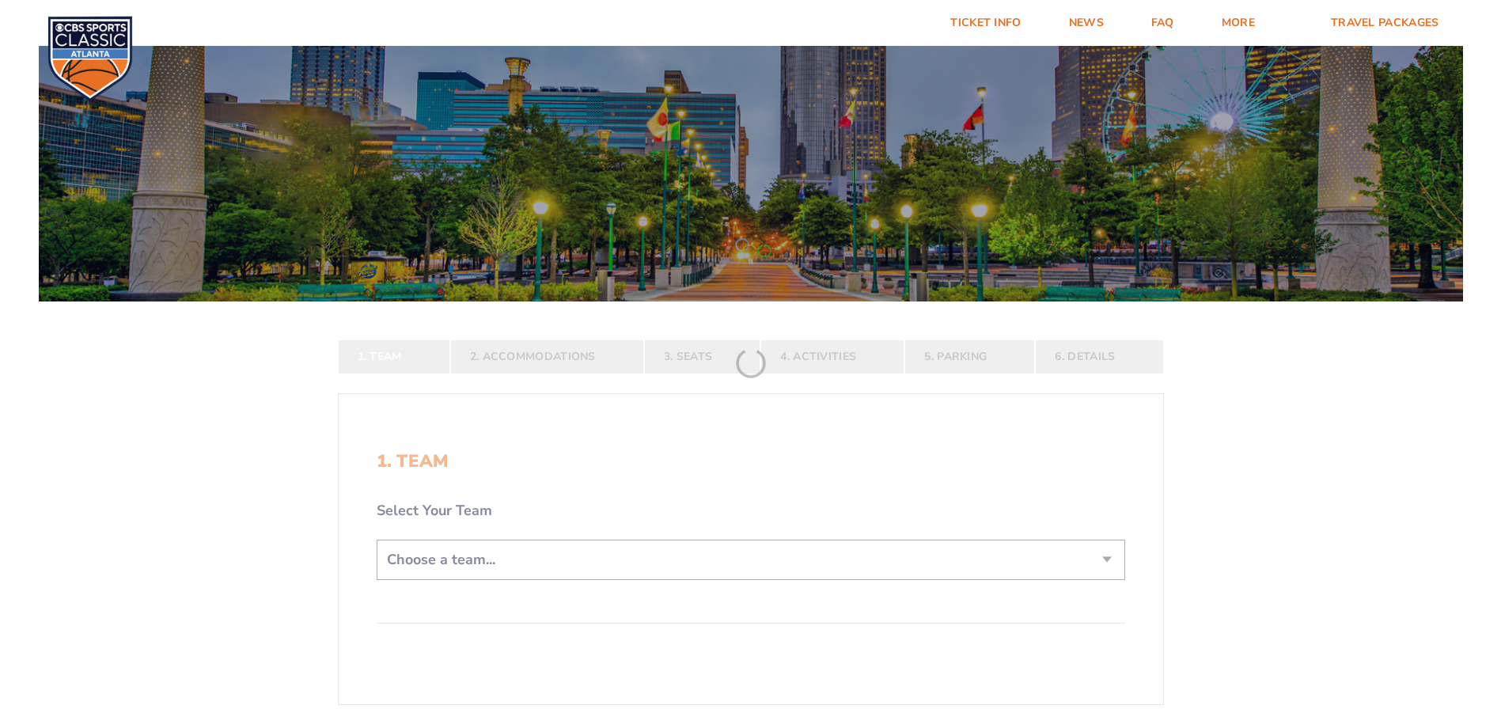
scroll to position [158, 0]
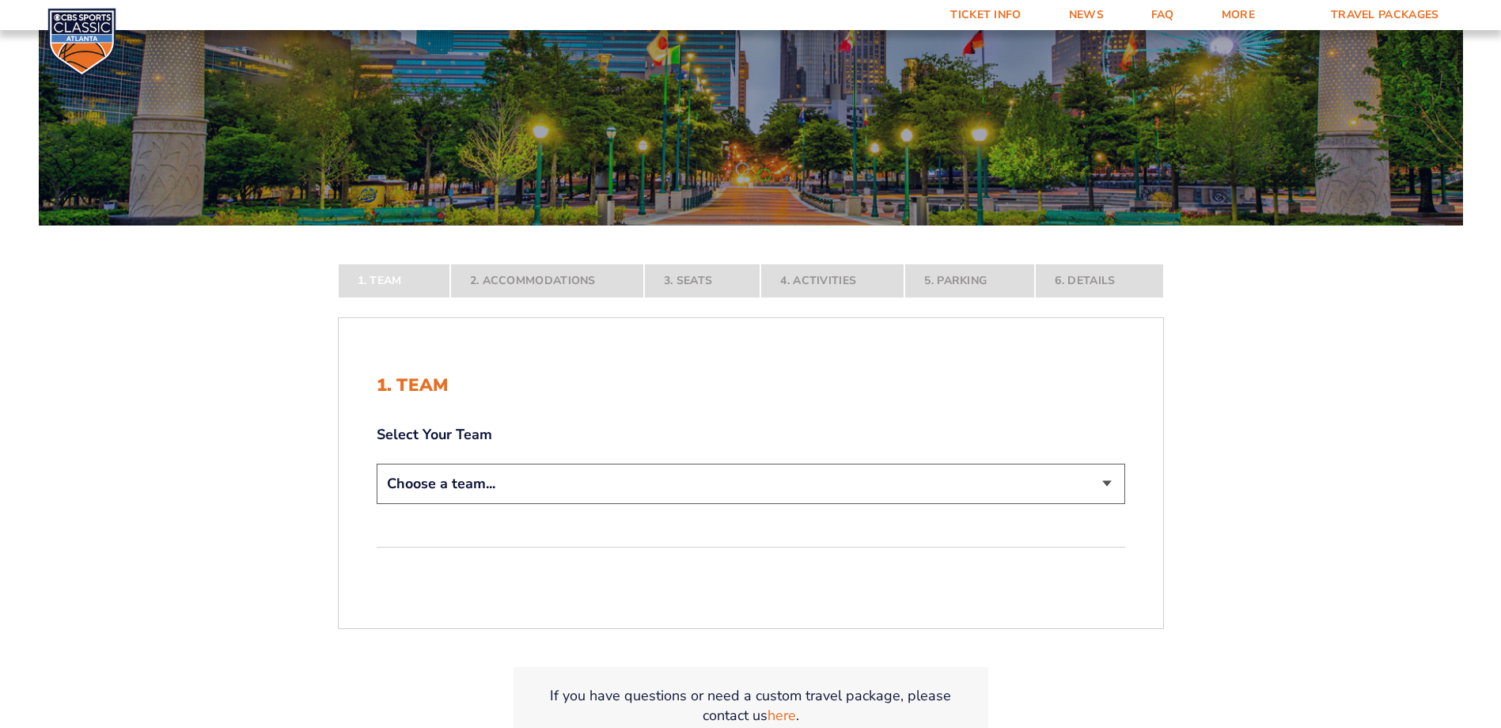
click at [507, 487] on select "Choose a team... Kentucky Wildcats Ohio State Buckeyes North Carolina Tar Heels…" at bounding box center [751, 484] width 749 height 40
select select "12757"
click at [377, 504] on select "Choose a team... Kentucky Wildcats Ohio State Buckeyes North Carolina Tar Heels…" at bounding box center [751, 484] width 749 height 40
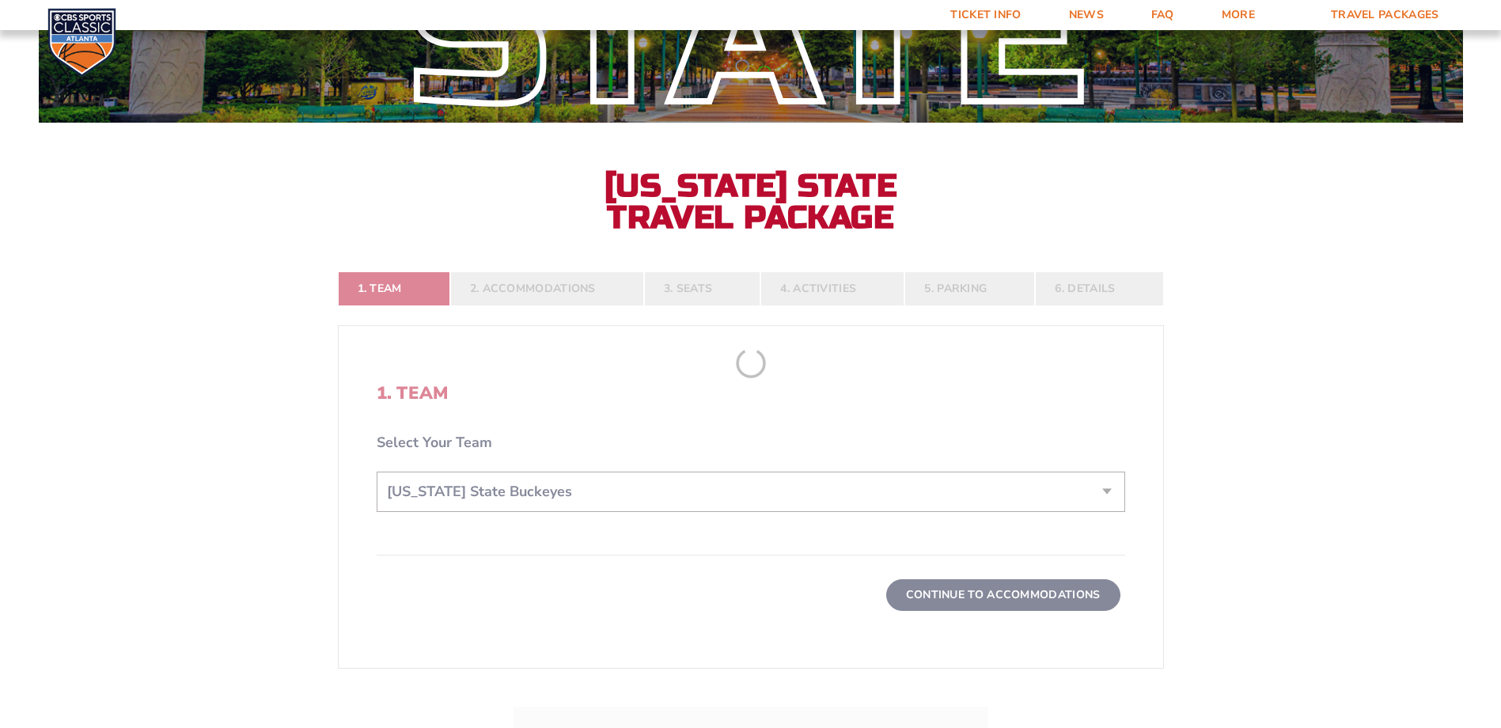
scroll to position [396, 0]
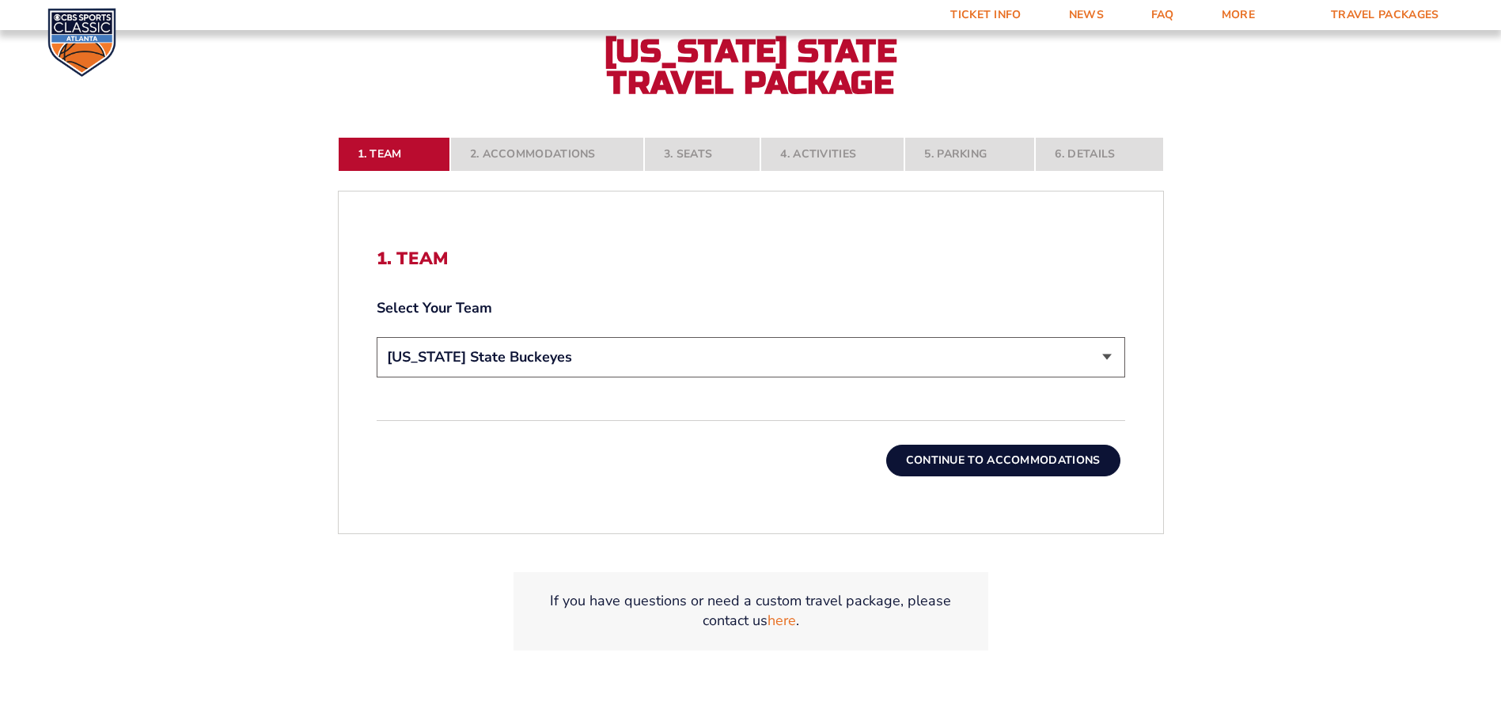
click at [1037, 461] on button "Continue To Accommodations" at bounding box center [1003, 461] width 234 height 32
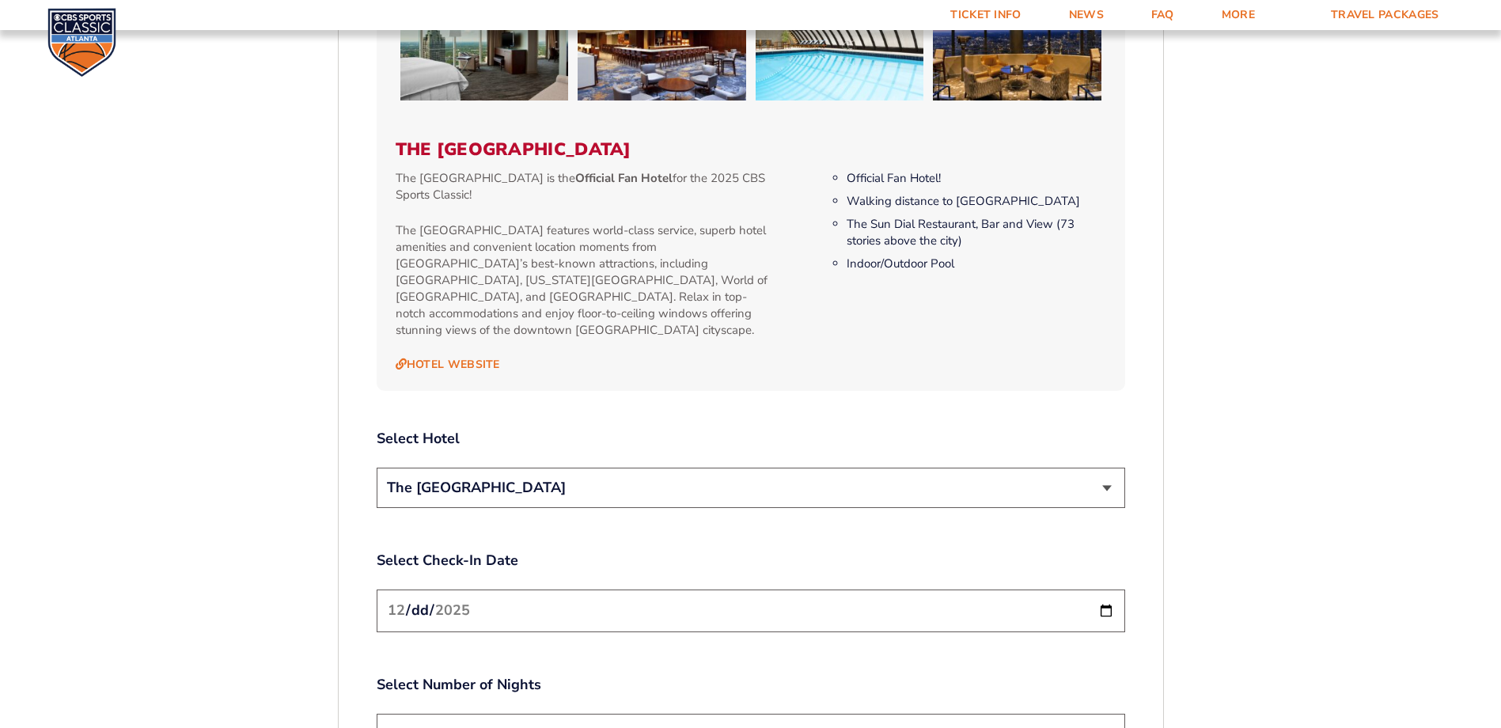
scroll to position [1410, 0]
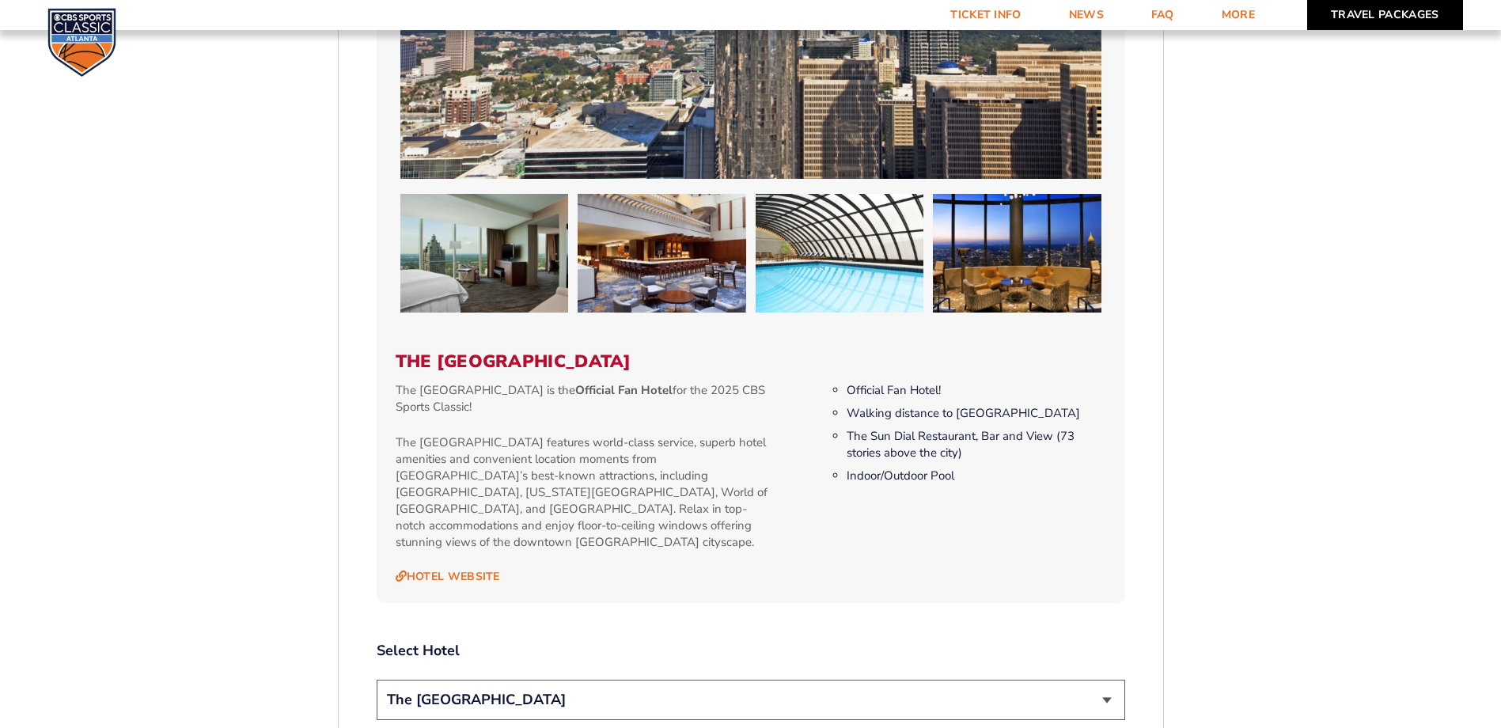
click at [1361, 13] on link "Travel Packages" at bounding box center [1385, 15] width 156 height 30
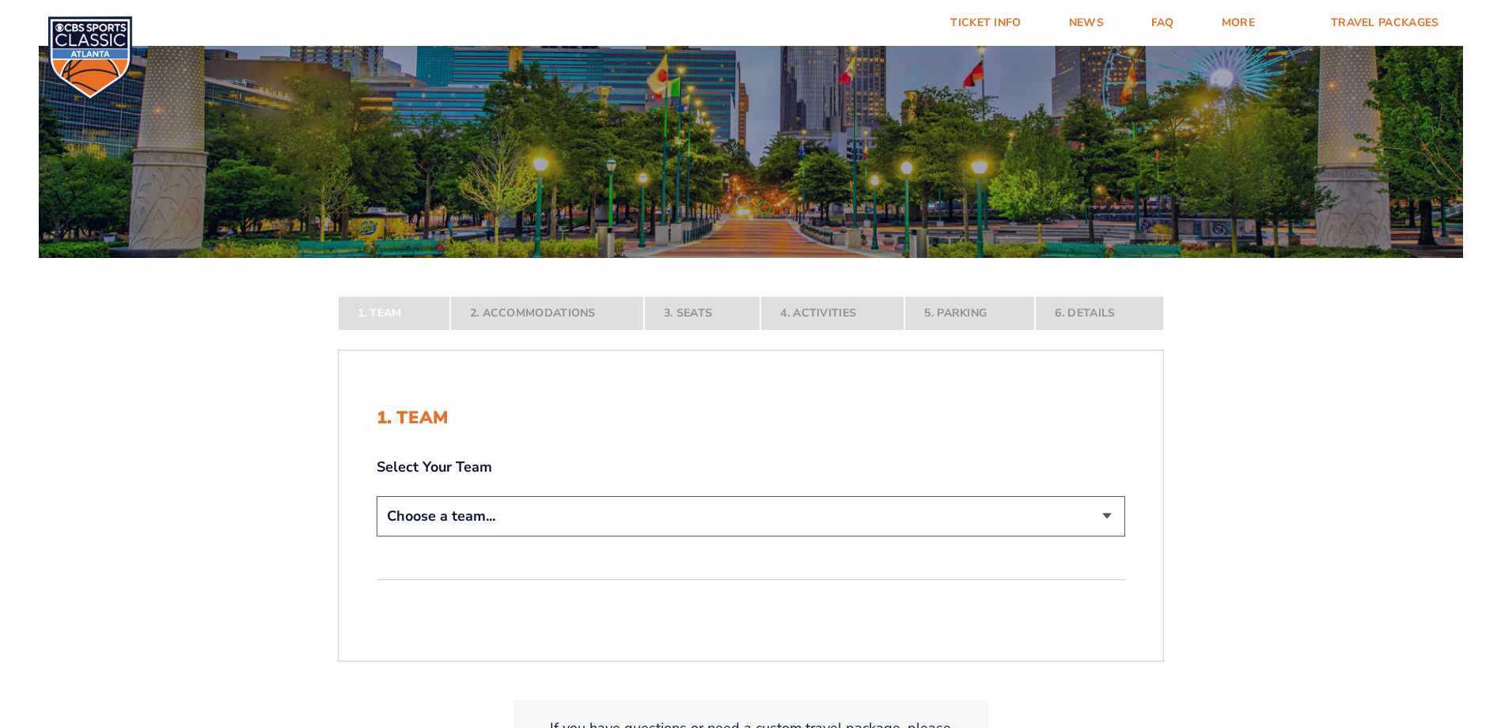
scroll to position [396, 0]
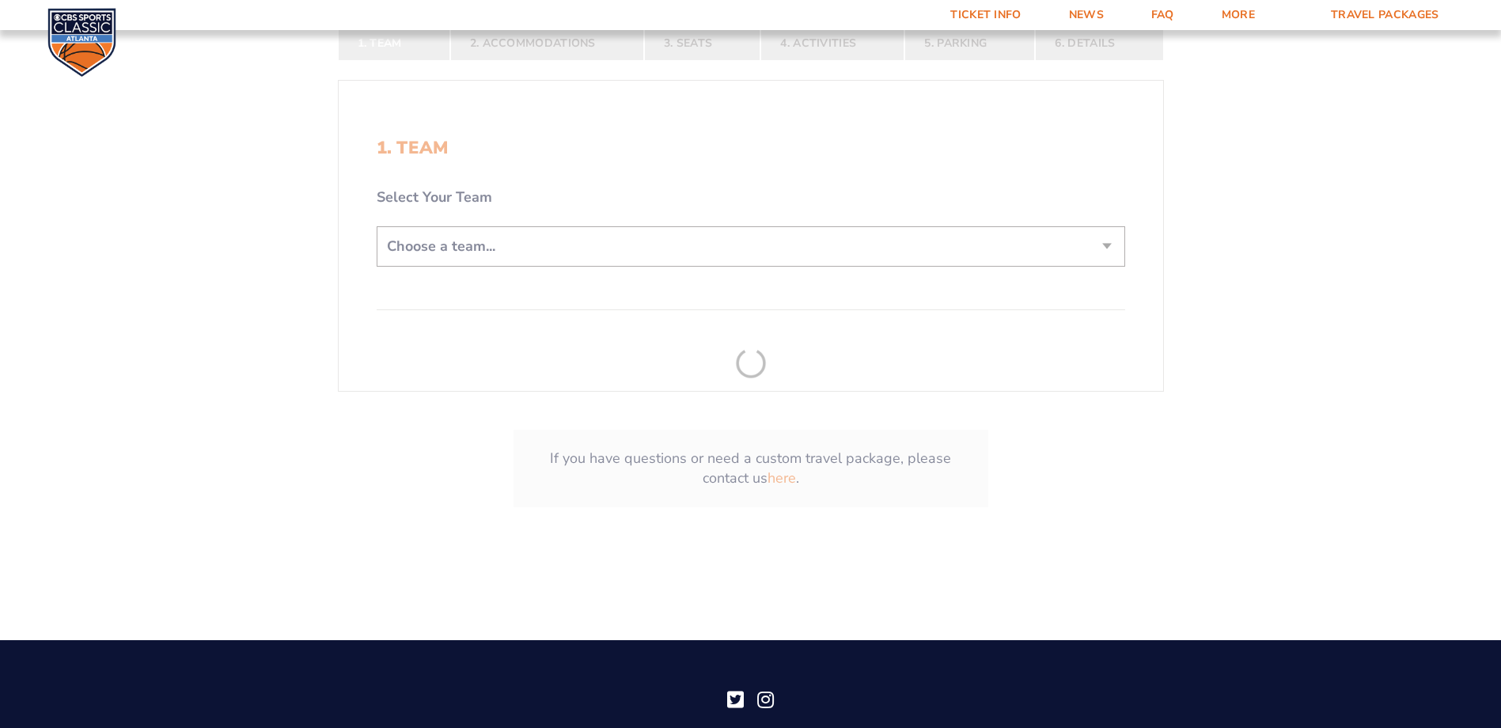
click at [560, 240] on form "[US_STATE] [US_STATE] Travel Package [US_STATE][GEOGRAPHIC_DATA] [US_STATE] Sta…" at bounding box center [750, 93] width 1501 height 979
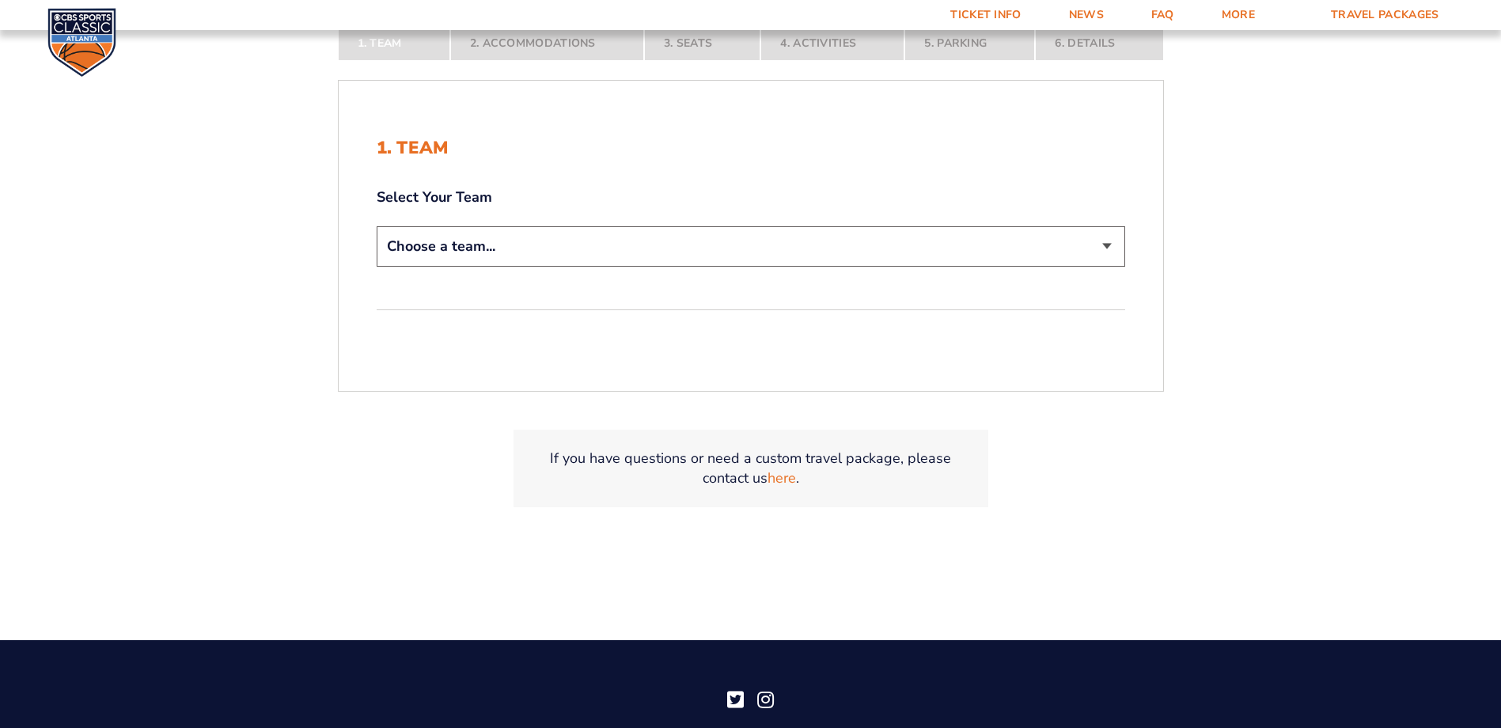
click at [480, 248] on select "Choose a team... [US_STATE] Wildcats [US_STATE] State Buckeyes [US_STATE] Tar H…" at bounding box center [751, 246] width 749 height 40
select select "12756"
click at [377, 226] on select "Choose a team... [US_STATE] Wildcats [US_STATE] State Buckeyes [US_STATE] Tar H…" at bounding box center [751, 246] width 749 height 40
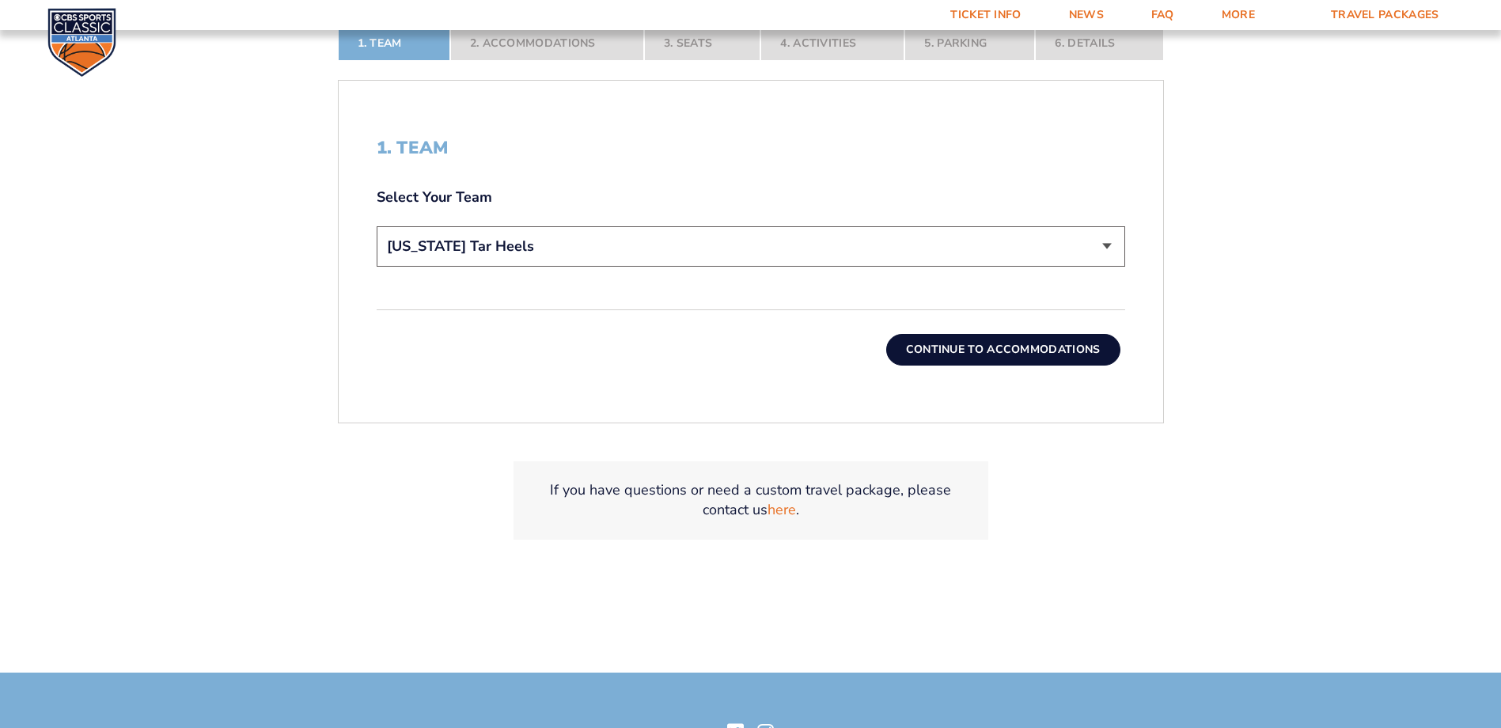
click at [928, 324] on div "Continue To Accommodations" at bounding box center [751, 337] width 749 height 56
click at [944, 351] on button "Continue To Accommodations" at bounding box center [1003, 350] width 234 height 32
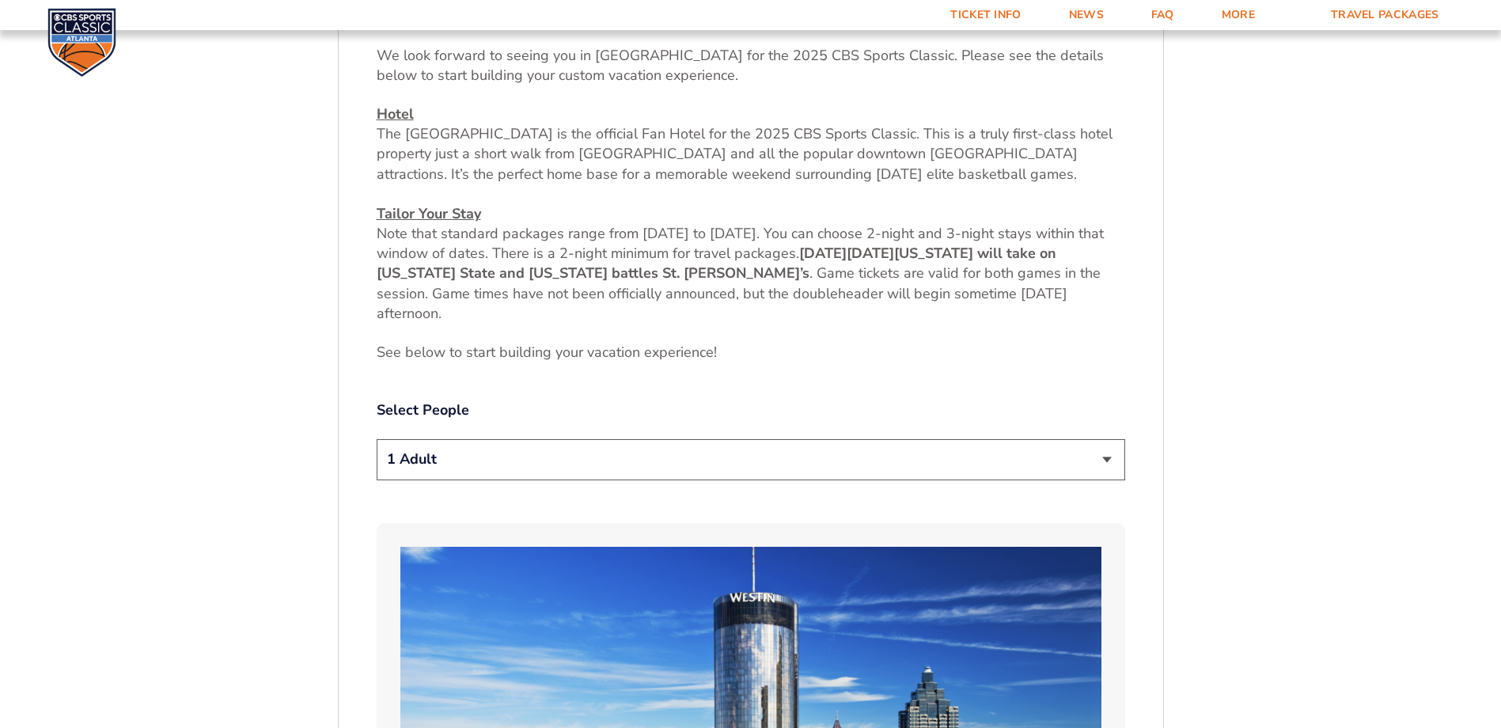
scroll to position [740, 0]
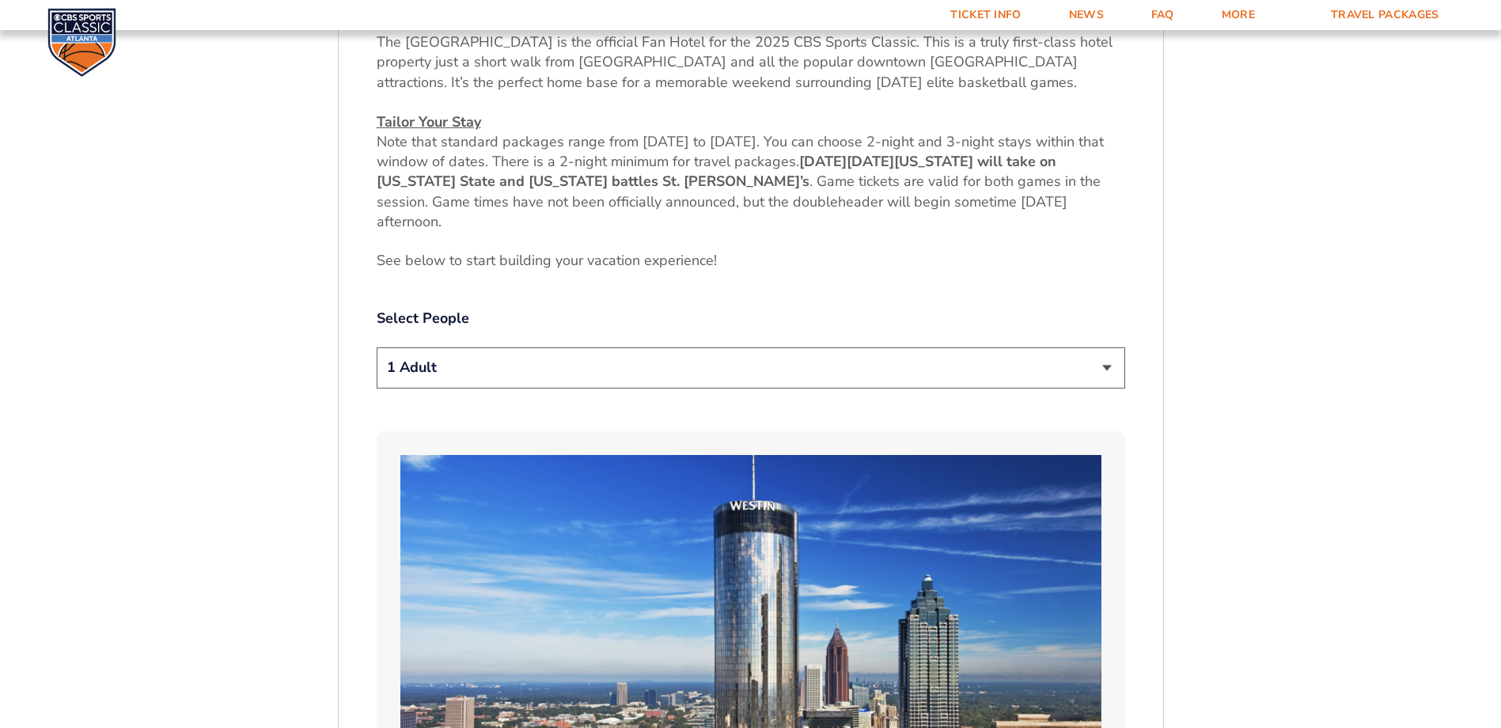
click at [533, 369] on select "1 Adult 2 Adults 3 Adults 4 Adults 2 Adults + 1 Child 2 Adults + 2 Children 2 A…" at bounding box center [751, 367] width 749 height 40
select select "2 Adults"
click at [377, 347] on select "1 Adult 2 Adults 3 Adults 4 Adults 2 Adults + 1 Child 2 Adults + 2 Children 2 A…" at bounding box center [751, 367] width 749 height 40
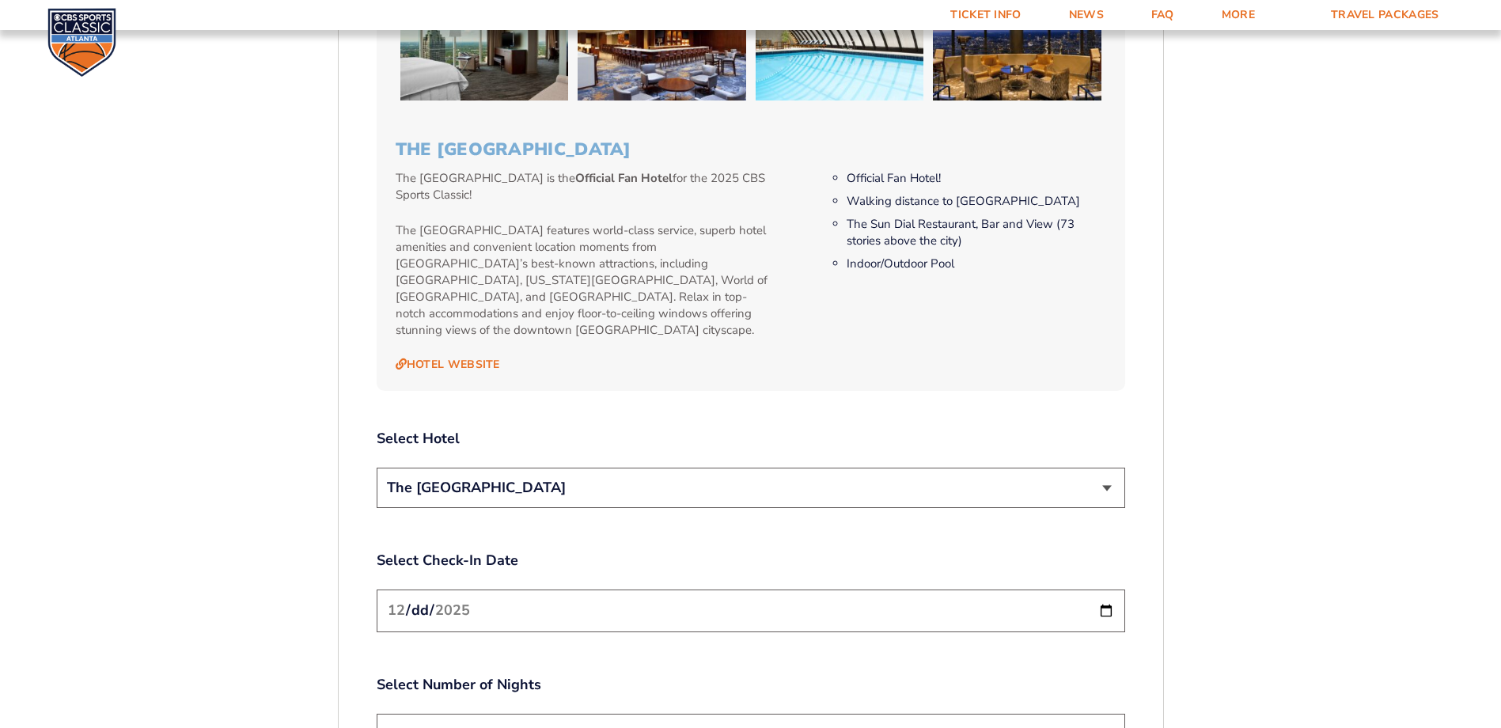
scroll to position [1848, 0]
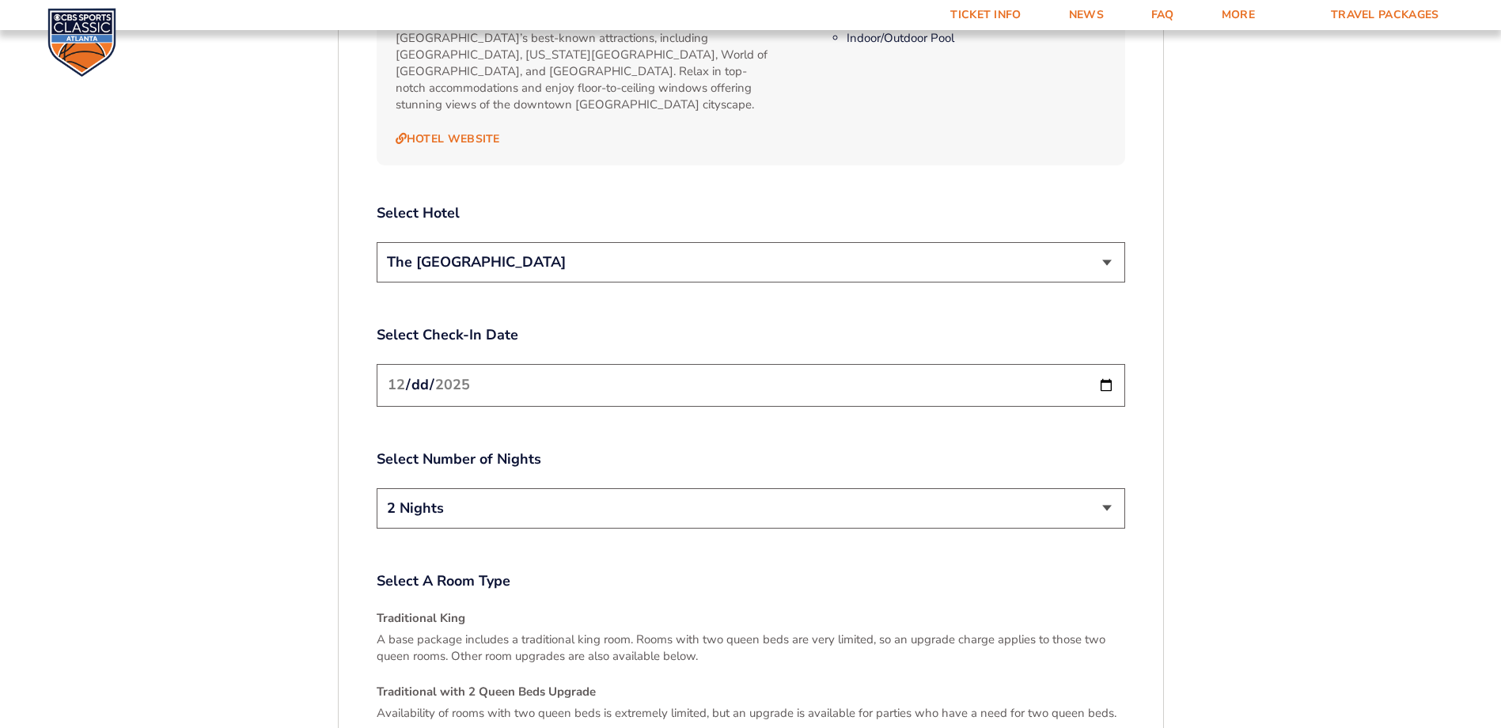
click at [509, 493] on select "2 Nights 3 Nights" at bounding box center [751, 508] width 749 height 40
click at [509, 495] on select "2 Nights 3 Nights" at bounding box center [751, 508] width 749 height 40
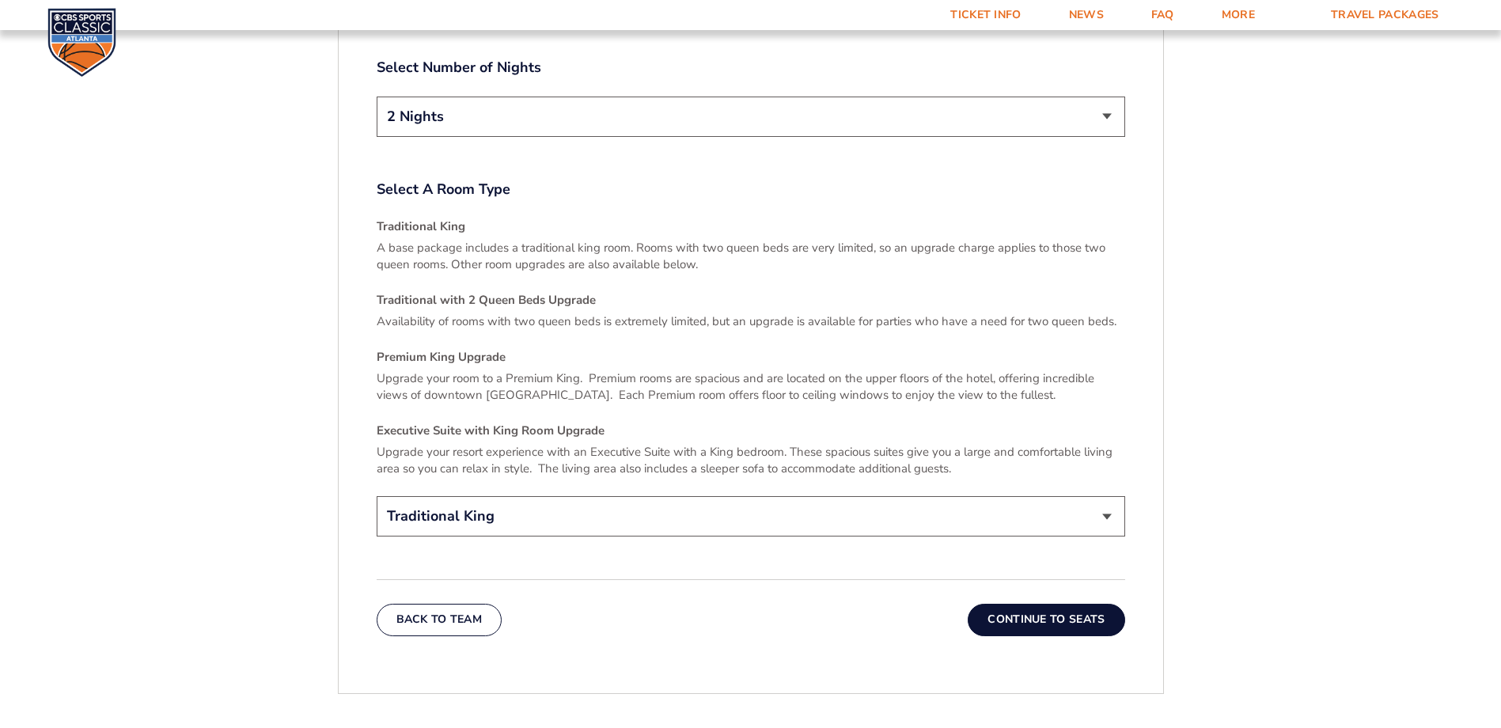
scroll to position [2323, 0]
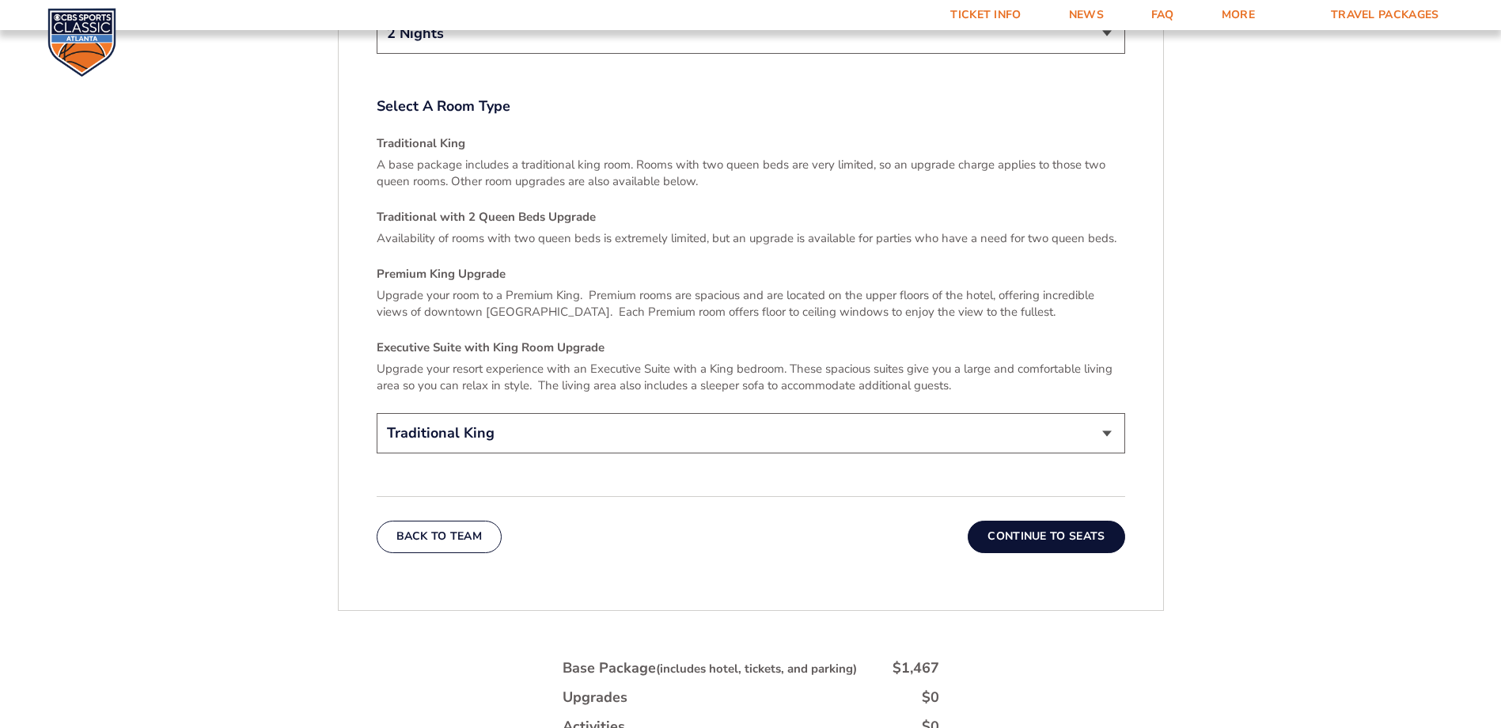
click at [578, 414] on select "Traditional King Traditional with 2 Queen Beds Upgrade (+$45 per night) Premium…" at bounding box center [751, 433] width 749 height 40
drag, startPoint x: 489, startPoint y: 422, endPoint x: 489, endPoint y: 434, distance: 11.9
click at [489, 422] on select "Traditional King Traditional with 2 Queen Beds Upgrade (+$45 per night) Premium…" at bounding box center [751, 433] width 749 height 40
select select "Traditional with 2 Queen Beds Upgrade"
click at [377, 413] on select "Traditional King Traditional with 2 Queen Beds Upgrade (+$45 per night) Premium…" at bounding box center [751, 433] width 749 height 40
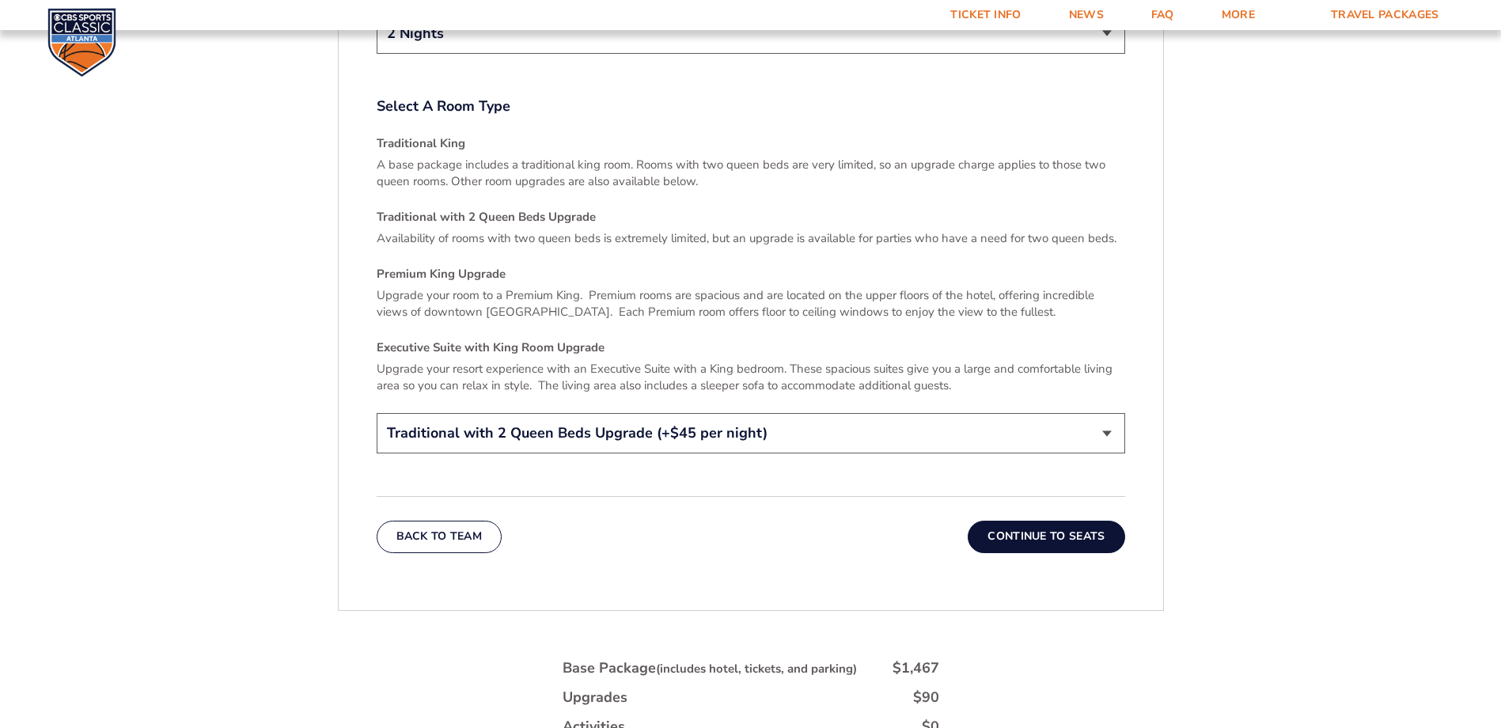
click at [1068, 522] on button "Continue To Seats" at bounding box center [1046, 537] width 157 height 32
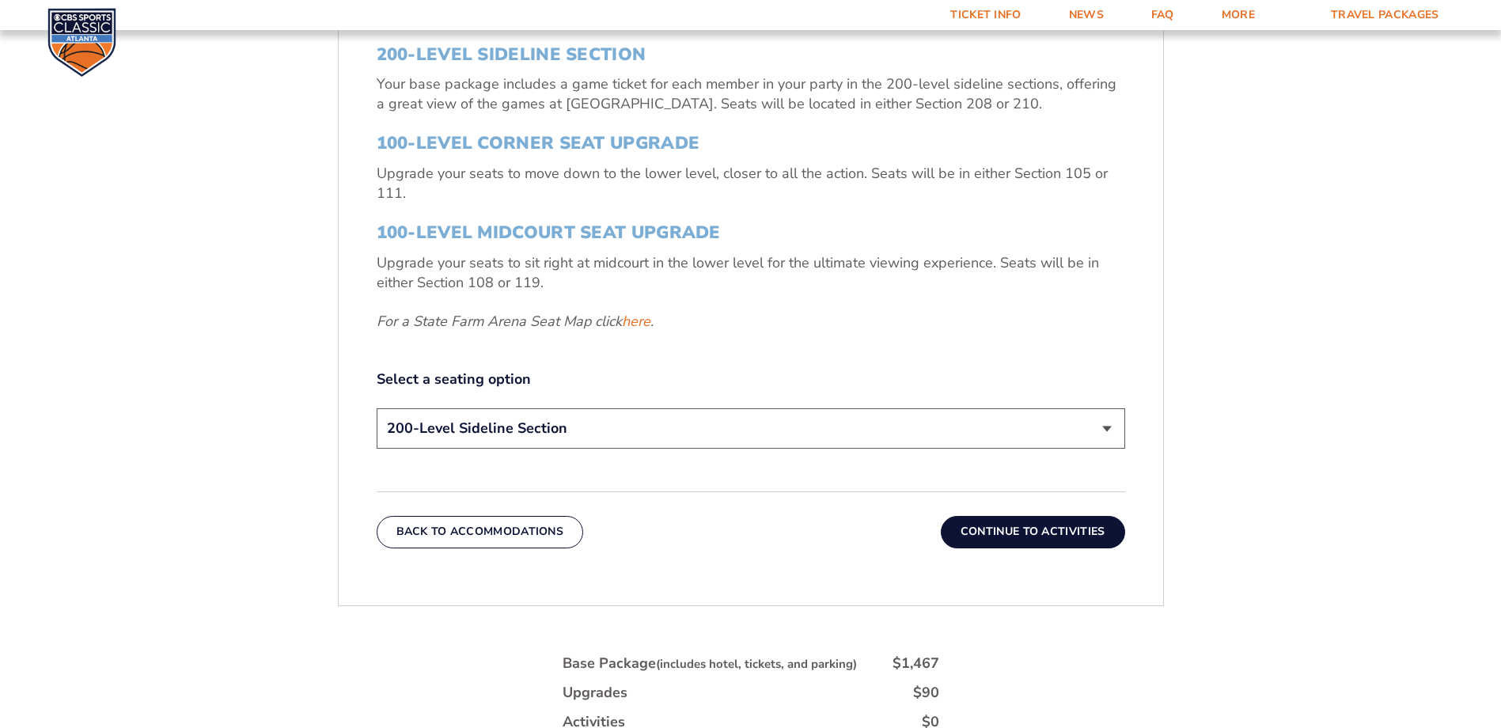
scroll to position [661, 0]
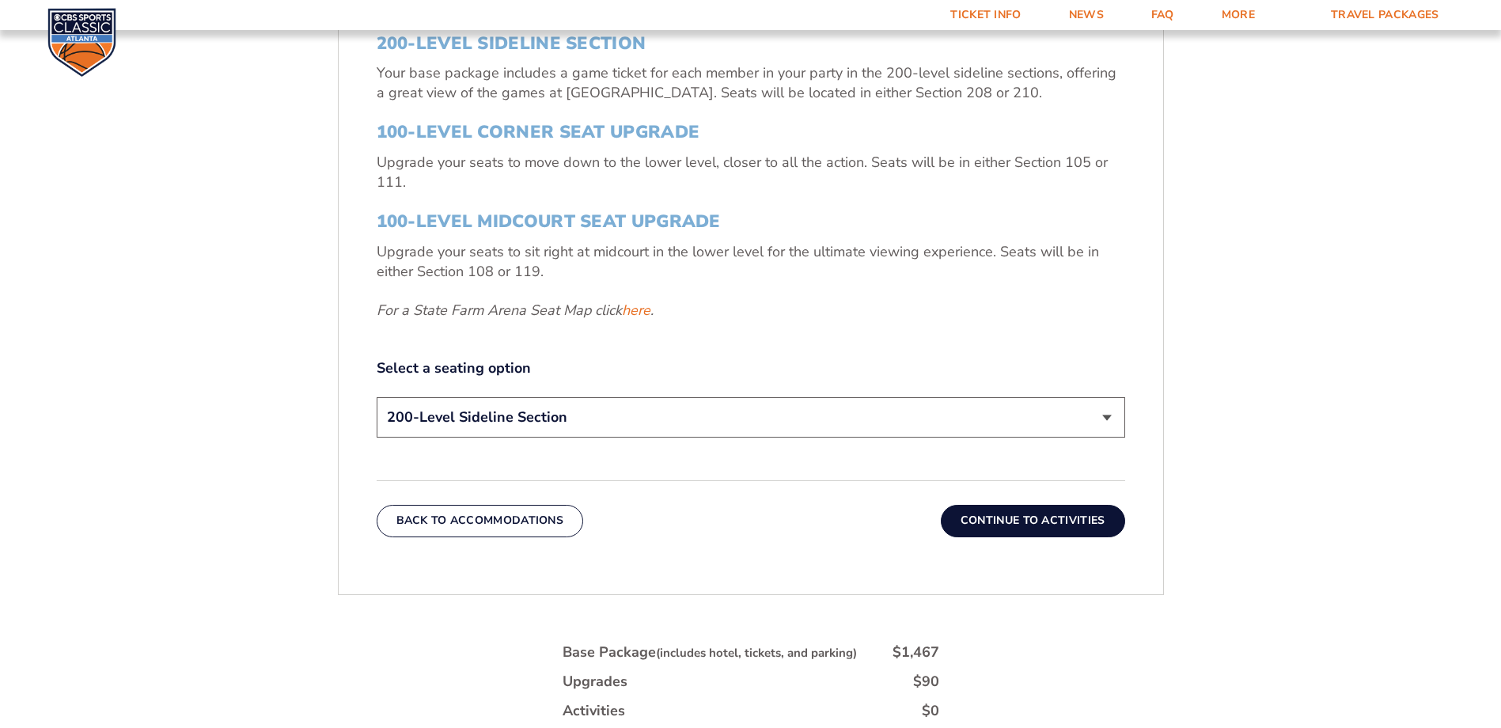
click at [597, 419] on select "200-Level Sideline Section 100-Level Corner Seat Upgrade (+$120 per person) 100…" at bounding box center [751, 417] width 749 height 40
drag, startPoint x: 580, startPoint y: 427, endPoint x: 575, endPoint y: 436, distance: 10.6
click at [580, 427] on select "200-Level Sideline Section 100-Level Corner Seat Upgrade (+$120 per person) 100…" at bounding box center [751, 417] width 749 height 40
select select "100-Level Corner Seat Upgrade"
click at [377, 397] on select "200-Level Sideline Section 100-Level Corner Seat Upgrade (+$120 per person) 100…" at bounding box center [751, 417] width 749 height 40
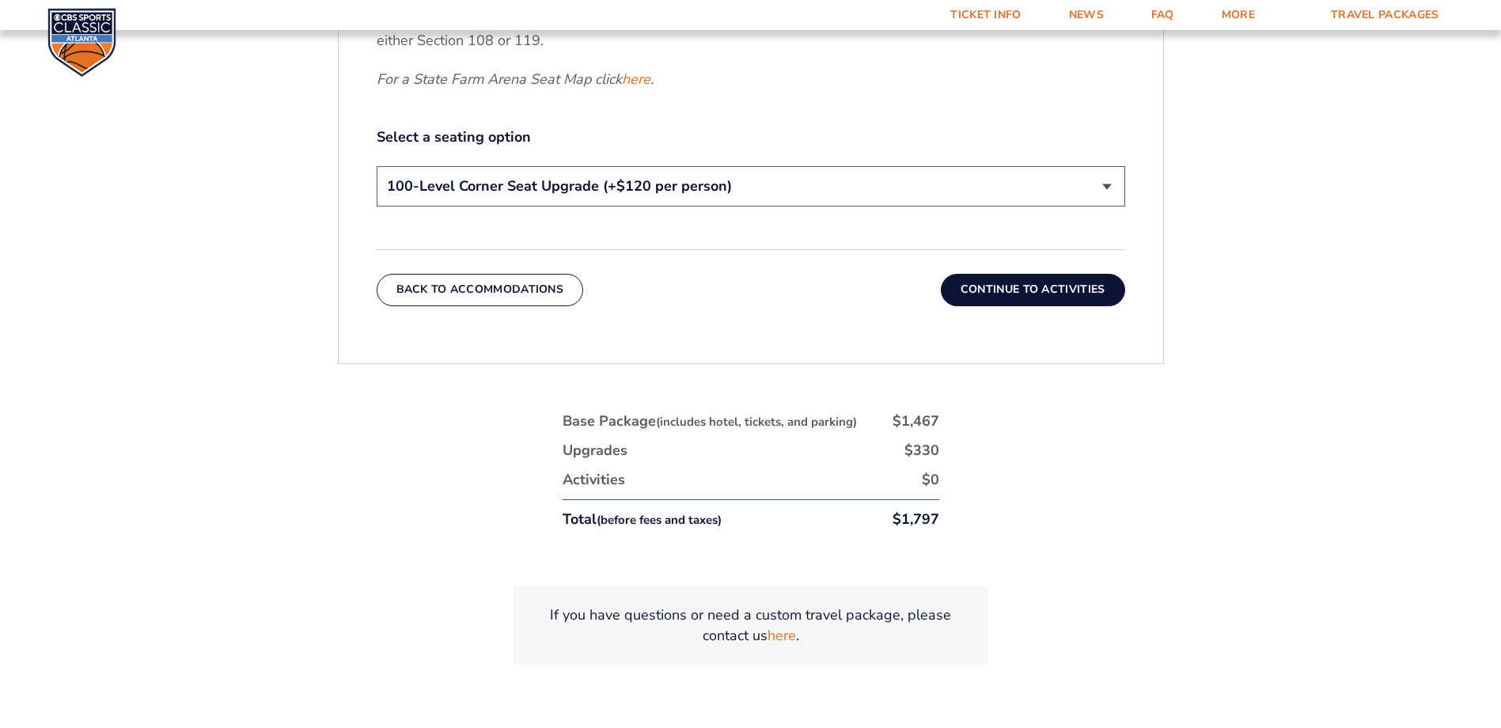
scroll to position [898, 0]
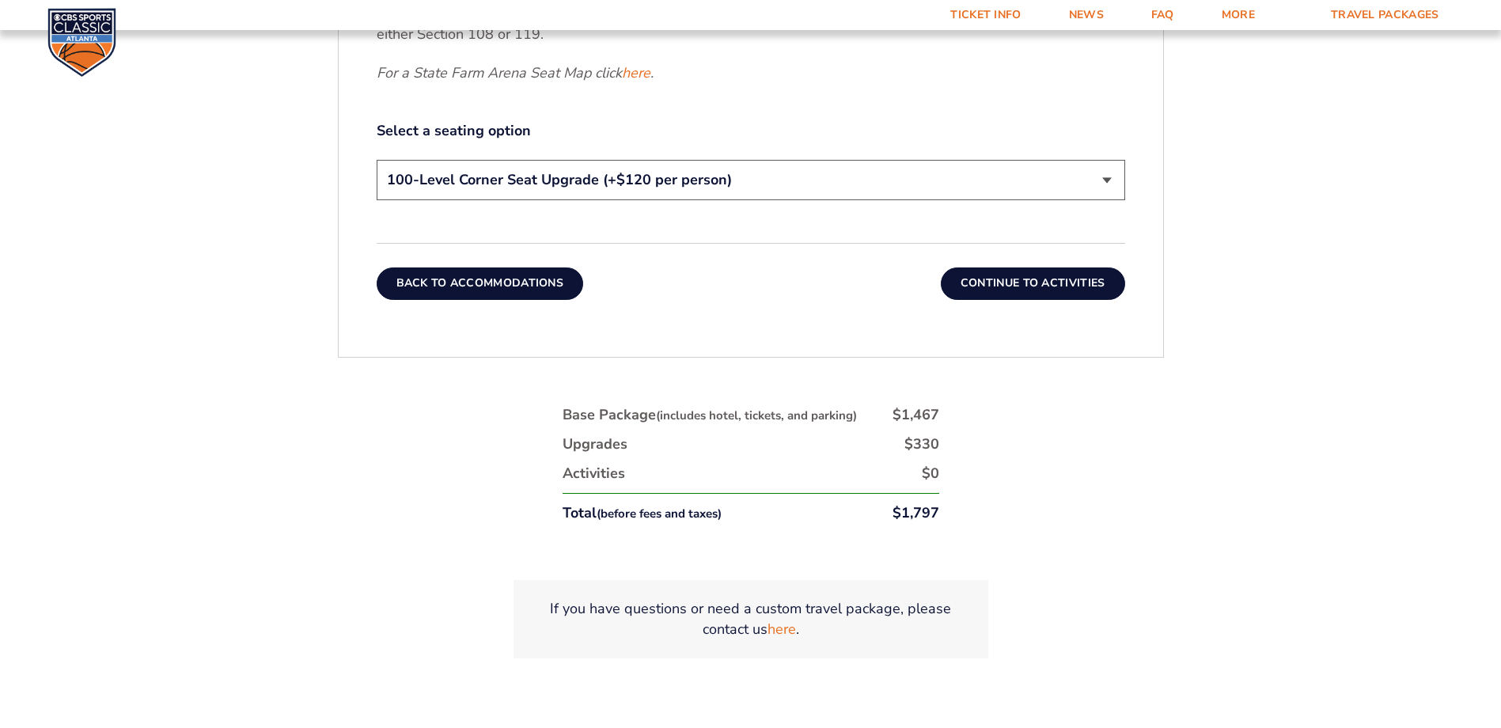
click at [518, 290] on button "Back To Accommodations" at bounding box center [480, 283] width 207 height 32
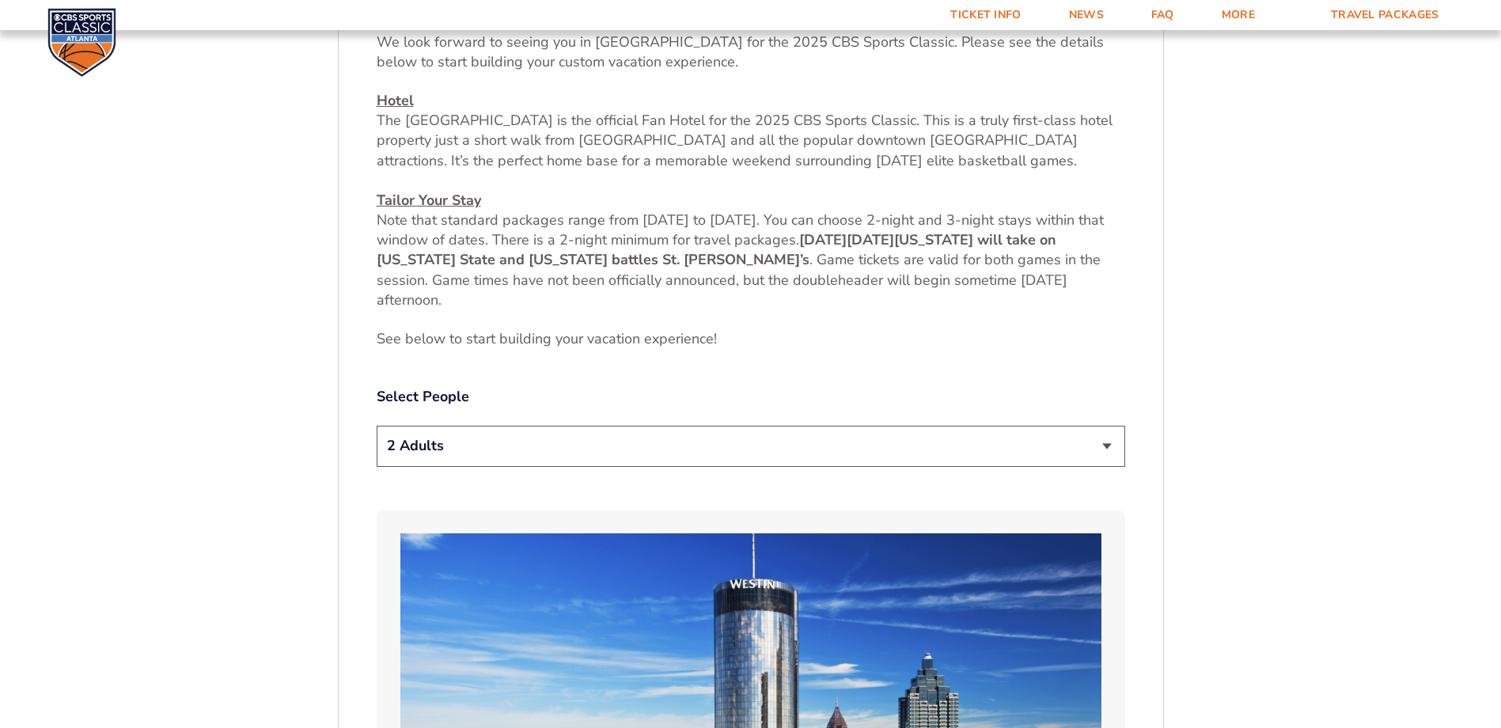
scroll to position [661, 0]
click at [439, 456] on select "1 Adult 2 Adults 3 Adults 4 Adults 2 Adults + 1 Child 2 Adults + 2 Children 2 A…" at bounding box center [751, 447] width 749 height 40
click at [377, 427] on select "1 Adult 2 Adults 3 Adults 4 Adults 2 Adults + 1 Child 2 Adults + 2 Children 2 A…" at bounding box center [751, 447] width 749 height 40
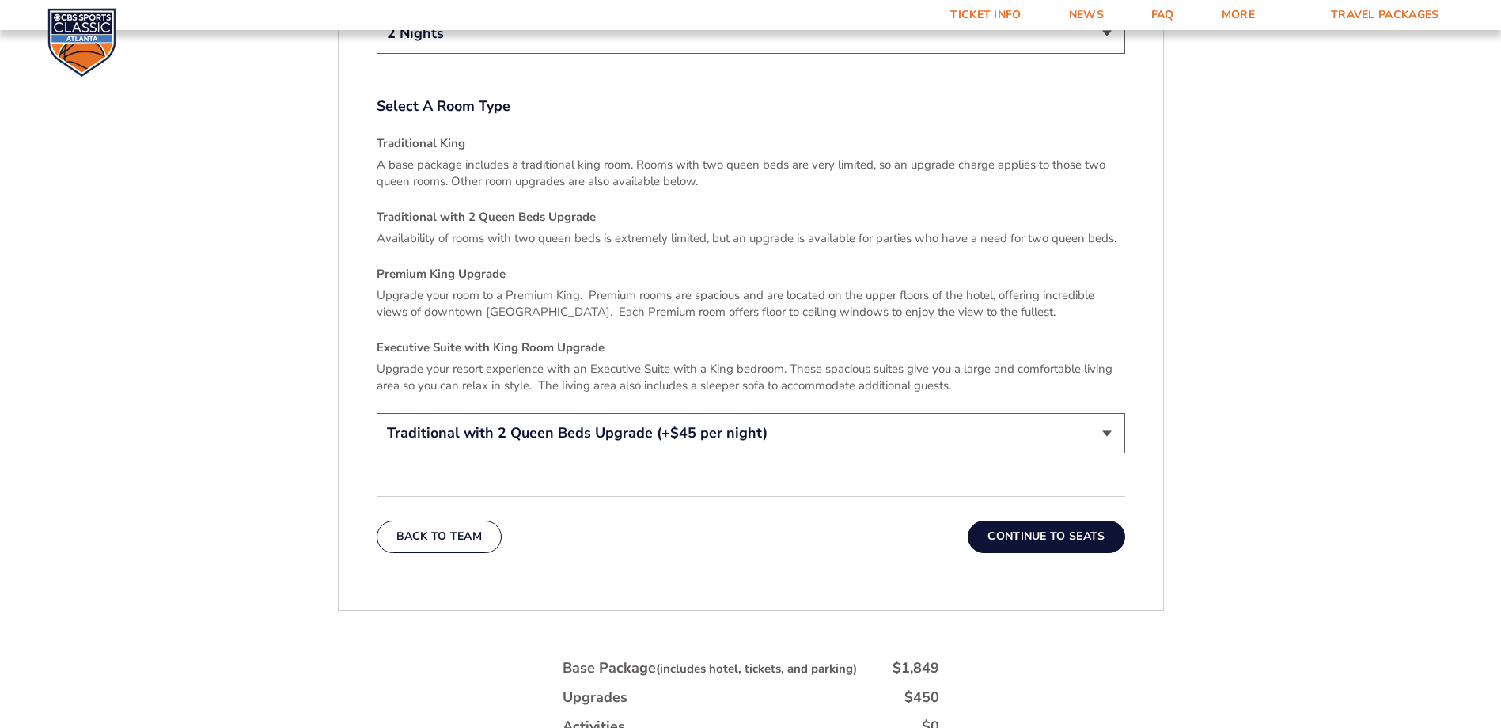
click at [1043, 521] on button "Continue To Seats" at bounding box center [1046, 537] width 157 height 32
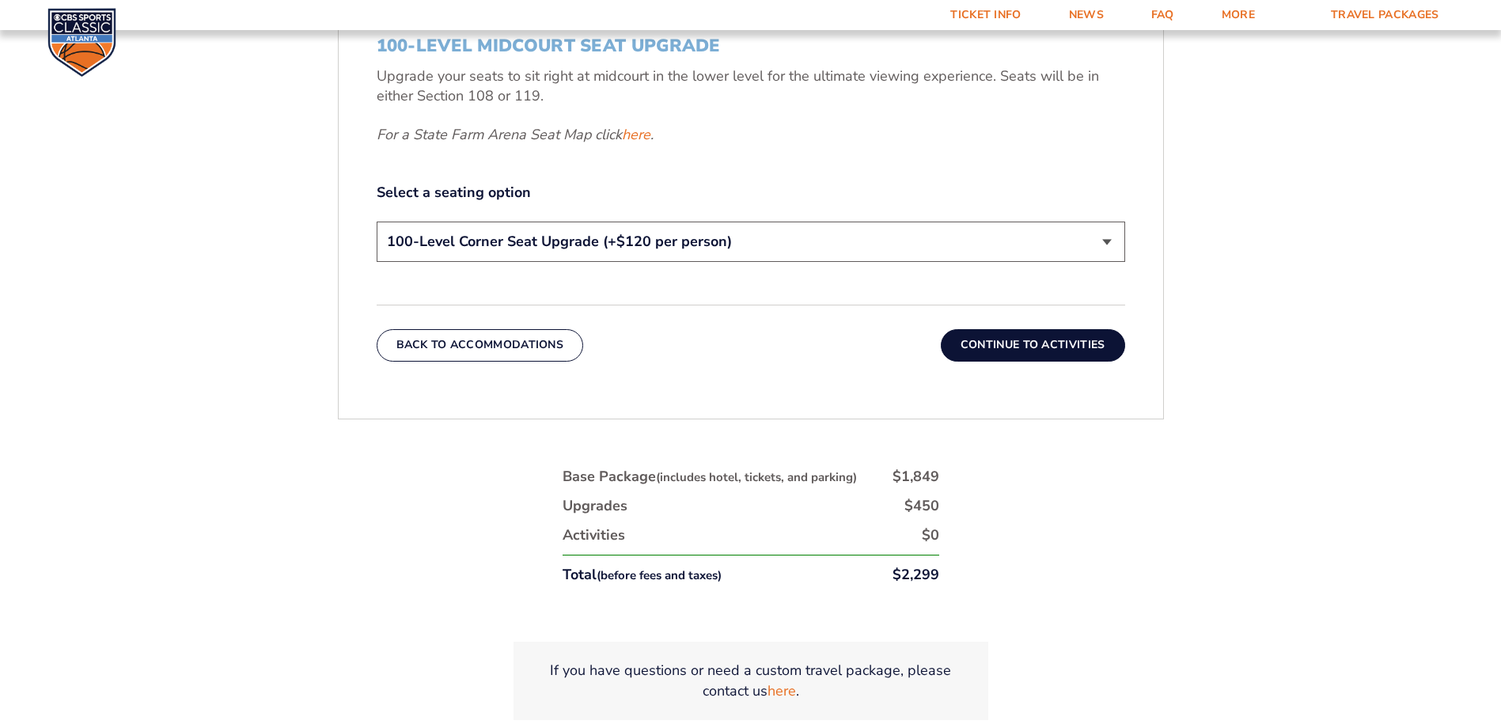
scroll to position [977, 0]
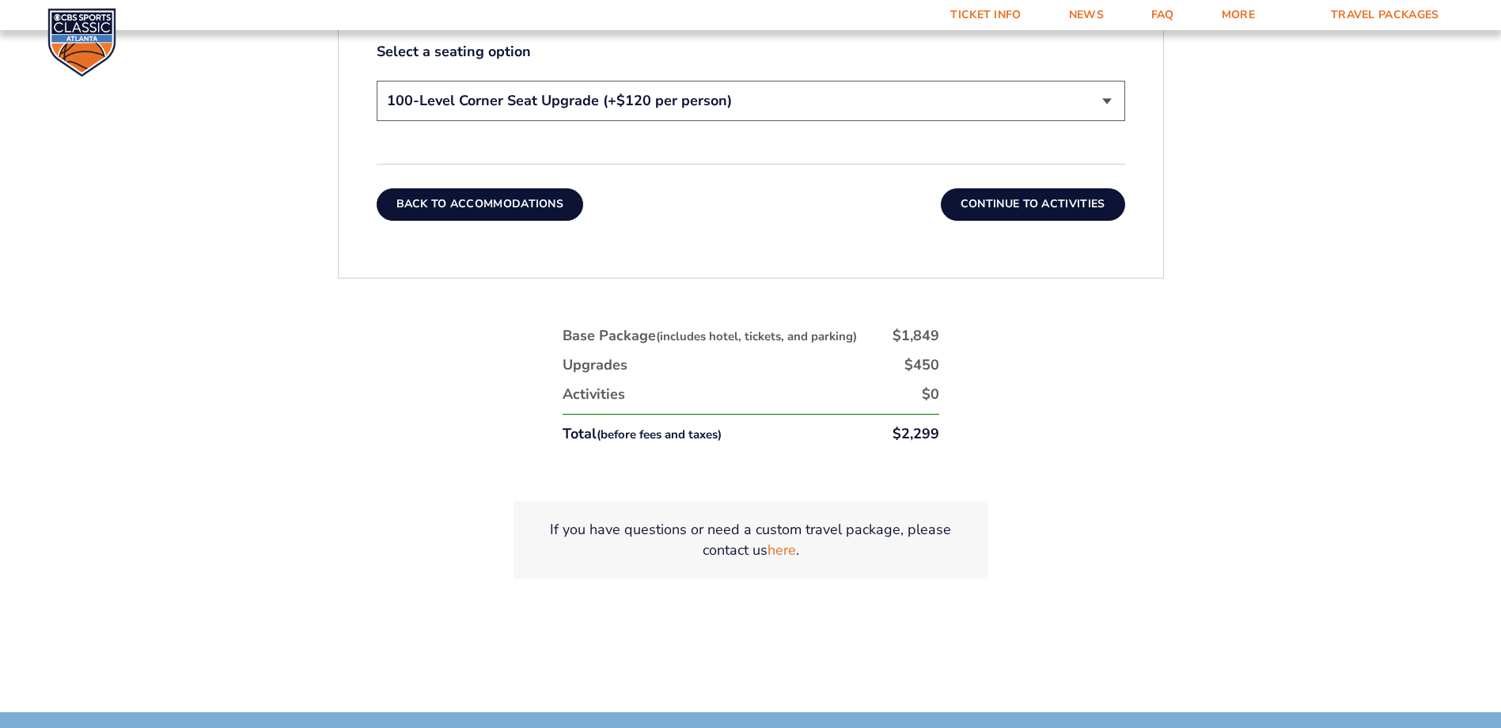
click at [497, 211] on button "Back To Accommodations" at bounding box center [480, 204] width 207 height 32
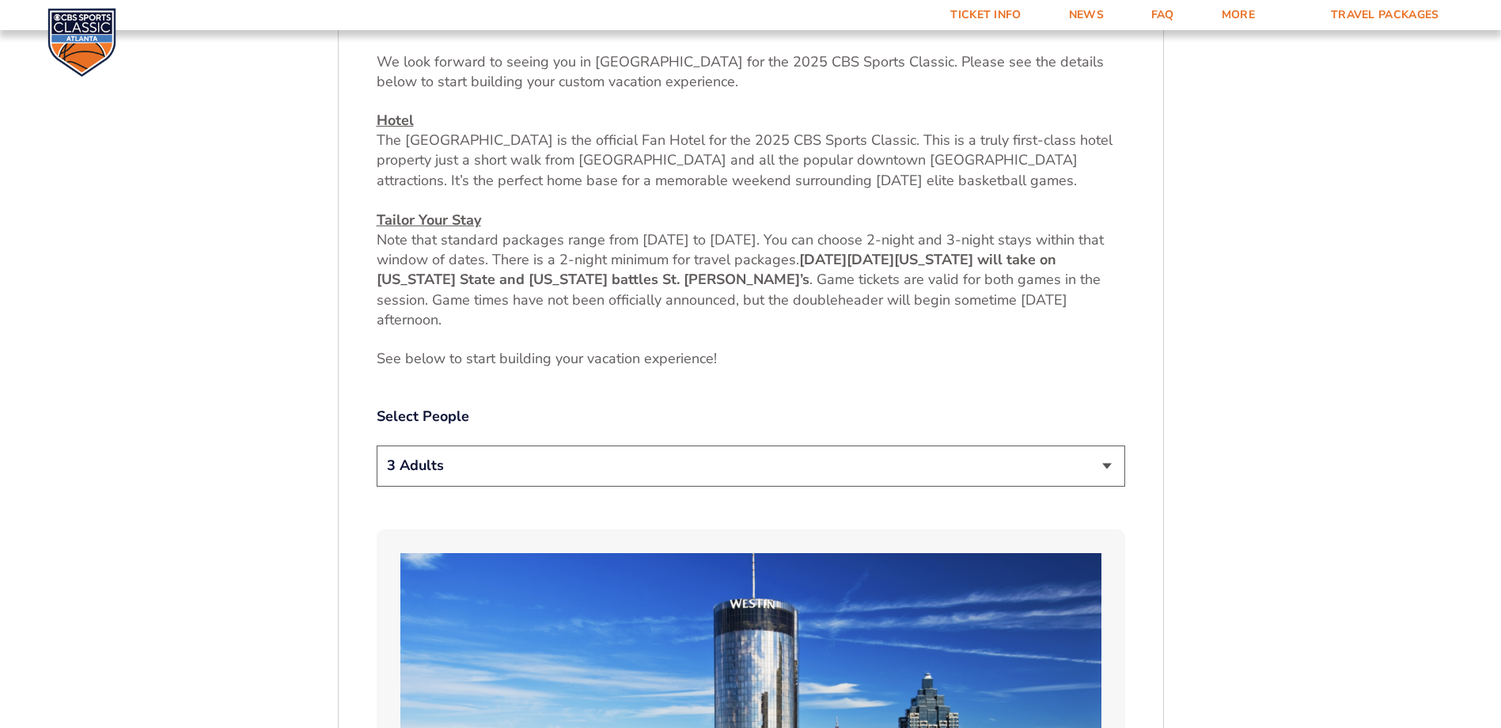
scroll to position [819, 0]
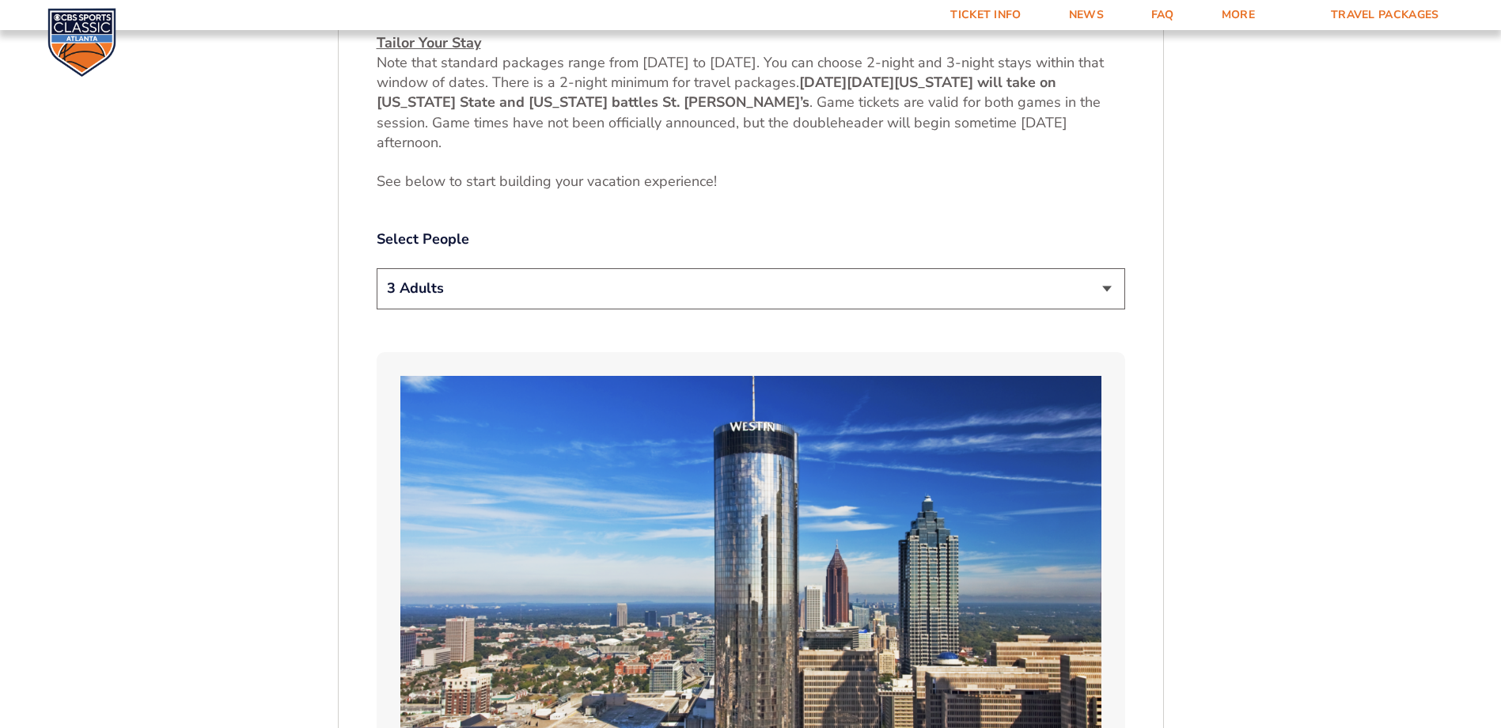
click at [428, 281] on select "1 Adult 2 Adults 3 Adults 4 Adults 2 Adults + 1 Child 2 Adults + 2 Children 2 A…" at bounding box center [751, 288] width 749 height 40
click at [377, 268] on select "1 Adult 2 Adults 3 Adults 4 Adults 2 Adults + 1 Child 2 Adults + 2 Children 2 A…" at bounding box center [751, 288] width 749 height 40
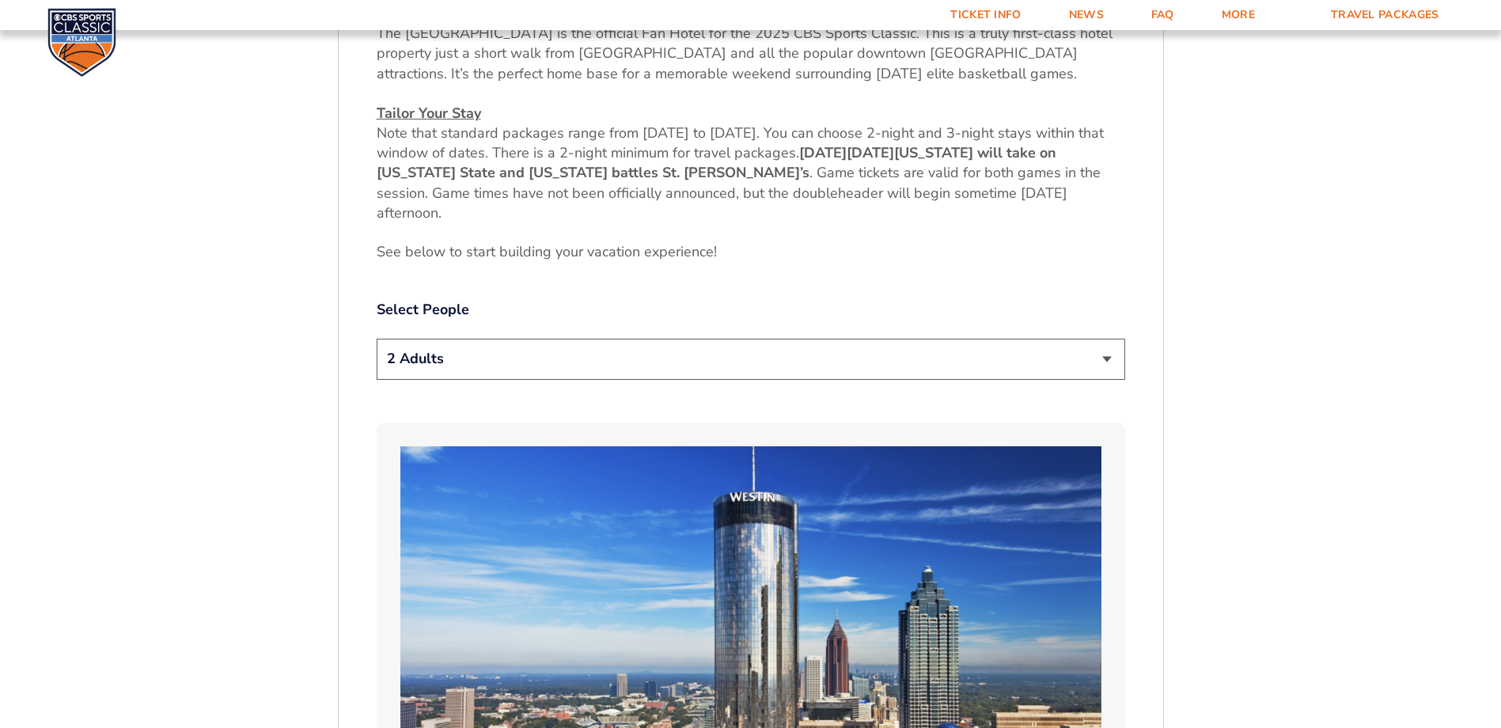
scroll to position [540, 0]
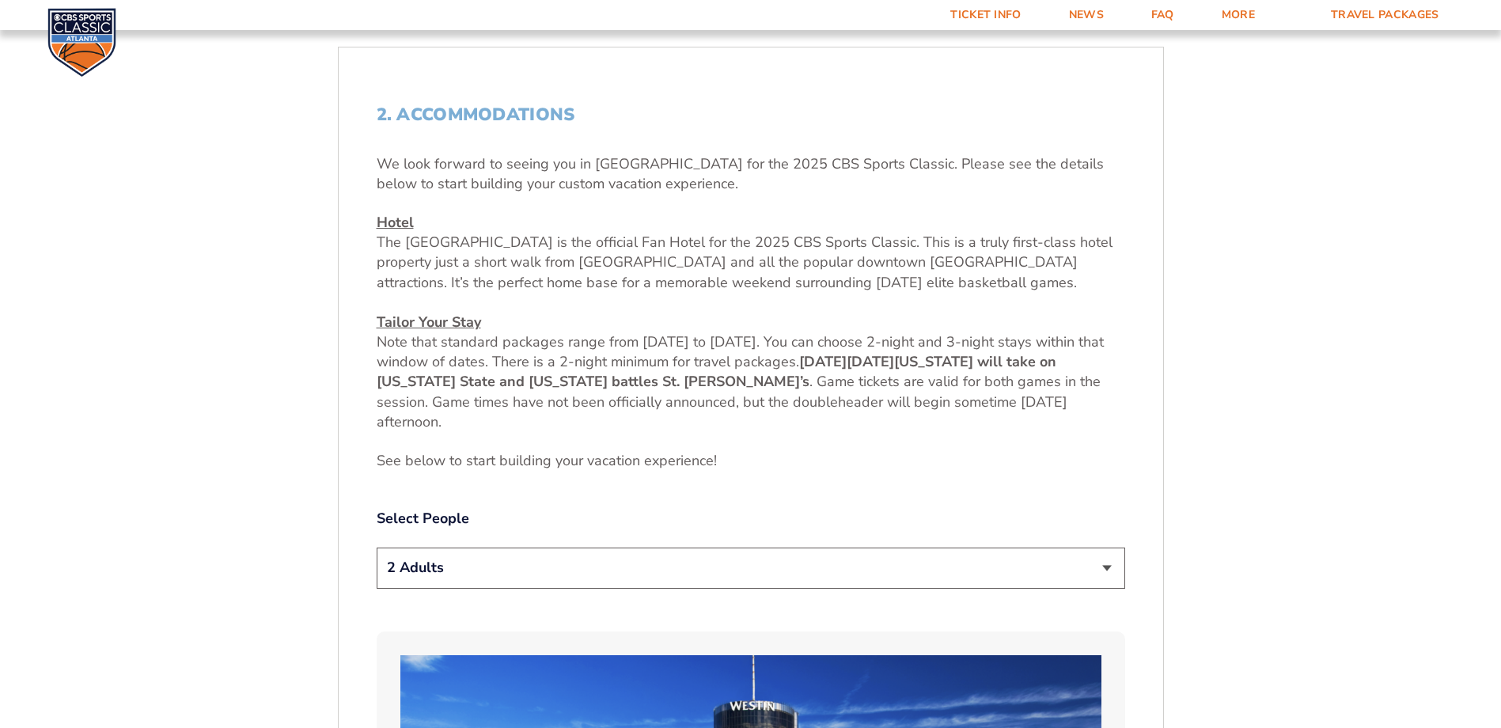
click at [458, 568] on select "1 Adult 2 Adults 3 Adults 4 Adults 2 Adults + 1 Child 2 Adults + 2 Children 2 A…" at bounding box center [751, 568] width 749 height 40
select select "3 Adults"
click at [377, 548] on select "1 Adult 2 Adults 3 Adults 4 Adults 2 Adults + 1 Child 2 Adults + 2 Children 2 A…" at bounding box center [751, 568] width 749 height 40
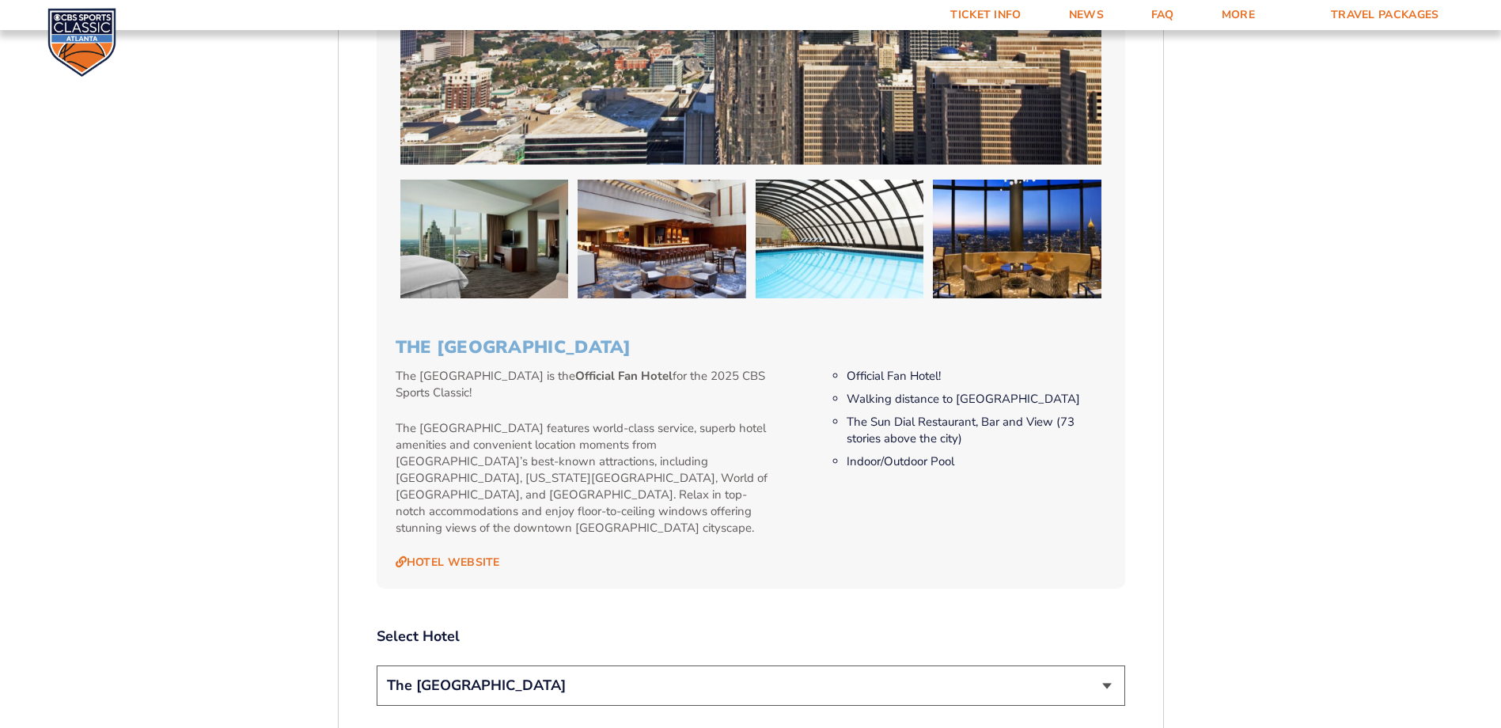
scroll to position [1899, 0]
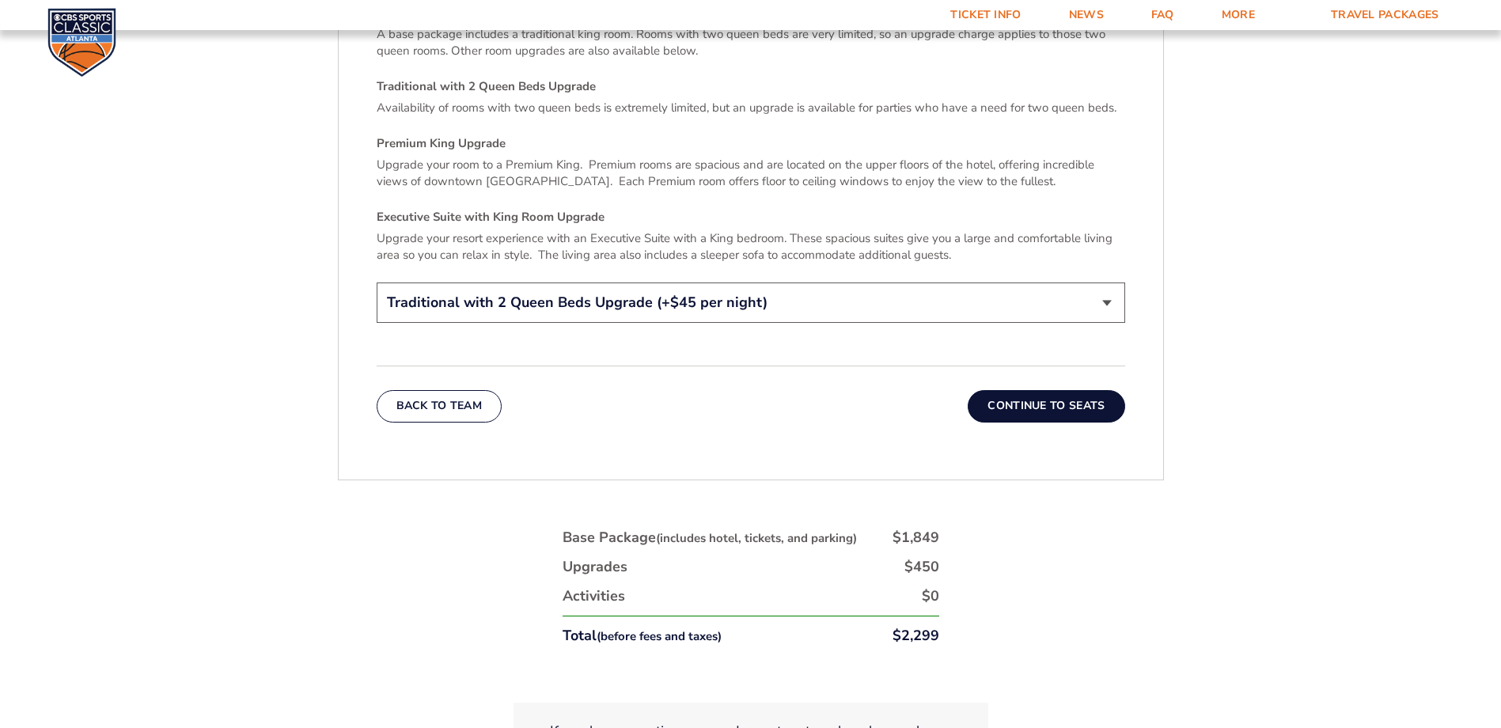
click at [1023, 390] on button "Continue To Seats" at bounding box center [1046, 406] width 157 height 32
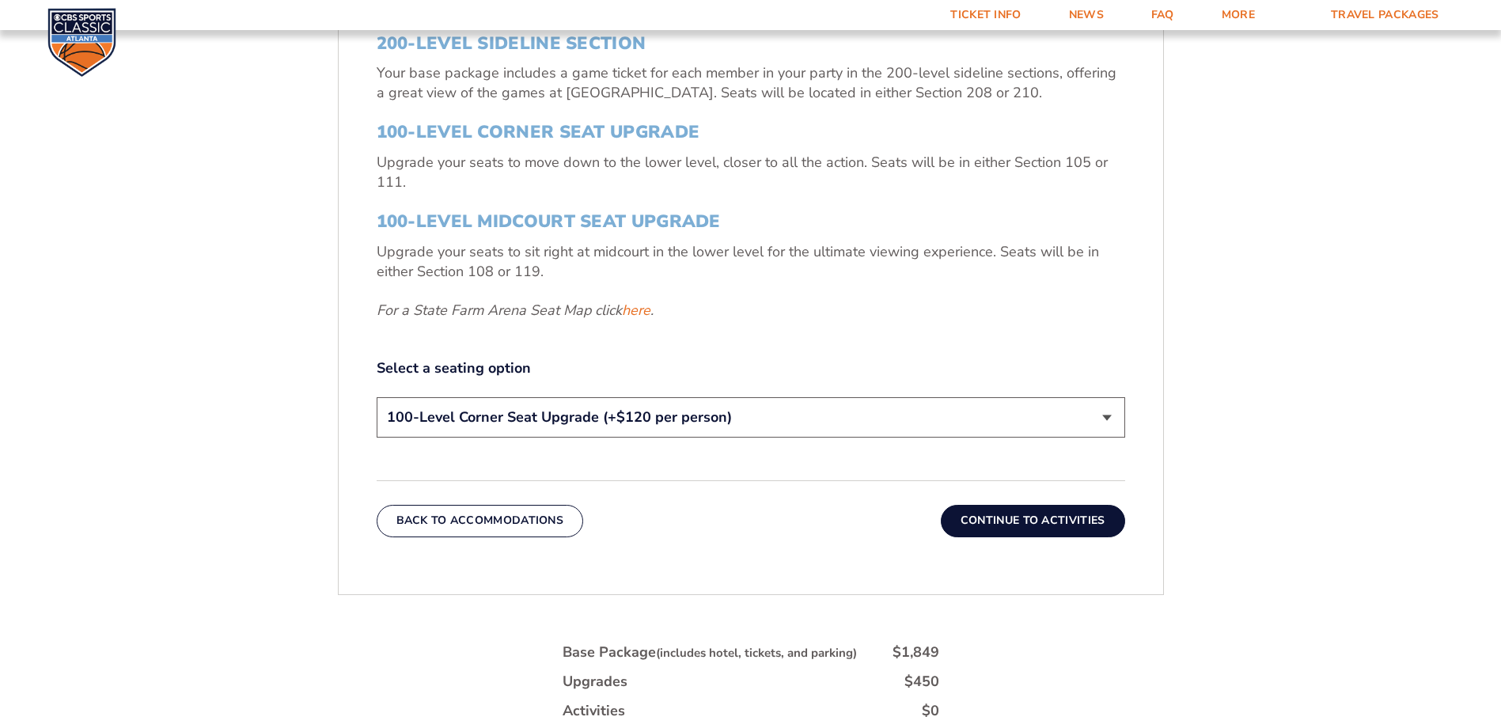
click at [1064, 529] on button "Continue To Activities" at bounding box center [1033, 521] width 184 height 32
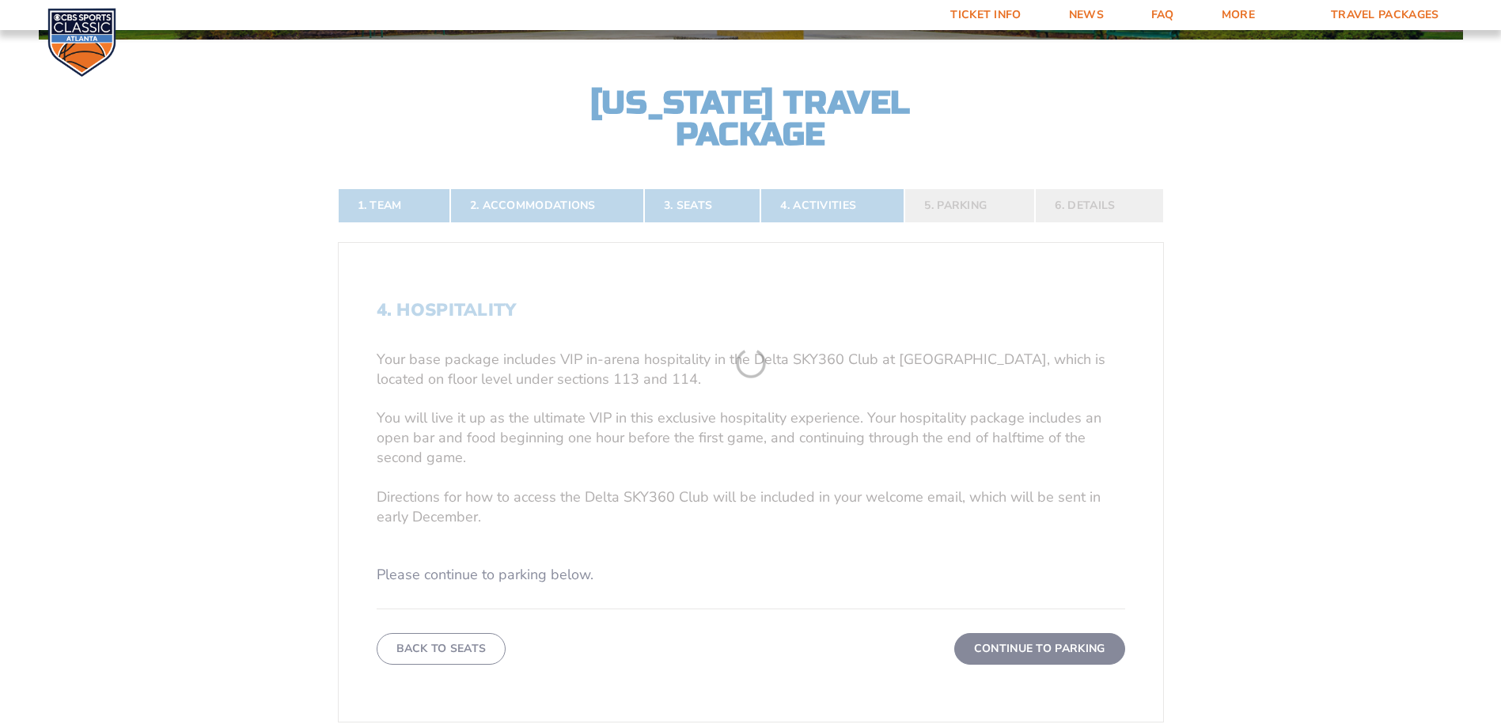
scroll to position [582, 0]
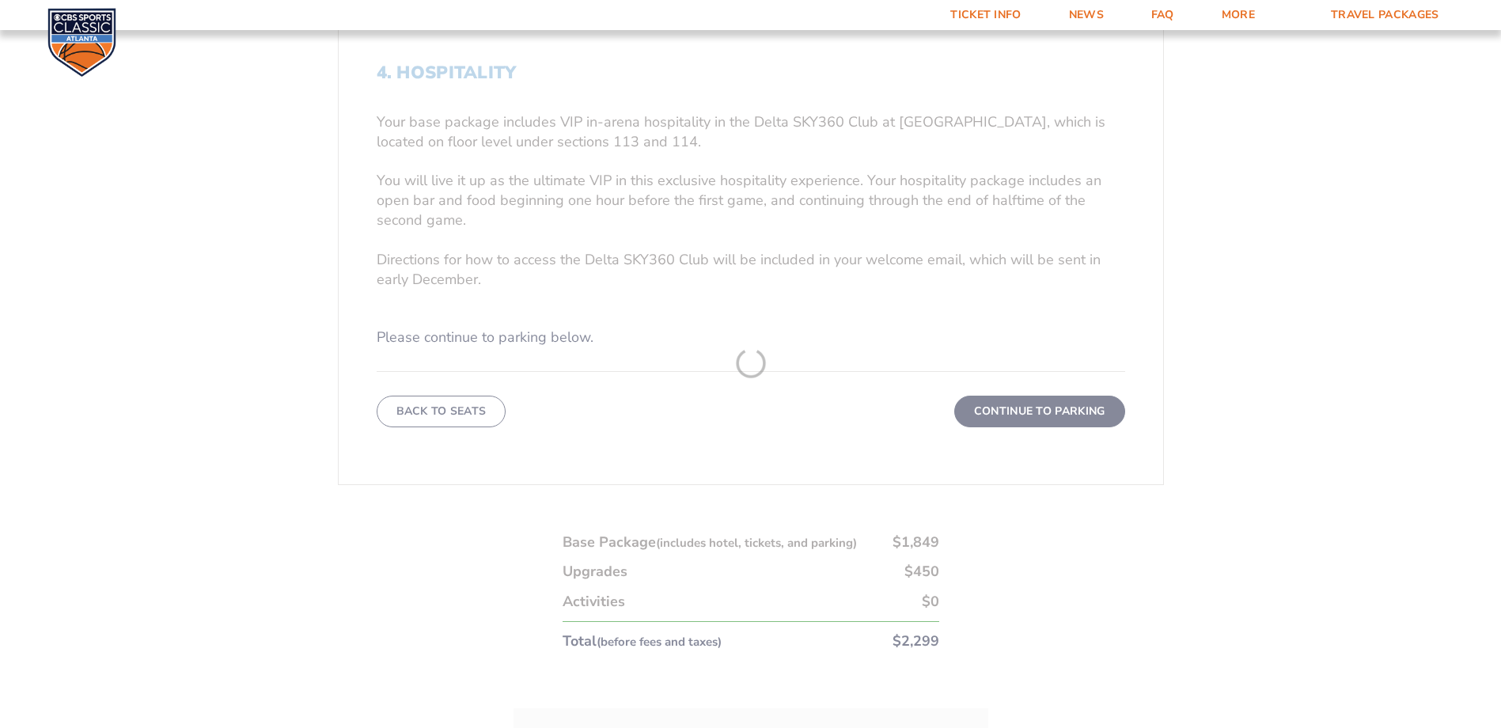
click at [1006, 412] on form "Kentucky Kentucky Travel Package Ohio State Ohio State Travel Package North Car…" at bounding box center [750, 139] width 1501 height 1443
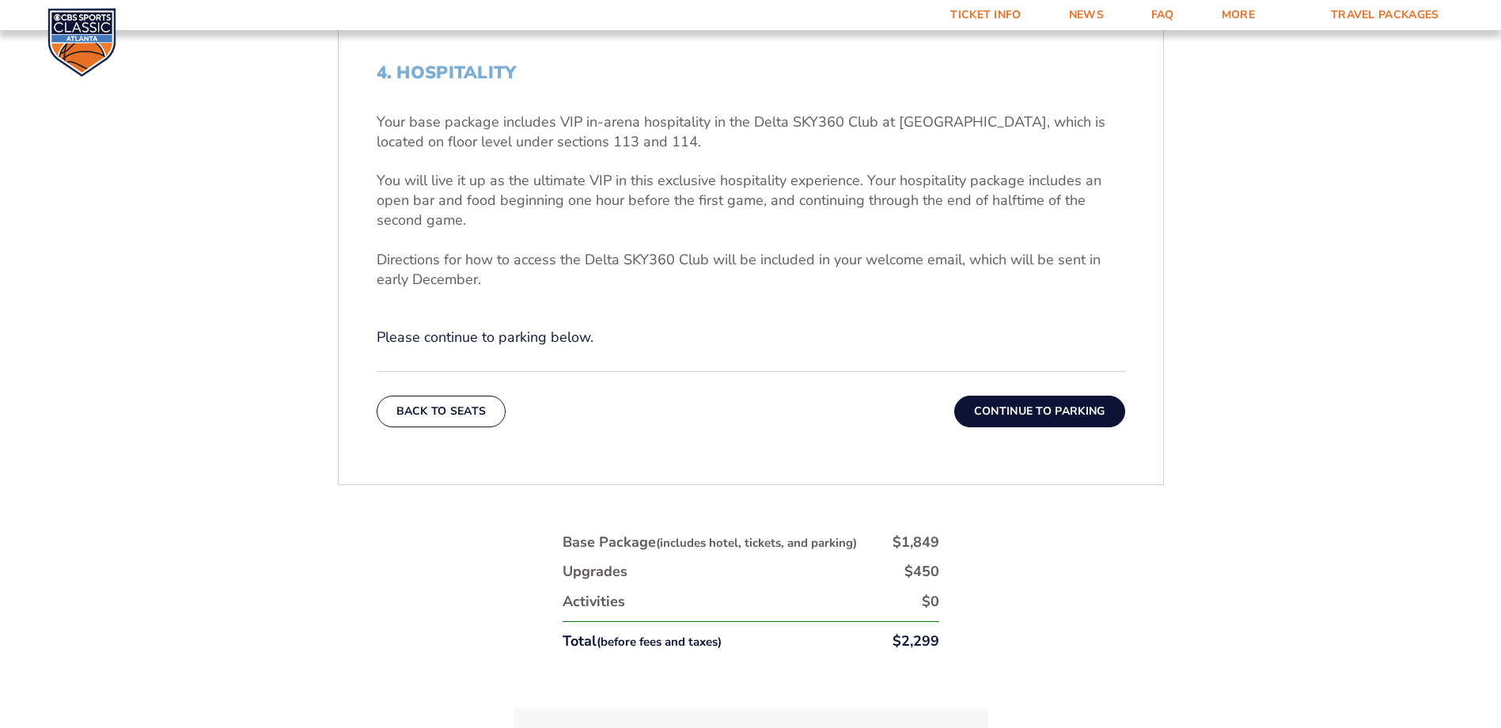
click at [1034, 407] on button "Continue To Parking" at bounding box center [1039, 412] width 171 height 32
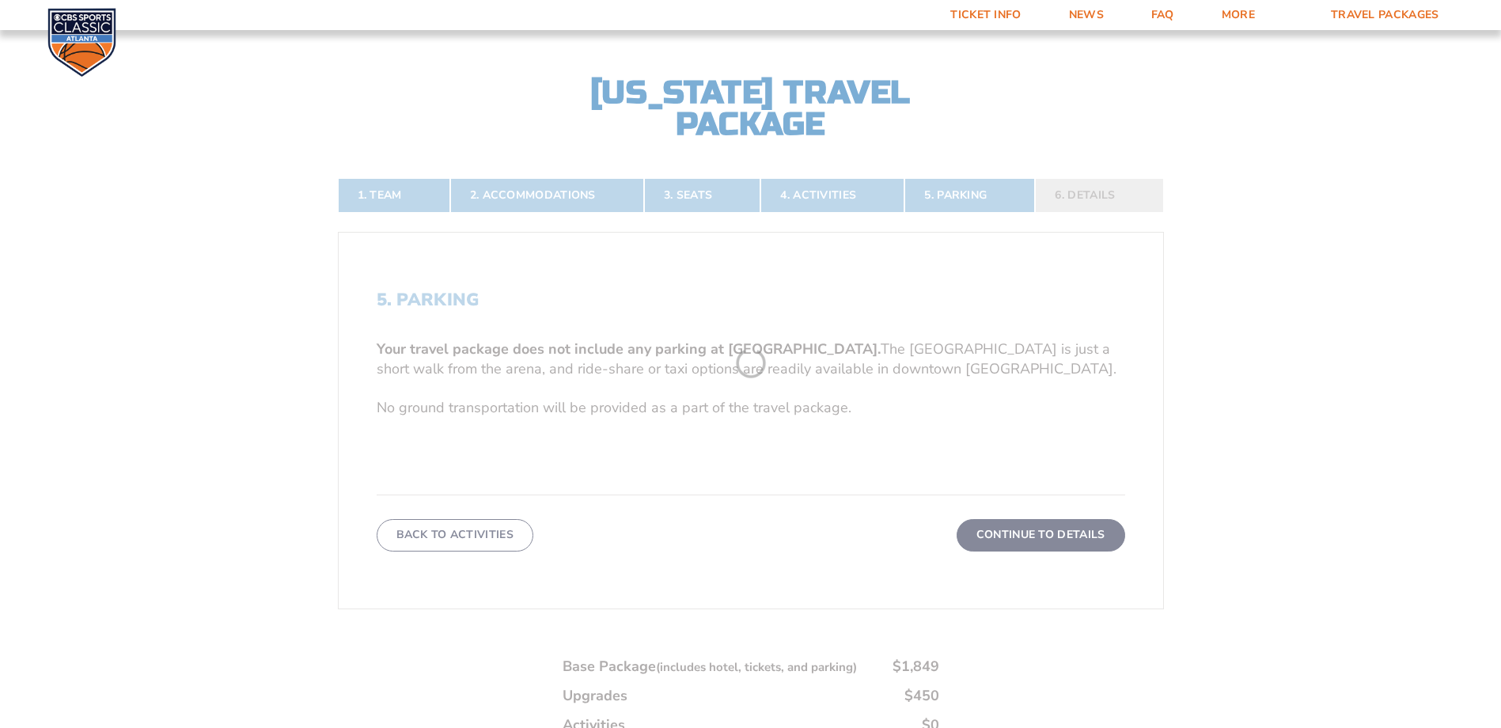
scroll to position [344, 0]
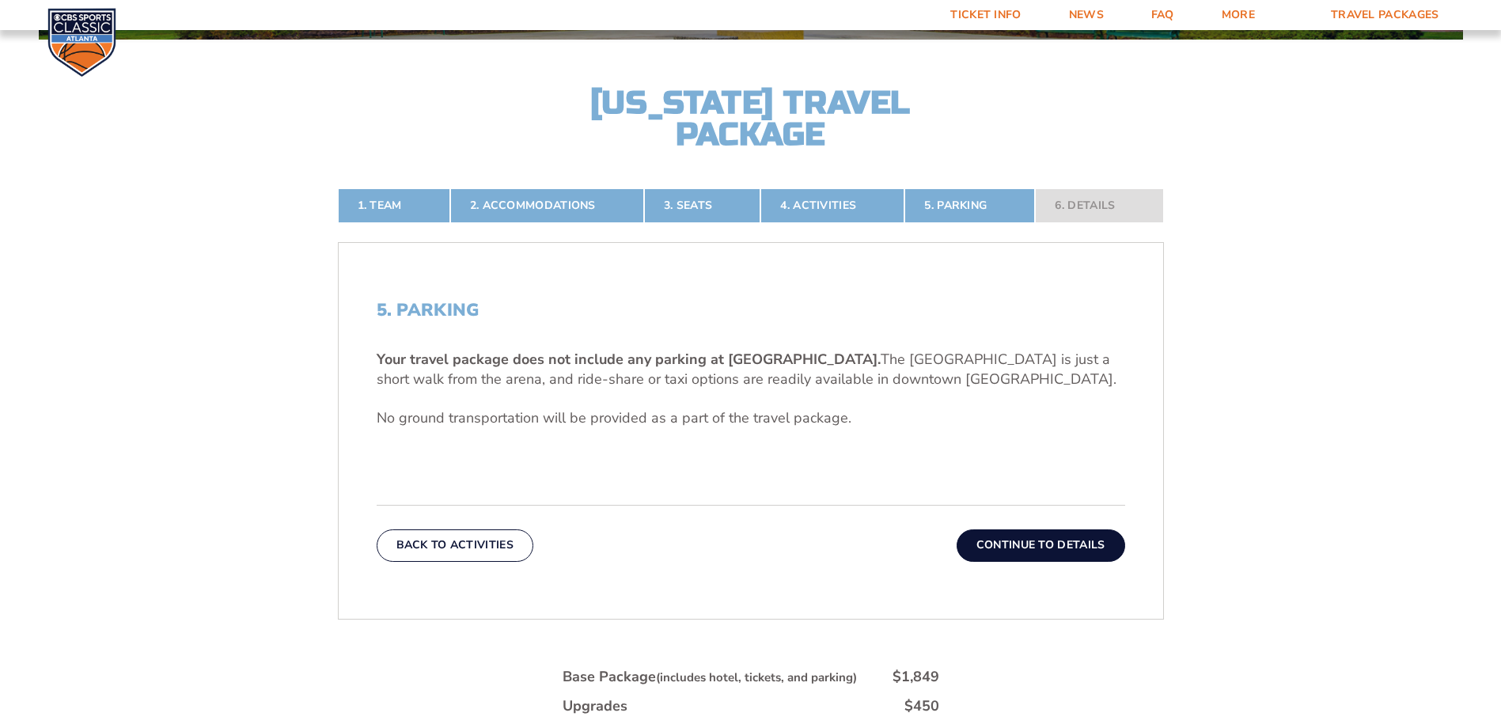
click at [1019, 539] on button "Continue To Details" at bounding box center [1041, 545] width 169 height 32
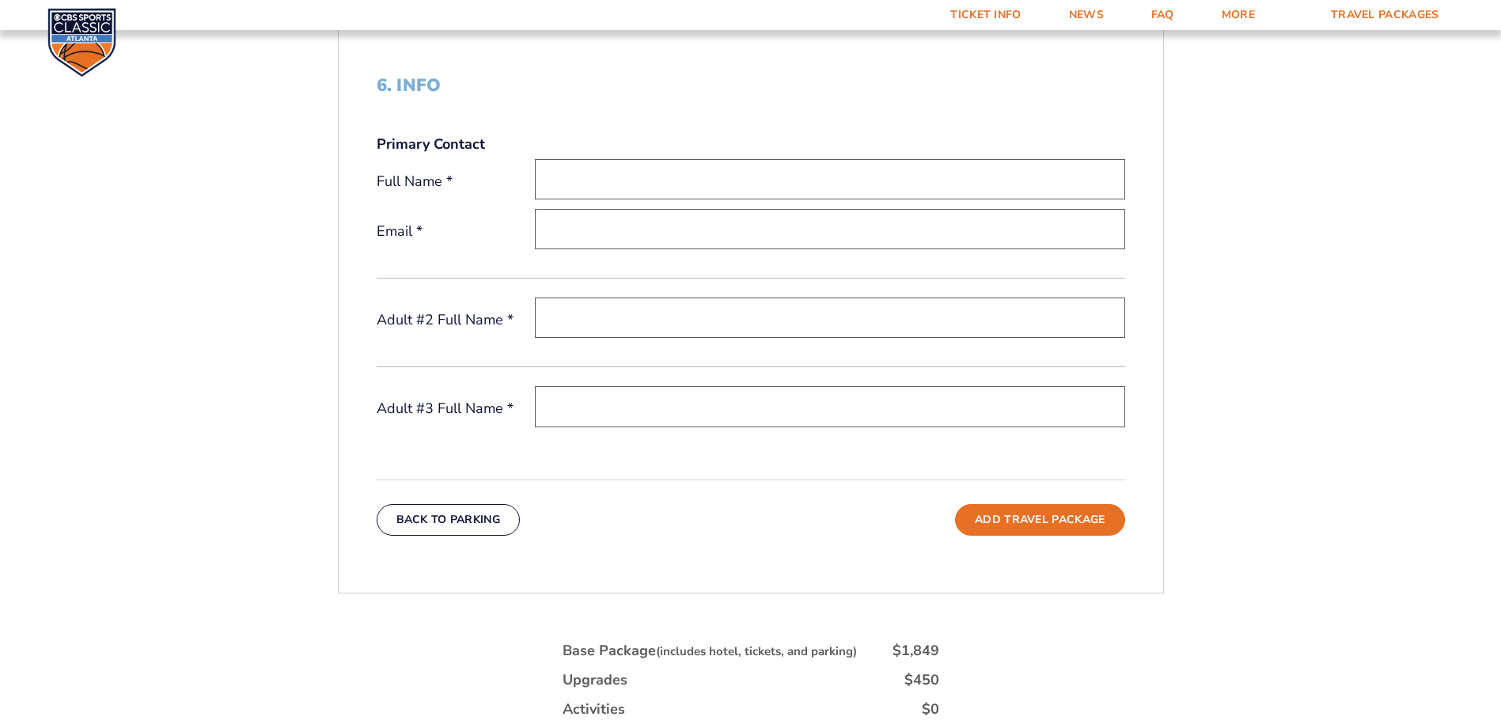
scroll to position [582, 0]
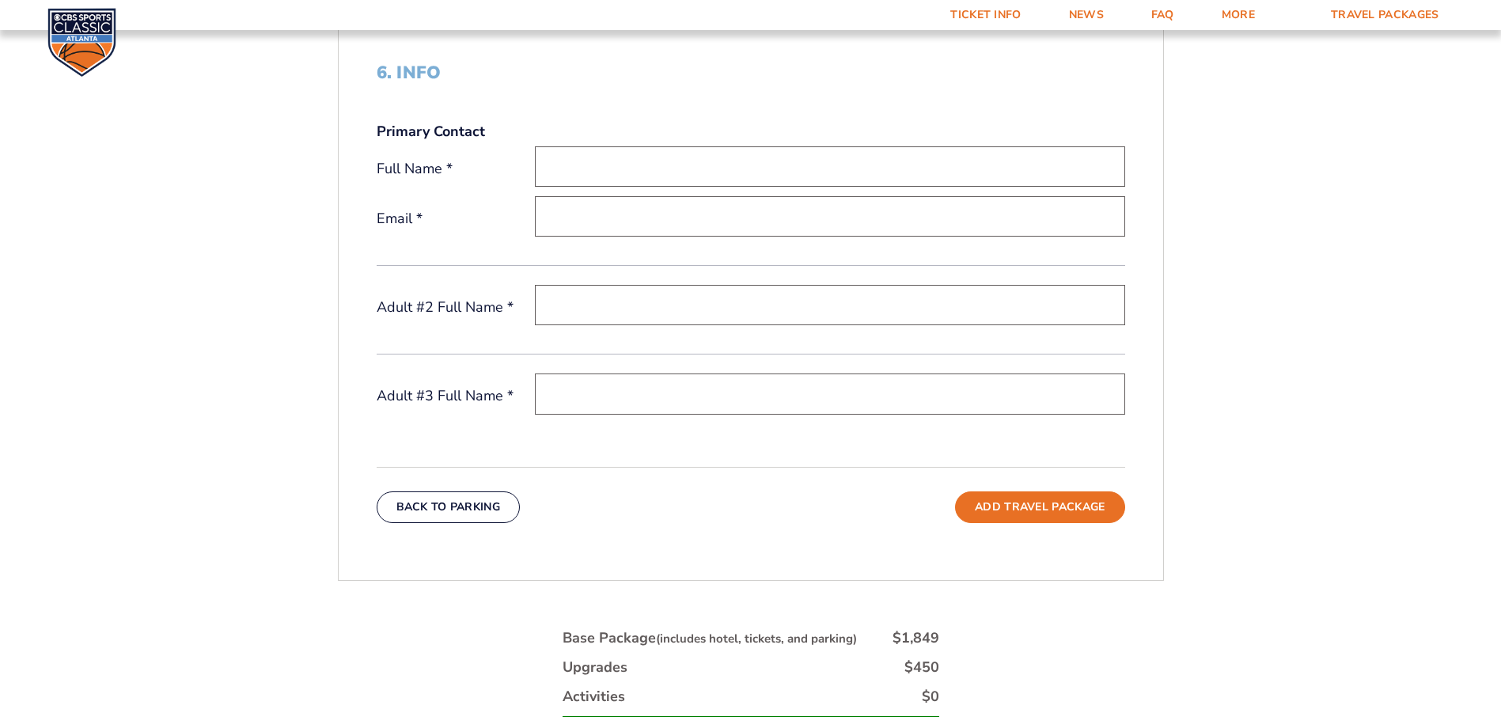
click at [653, 188] on div "Full Name *" at bounding box center [751, 168] width 749 height 45
click at [656, 179] on input "text" at bounding box center [830, 166] width 590 height 40
click at [658, 179] on input "Allison" at bounding box center [830, 166] width 590 height 40
type input "[PERSON_NAME]"
click at [908, 230] on input "This field is required." at bounding box center [751, 216] width 432 height 40
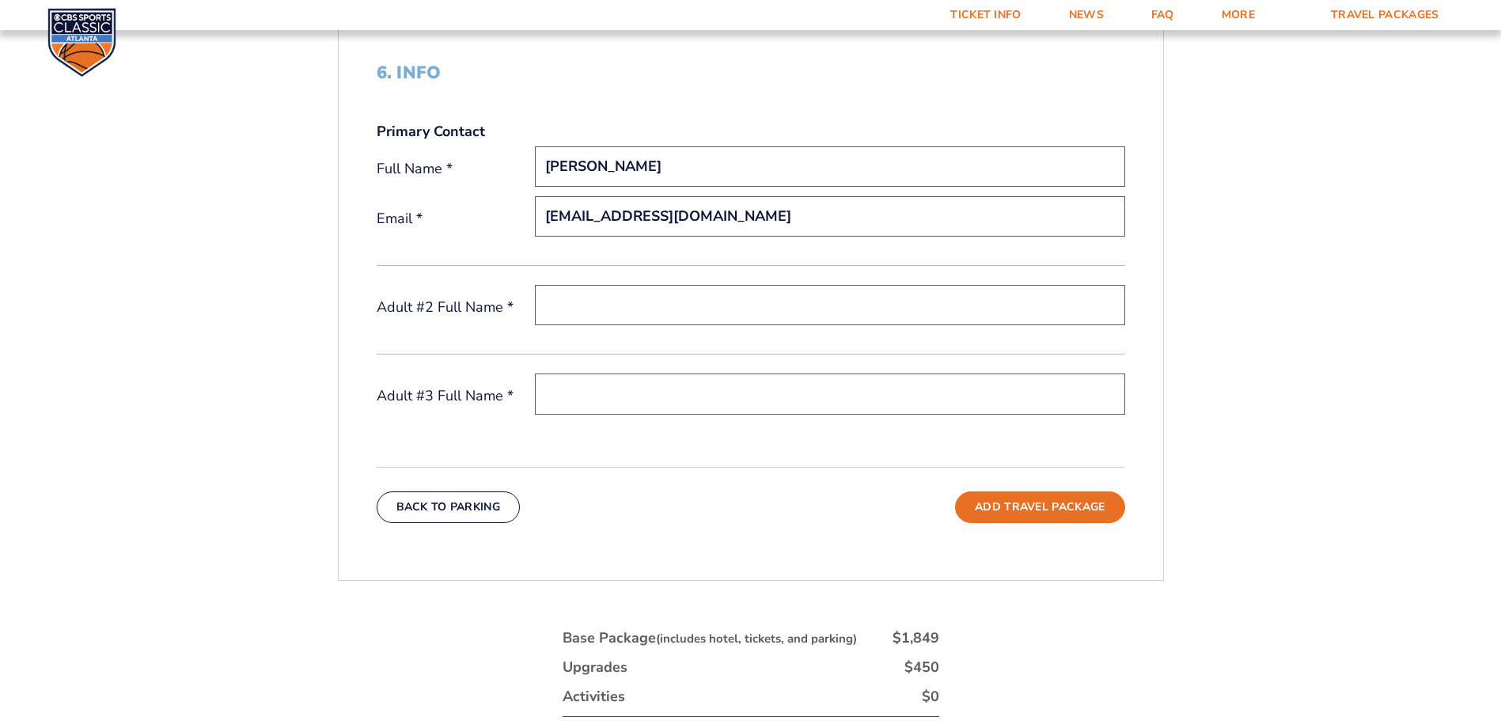
type input "[EMAIL_ADDRESS][DOMAIN_NAME]"
click at [987, 302] on input "text" at bounding box center [830, 305] width 590 height 40
type input "Robin O'Connor"
click at [769, 393] on input "text" at bounding box center [830, 394] width 590 height 40
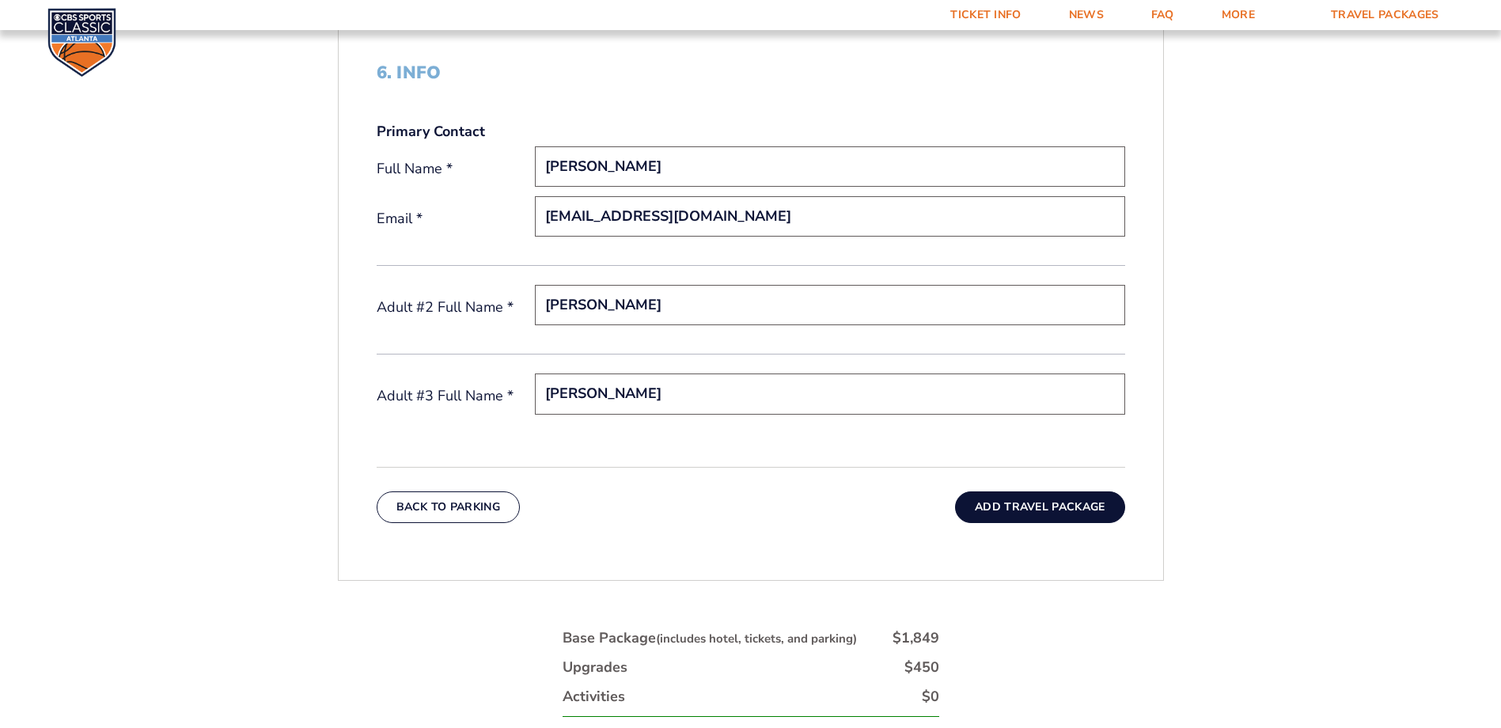
type input "Sean O'Connor"
click at [1009, 510] on button "Add Travel Package" at bounding box center [1039, 507] width 169 height 32
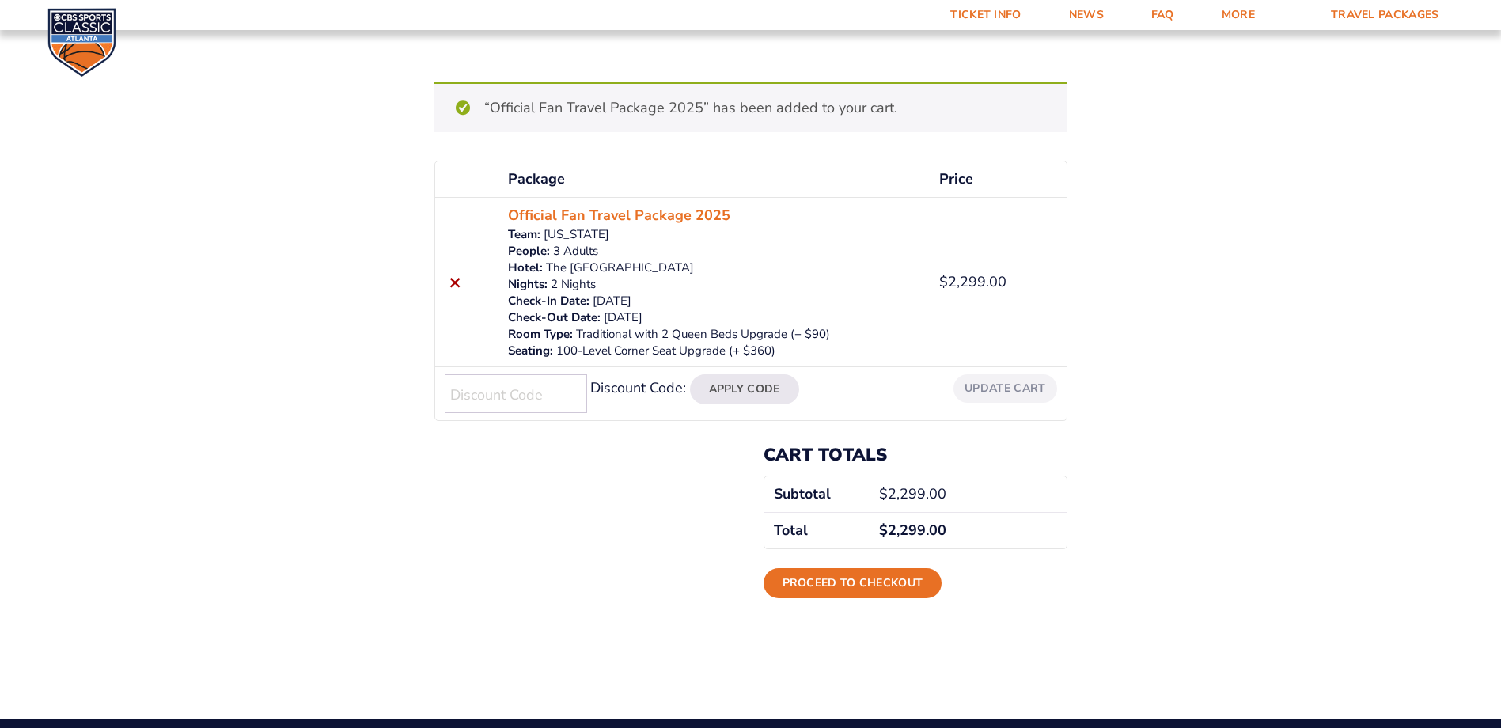
scroll to position [79, 0]
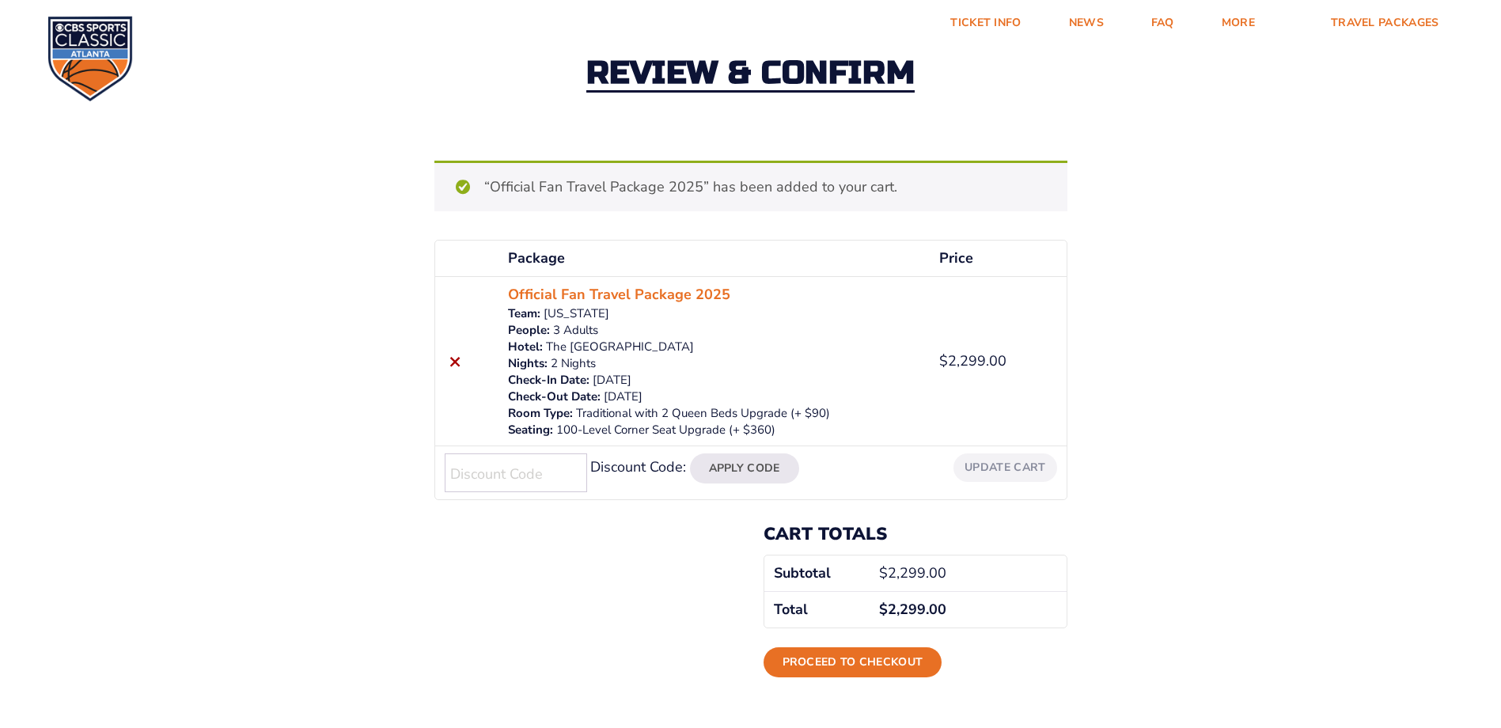
click at [548, 480] on input "Discount Code:" at bounding box center [516, 472] width 142 height 39
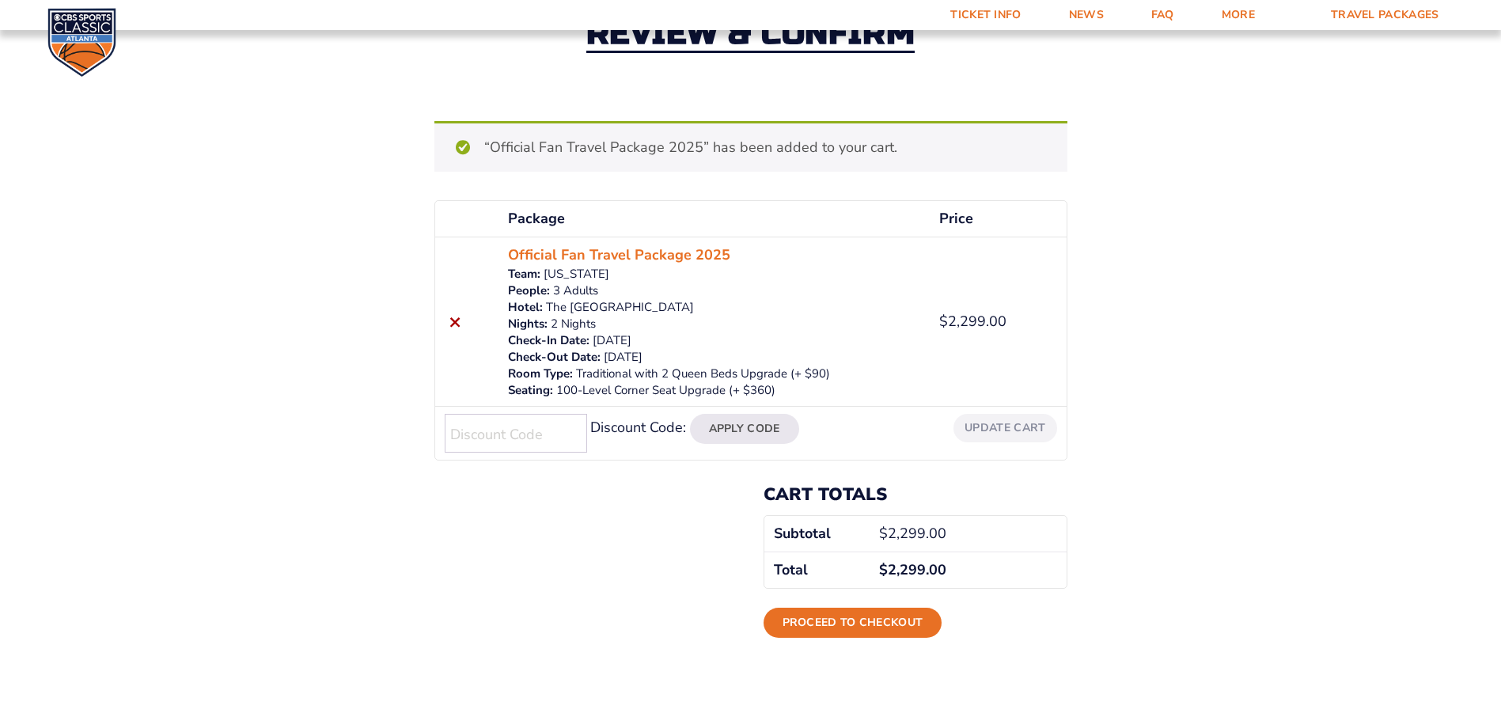
scroll to position [158, 0]
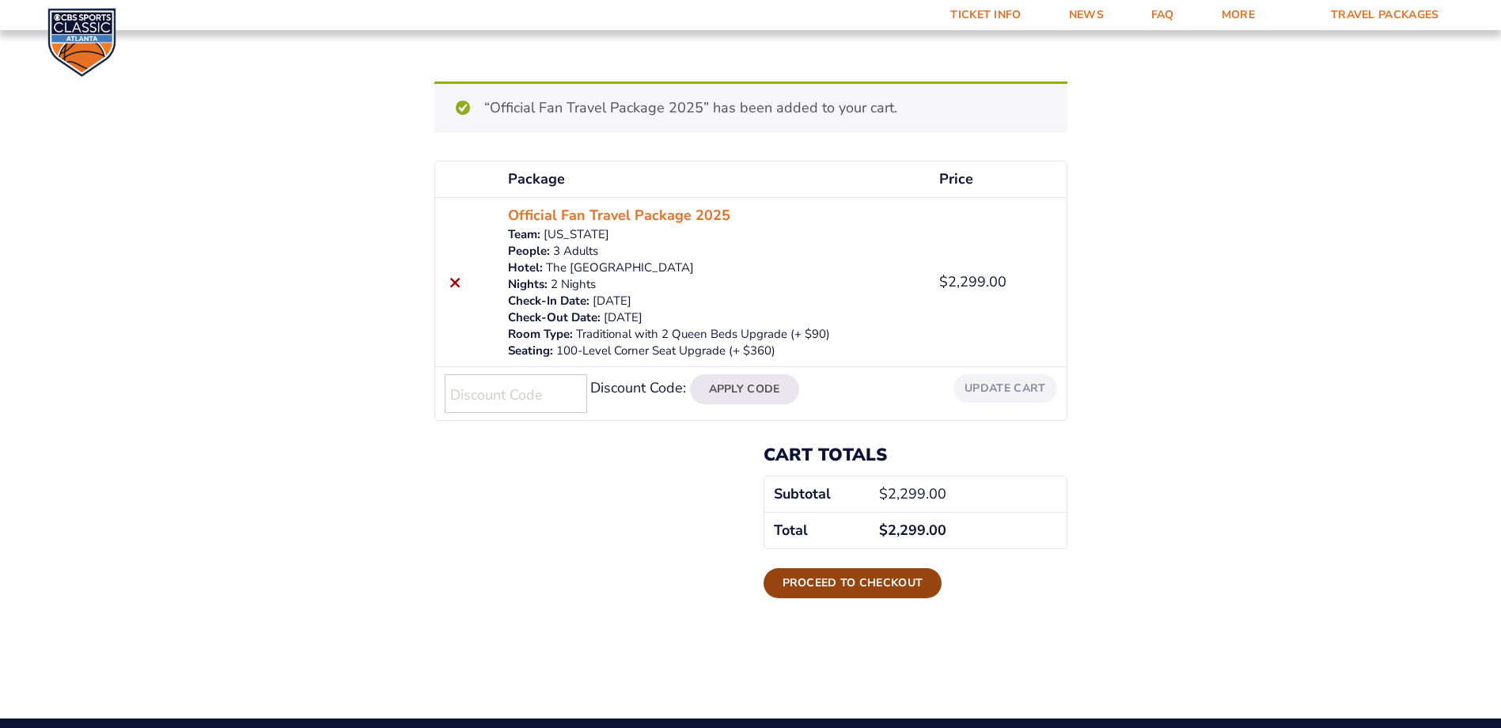
click at [875, 580] on link "Proceed to checkout" at bounding box center [853, 583] width 179 height 30
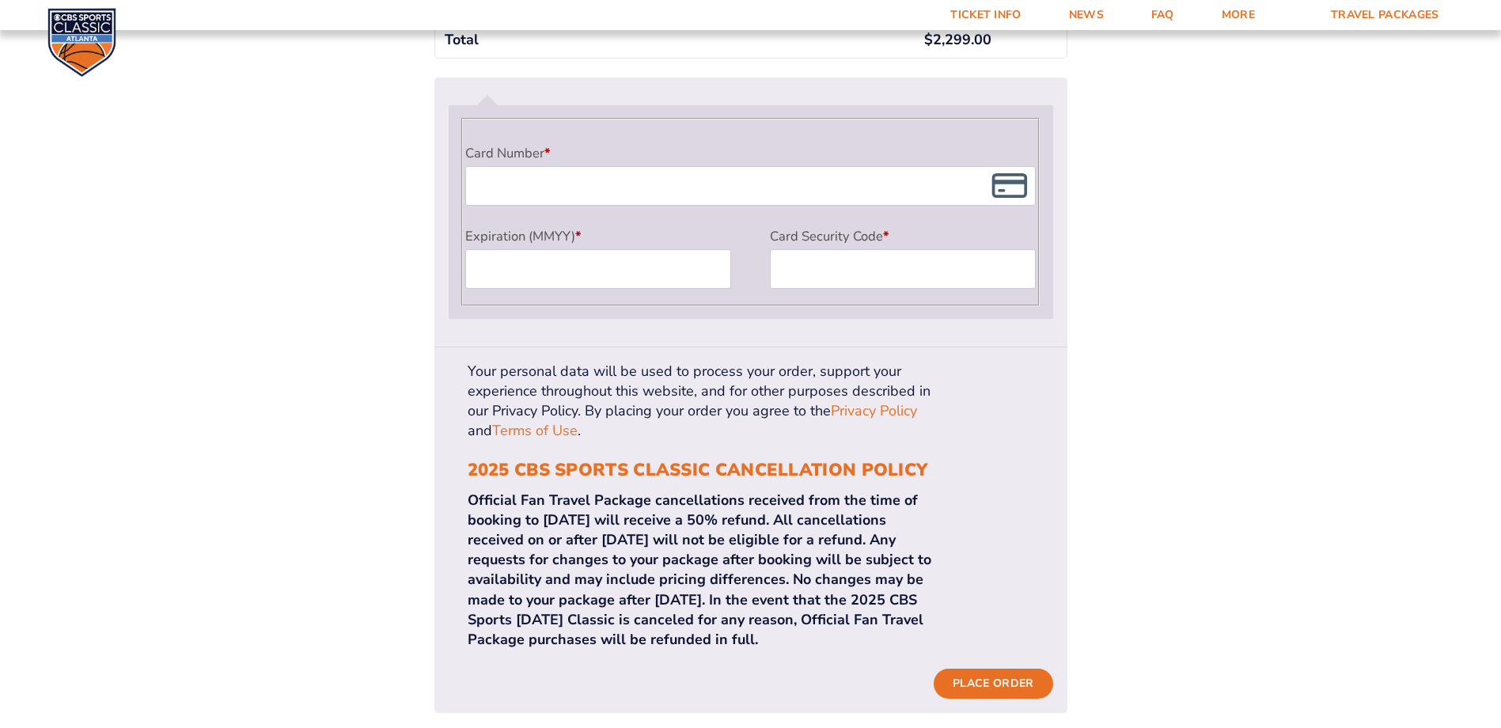
scroll to position [1504, 0]
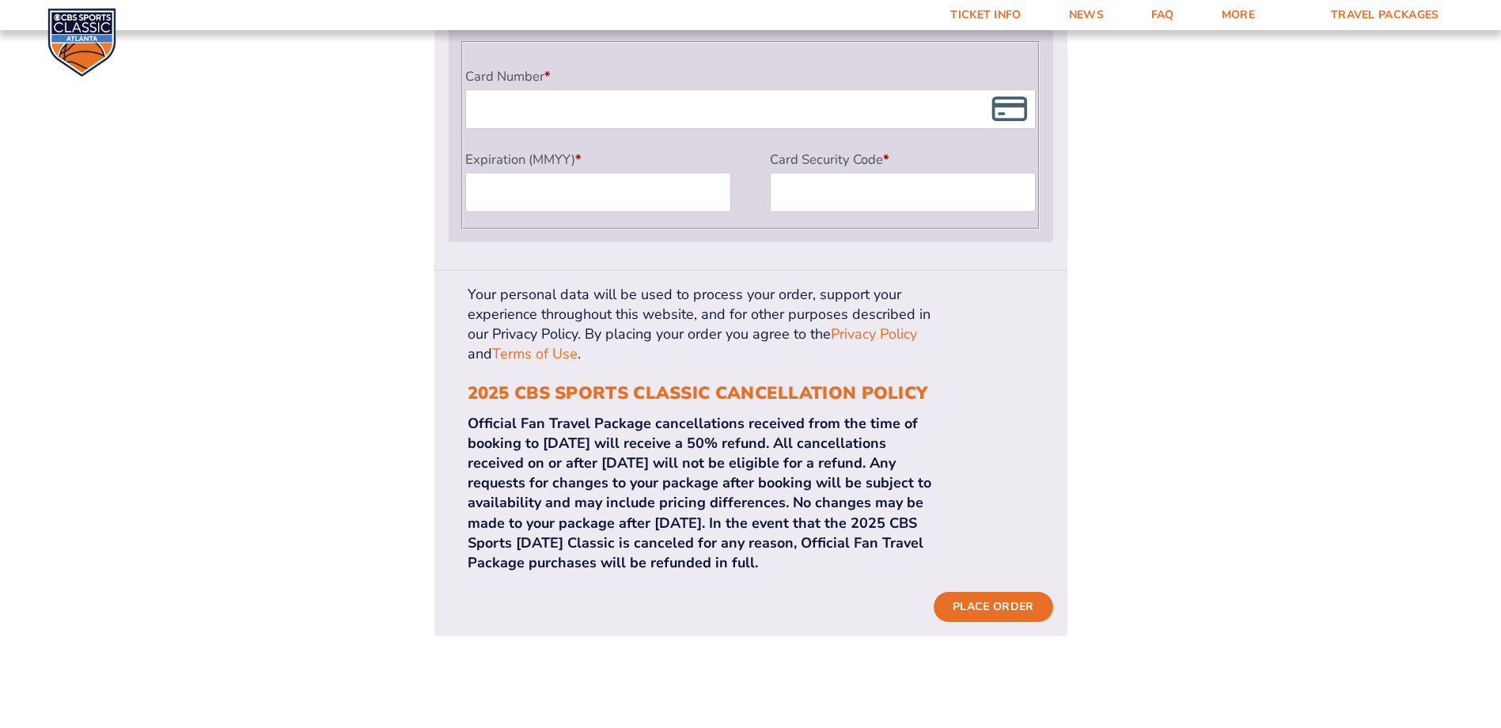
click at [787, 543] on p "Official Fan Travel Package cancellations received from the time of booking to …" at bounding box center [701, 494] width 467 height 160
click at [843, 541] on p "Official Fan Travel Package cancellations received from the time of booking to …" at bounding box center [701, 494] width 467 height 160
drag, startPoint x: 897, startPoint y: 542, endPoint x: 911, endPoint y: 544, distance: 14.3
click at [911, 544] on p "Official Fan Travel Package cancellations received from the time of booking to …" at bounding box center [701, 494] width 467 height 160
drag, startPoint x: 911, startPoint y: 544, endPoint x: 968, endPoint y: 547, distance: 57.1
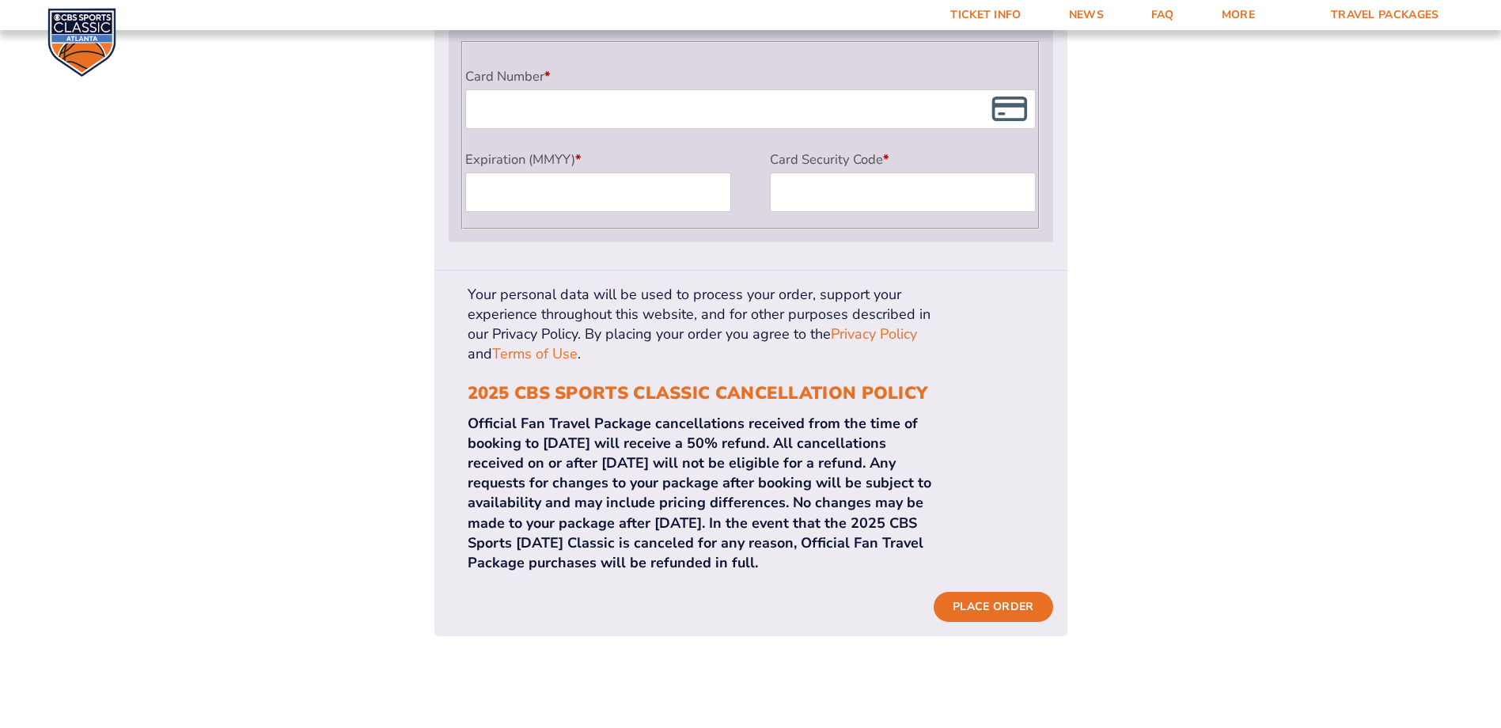
click at [968, 547] on div "Your personal data will be used to process your order, support your experience …" at bounding box center [750, 454] width 633 height 366
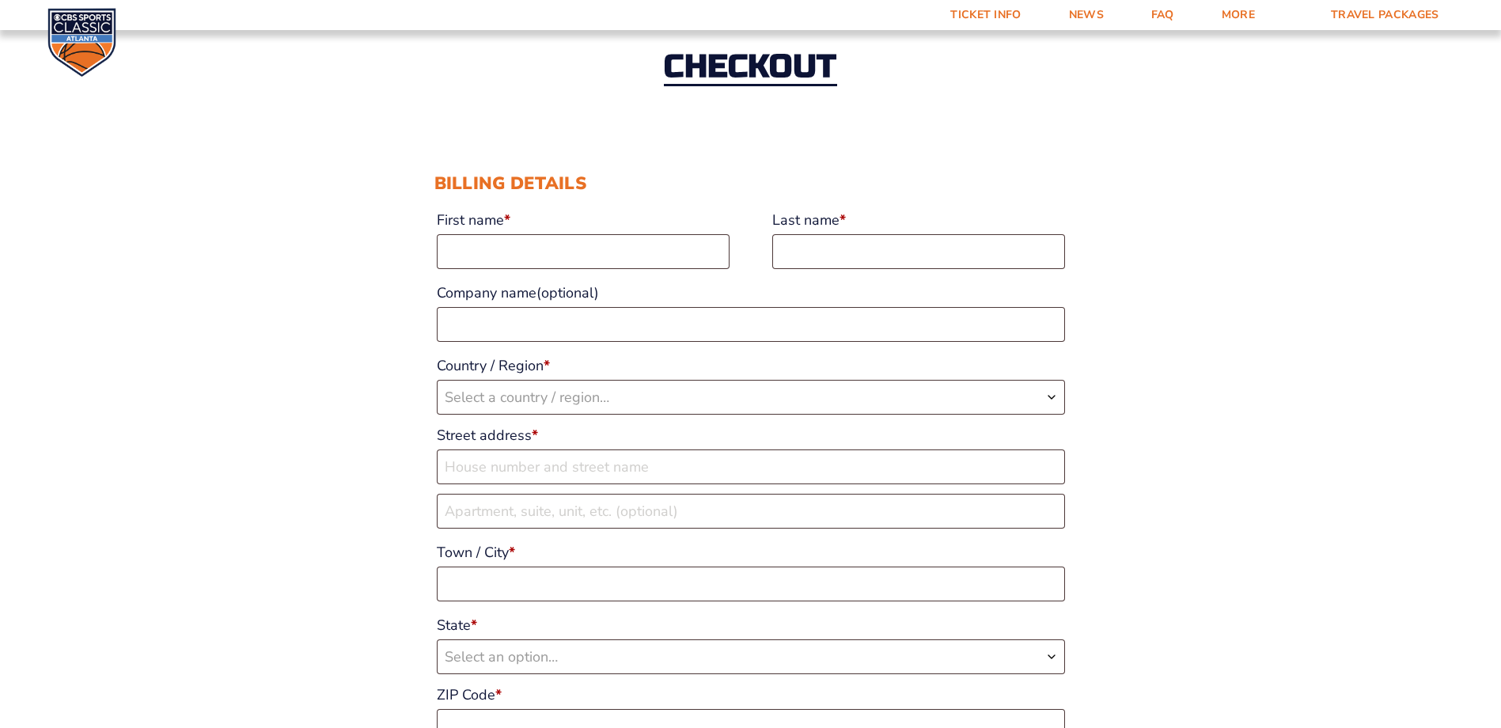
scroll to position [0, 0]
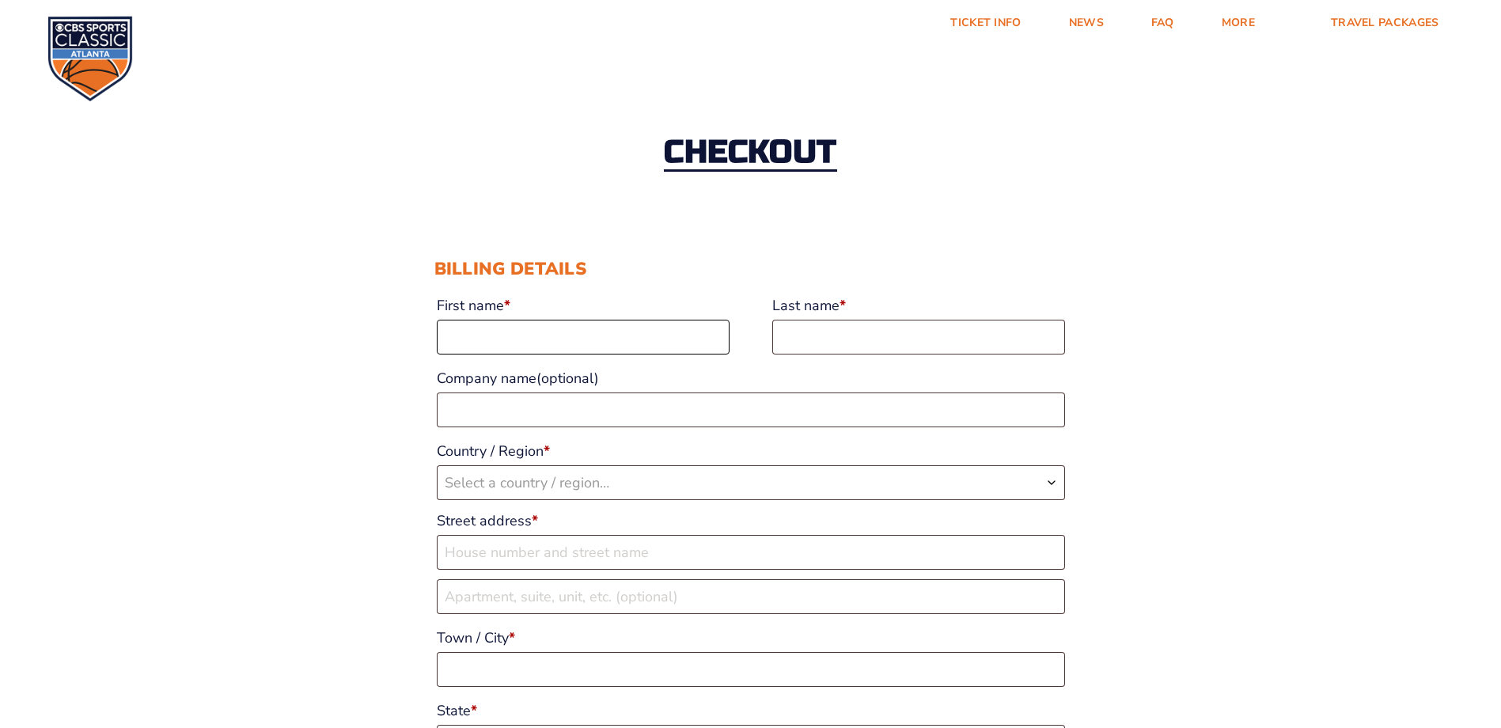
click at [533, 333] on input "First name *" at bounding box center [583, 337] width 293 height 35
type input "Allison"
type input "O'Connor"
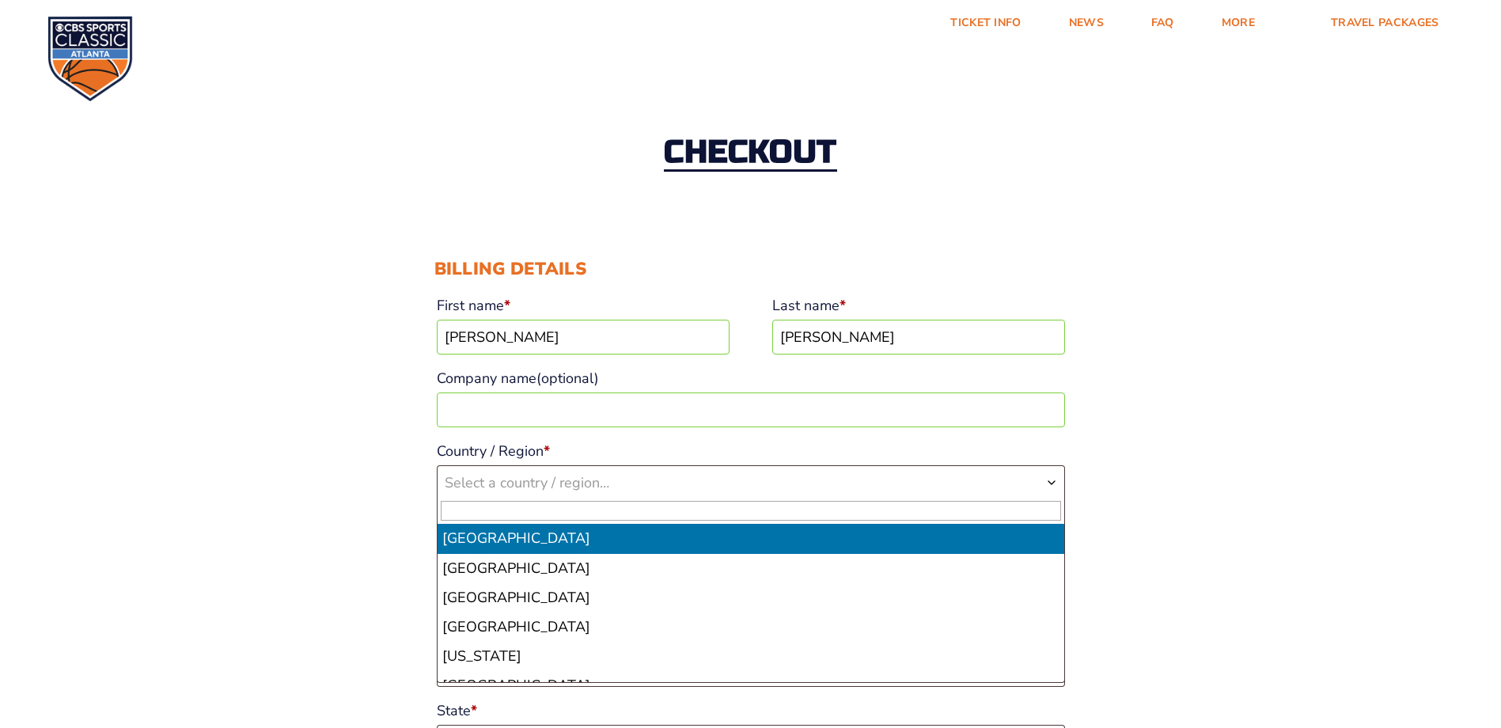
click at [650, 473] on span "Select a country / region…" at bounding box center [751, 482] width 627 height 33
click at [632, 505] on input "text" at bounding box center [751, 511] width 620 height 20
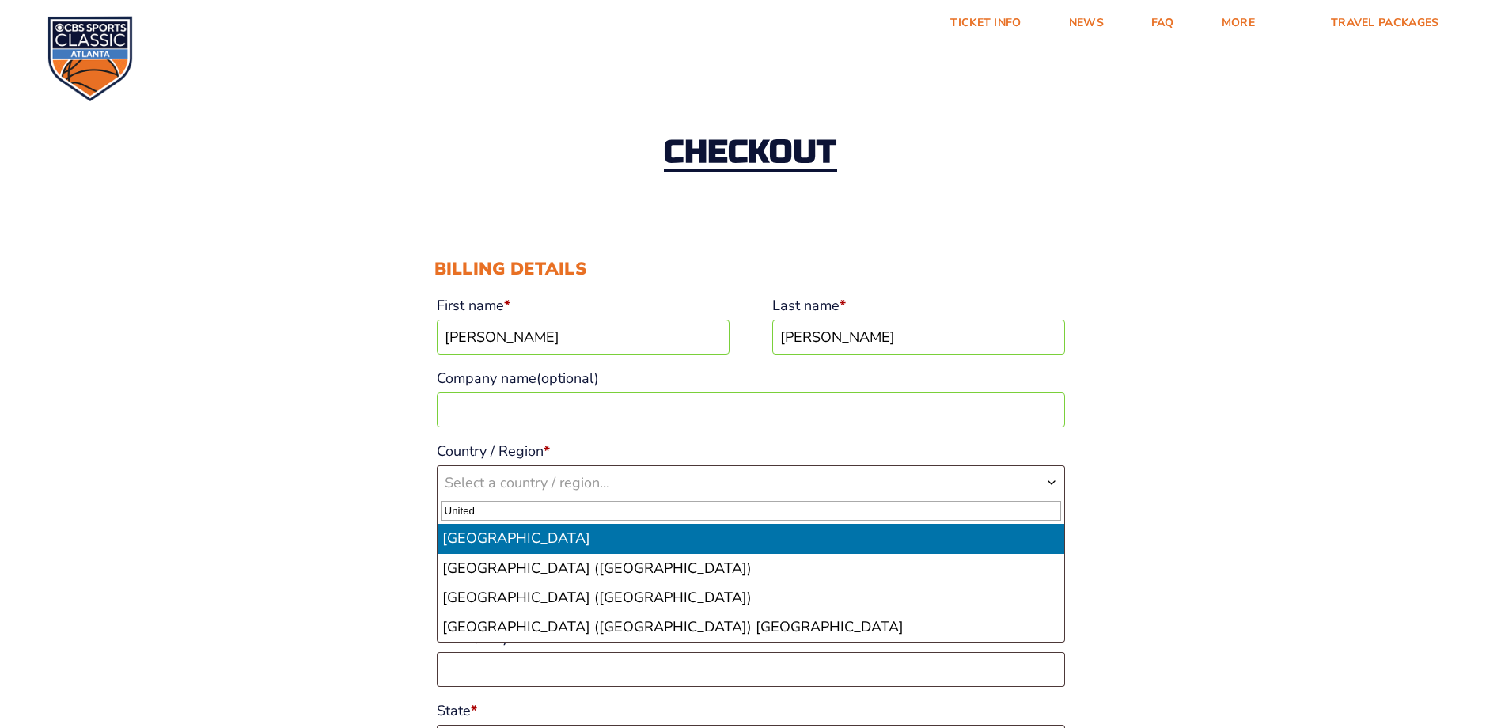
type input "United"
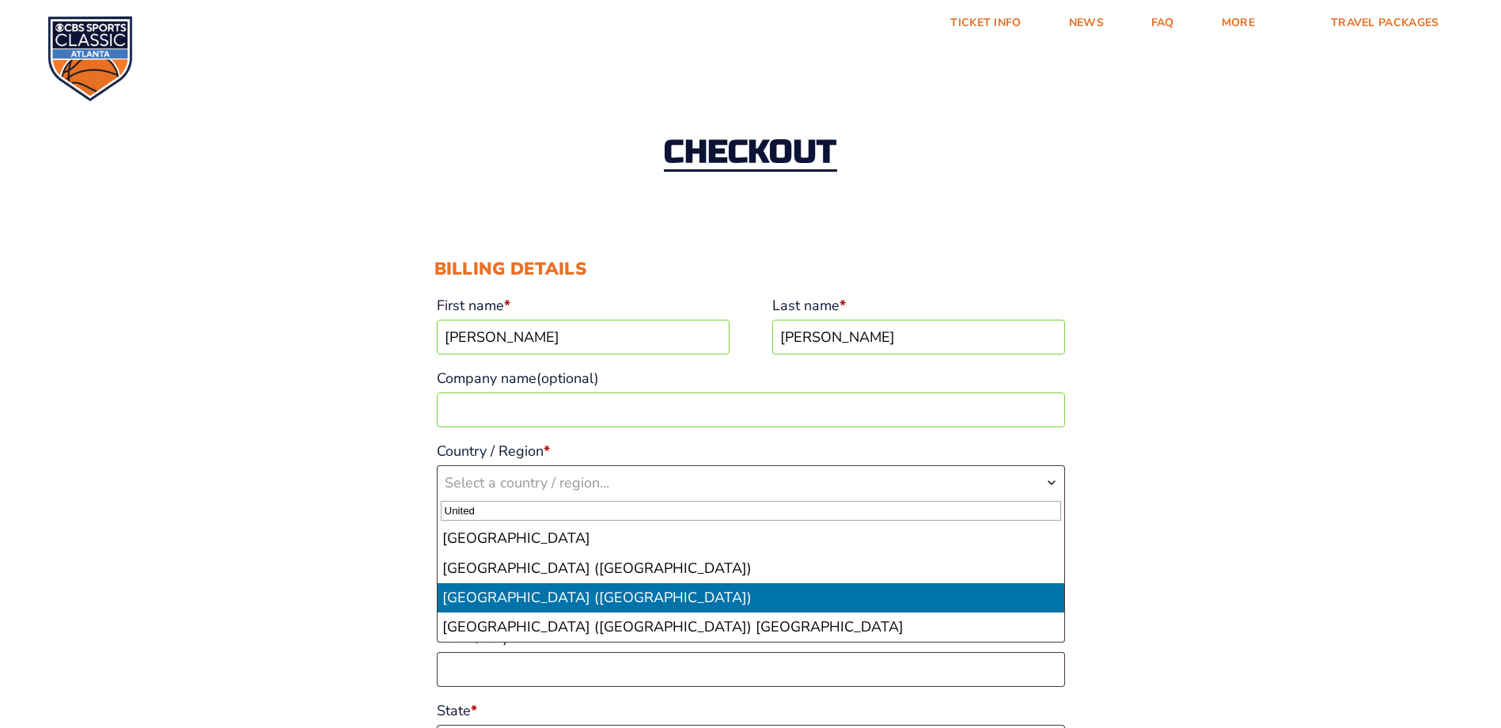
select select "US"
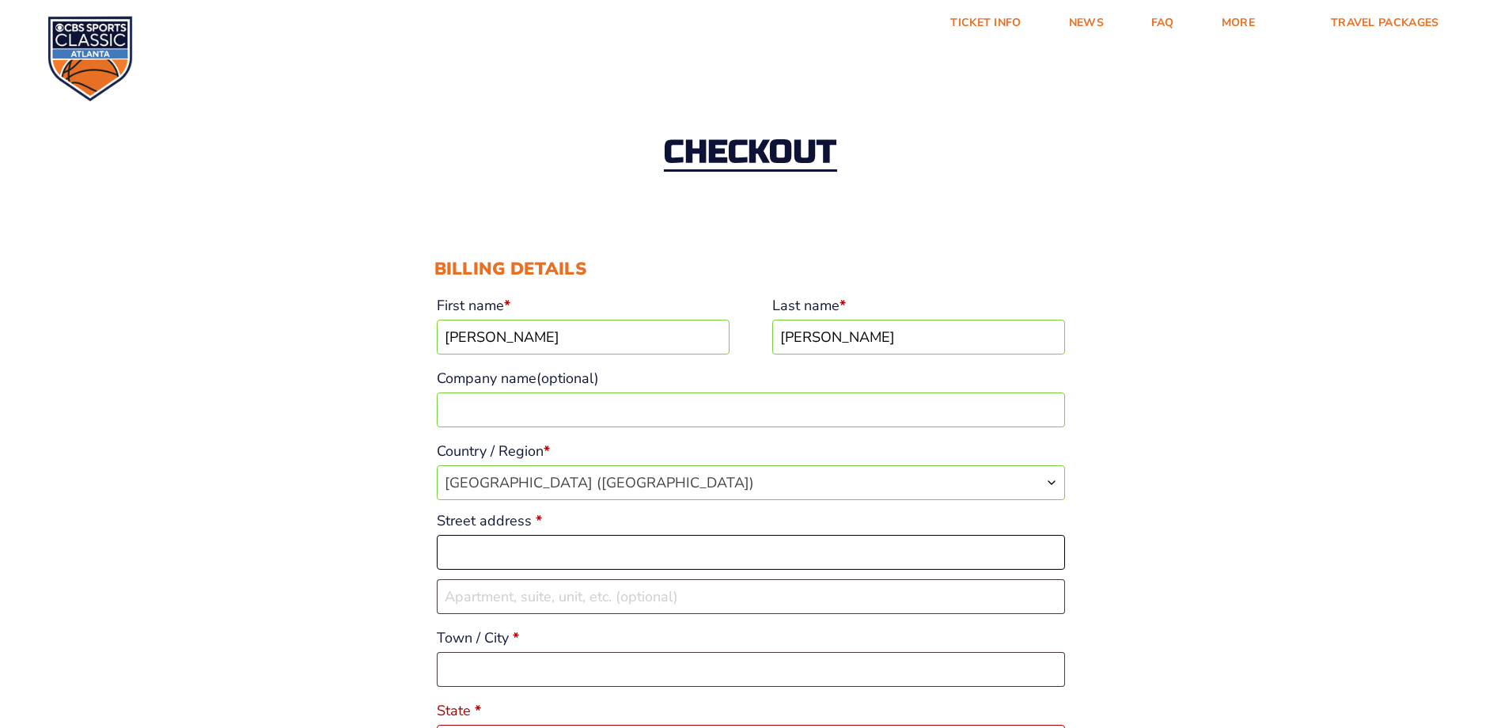
click at [540, 549] on input "Street address *" at bounding box center [751, 552] width 628 height 35
type input "7833 Silverthread Ln"
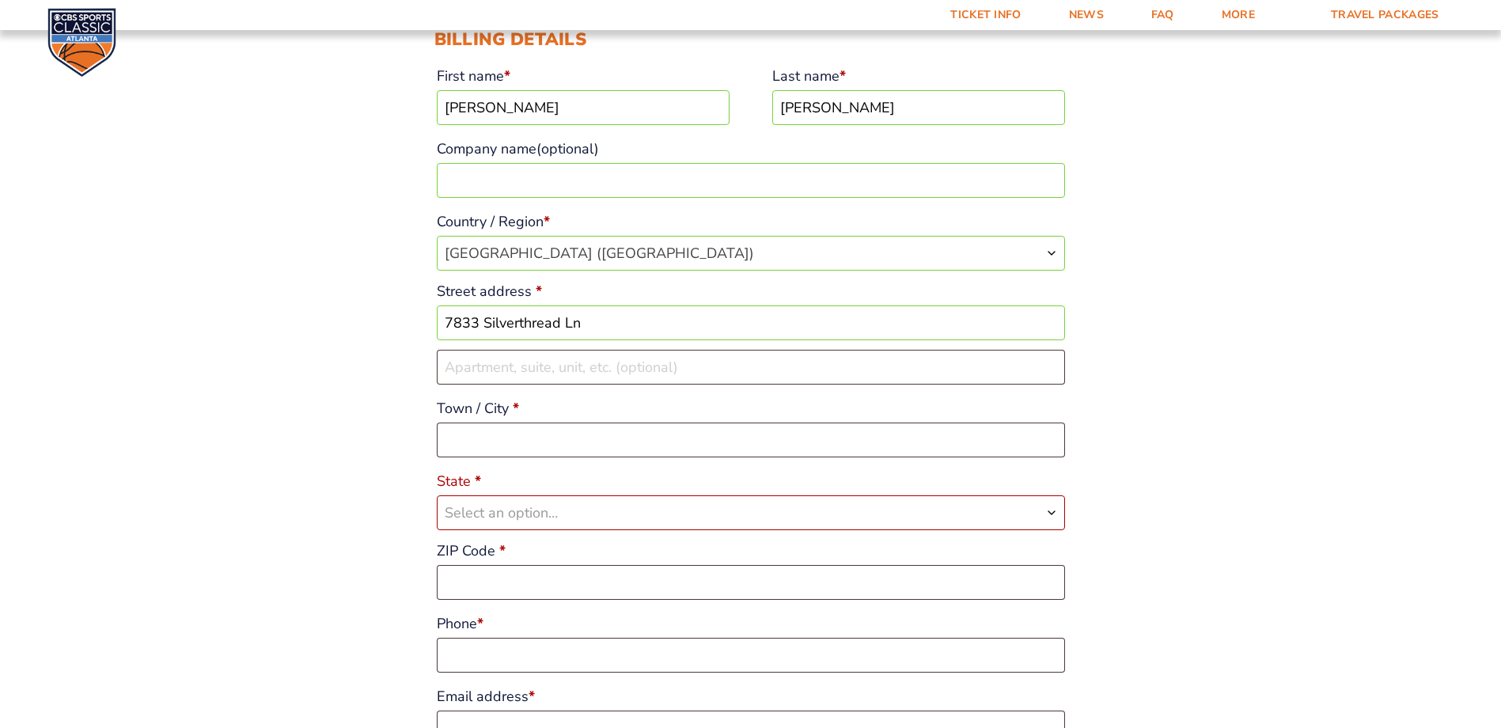
scroll to position [237, 0]
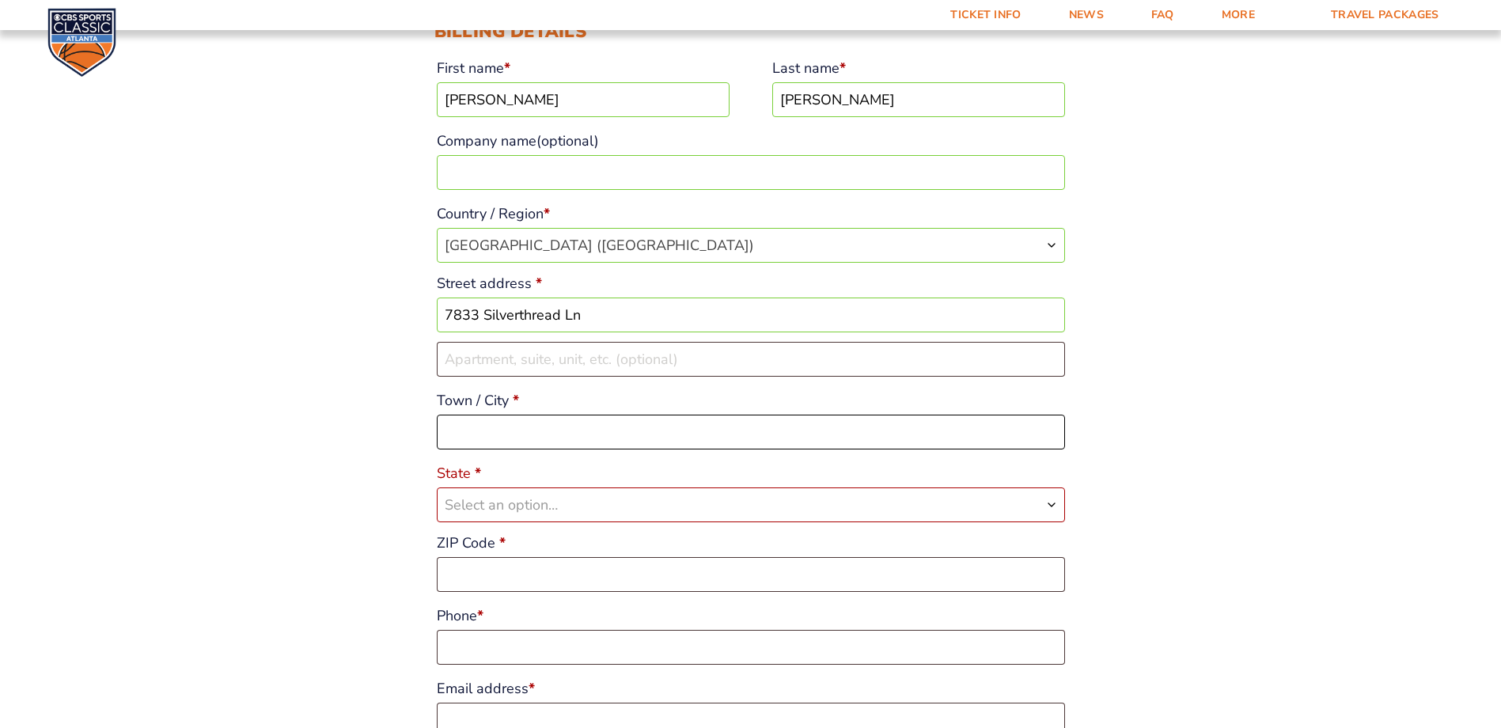
click at [569, 440] on input "Town / City *" at bounding box center [751, 432] width 628 height 35
type input "C"
type input "Raleigh"
click at [592, 492] on span "Select an option…" at bounding box center [751, 504] width 627 height 33
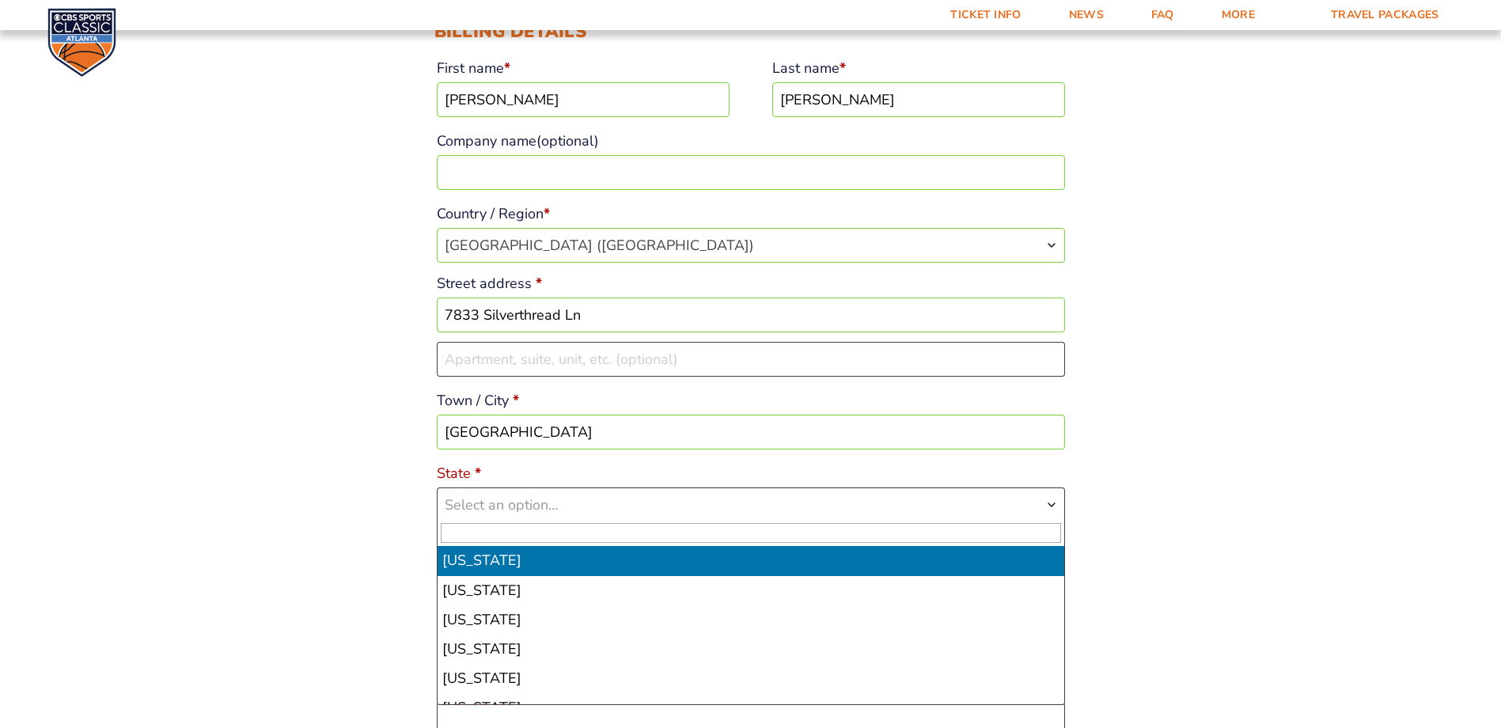
click at [528, 524] on input "text" at bounding box center [751, 533] width 620 height 20
type input "North"
select select "NC"
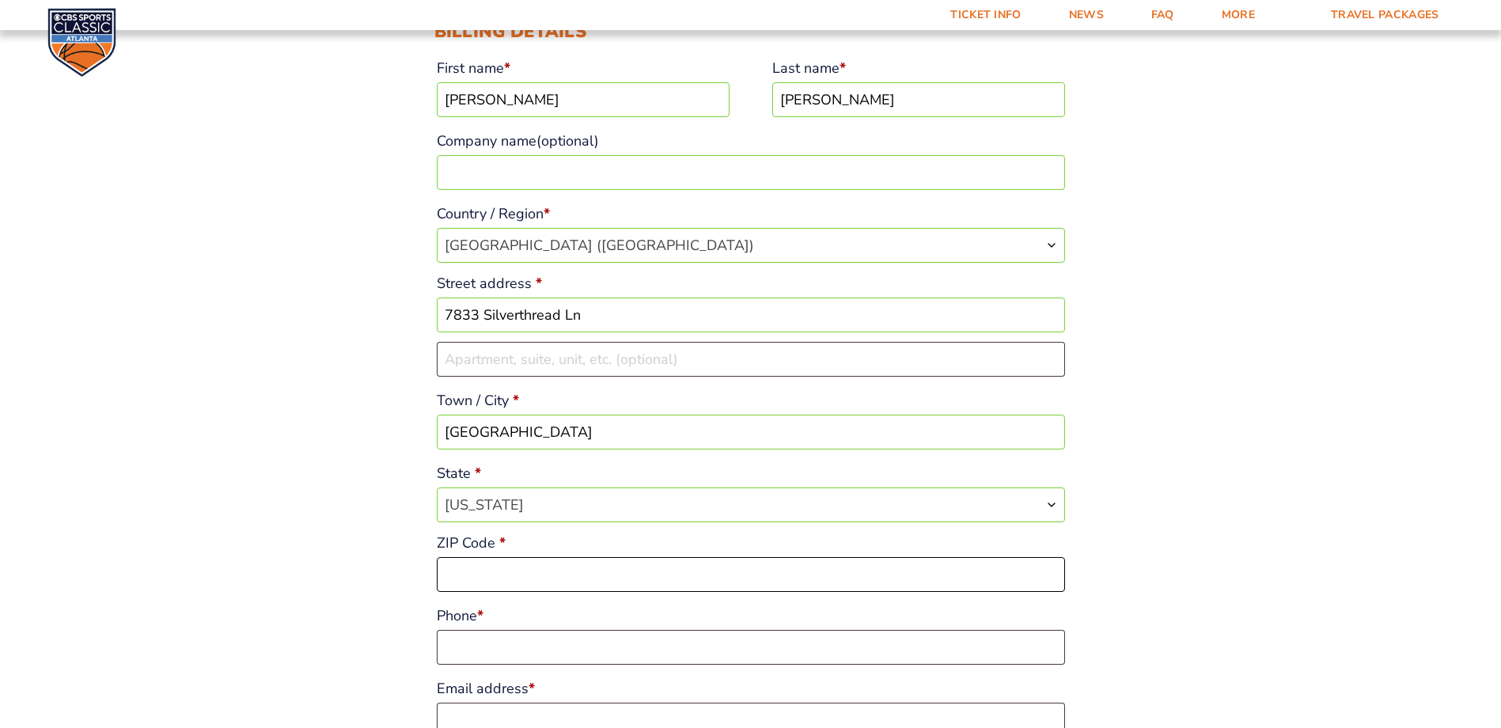
click at [455, 579] on input "ZIP Code *" at bounding box center [751, 574] width 628 height 35
type input "27617"
click at [542, 662] on input "Phone *" at bounding box center [751, 647] width 628 height 35
type input "9196414835"
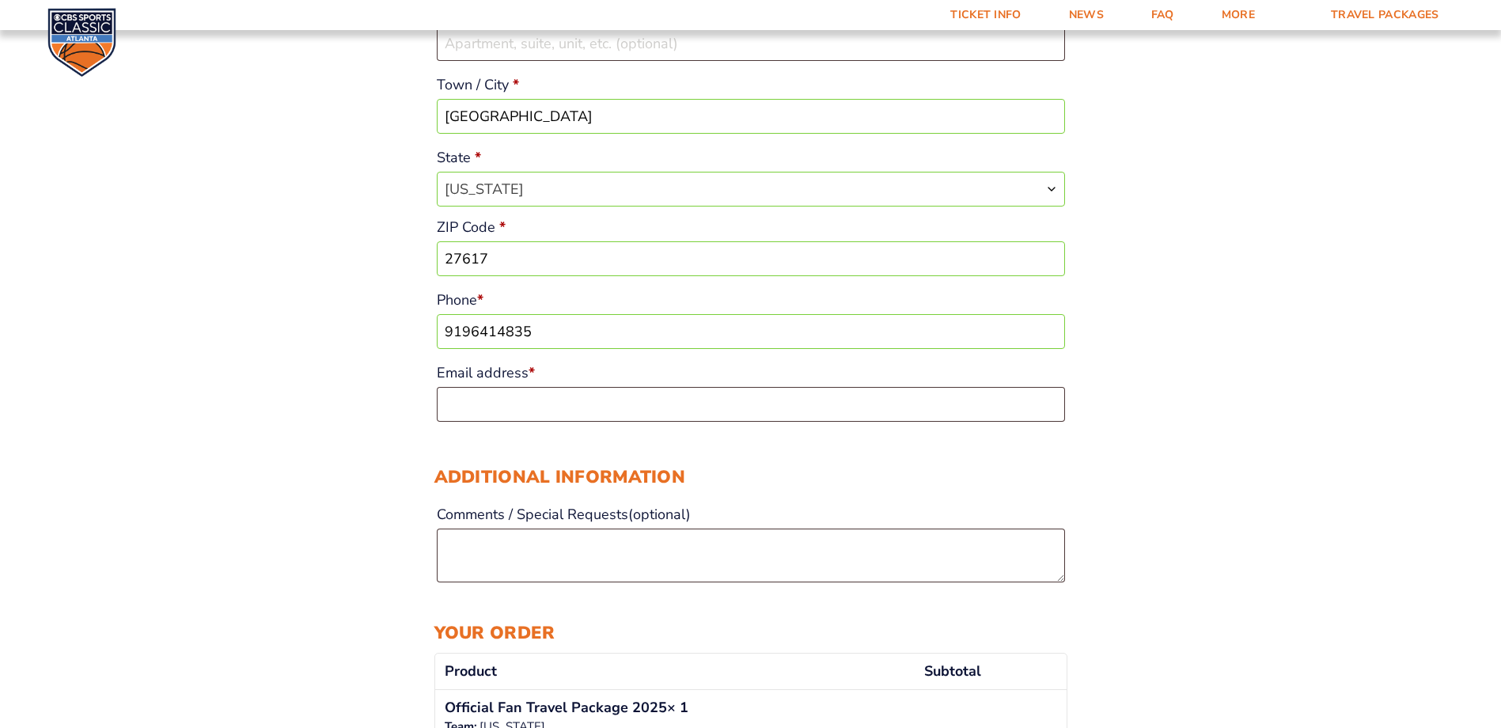
scroll to position [554, 0]
click at [1193, 438] on div "Checkout Discount Code: Apply Code Billing details First name * Allison Last na…" at bounding box center [750, 550] width 1501 height 2072
click at [718, 409] on input "Email address *" at bounding box center [751, 403] width 628 height 35
type input "[EMAIL_ADDRESS][DOMAIN_NAME]"
click at [857, 461] on div "Additional information Comments / Special Requests (optional)" at bounding box center [750, 515] width 633 height 136
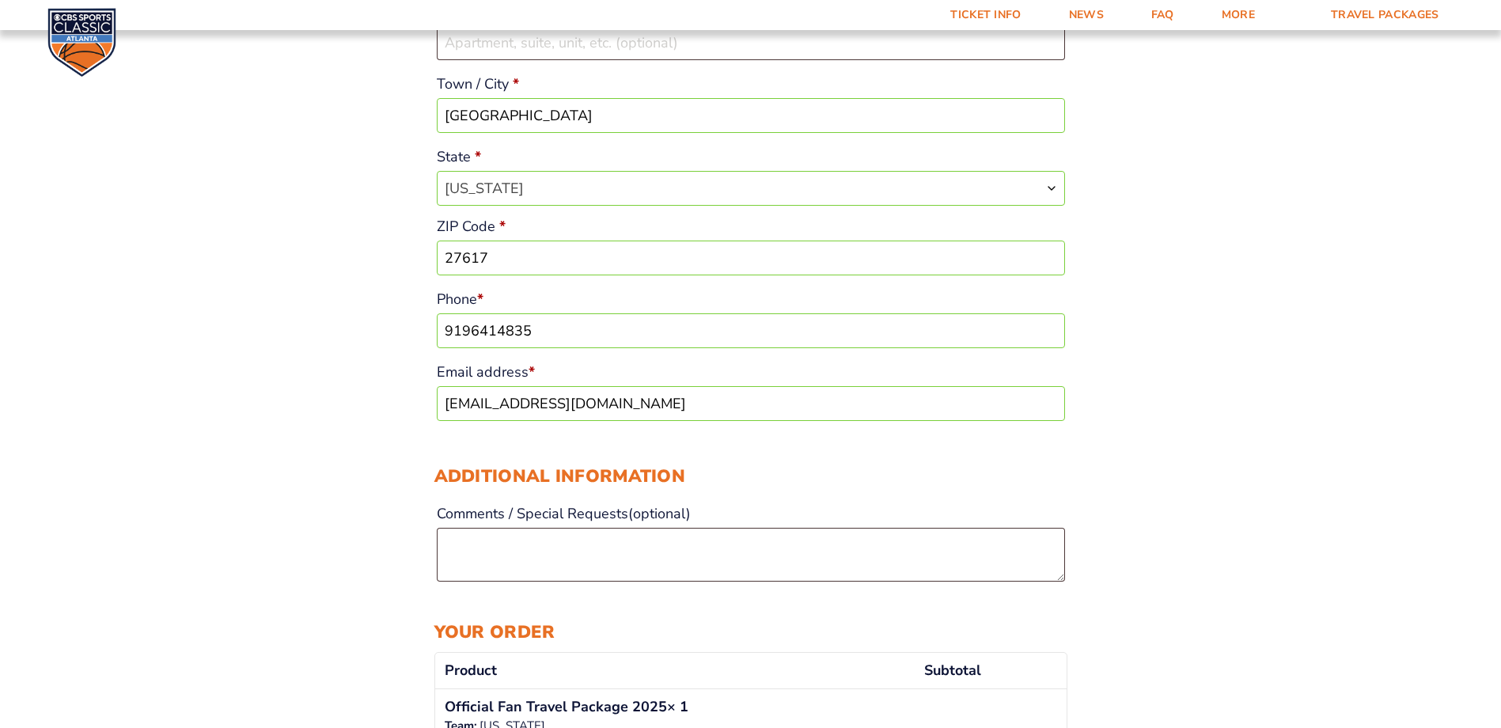
drag, startPoint x: 1248, startPoint y: 535, endPoint x: 1163, endPoint y: 557, distance: 88.3
click at [1248, 534] on div "Checkout Discount Code: Apply Code Billing details First name * Allison Last na…" at bounding box center [750, 550] width 1501 height 2072
click at [966, 570] on textarea "Comments / Special Requests (optional)" at bounding box center [751, 555] width 628 height 54
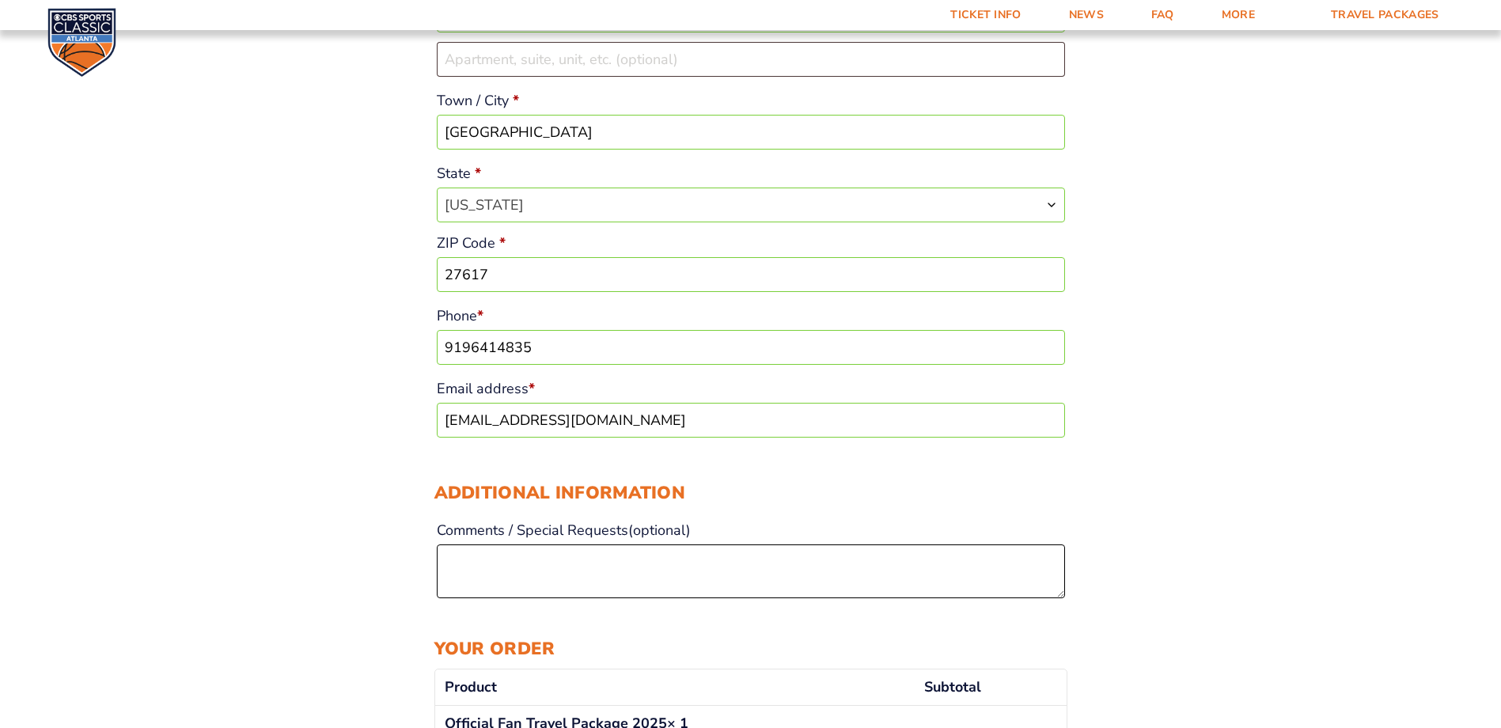
scroll to position [712, 0]
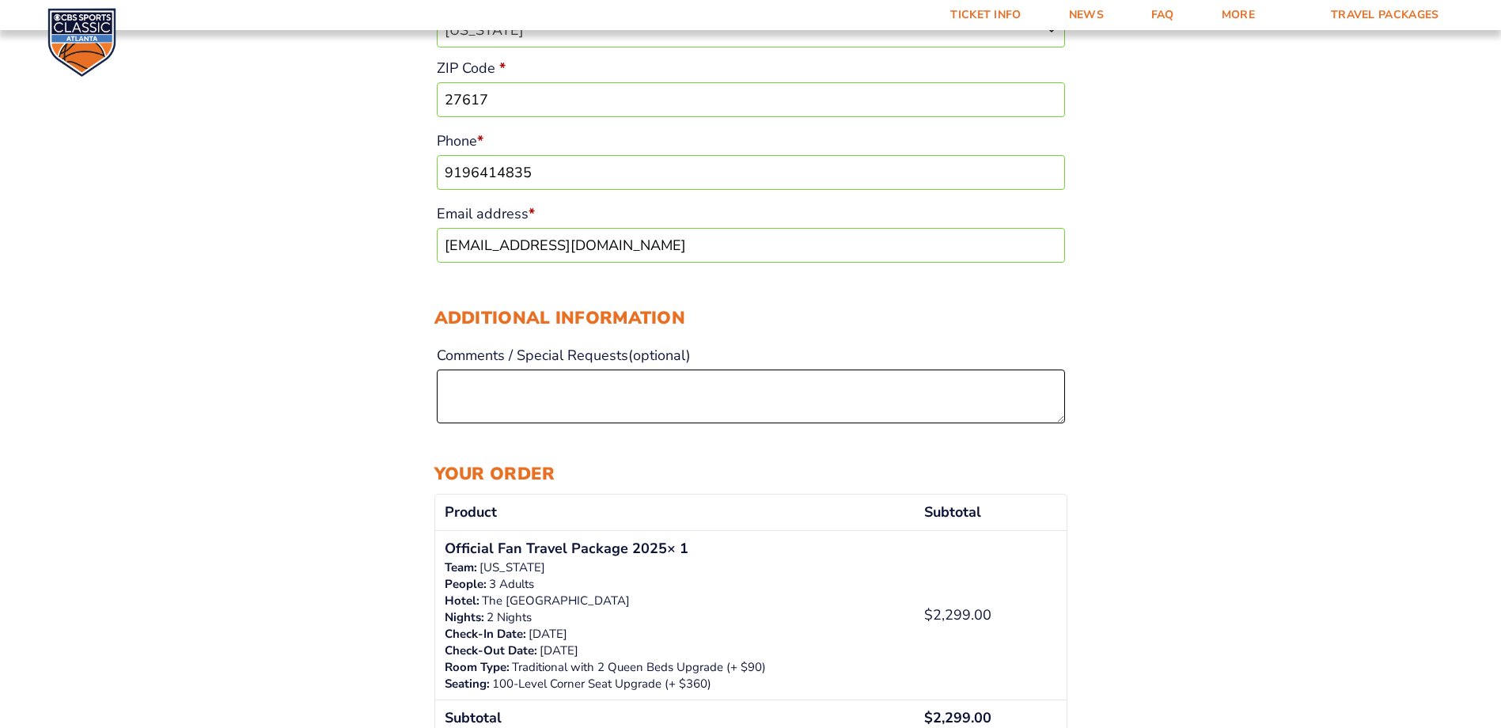
click at [549, 403] on textarea "Comments / Special Requests (optional)" at bounding box center [751, 397] width 628 height 54
type textarea "This trip is me and my parents, which is why I'm requesting two beds."
drag, startPoint x: 1181, startPoint y: 318, endPoint x: 1190, endPoint y: 317, distance: 8.8
click at [1178, 318] on div "Checkout Discount Code: Apply Code Billing details First name * Allison Last na…" at bounding box center [750, 392] width 1501 height 2072
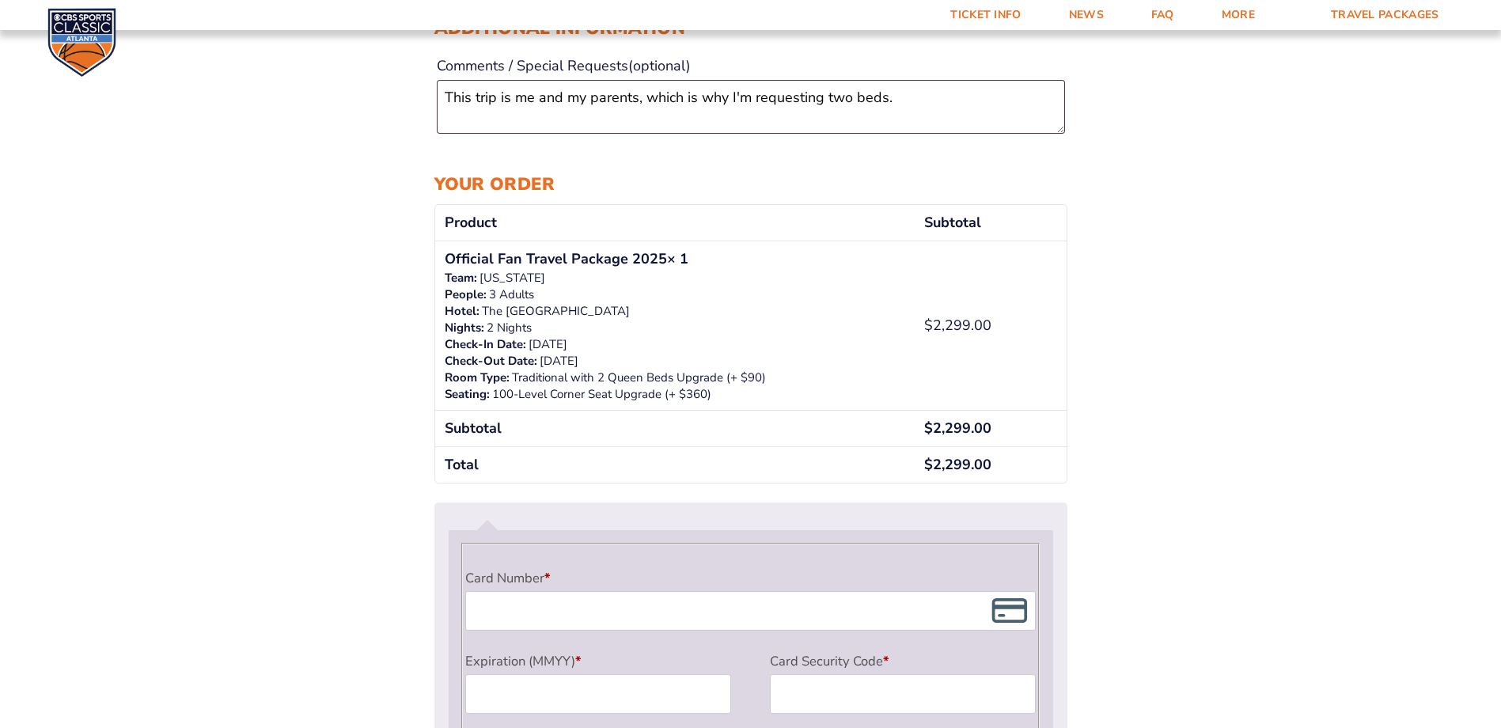
scroll to position [1187, 0]
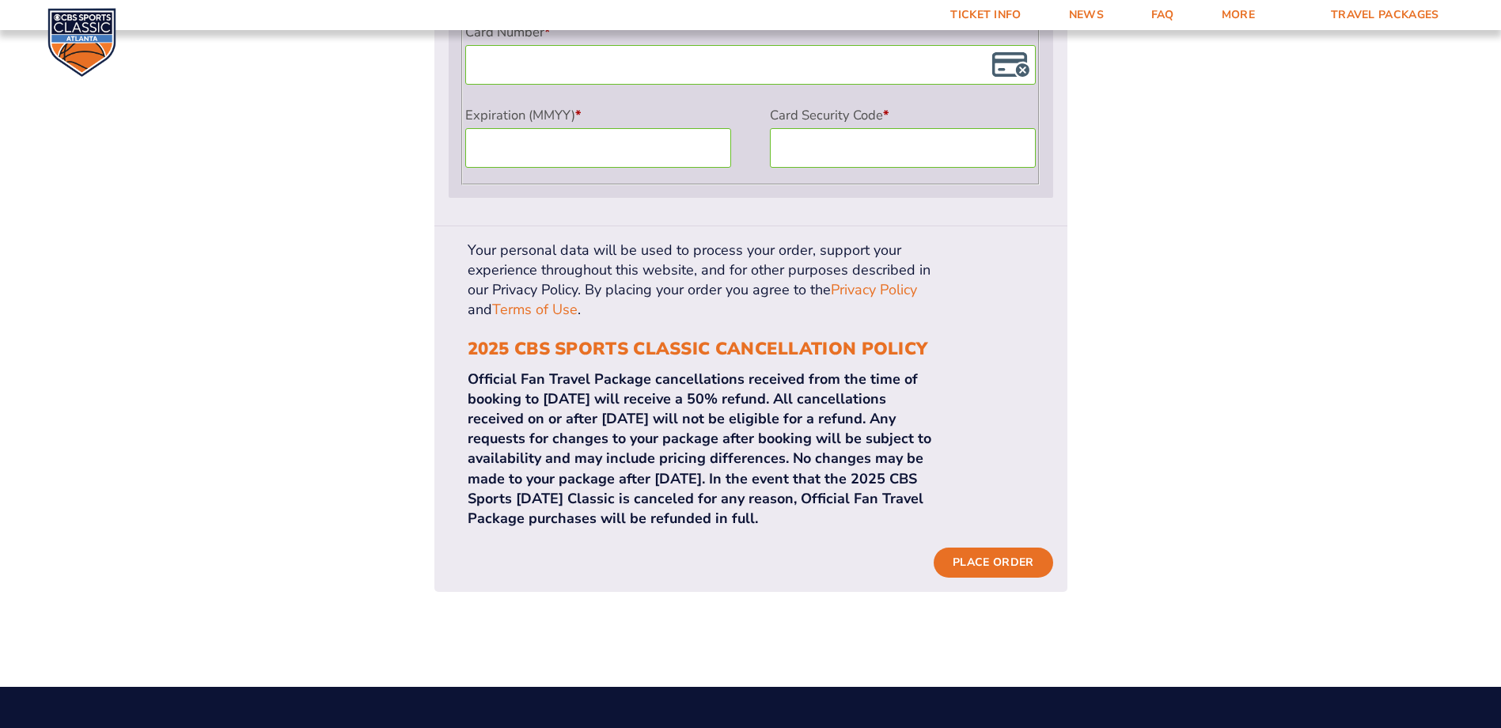
scroll to position [1583, 0]
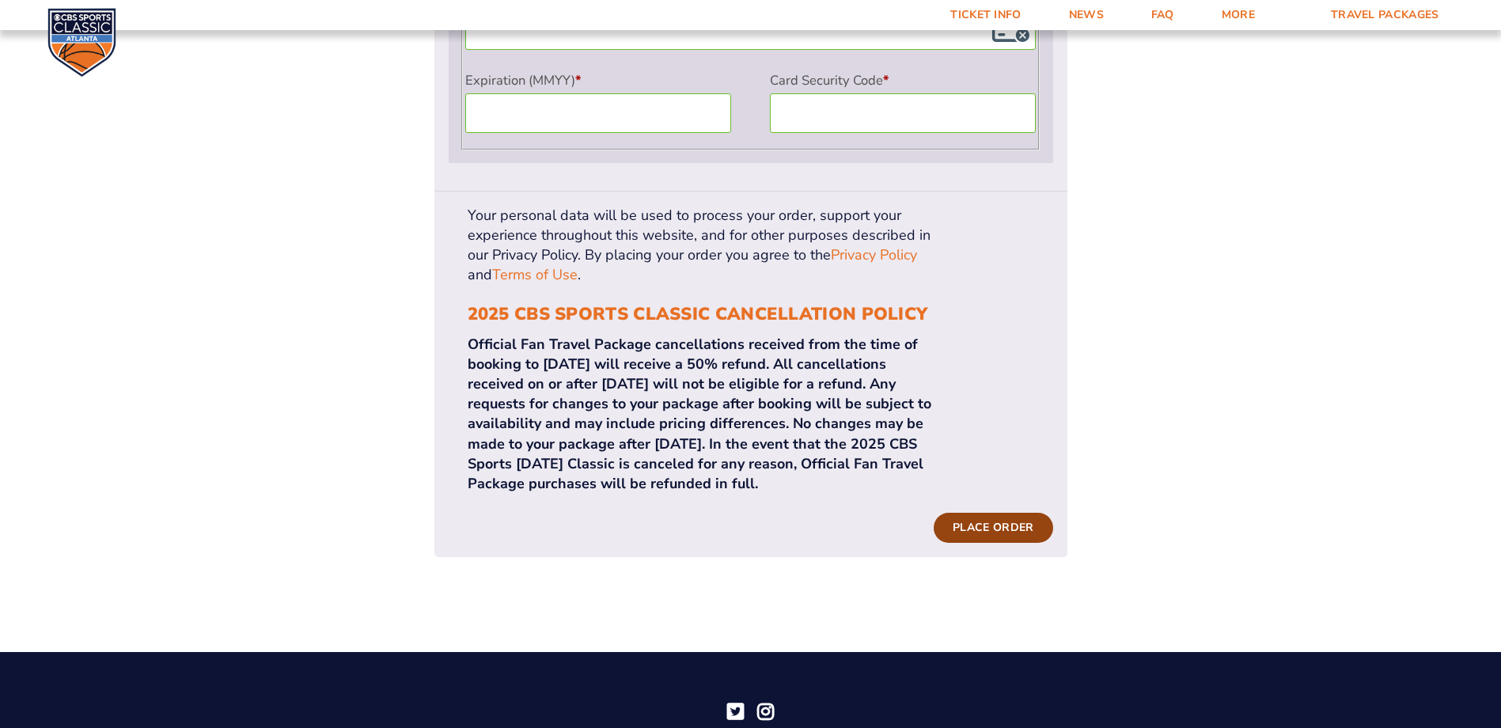
click at [989, 513] on button "Place order" at bounding box center [993, 528] width 119 height 30
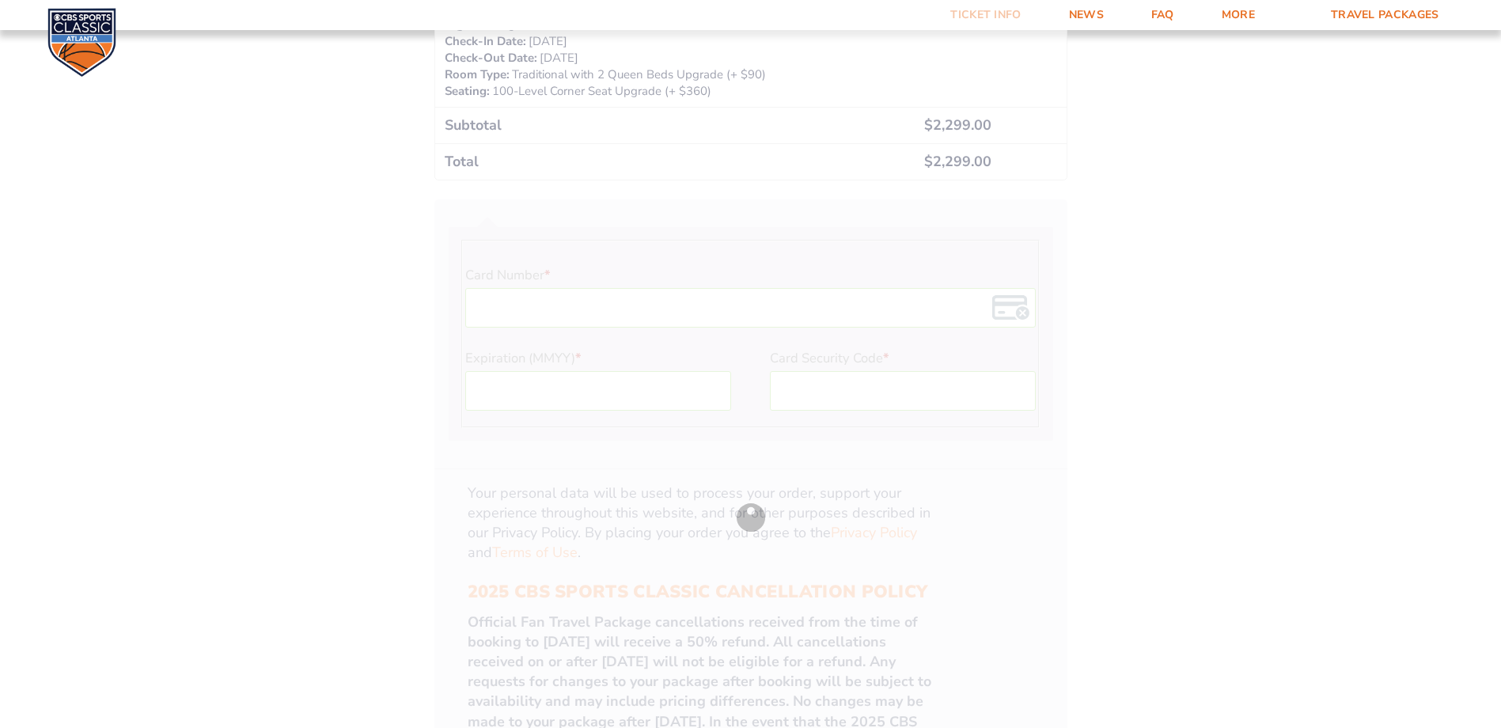
scroll to position [1266, 0]
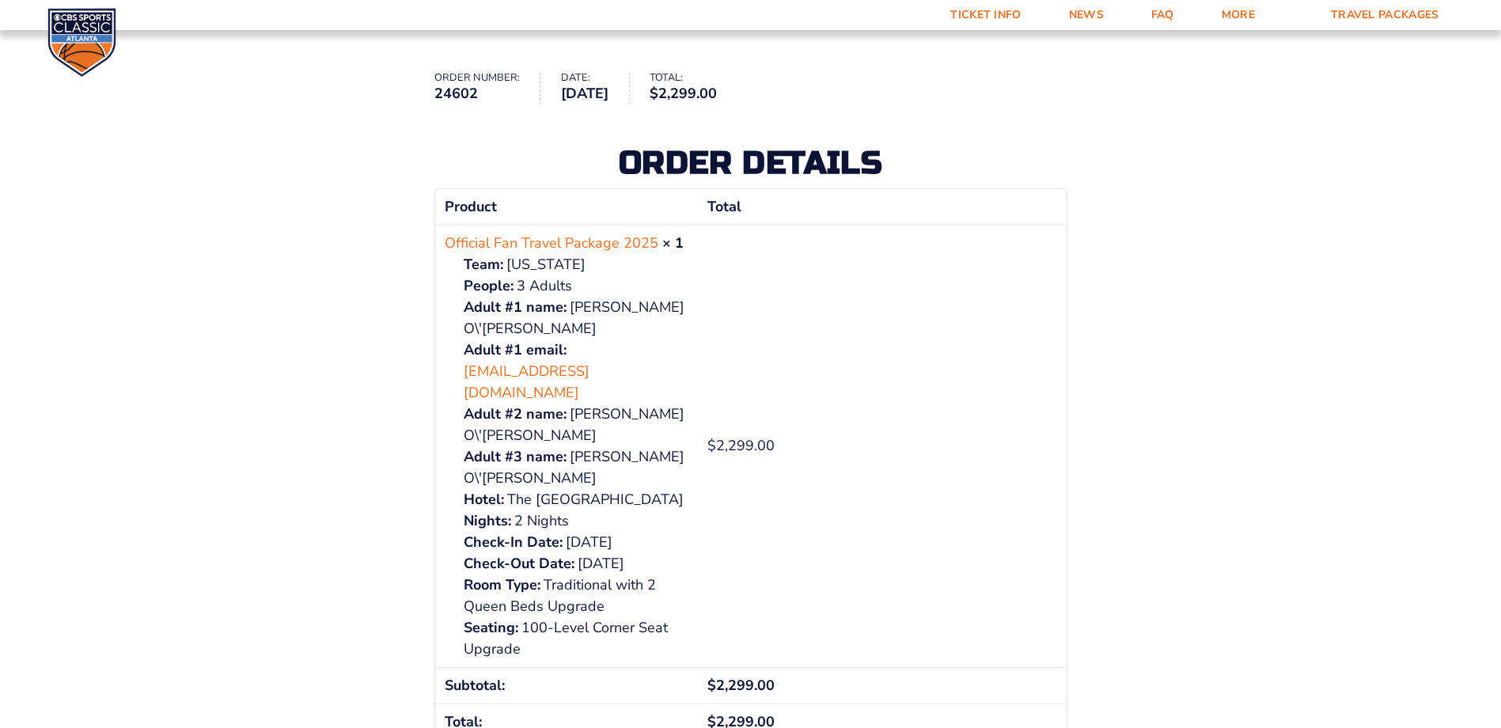
scroll to position [158, 0]
